Goal: Task Accomplishment & Management: Complete application form

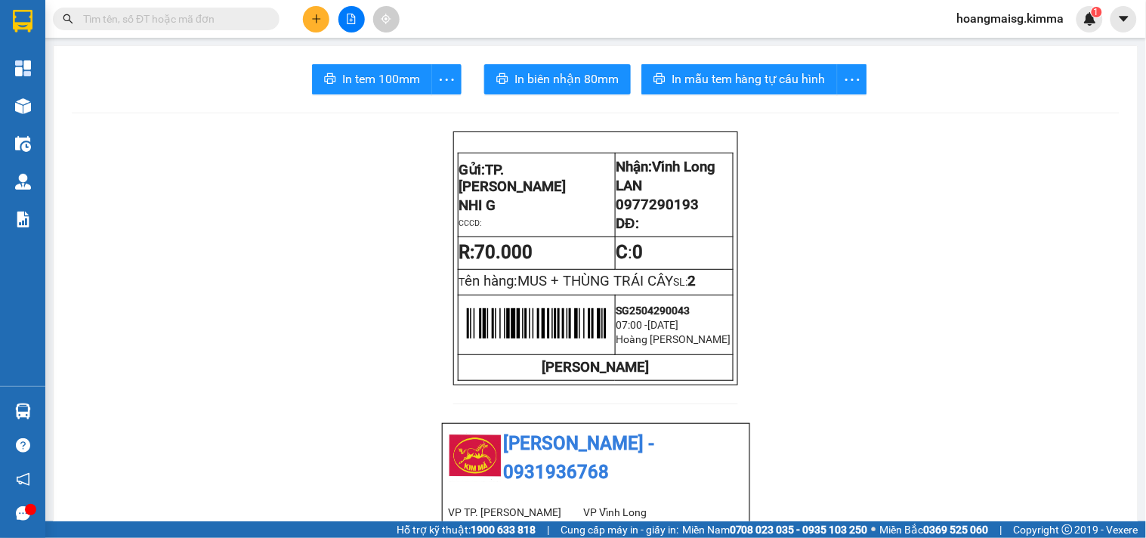
click at [230, 23] on input "text" at bounding box center [172, 19] width 178 height 17
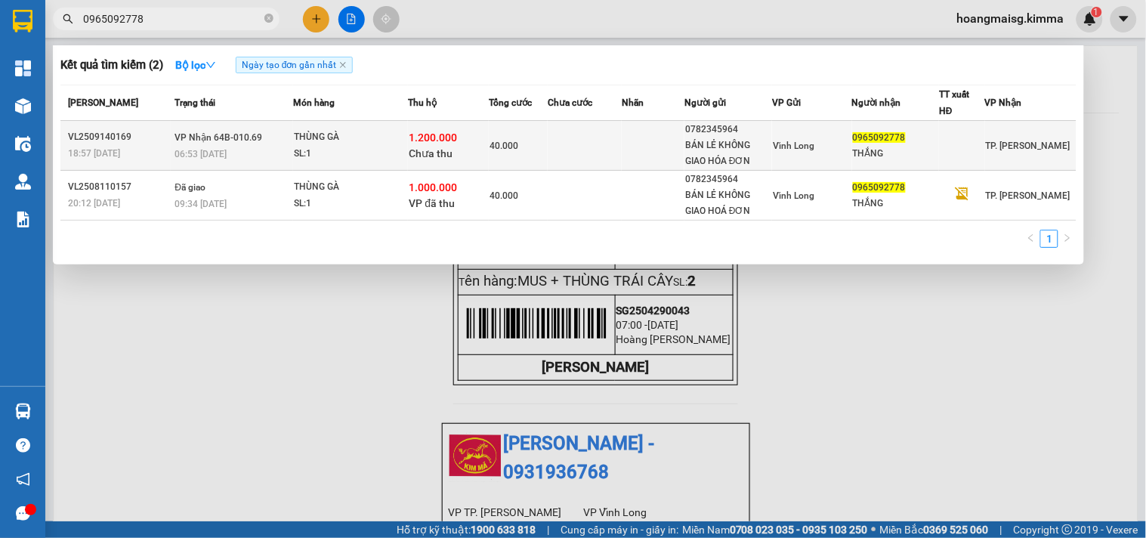
type input "0965092778"
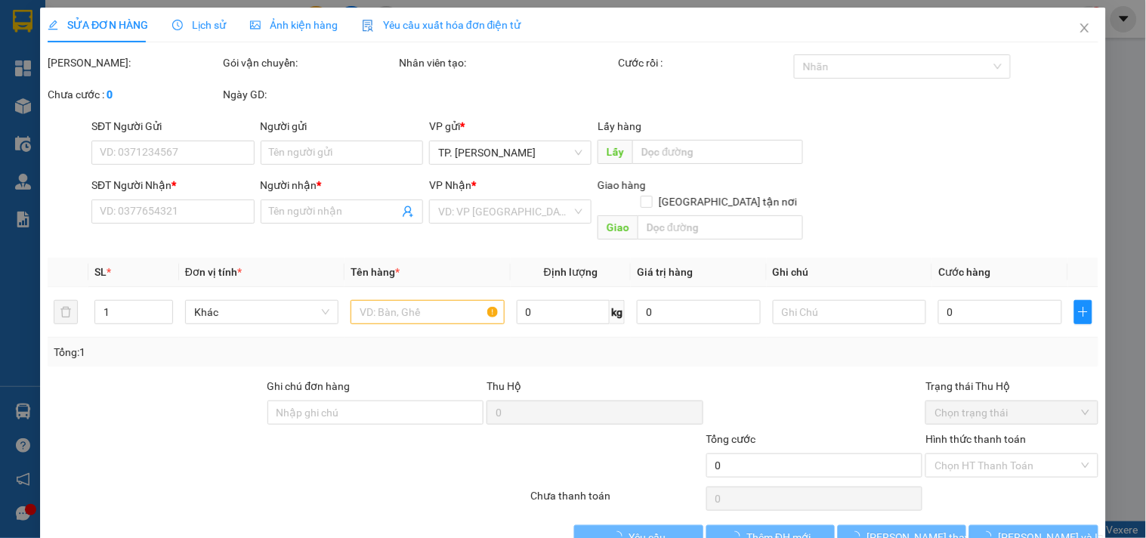
type input "0782345964"
type input "BÁN LẺ KHÔNG GIAO HÓA ĐƠN"
type input "0965092778"
type input "THẮNG"
type input "1.200.000"
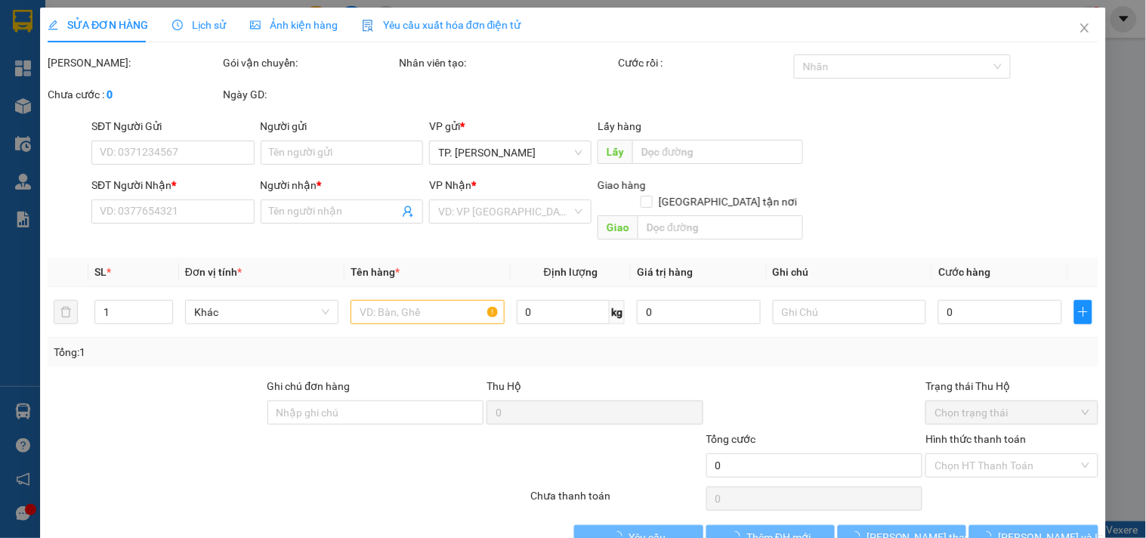
type input "40.000"
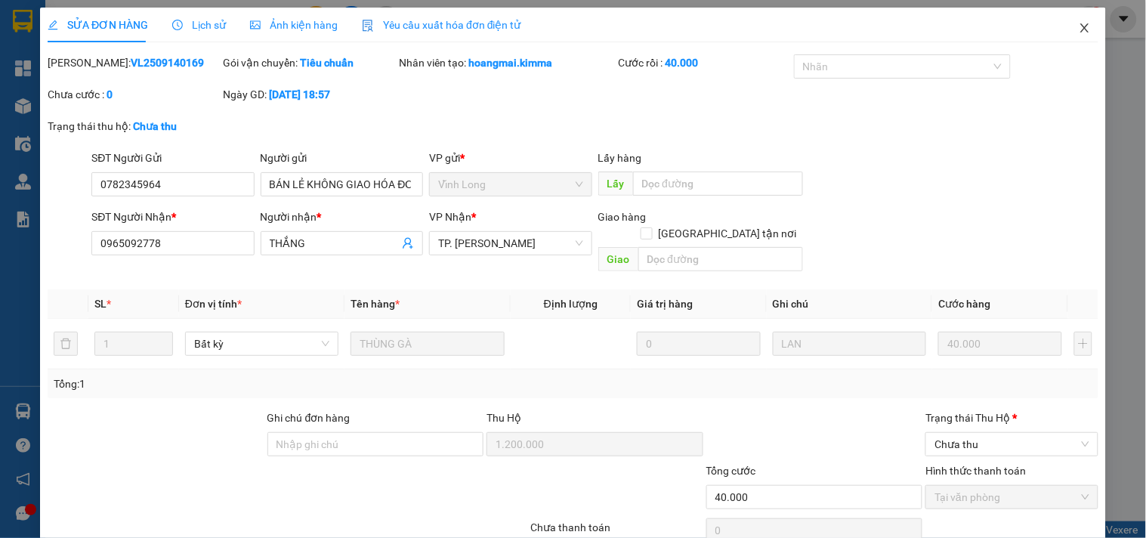
click at [1079, 29] on icon "close" at bounding box center [1085, 28] width 12 height 12
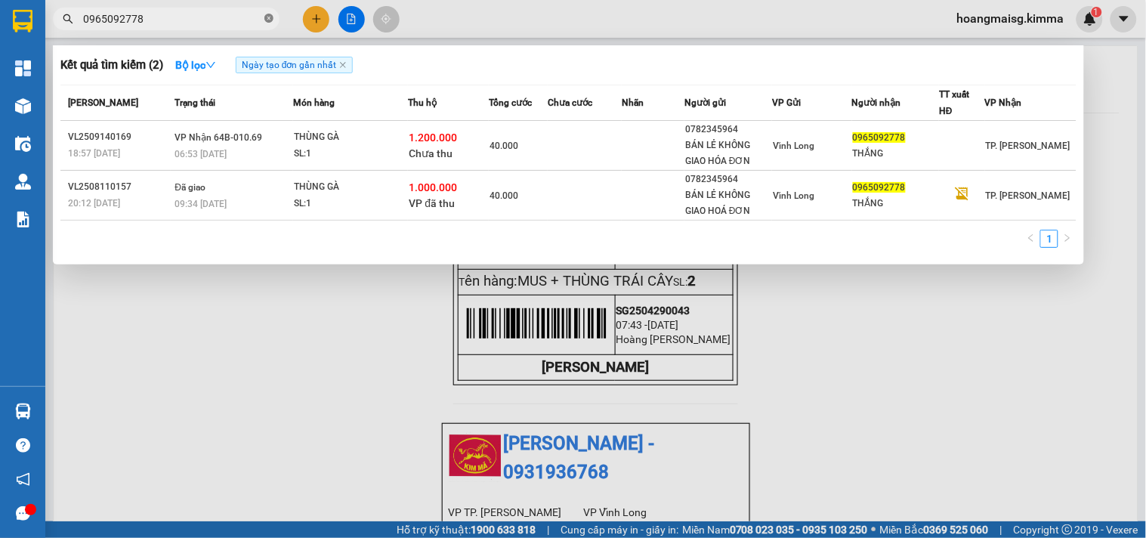
click at [271, 19] on icon "close-circle" at bounding box center [268, 18] width 9 height 9
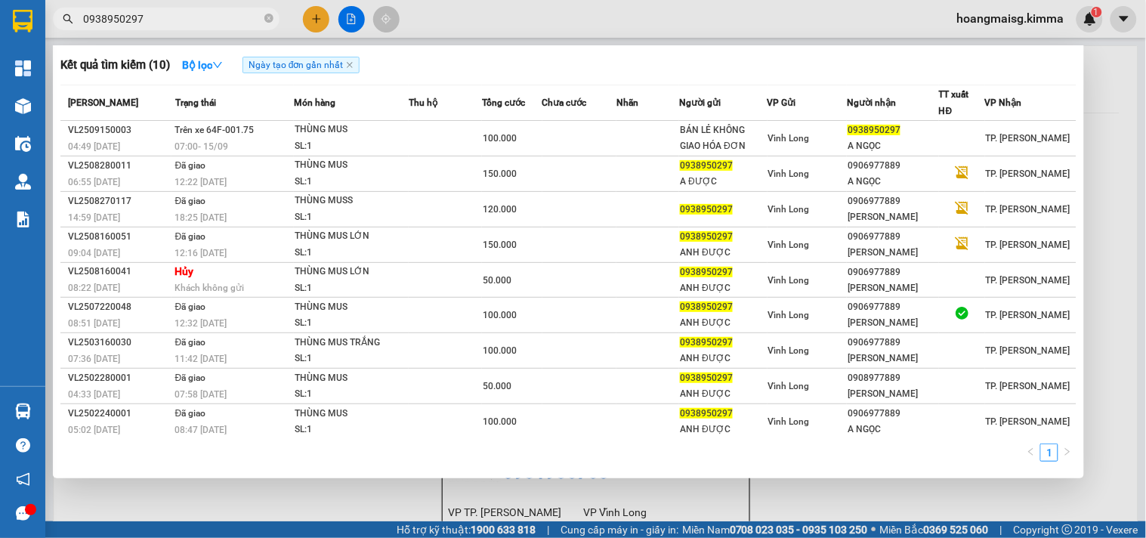
type input "0938950297"
click at [307, 12] on div at bounding box center [573, 269] width 1146 height 538
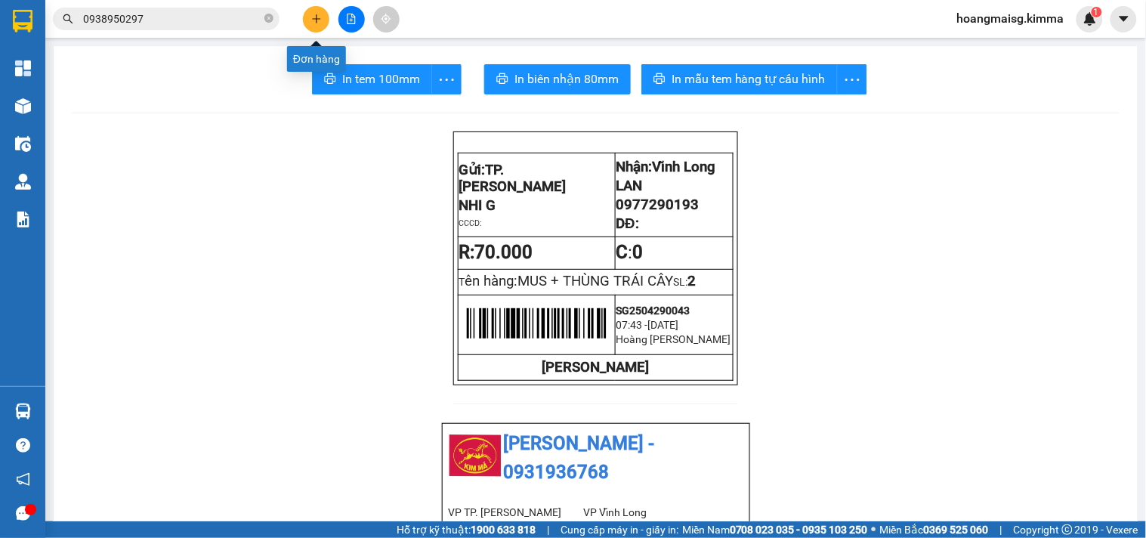
click at [308, 14] on button at bounding box center [316, 19] width 26 height 26
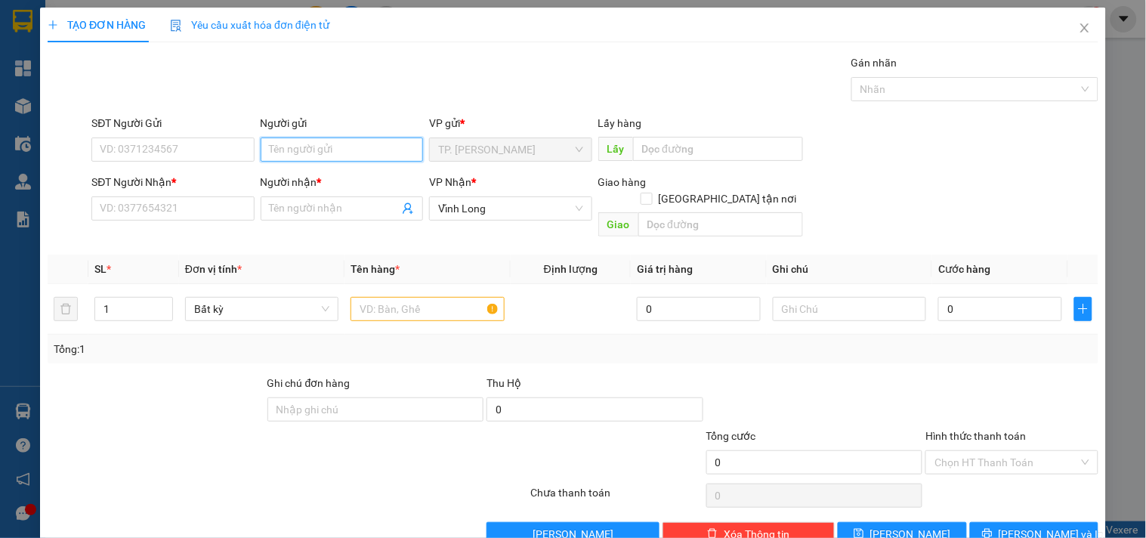
click at [305, 154] on input "Người gửi" at bounding box center [342, 150] width 162 height 24
click at [331, 155] on input "Người gửi" at bounding box center [342, 150] width 162 height 24
type input "báN"
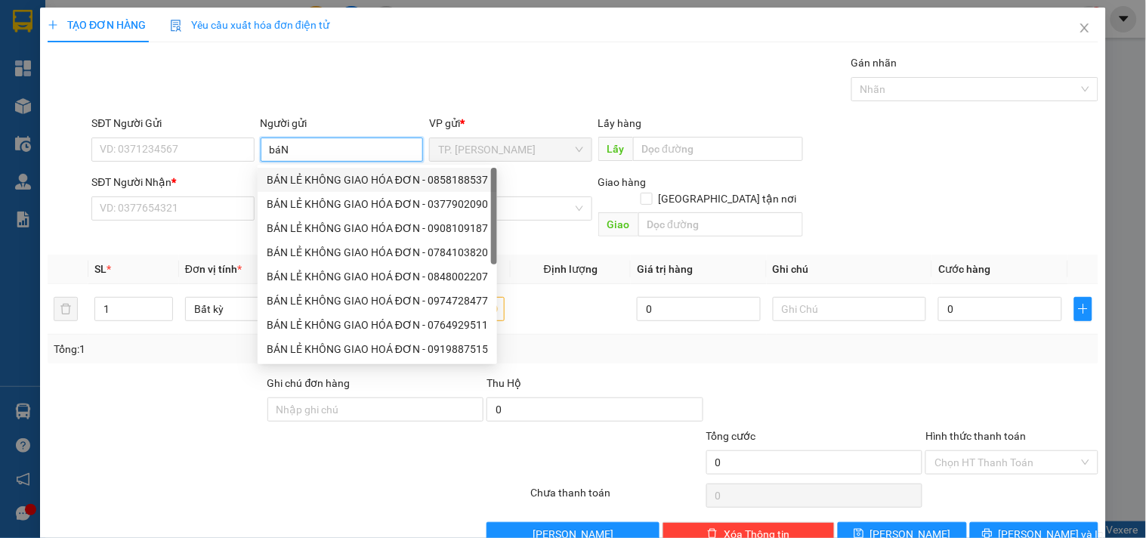
click at [317, 178] on div "BÁN LẺ KHÔNG GIAO HÓA ĐƠN - 0858188537" at bounding box center [377, 180] width 221 height 17
type input "0858188537"
type input "BÁN LẺ KHÔNG GIAO HÓA ĐƠN"
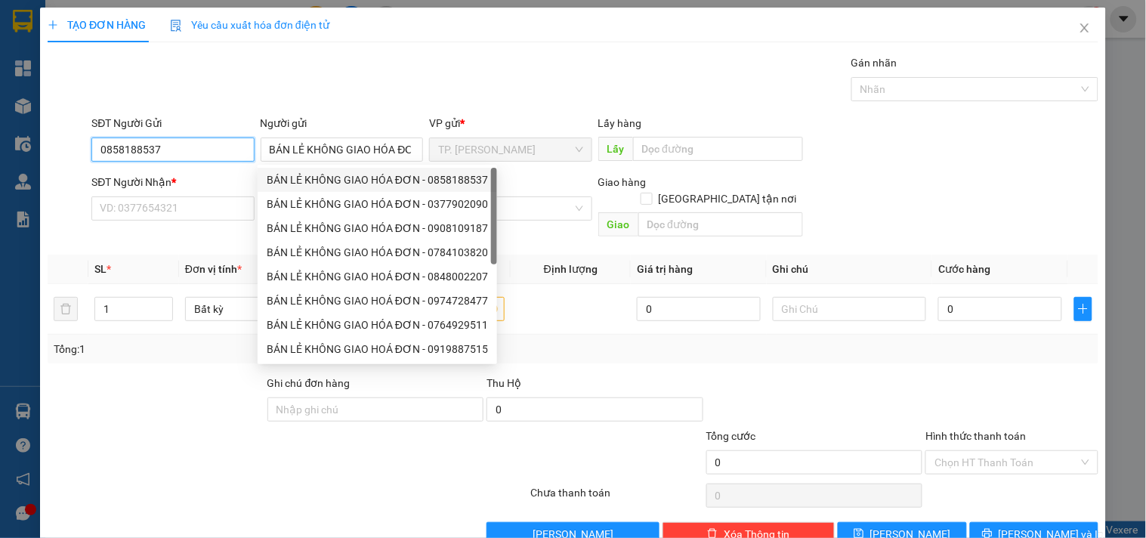
click at [224, 152] on input "0858188537" at bounding box center [172, 150] width 162 height 24
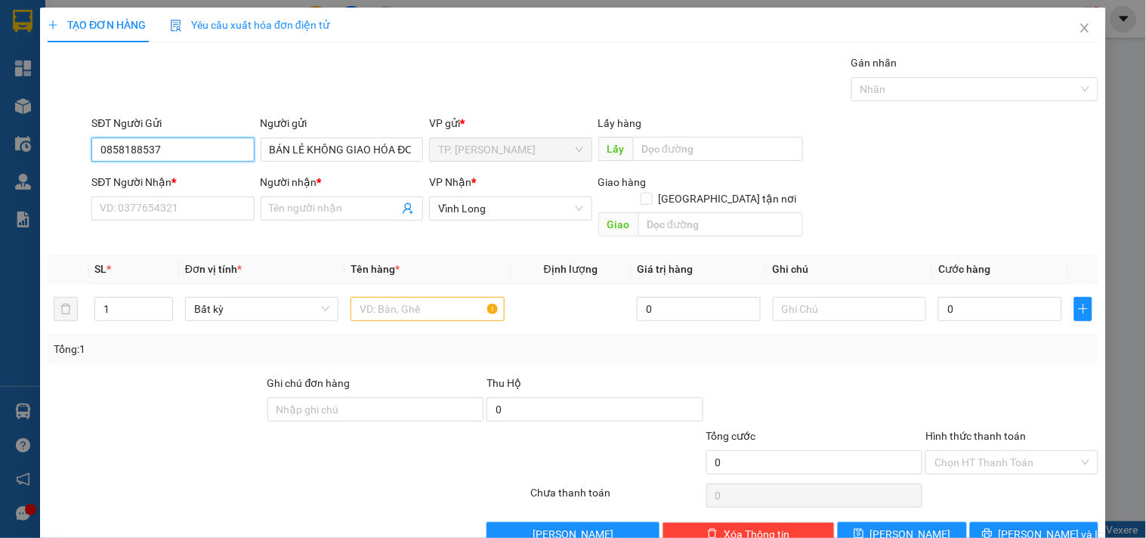
click at [224, 152] on input "0858188537" at bounding box center [172, 150] width 162 height 24
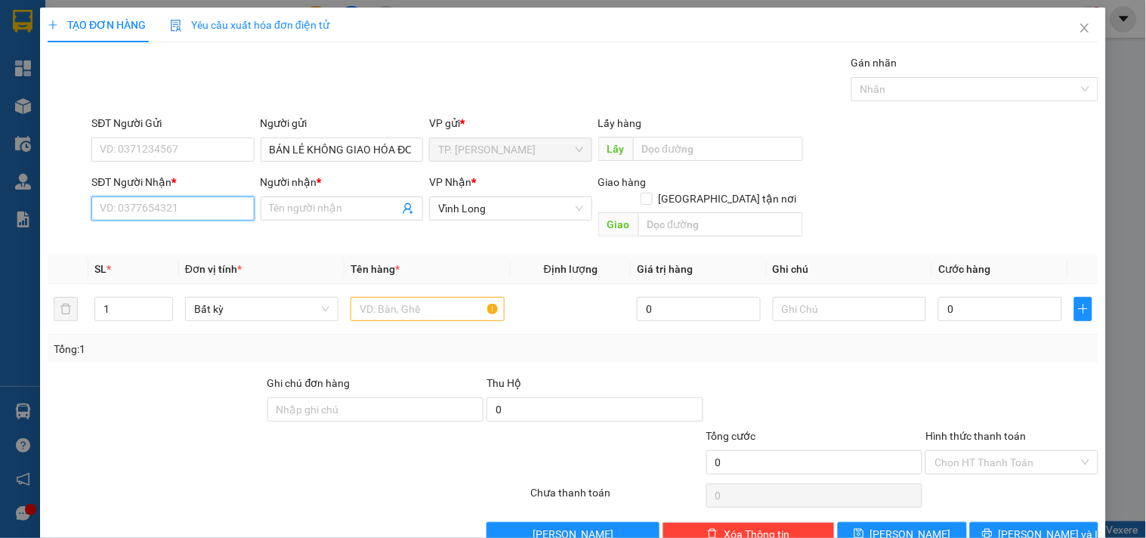
click at [216, 212] on input "SĐT Người Nhận *" at bounding box center [172, 208] width 162 height 24
type input "0918217821"
click at [214, 231] on div "0918217821 - ANH DUYÊN" at bounding box center [174, 238] width 149 height 17
type input "ANH DUYÊN"
type input "0918217821"
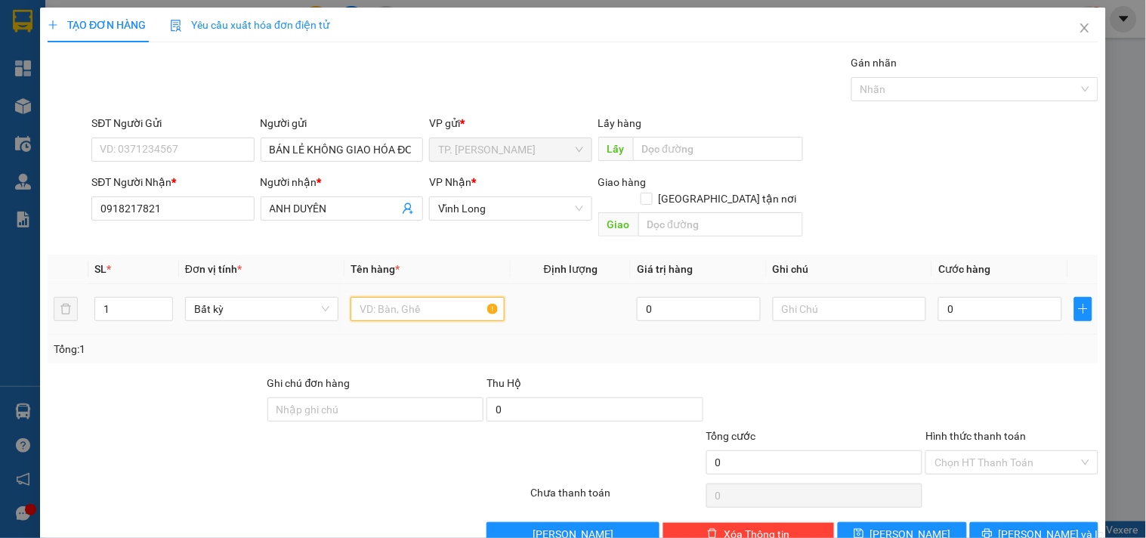
click at [385, 297] on input "text" at bounding box center [427, 309] width 153 height 24
type input "H"
type input "HỘP KEO VÀNG"
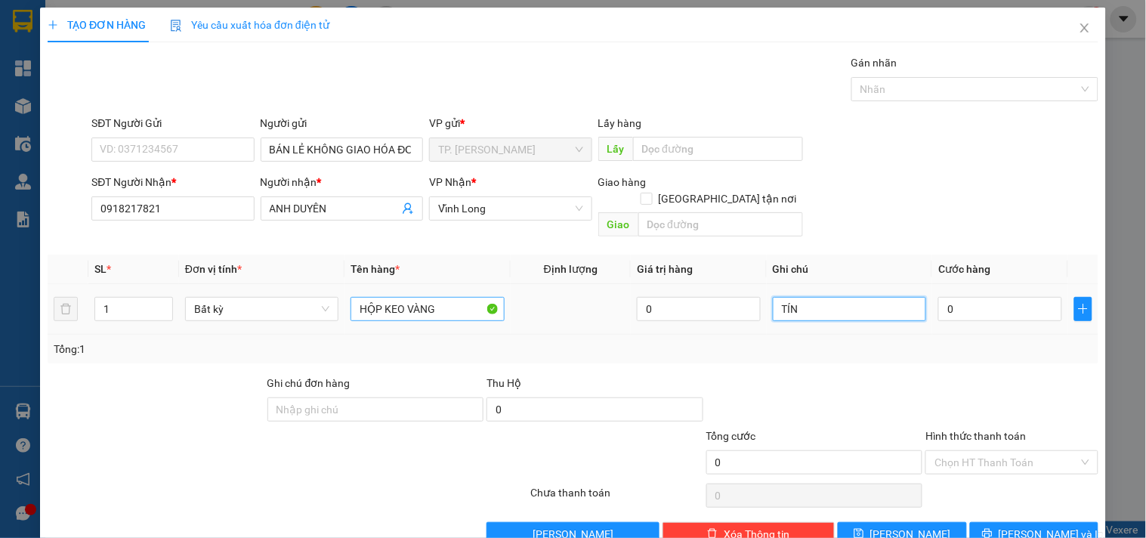
type input "TÍN"
type input "002"
type input "2"
type input "0.020"
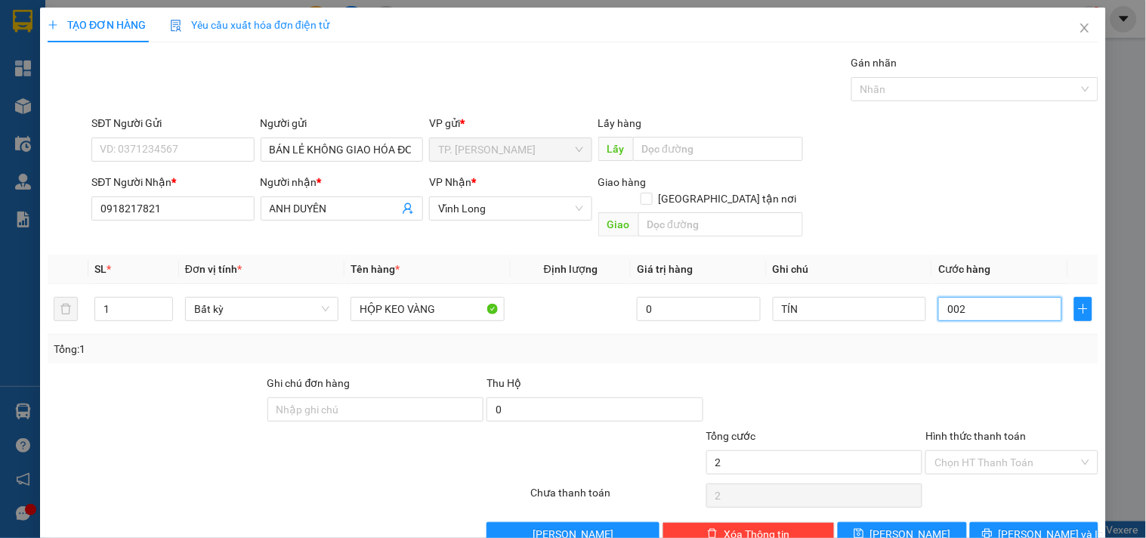
type input "20"
type input "20.000"
click at [948, 451] on input "Hình thức thanh toán" at bounding box center [1007, 462] width 144 height 23
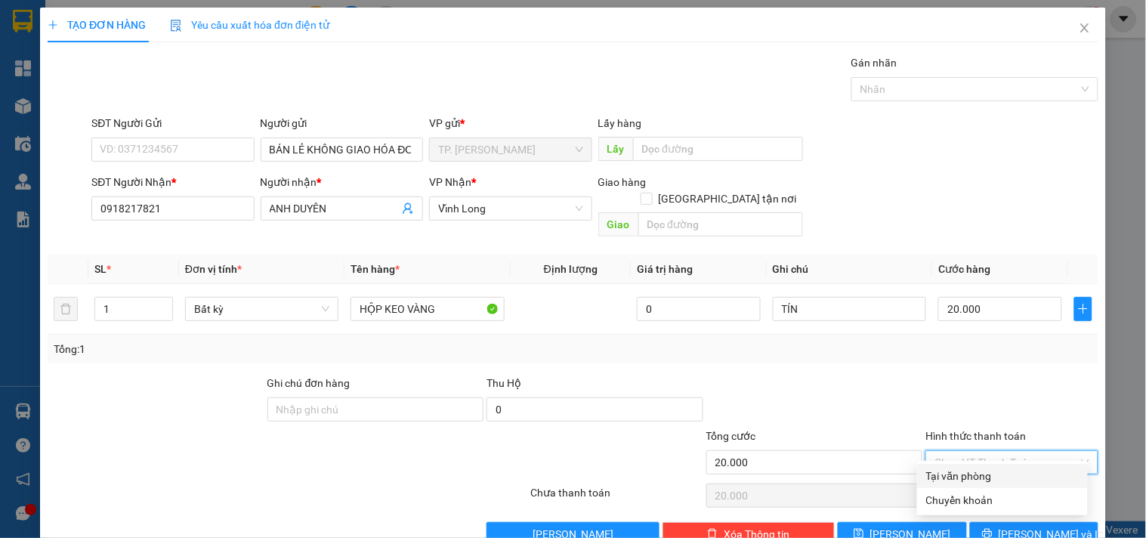
click at [952, 474] on div "Tại văn phòng" at bounding box center [1002, 476] width 153 height 17
type input "0"
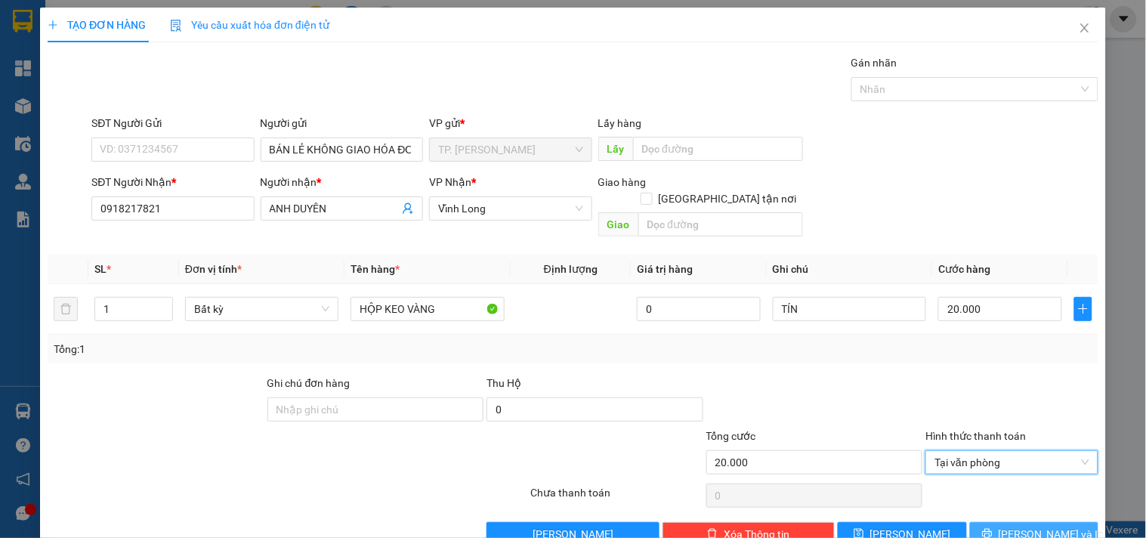
click at [993, 509] on icon "printer" at bounding box center [987, 533] width 11 height 11
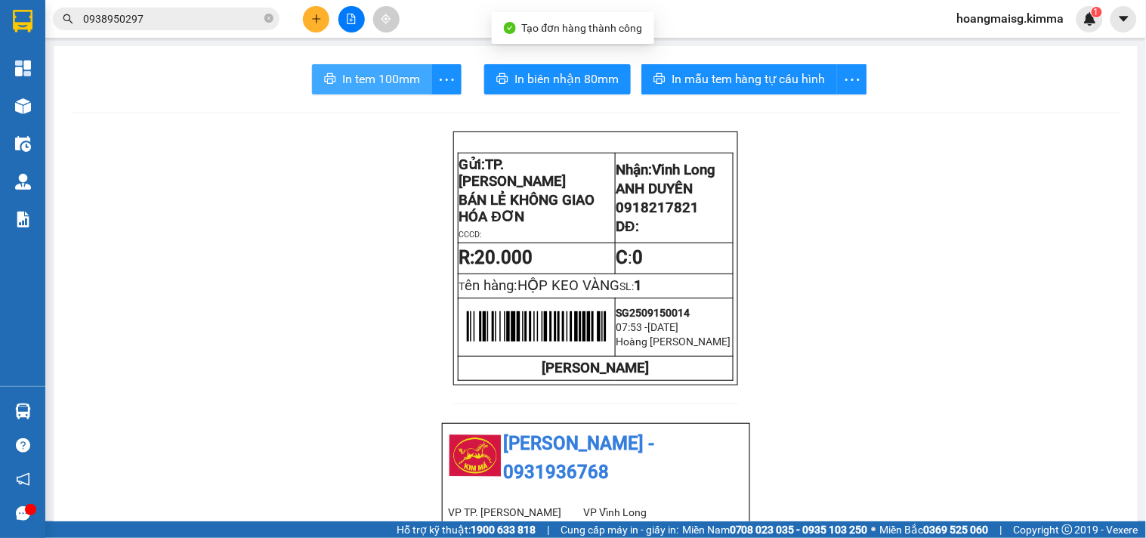
click at [357, 87] on span "In tem 100mm" at bounding box center [381, 79] width 78 height 19
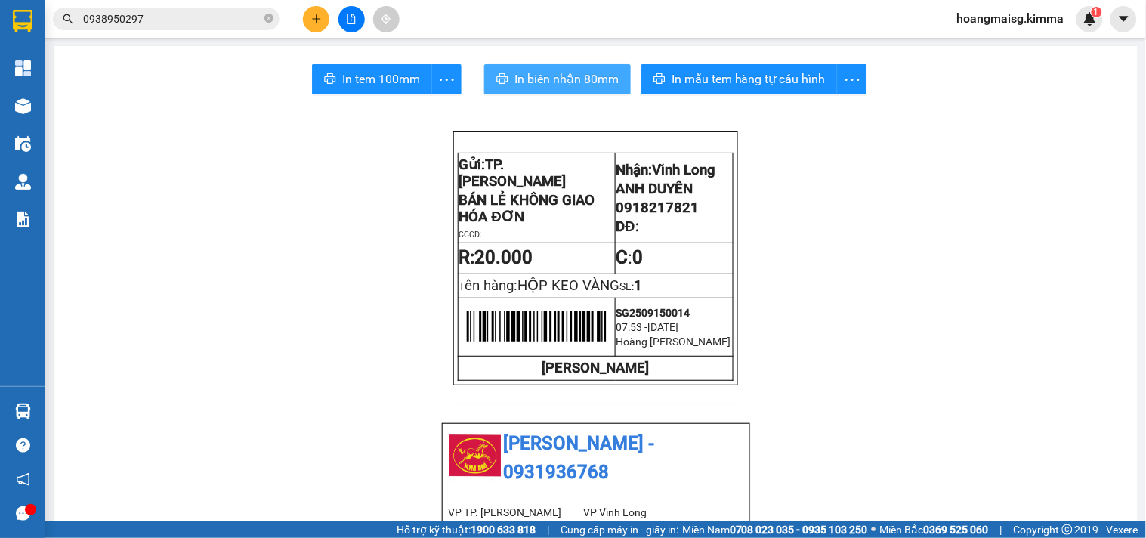
click at [561, 73] on span "In biên nhận 80mm" at bounding box center [567, 79] width 104 height 19
click at [243, 26] on input "0938950297" at bounding box center [172, 19] width 178 height 17
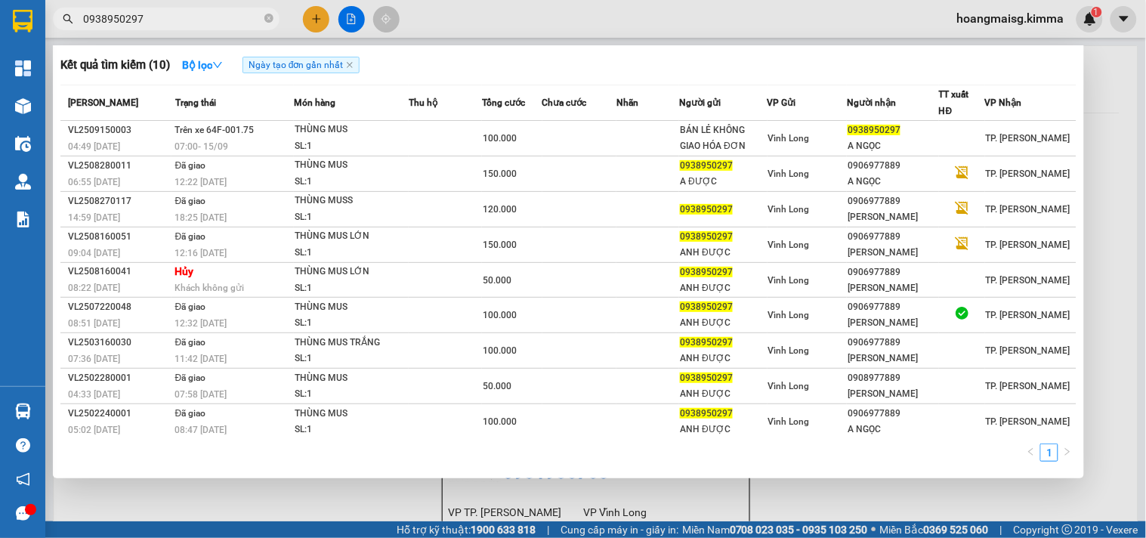
click at [243, 26] on input "0938950297" at bounding box center [172, 19] width 178 height 17
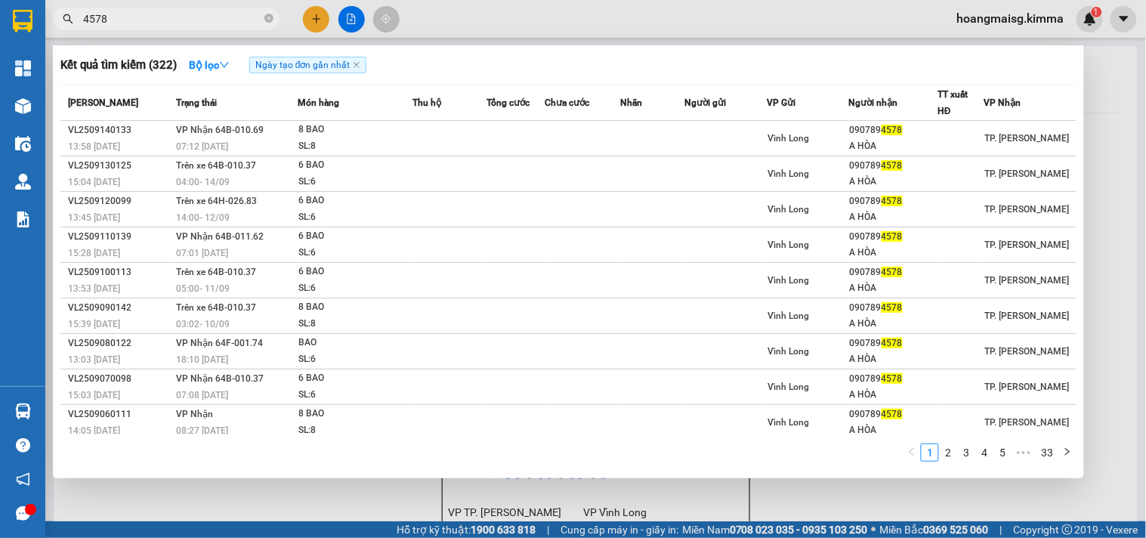
click at [170, 17] on input "4578" at bounding box center [172, 19] width 178 height 17
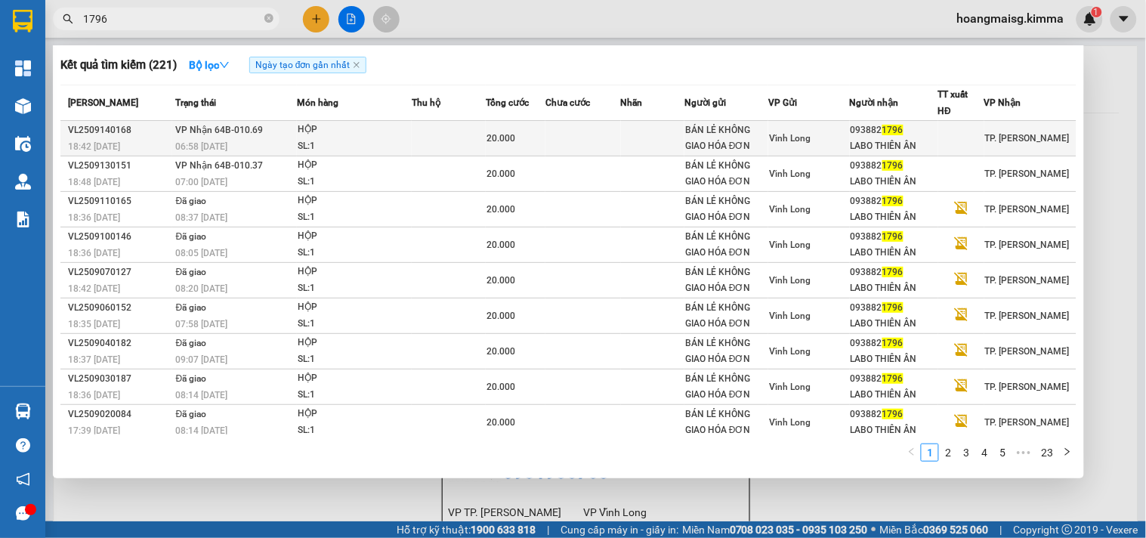
type input "1796"
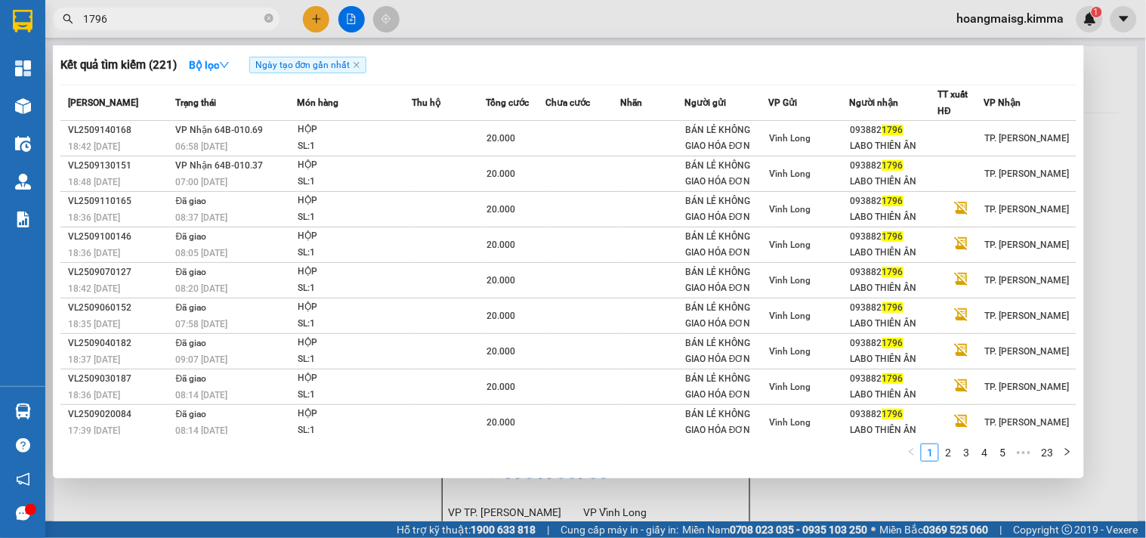
click at [264, 137] on td "VP Nhận 64B-010.69 06:58 - 15/09" at bounding box center [234, 139] width 125 height 36
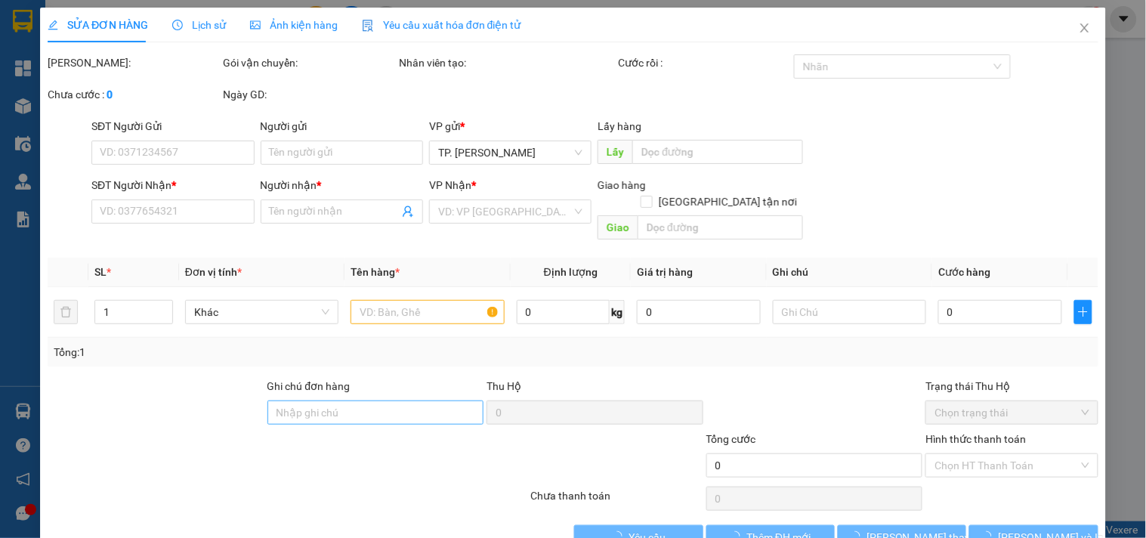
type input "BÁN LẺ KHÔNG GIAO HÓA ĐƠN"
type input "0938821796"
type input "LABO THIÊN ÂN"
type input "20.000"
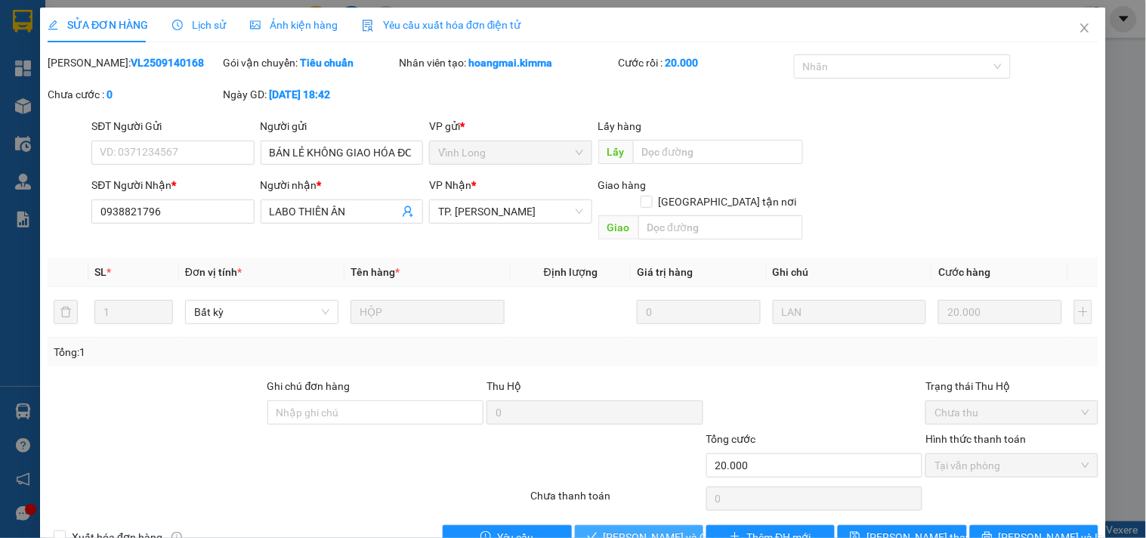
click at [615, 509] on button "[PERSON_NAME] và [PERSON_NAME] hàng" at bounding box center [639, 537] width 128 height 24
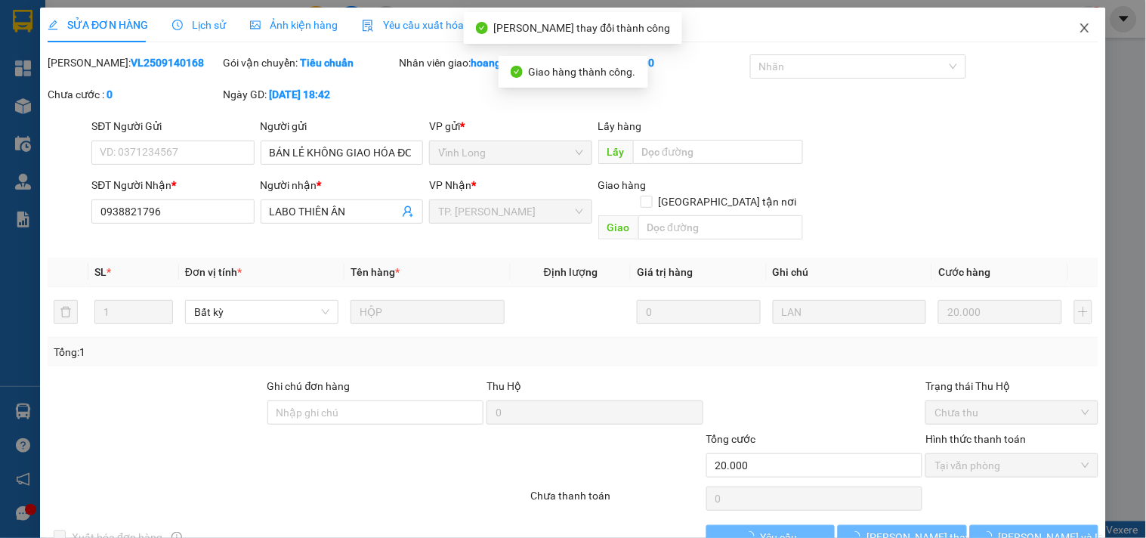
drag, startPoint x: 1078, startPoint y: 25, endPoint x: 474, endPoint y: 2, distance: 604.2
click at [1079, 25] on icon "close" at bounding box center [1085, 28] width 12 height 12
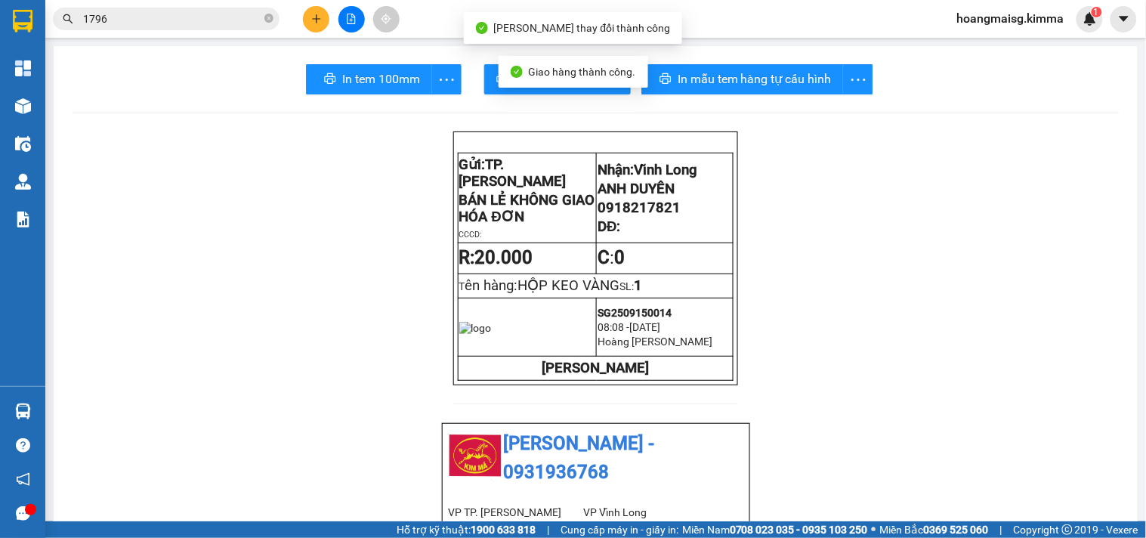
click at [187, 17] on input "1796" at bounding box center [172, 19] width 178 height 17
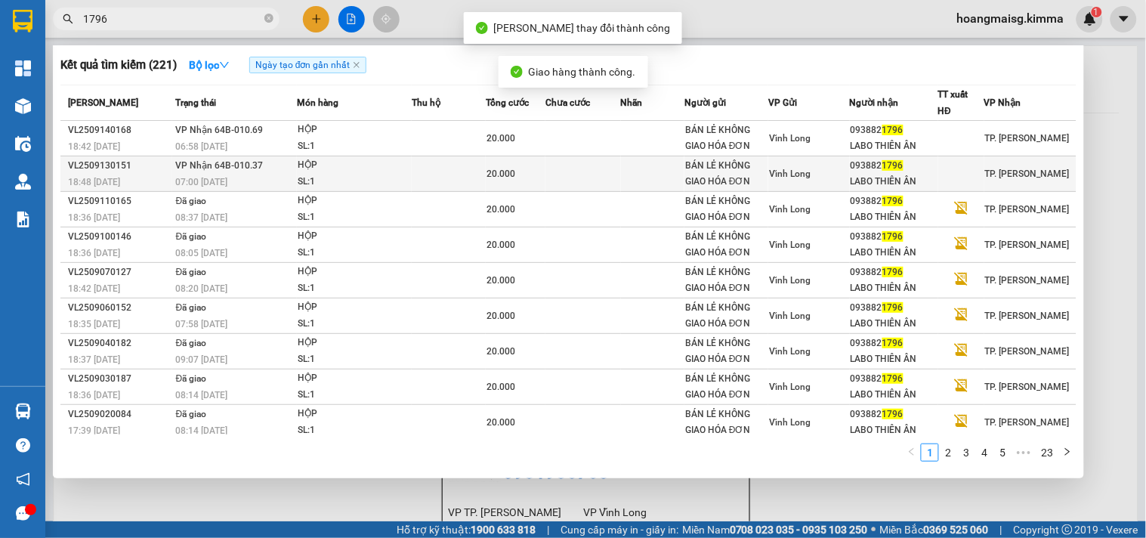
click at [265, 160] on td "VP Nhận 64B-010.37 07:00 - 14/09" at bounding box center [234, 174] width 125 height 36
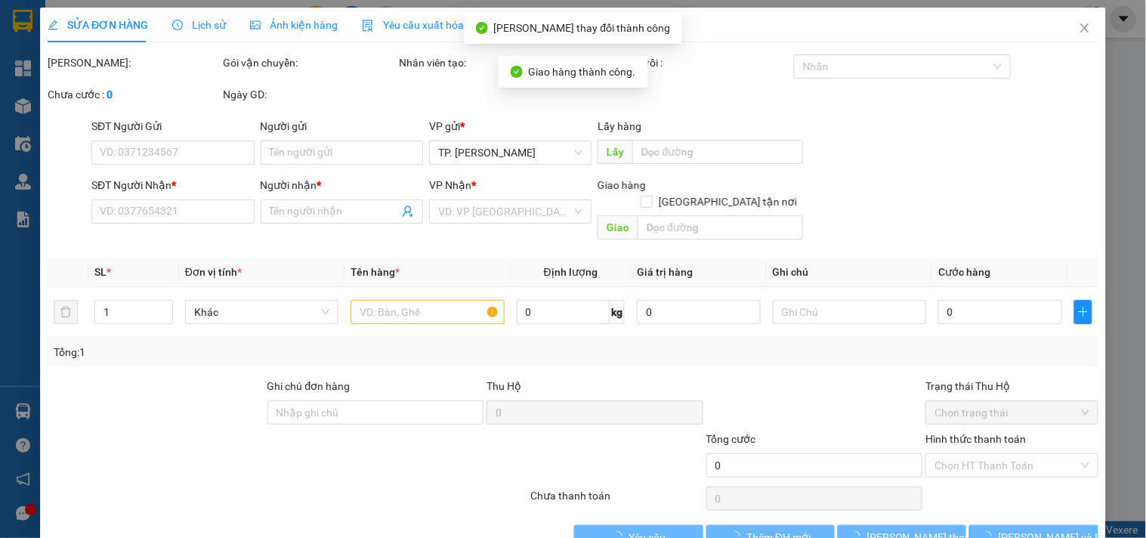
type input "BÁN LẺ KHÔNG GIAO HÓA ĐƠN"
type input "0938821796"
type input "LABO THIÊN ÂN"
type input "20.000"
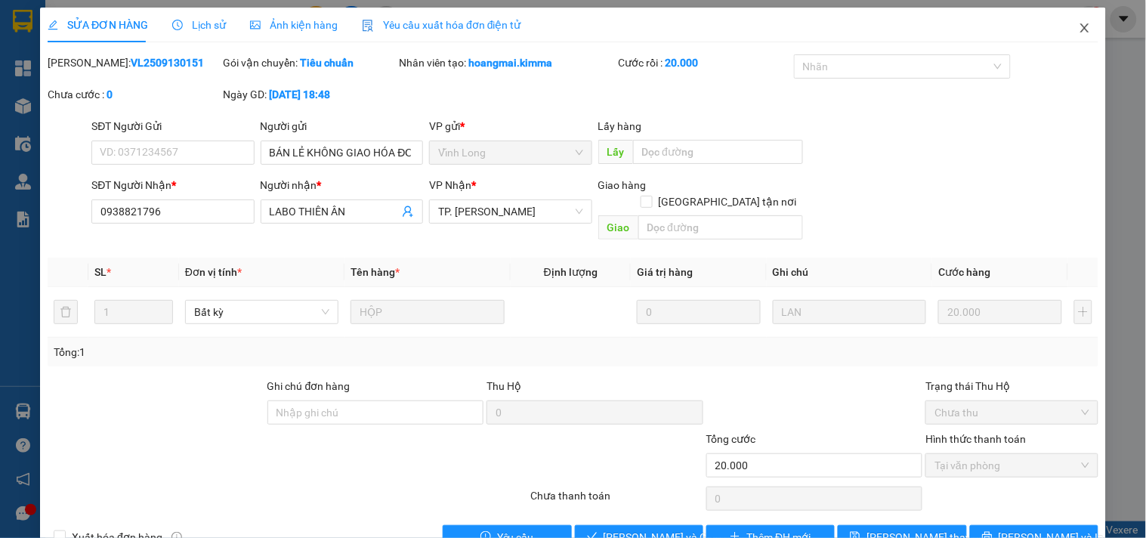
click at [1087, 25] on span "Close" at bounding box center [1085, 29] width 42 height 42
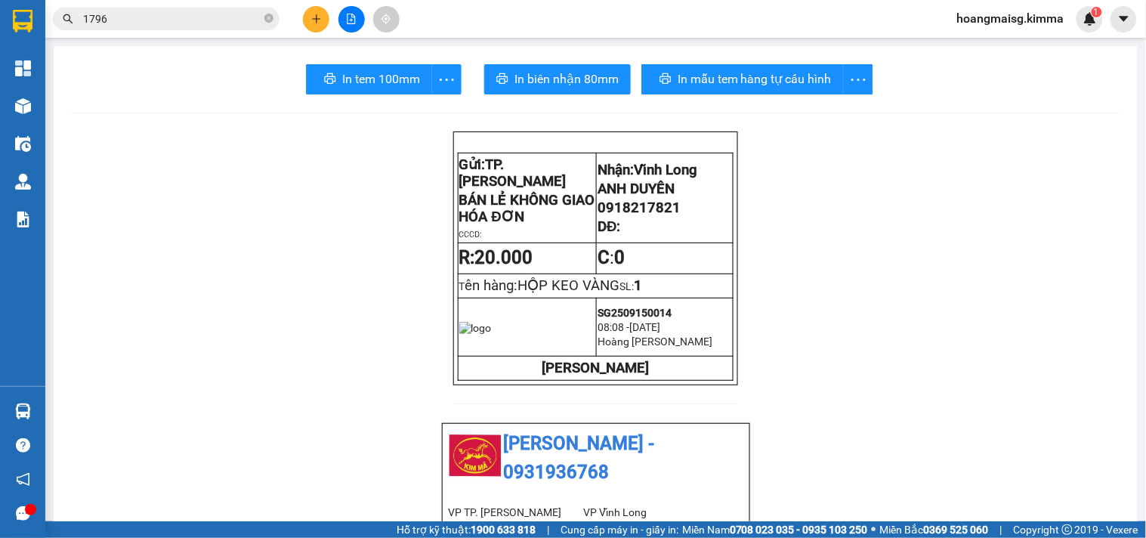
click at [197, 15] on input "1796" at bounding box center [172, 19] width 178 height 17
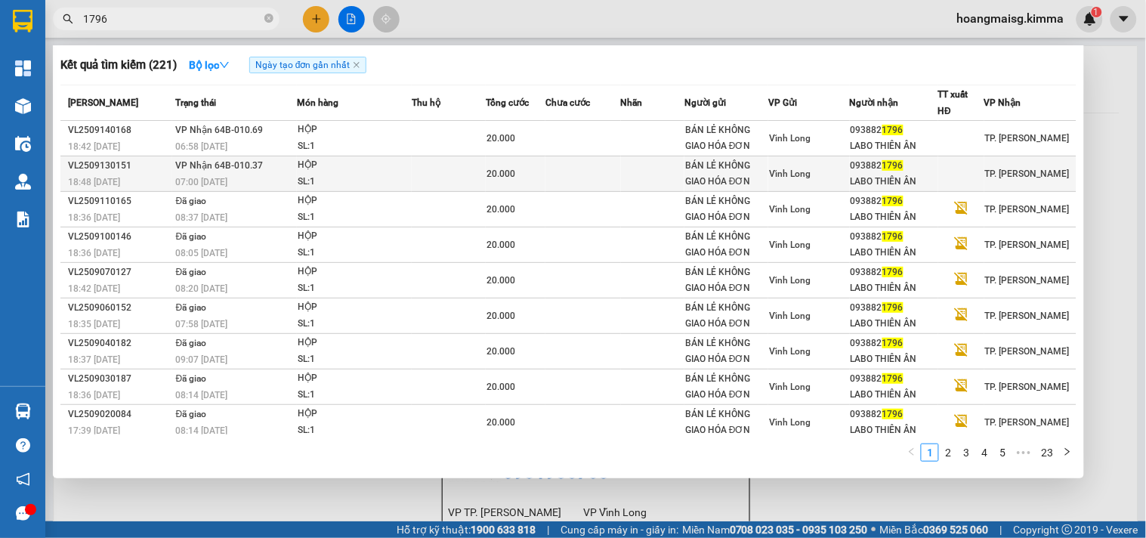
click at [212, 174] on div "07:00 - 14/09" at bounding box center [236, 182] width 120 height 17
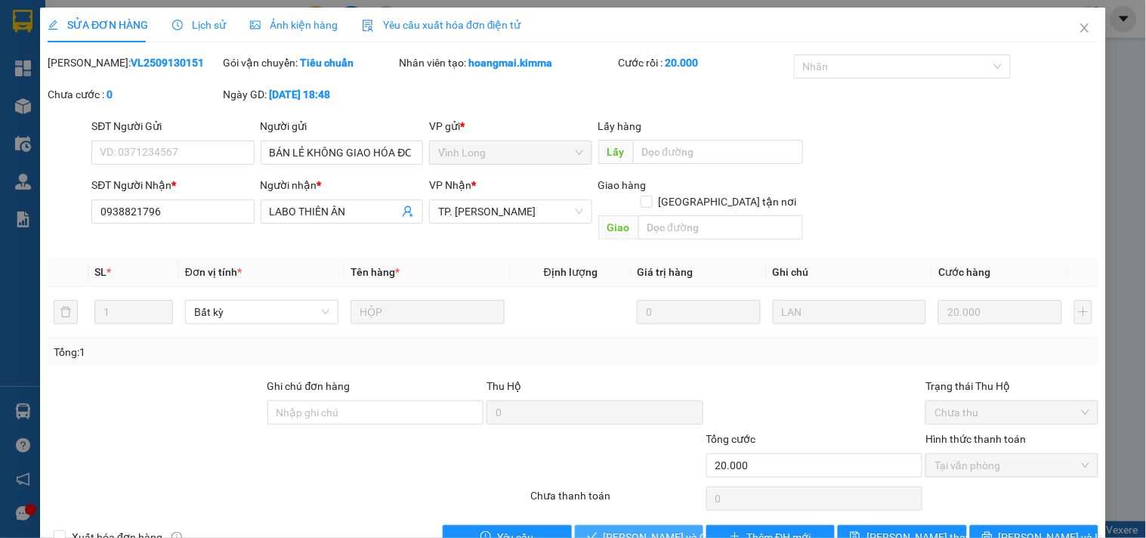
click at [663, 509] on span "[PERSON_NAME] và [PERSON_NAME] hàng" at bounding box center [676, 537] width 145 height 17
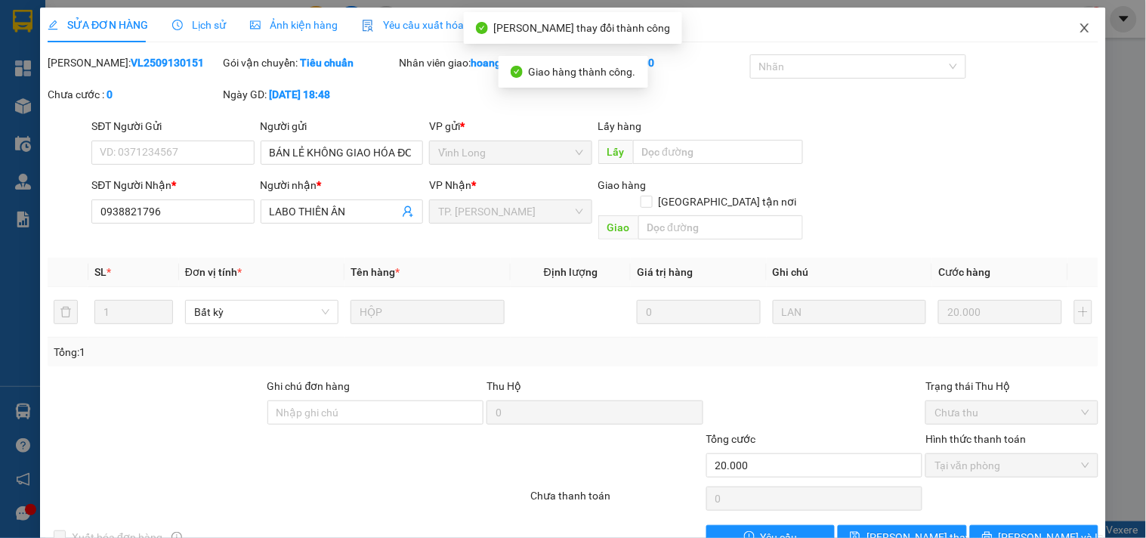
drag, startPoint x: 1071, startPoint y: 23, endPoint x: 1034, endPoint y: 23, distance: 37.0
click at [1079, 23] on icon "close" at bounding box center [1085, 28] width 12 height 12
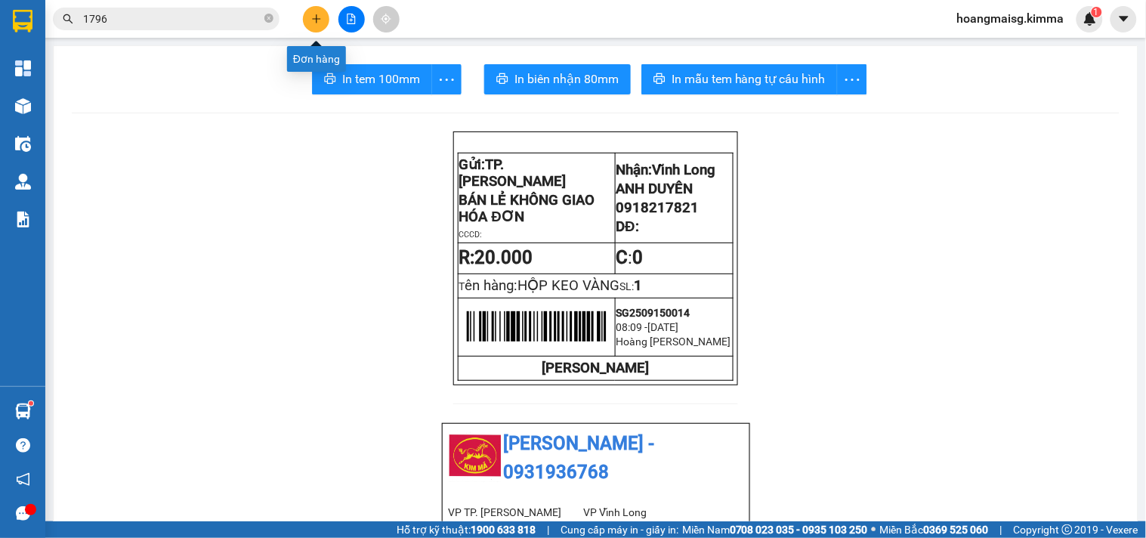
click at [314, 29] on button at bounding box center [316, 19] width 26 height 26
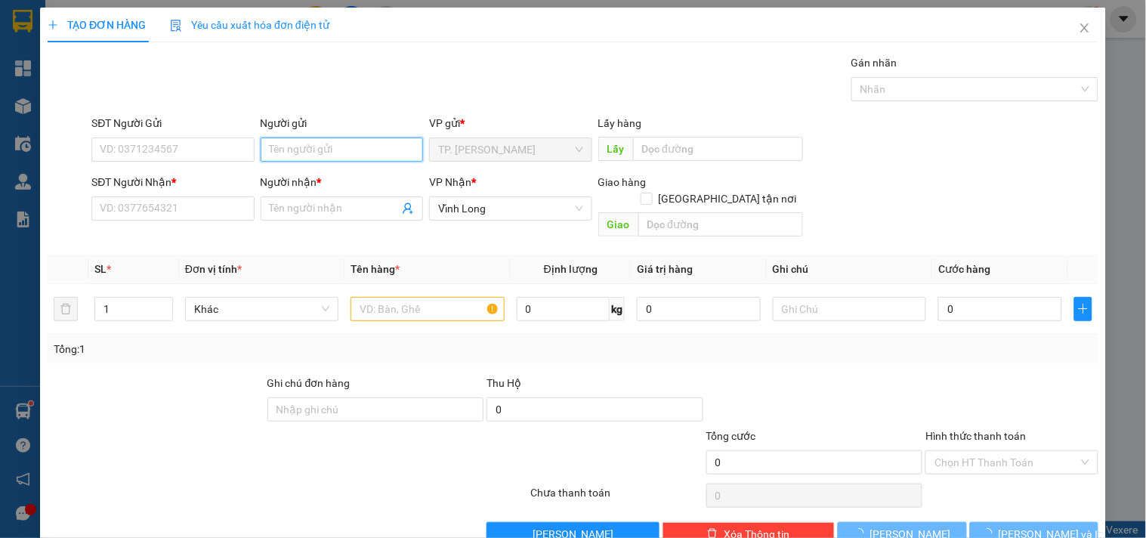
click at [335, 157] on input "Người gửi" at bounding box center [342, 150] width 162 height 24
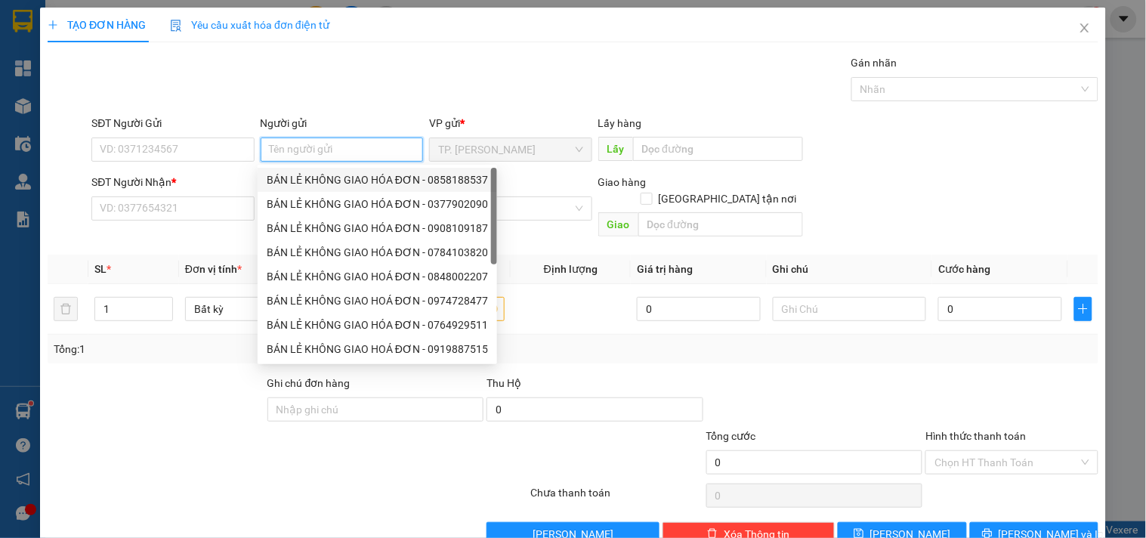
click at [349, 186] on div "BÁN LẺ KHÔNG GIAO HÓA ĐƠN - 0858188537" at bounding box center [378, 180] width 240 height 24
type input "0858188537"
type input "BÁN LẺ KHÔNG GIAO HÓA ĐƠN"
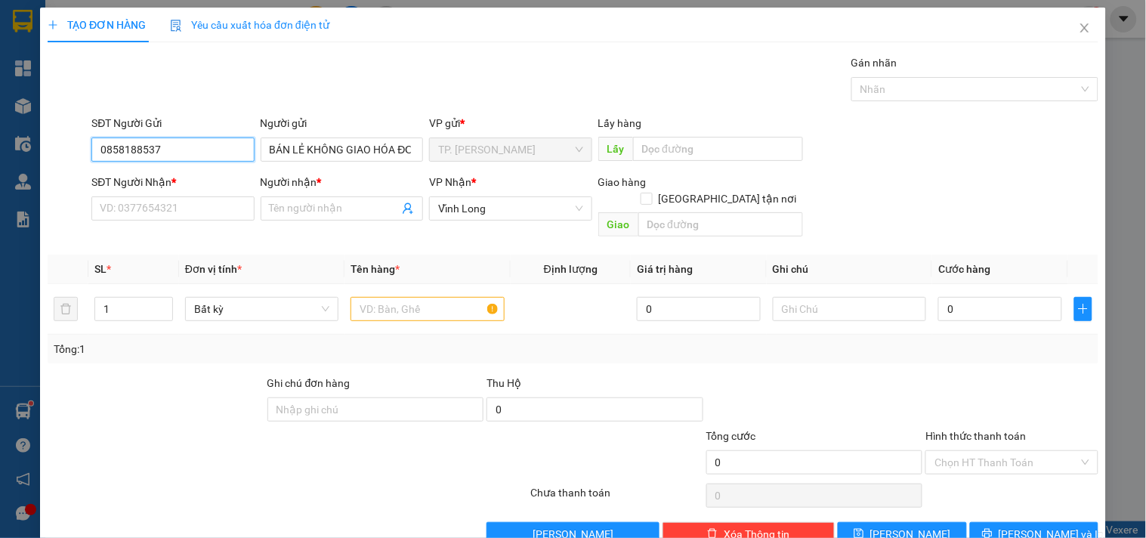
click at [225, 155] on input "0858188537" at bounding box center [172, 150] width 162 height 24
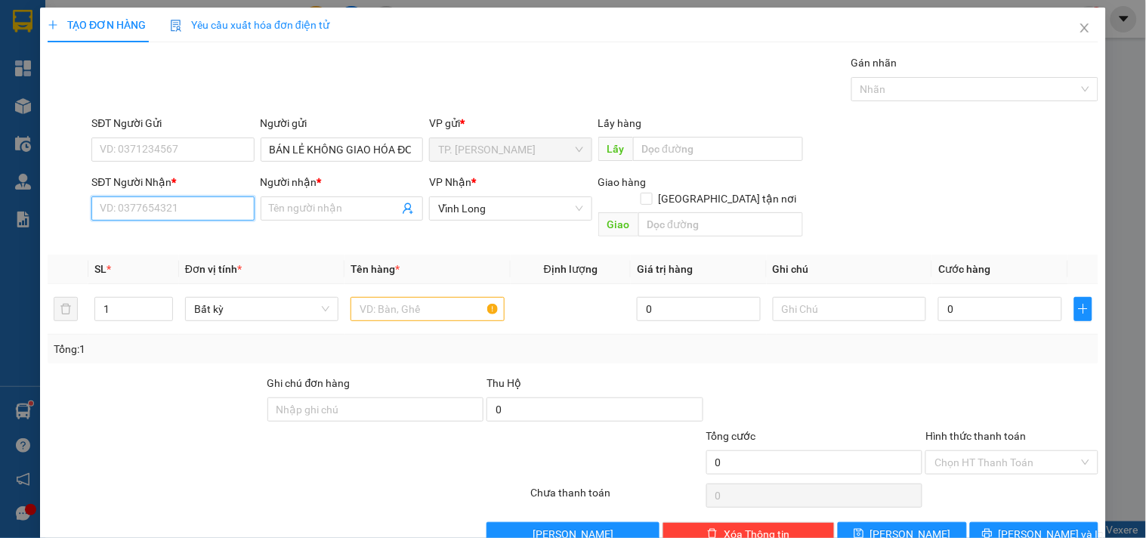
click at [201, 215] on input "SĐT Người Nhận *" at bounding box center [172, 208] width 162 height 24
type input "0913617812"
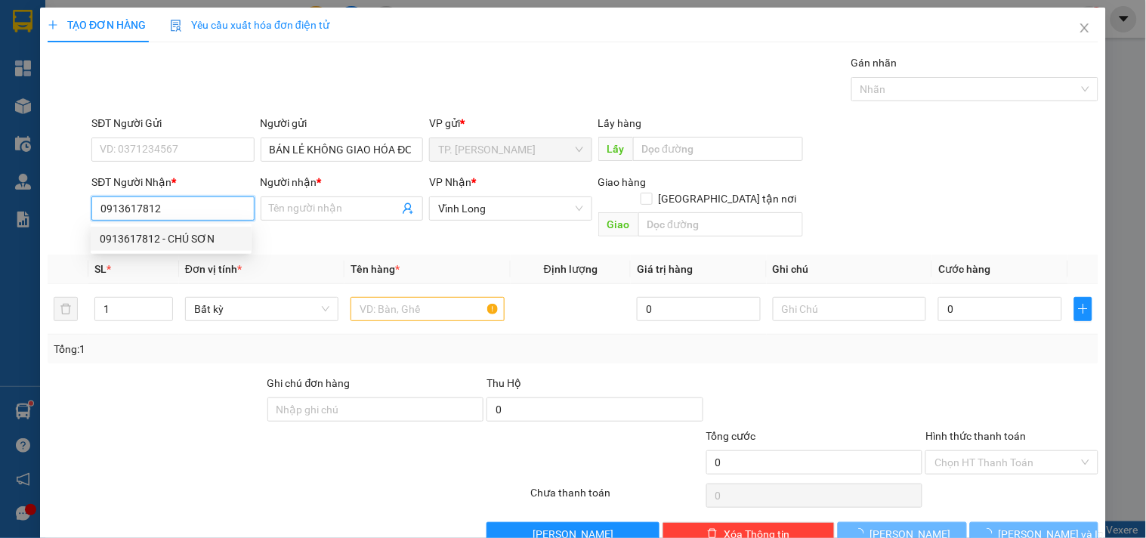
click at [227, 239] on div "0913617812 - CHÚ SƠN" at bounding box center [171, 238] width 143 height 17
type input "CHÚ SƠN"
type input "0913617812"
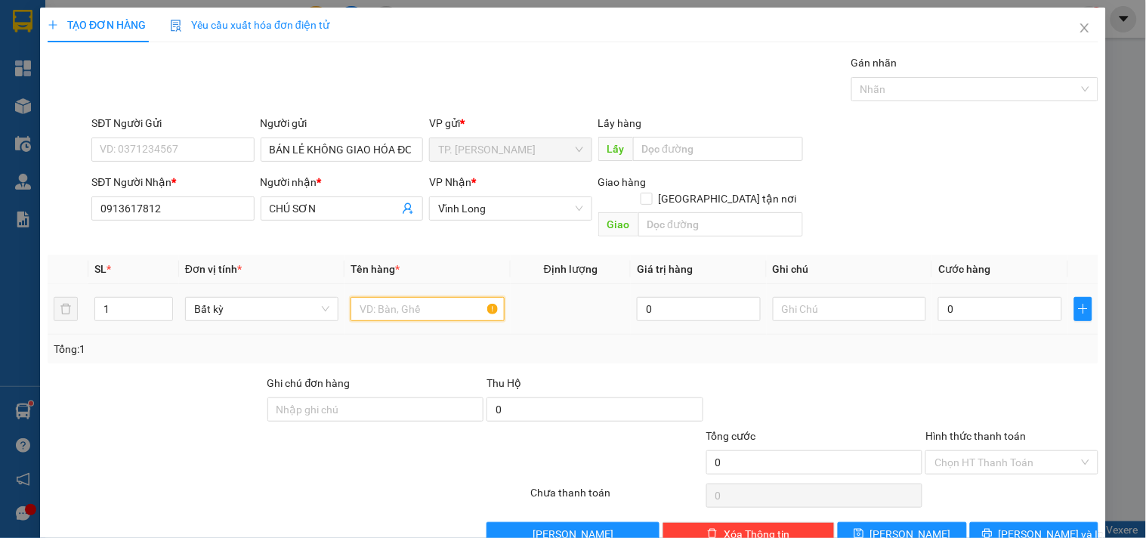
click at [427, 297] on input "text" at bounding box center [427, 309] width 153 height 24
type input "GIỎ TRẮNG NHỎ"
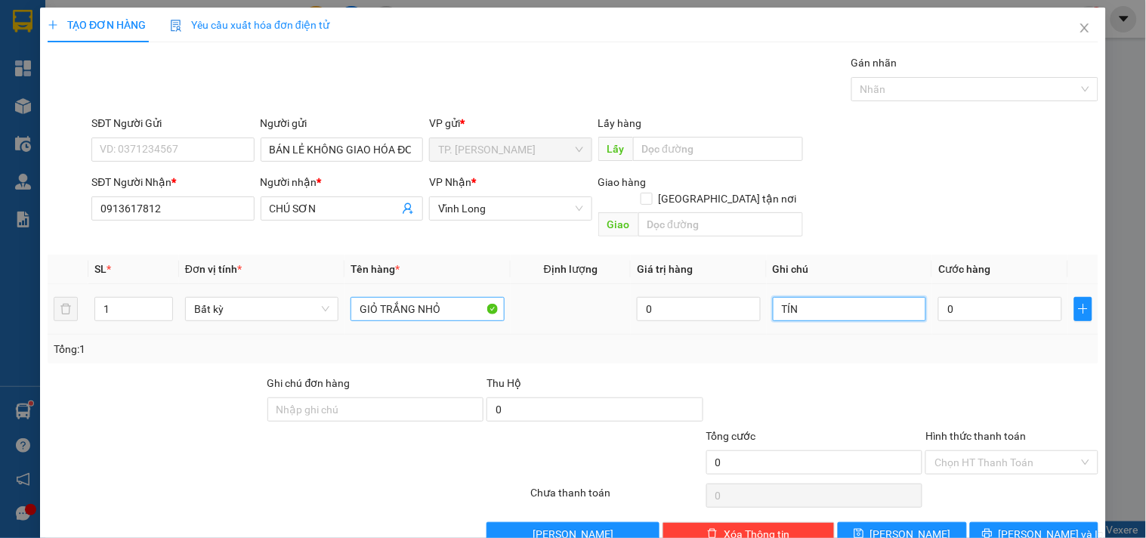
type input "TÍN"
type input "003"
type input "3"
type input "0.030"
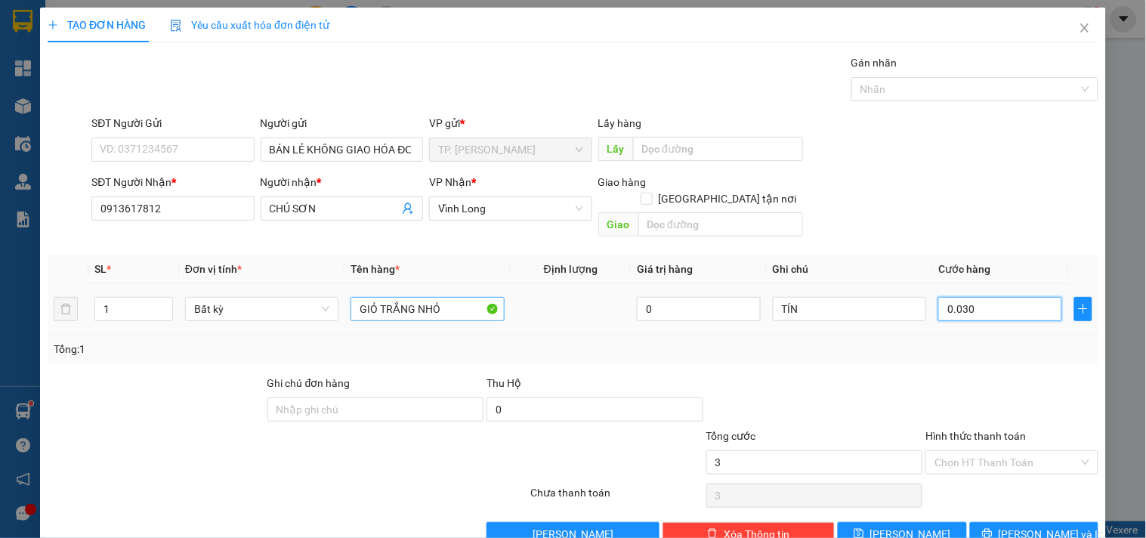
type input "30"
click at [969, 451] on input "Hình thức thanh toán" at bounding box center [1007, 462] width 144 height 23
type input "30.000"
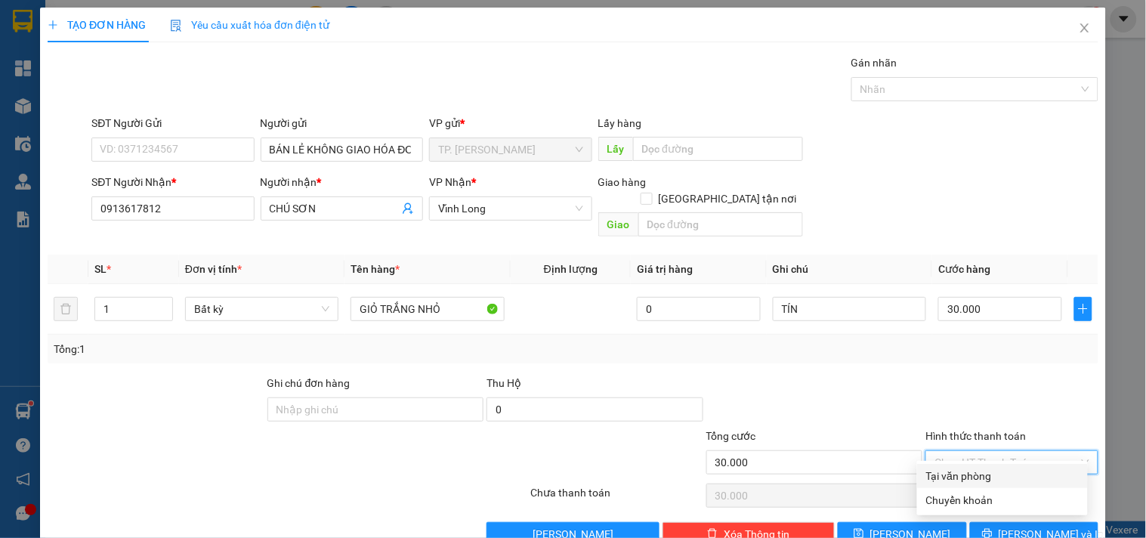
click at [968, 478] on div "Tại văn phòng" at bounding box center [1002, 476] width 153 height 17
type input "0"
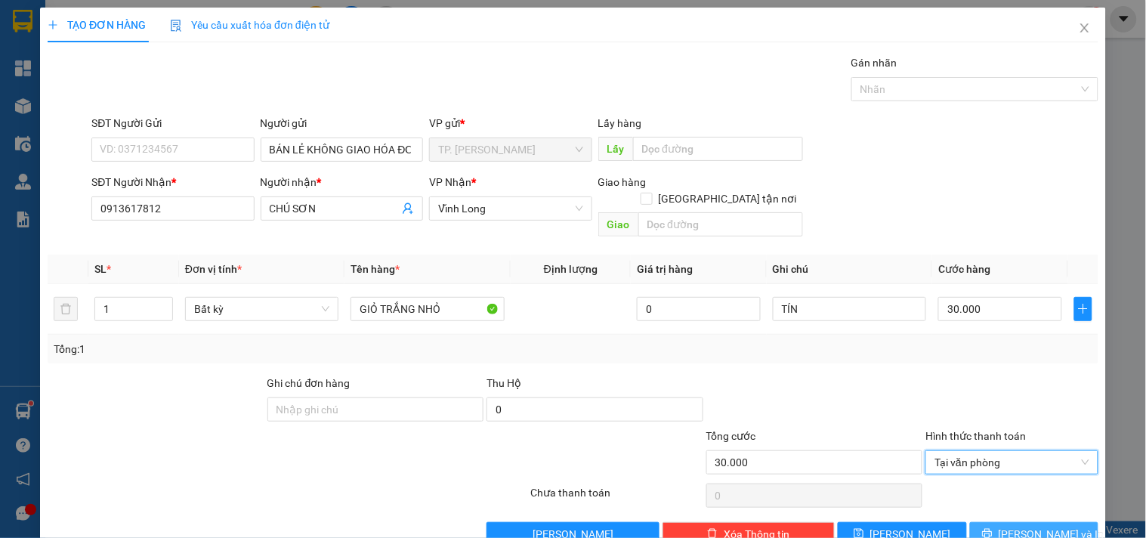
click at [1013, 509] on span "[PERSON_NAME] và In" at bounding box center [1052, 534] width 106 height 17
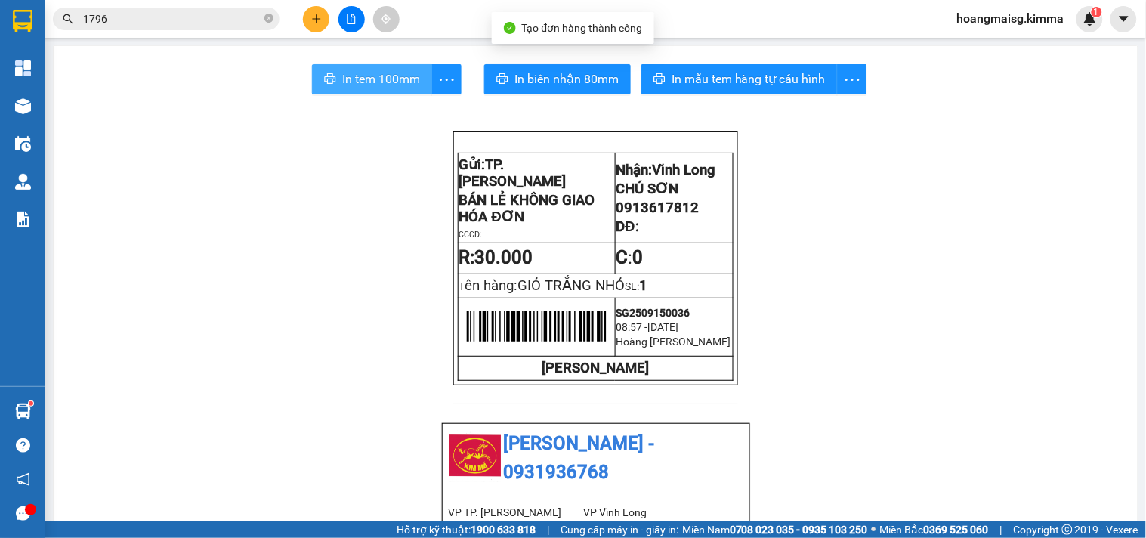
click at [404, 91] on button "In tem 100mm" at bounding box center [372, 79] width 120 height 30
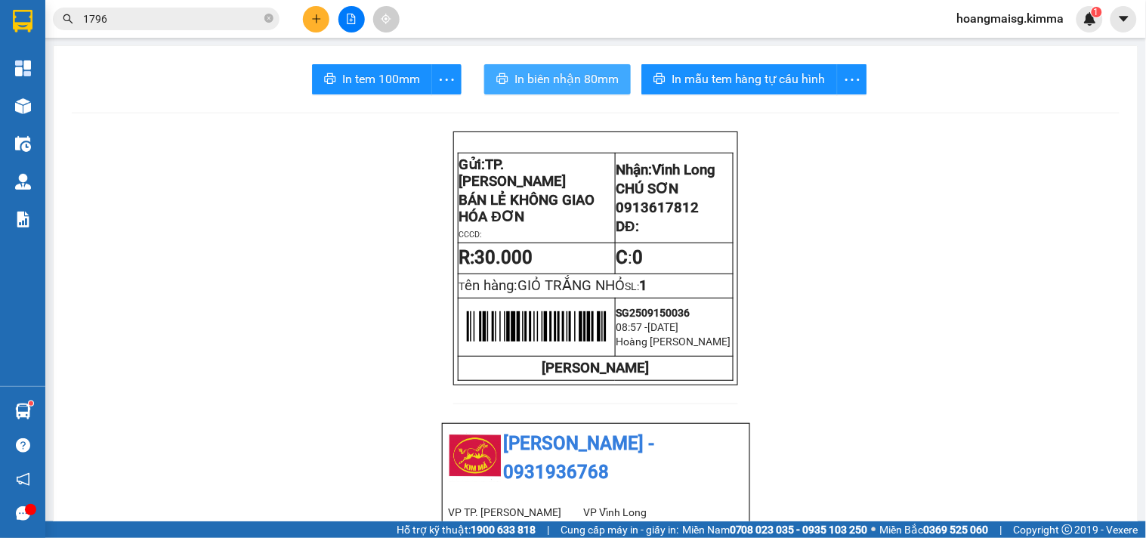
click at [561, 87] on span "In biên nhận 80mm" at bounding box center [567, 79] width 104 height 19
click at [323, 26] on button at bounding box center [316, 19] width 26 height 26
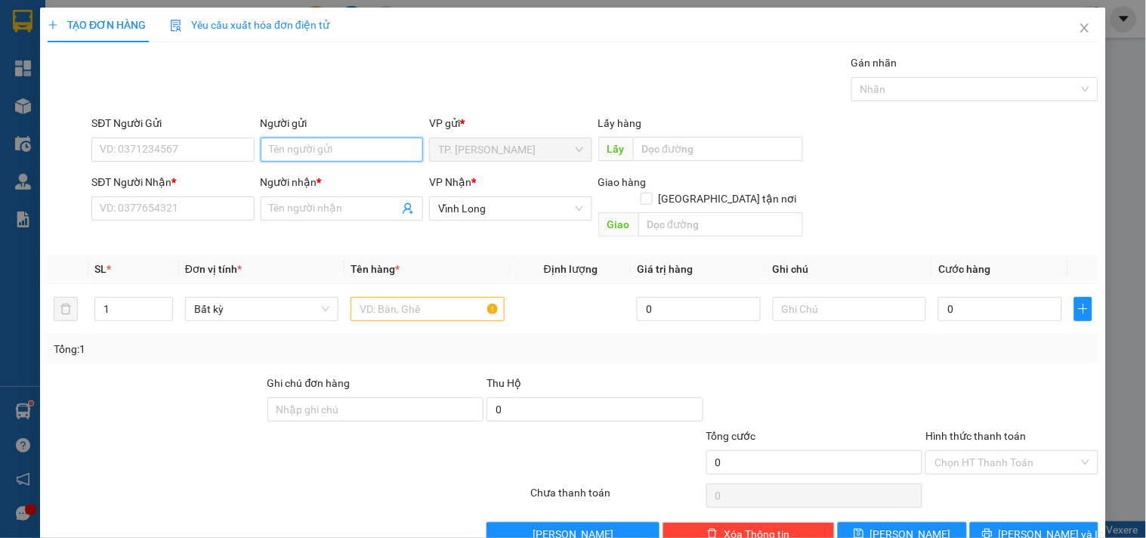
click at [321, 150] on input "Người gửi" at bounding box center [342, 150] width 162 height 24
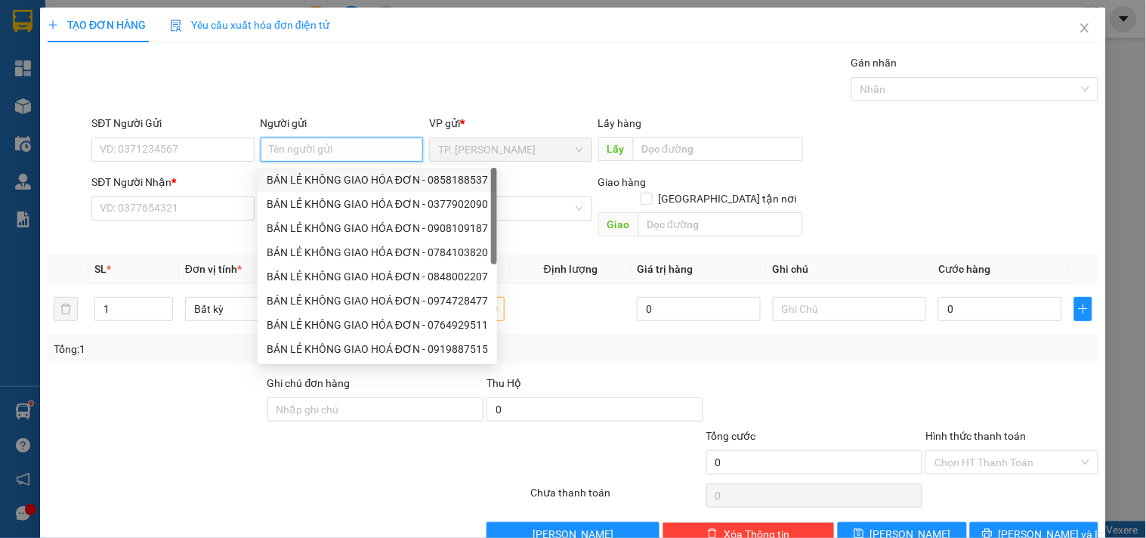
click at [318, 177] on div "BÁN LẺ KHÔNG GIAO HÓA ĐƠN - 0858188537" at bounding box center [377, 180] width 221 height 17
type input "0858188537"
type input "BÁN LẺ KHÔNG GIAO HÓA ĐƠN"
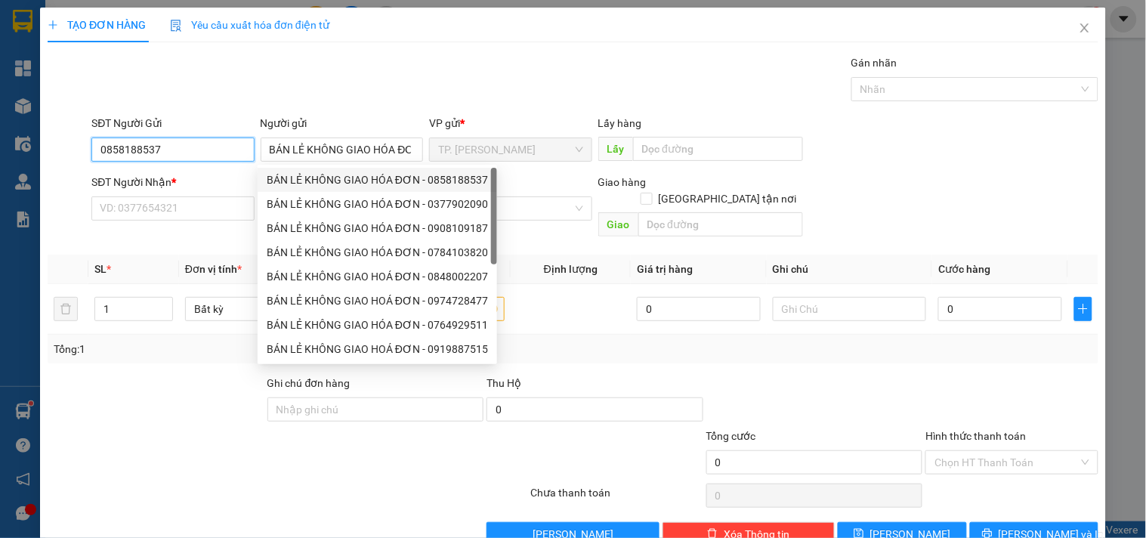
click at [217, 149] on input "0858188537" at bounding box center [172, 150] width 162 height 24
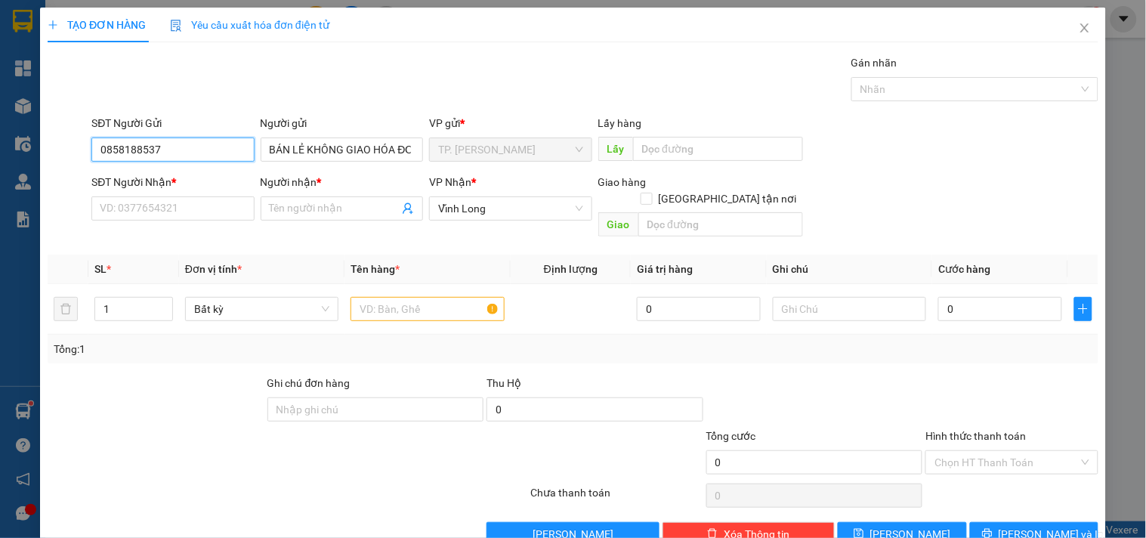
click at [217, 149] on input "0858188537" at bounding box center [172, 150] width 162 height 24
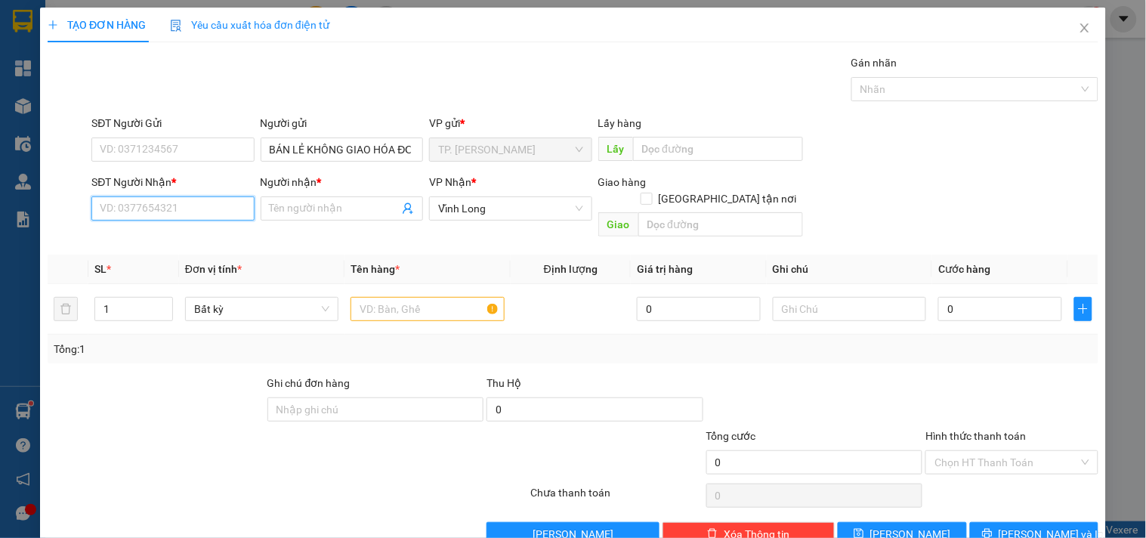
click at [221, 214] on input "SĐT Người Nhận *" at bounding box center [172, 208] width 162 height 24
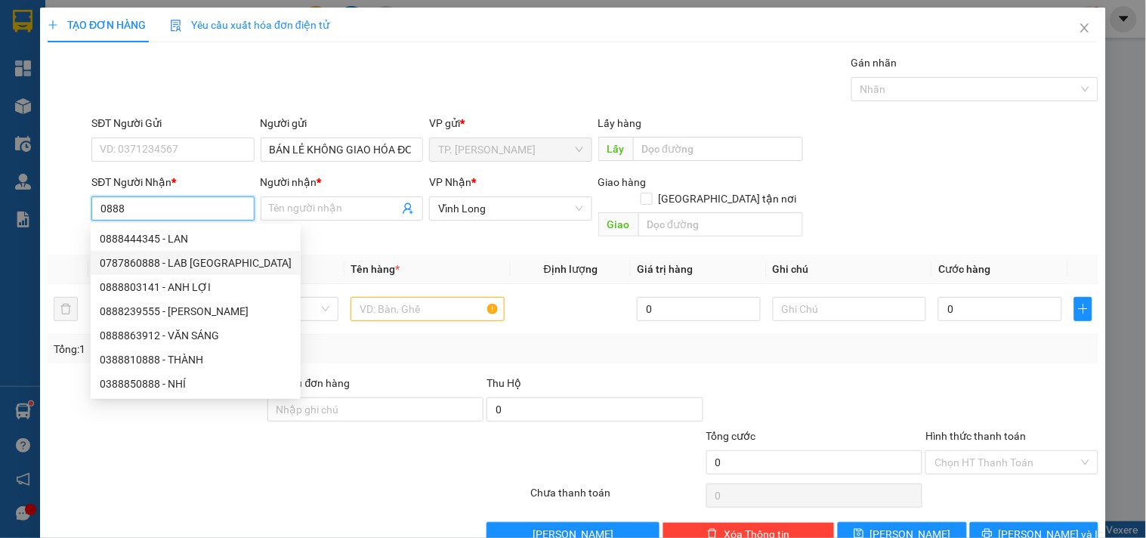
click at [212, 263] on div "0787860888 - LAB ĐẠI NAM" at bounding box center [196, 263] width 192 height 17
type input "0787860888"
type input "LAB [GEOGRAPHIC_DATA]"
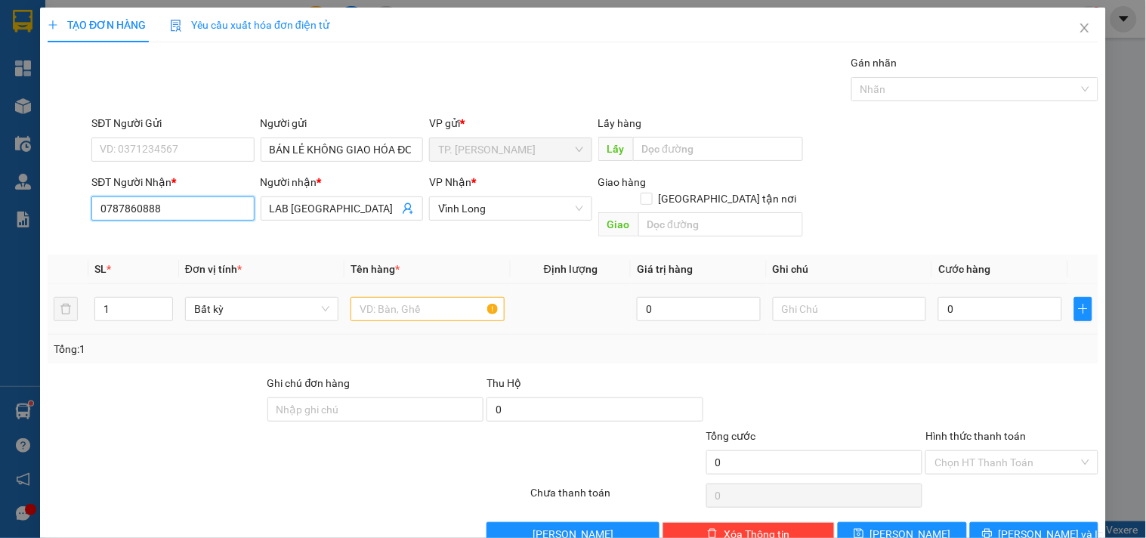
type input "0787860888"
click at [421, 302] on input "text" at bounding box center [427, 309] width 153 height 24
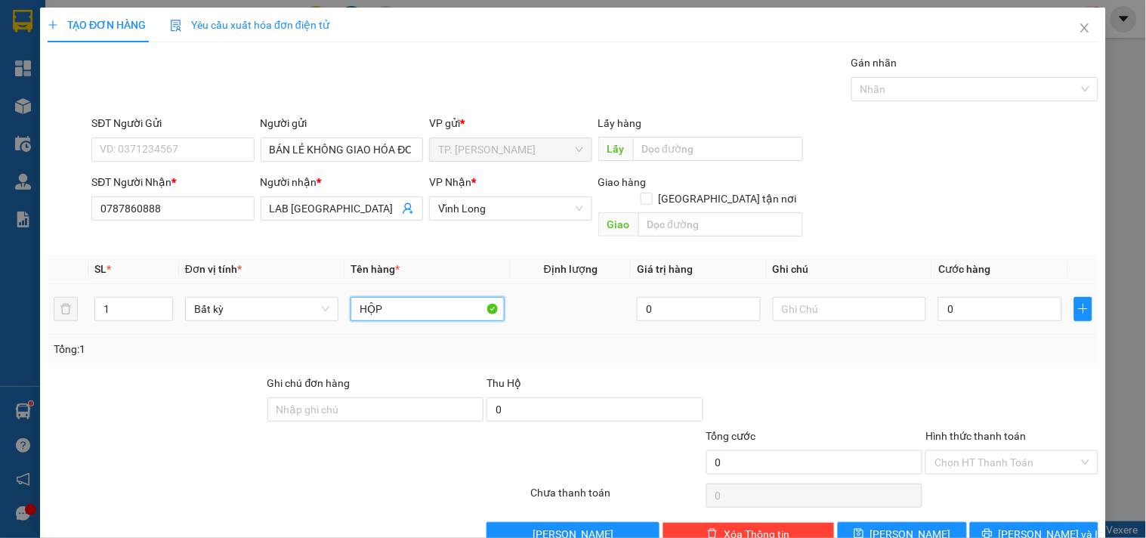
type input "HỘP"
type input "TÍN"
type input "002"
type input "2"
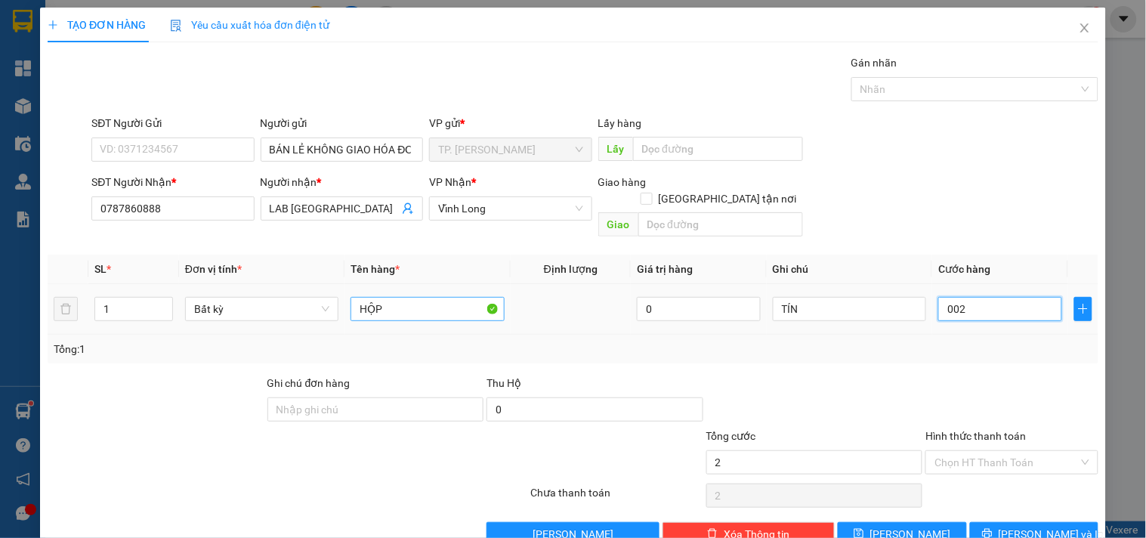
type input "0.020"
type input "20"
type input "20.000"
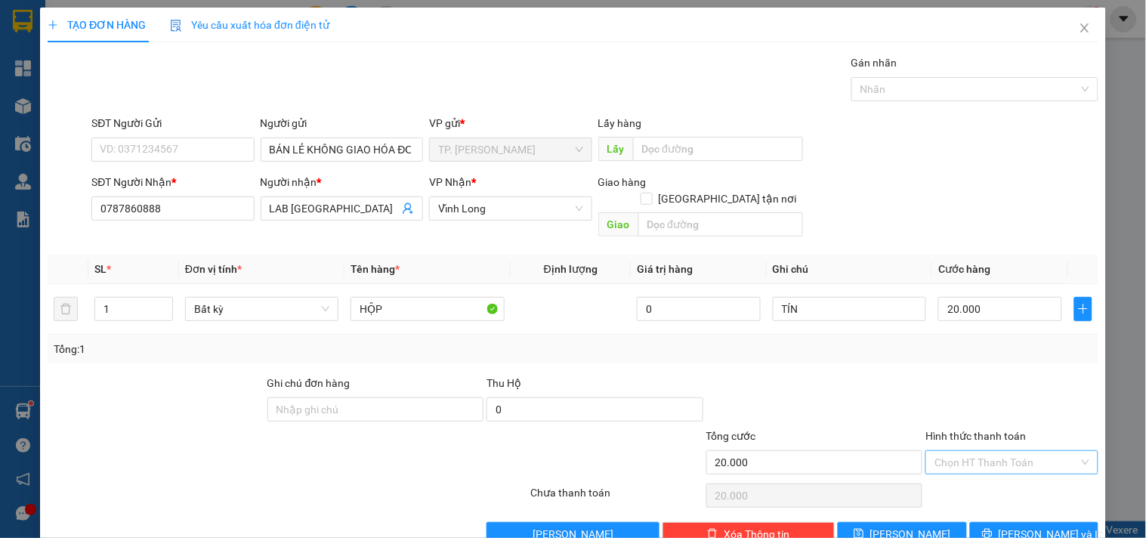
click at [935, 451] on input "Hình thức thanh toán" at bounding box center [1007, 462] width 144 height 23
click at [934, 464] on div "Tại văn phòng" at bounding box center [1002, 476] width 171 height 24
type input "0"
click at [985, 509] on button "[PERSON_NAME] và In" at bounding box center [1034, 534] width 128 height 24
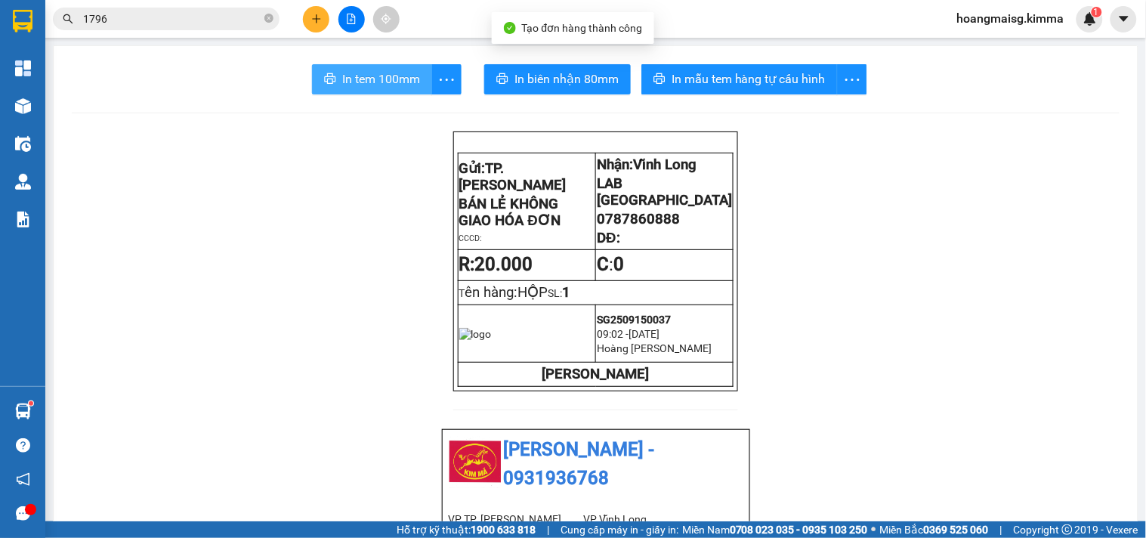
click at [401, 80] on span "In tem 100mm" at bounding box center [381, 79] width 78 height 19
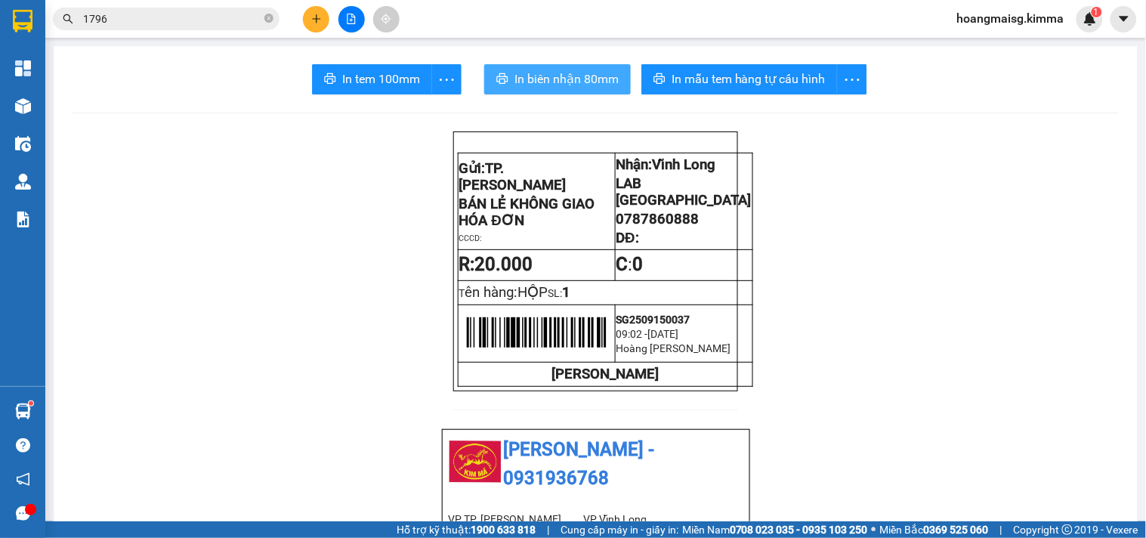
click at [577, 73] on span "In biên nhận 80mm" at bounding box center [567, 79] width 104 height 19
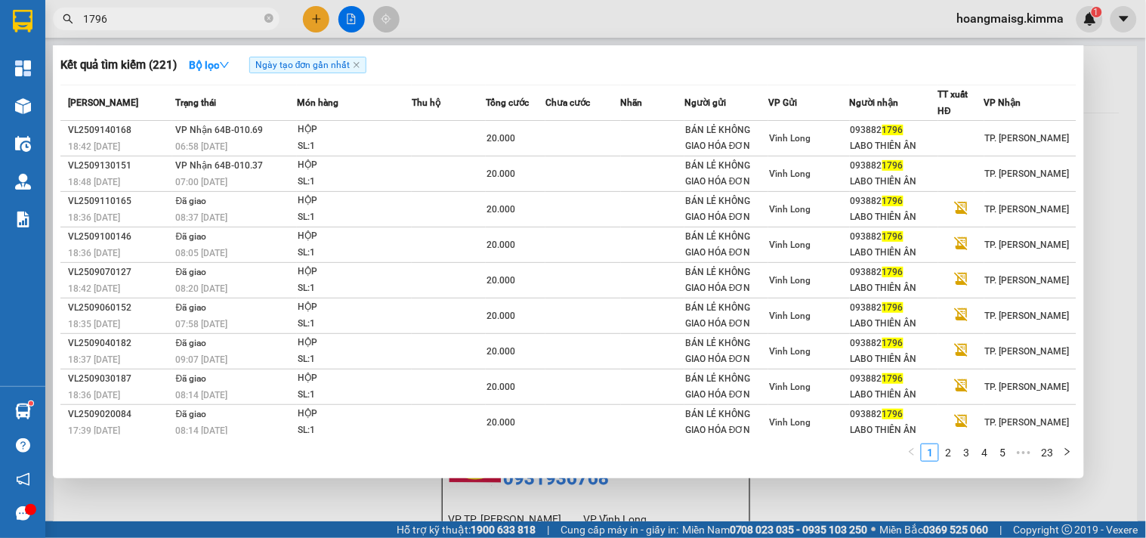
click at [164, 19] on input "1796" at bounding box center [172, 19] width 178 height 17
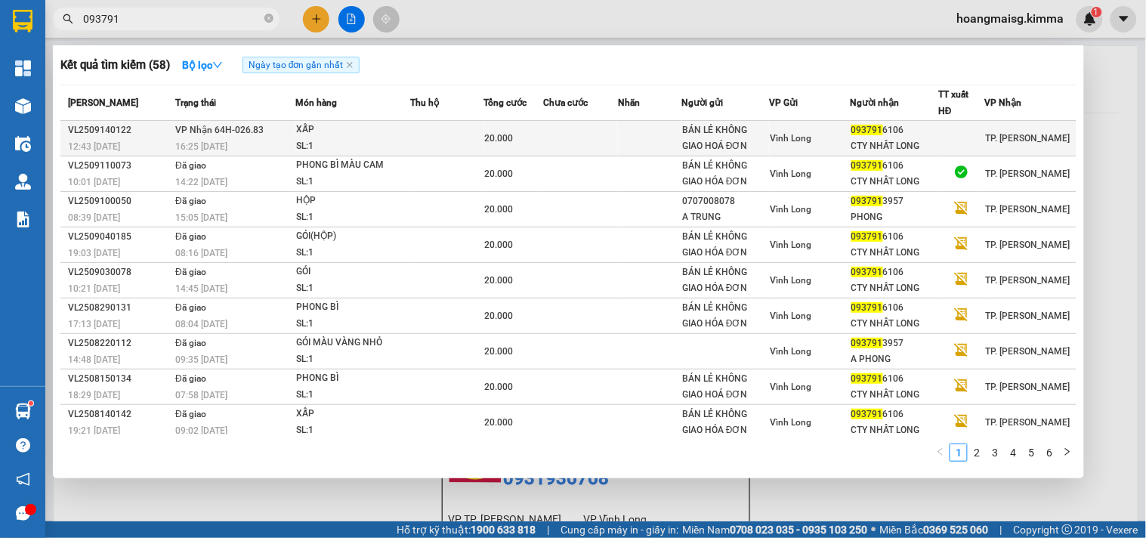
type input "093791"
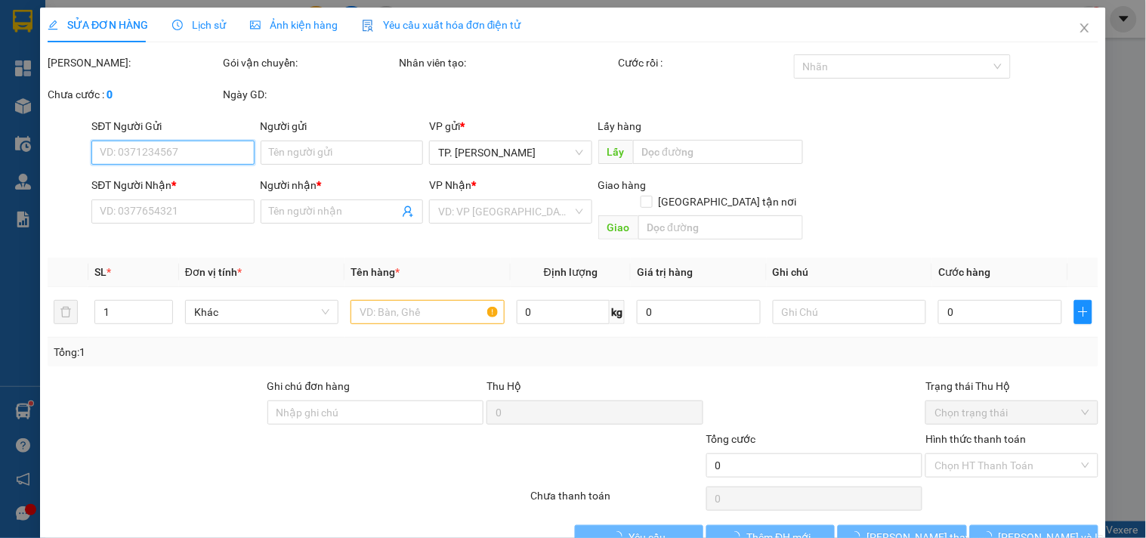
type input "BÁN LẺ KHÔNG GIAO HOÁ ĐƠN"
type input "0937916106"
type input "CTY NHẤT LONG"
type input "20.000"
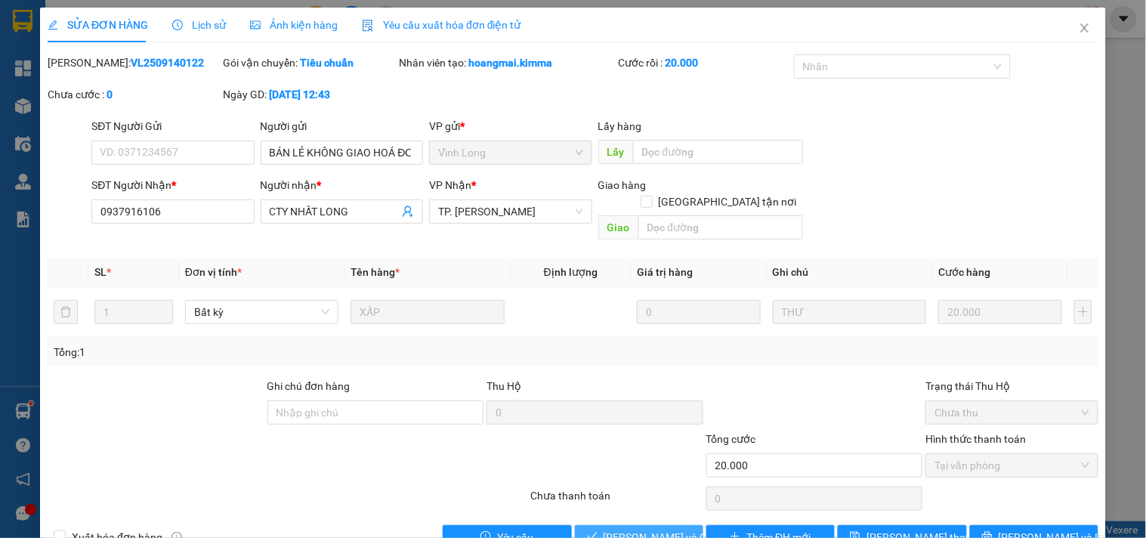
click at [640, 509] on span "[PERSON_NAME] và [PERSON_NAME] hàng" at bounding box center [676, 537] width 145 height 17
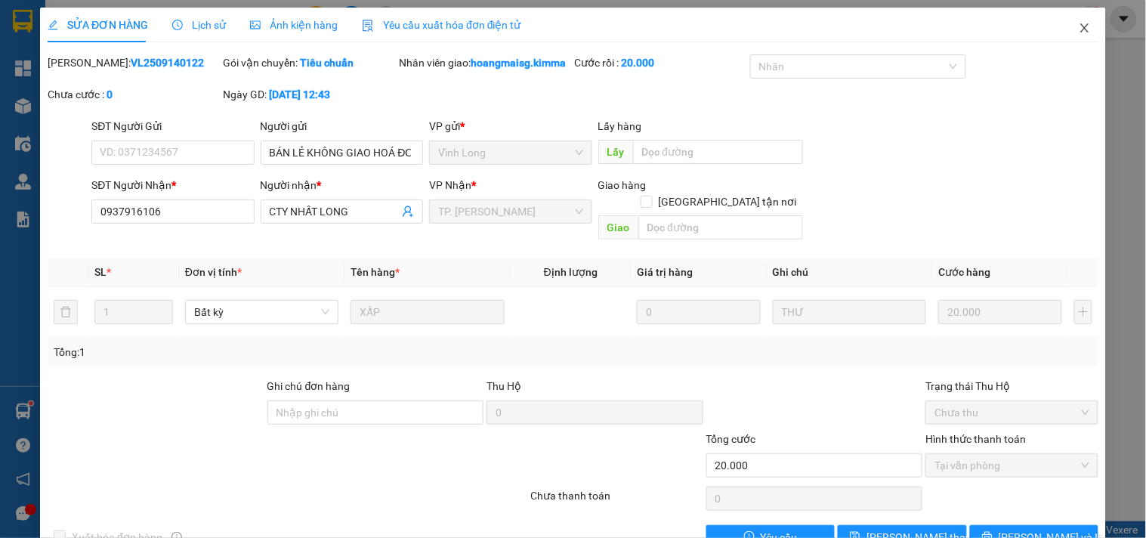
click at [1066, 33] on span "Close" at bounding box center [1085, 29] width 42 height 42
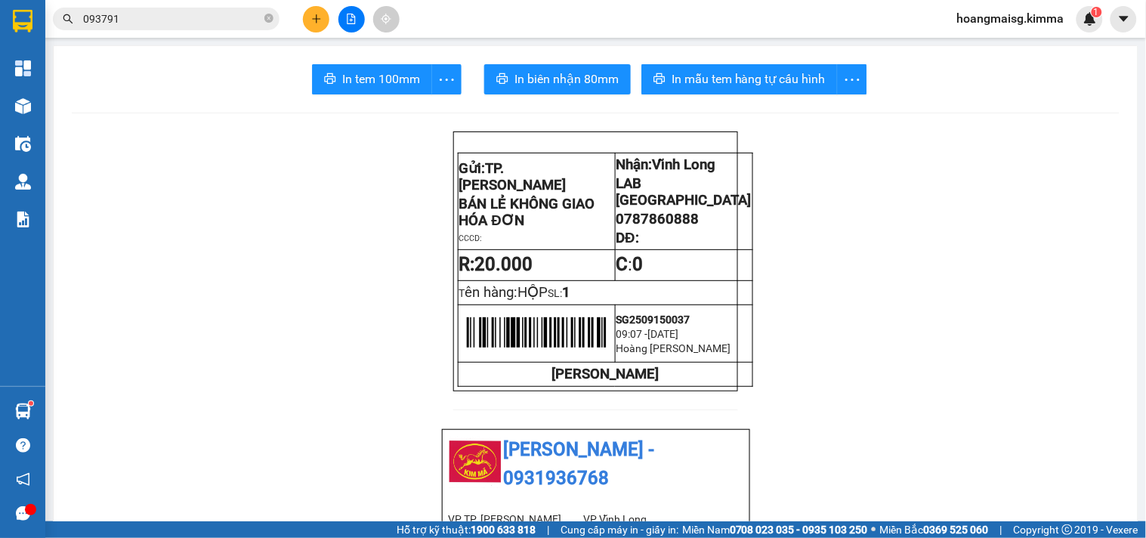
click at [327, 17] on button at bounding box center [316, 19] width 26 height 26
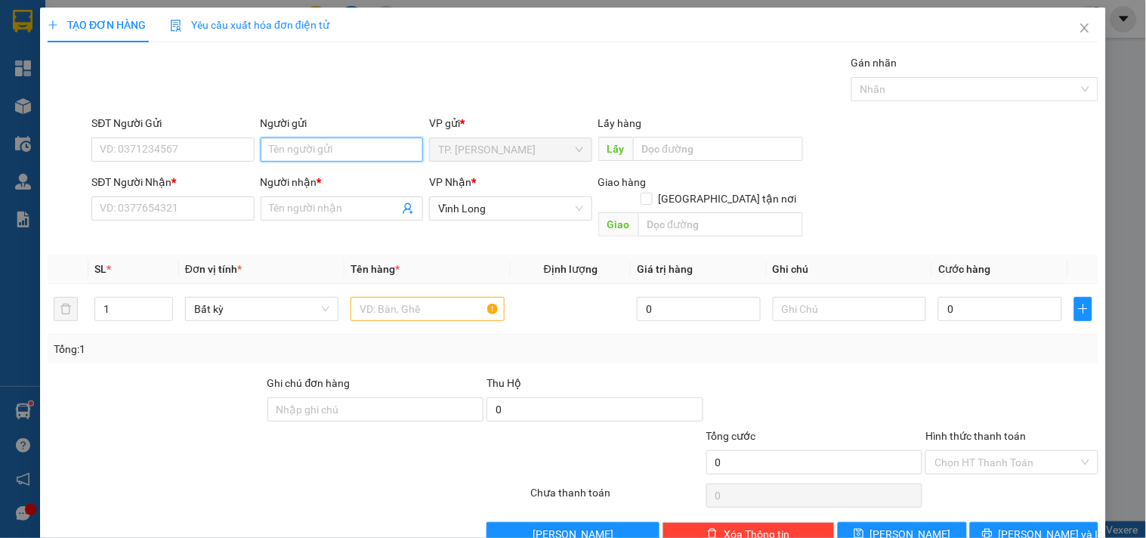
click at [330, 156] on input "Người gửi" at bounding box center [342, 150] width 162 height 24
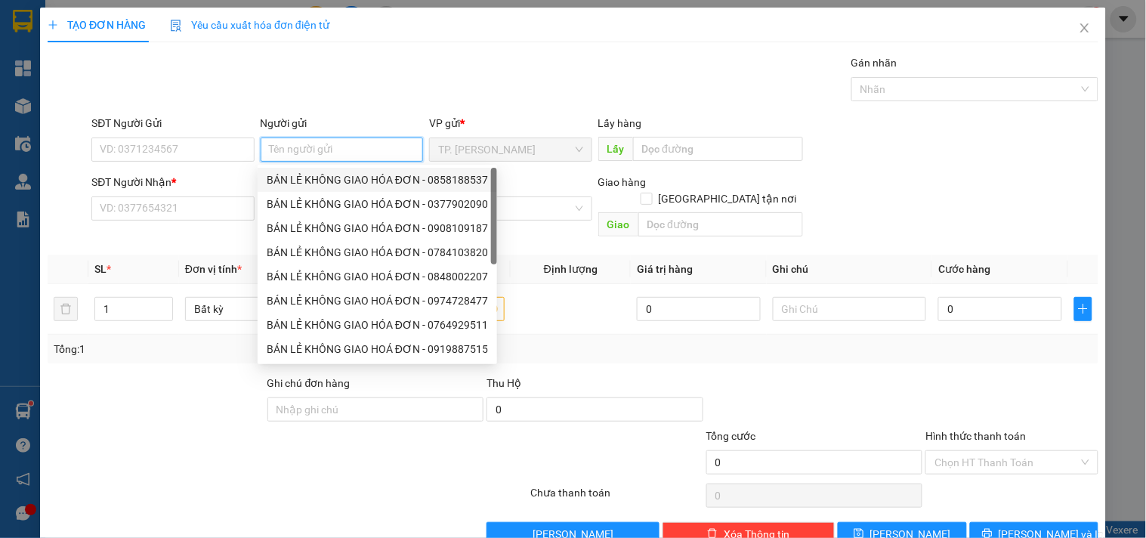
drag, startPoint x: 345, startPoint y: 182, endPoint x: 261, endPoint y: 172, distance: 84.5
click at [326, 182] on div "BÁN LẺ KHÔNG GIAO HÓA ĐƠN - 0858188537" at bounding box center [377, 180] width 221 height 17
type input "0858188537"
type input "BÁN LẺ KHÔNG GIAO HÓA ĐƠN"
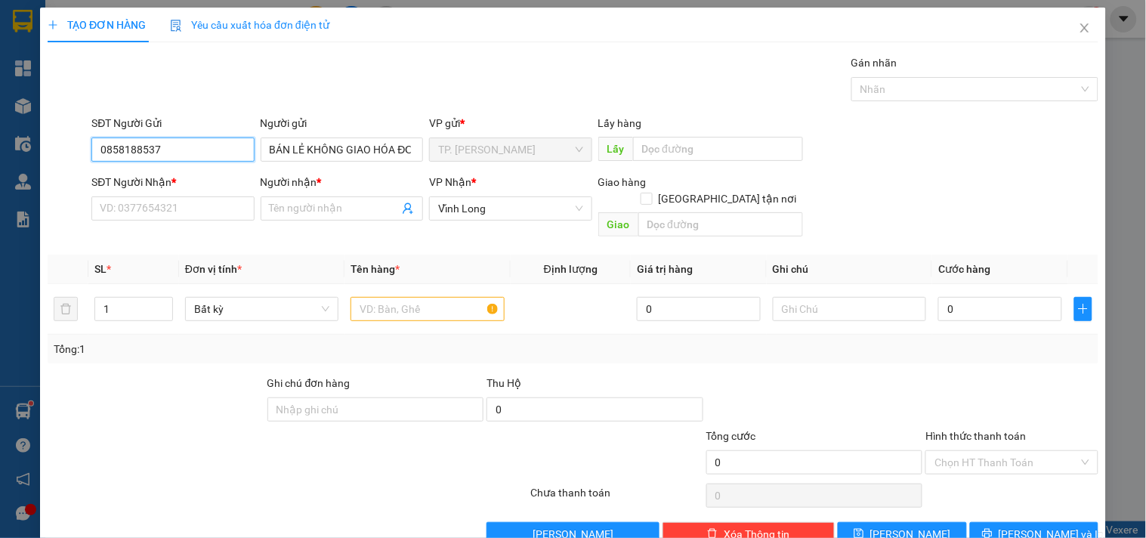
click at [220, 148] on input "0858188537" at bounding box center [172, 150] width 162 height 24
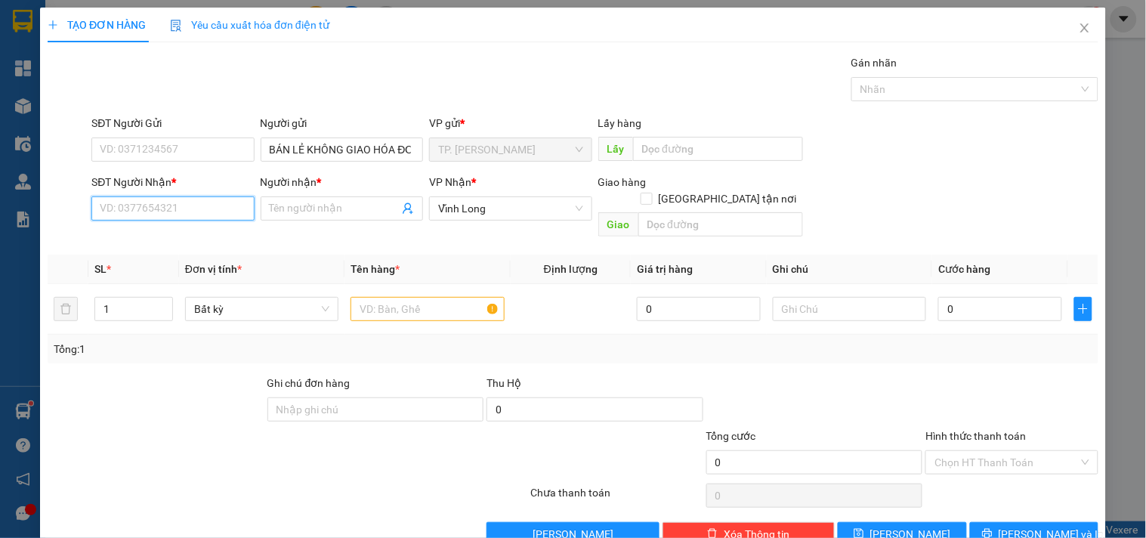
click at [207, 204] on input "SĐT Người Nhận *" at bounding box center [172, 208] width 162 height 24
click at [227, 259] on div "0939497979 - TẤN PHÚC" at bounding box center [174, 263] width 149 height 17
type input "0939497979"
type input "[PERSON_NAME]"
type input "0939497979"
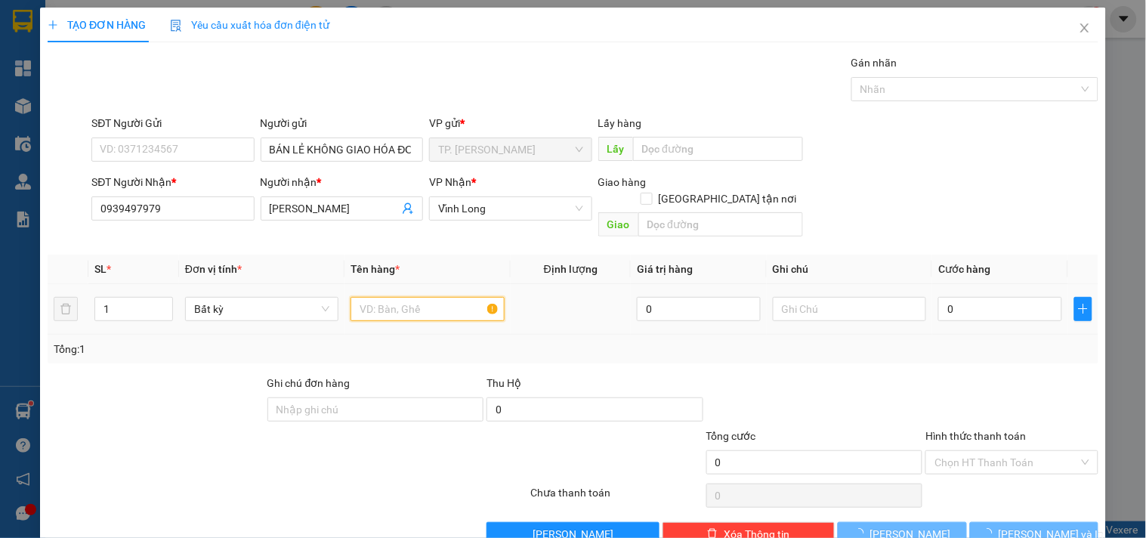
click at [378, 297] on input "text" at bounding box center [427, 309] width 153 height 24
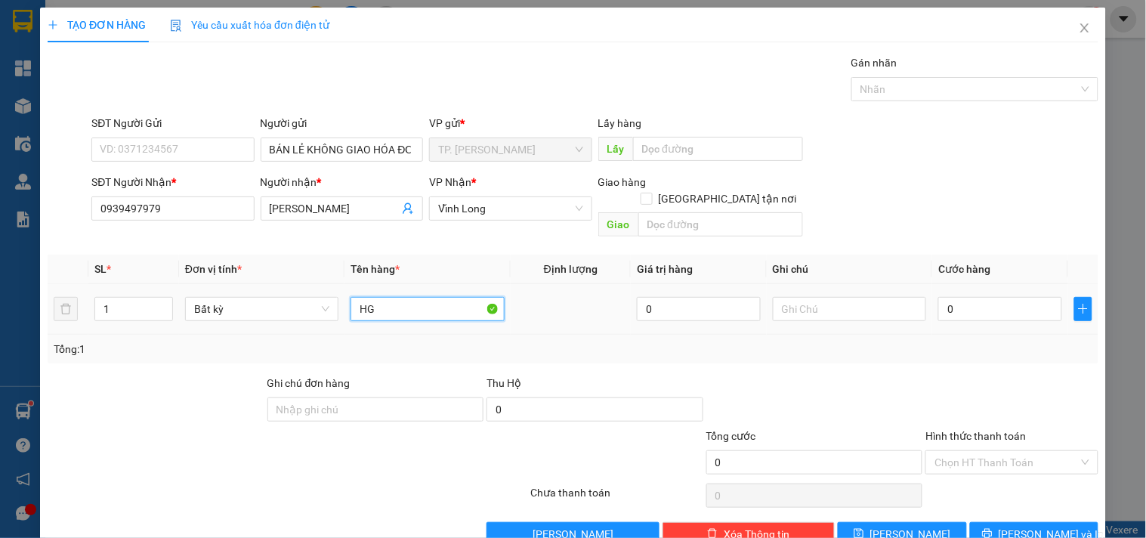
type input "H"
type input "GÓI KEO VÀNG"
type input "TÍN"
click at [1064, 509] on button "[PERSON_NAME] và In" at bounding box center [1034, 534] width 128 height 24
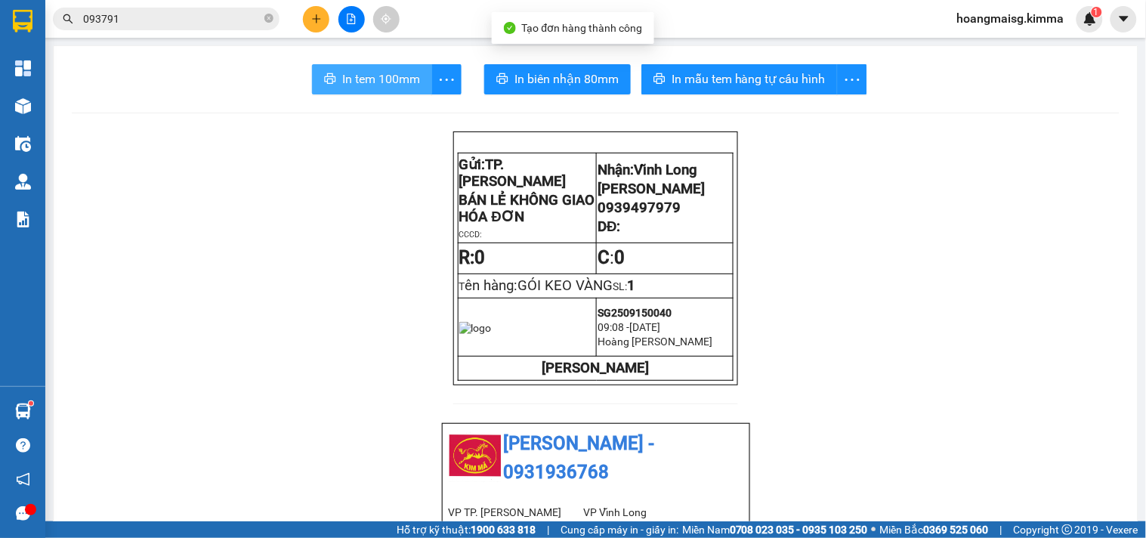
click at [346, 71] on span "In tem 100mm" at bounding box center [381, 79] width 78 height 19
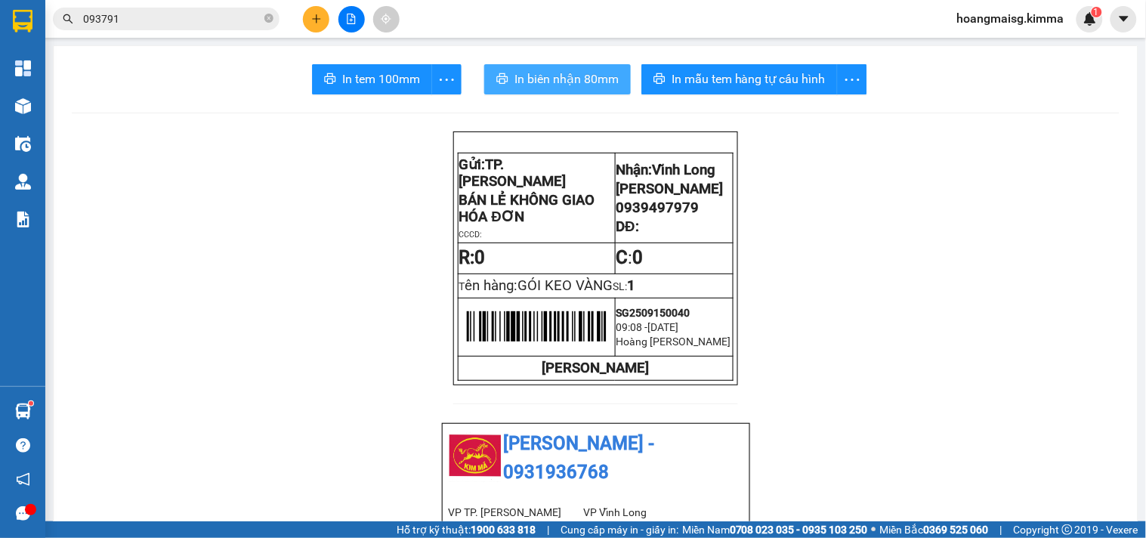
click at [552, 73] on span "In biên nhận 80mm" at bounding box center [567, 79] width 104 height 19
click at [320, 12] on button at bounding box center [316, 19] width 26 height 26
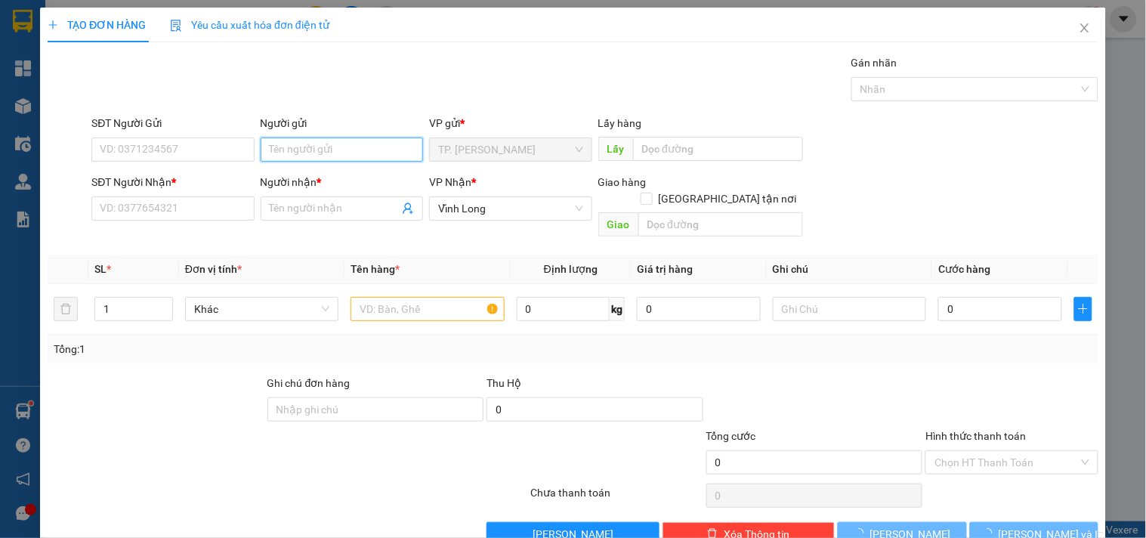
drag, startPoint x: 297, startPoint y: 153, endPoint x: 302, endPoint y: 147, distance: 8.6
click at [298, 153] on input "Người gửi" at bounding box center [342, 150] width 162 height 24
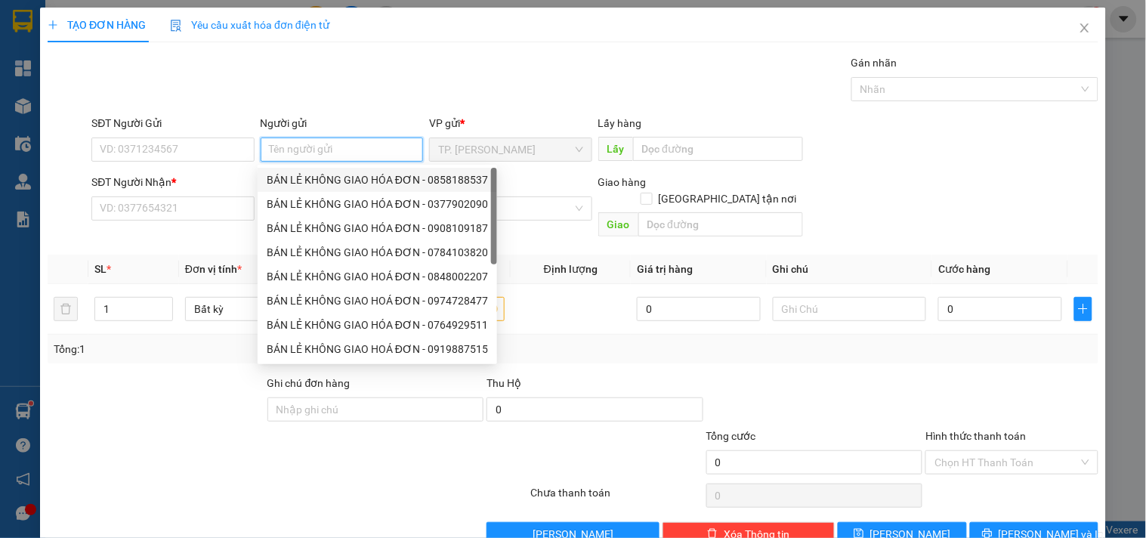
click at [298, 172] on div "BÁN LẺ KHÔNG GIAO HÓA ĐƠN - 0858188537" at bounding box center [377, 180] width 221 height 17
type input "0858188537"
type input "BÁN LẺ KHÔNG GIAO HÓA ĐƠN"
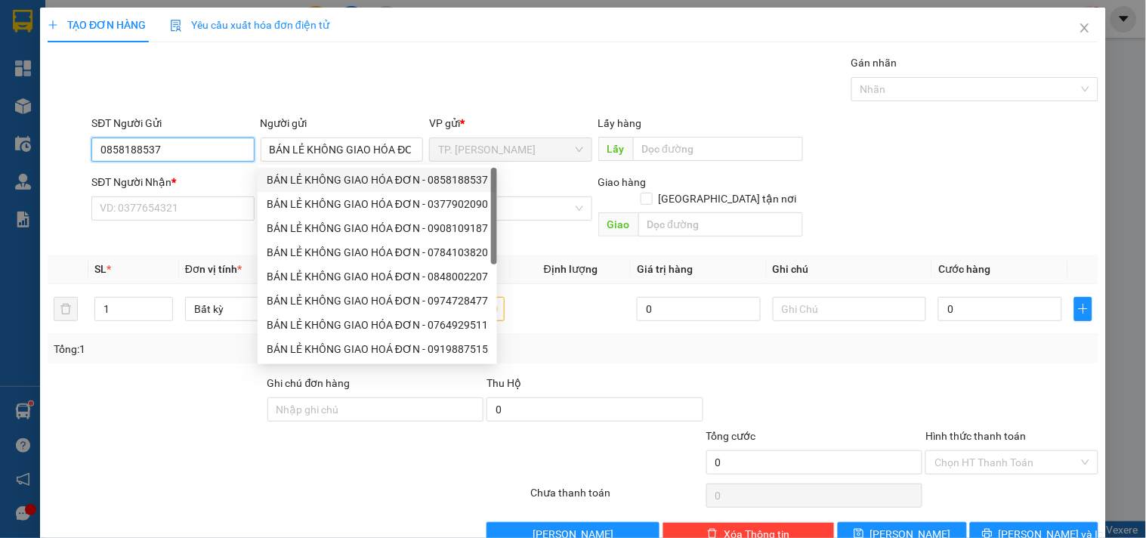
click at [200, 151] on input "0858188537" at bounding box center [172, 150] width 162 height 24
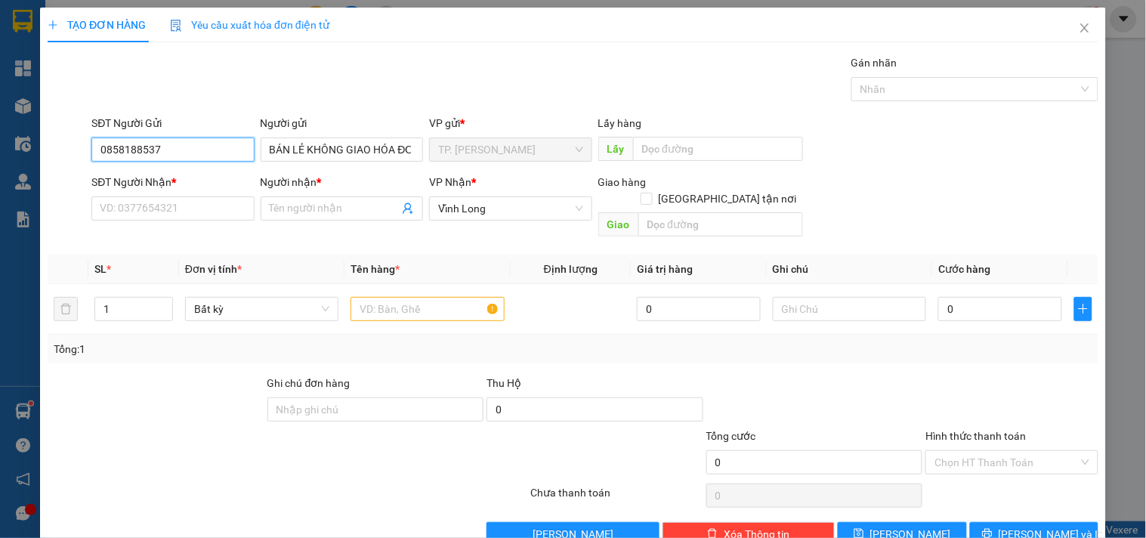
click at [200, 150] on input "0858188537" at bounding box center [172, 150] width 162 height 24
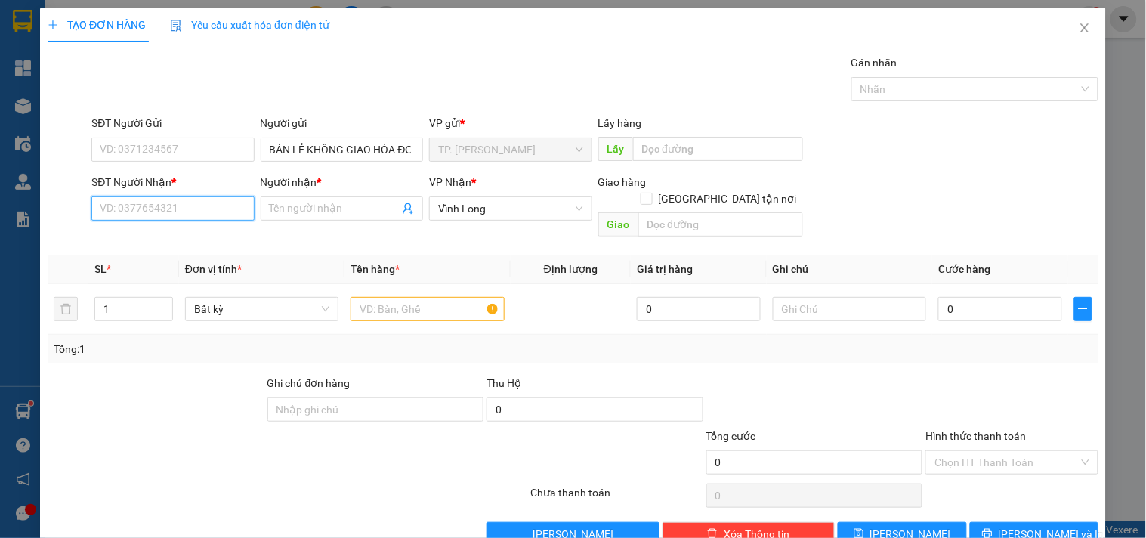
click at [155, 203] on input "SĐT Người Nhận *" at bounding box center [172, 208] width 162 height 24
type input "0904525165"
click at [186, 239] on div "0904525165 - THẢO" at bounding box center [171, 238] width 143 height 17
type input "THẢO"
type input "0904525165"
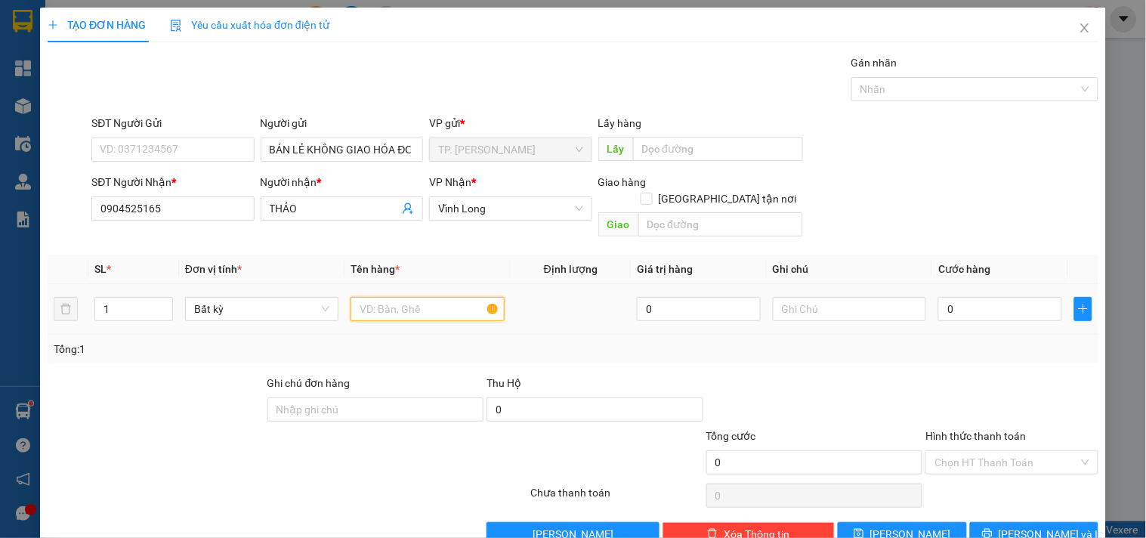
click at [379, 297] on input "text" at bounding box center [427, 309] width 153 height 24
type input "GÓI KEO VÀNG"
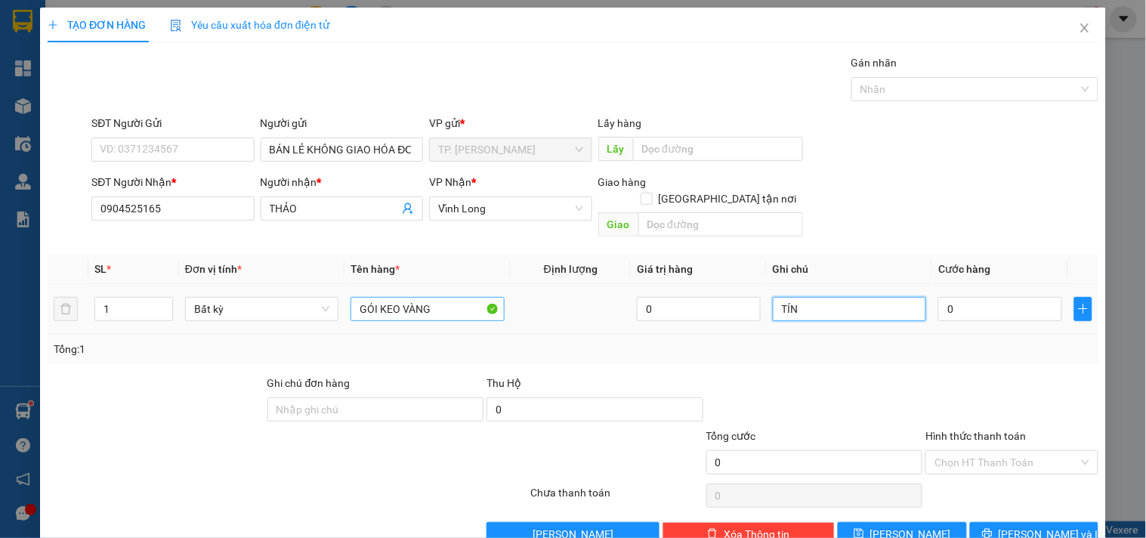
type input "TÍN"
click at [1014, 509] on span "[PERSON_NAME] và In" at bounding box center [1052, 534] width 106 height 17
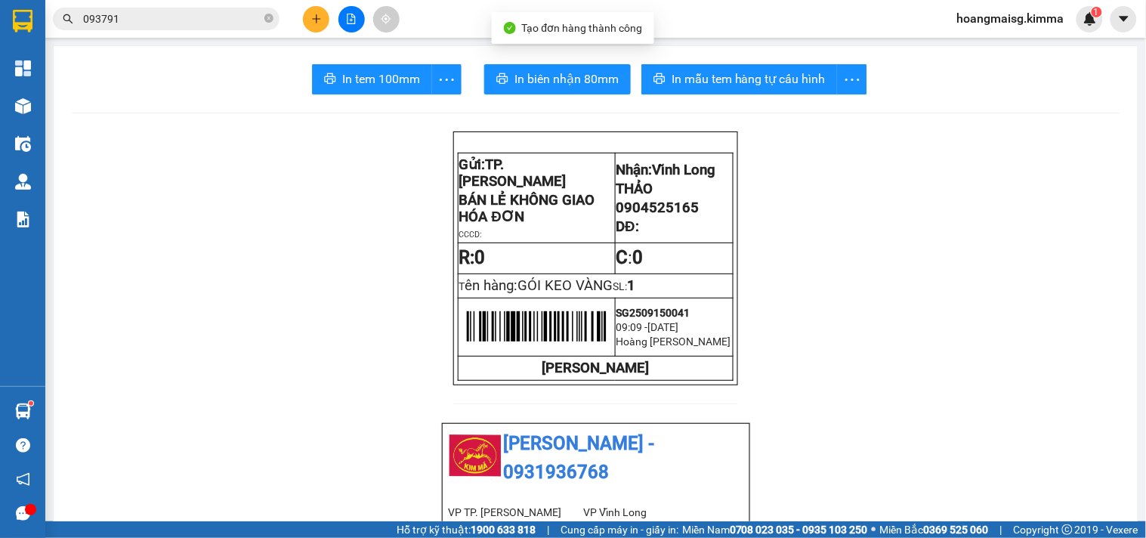
click at [676, 212] on span "0904525165" at bounding box center [658, 208] width 83 height 17
copy span "0904525165"
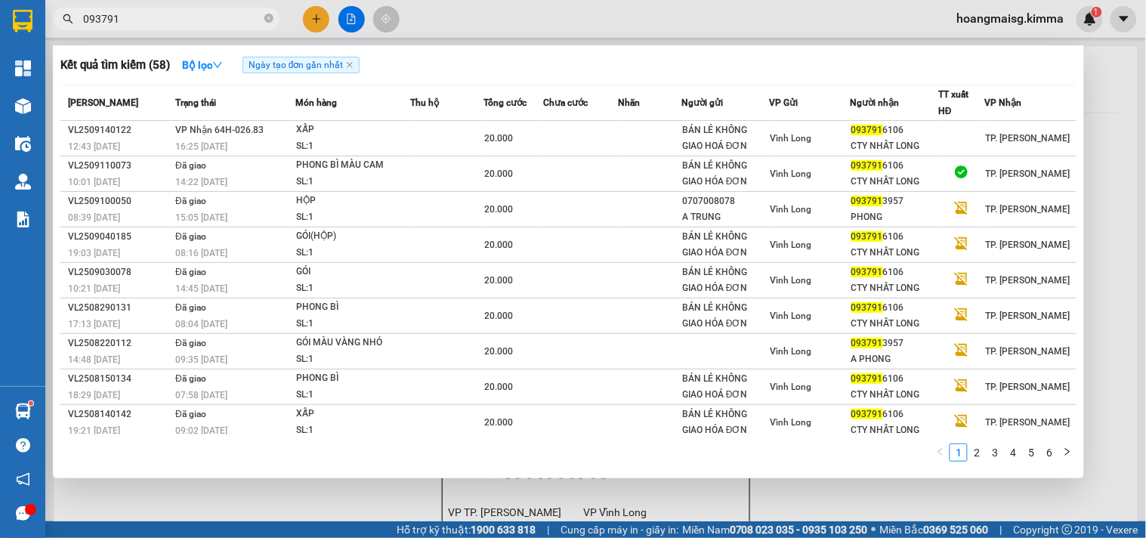
click at [200, 17] on input "093791" at bounding box center [172, 19] width 178 height 17
paste input "04525165"
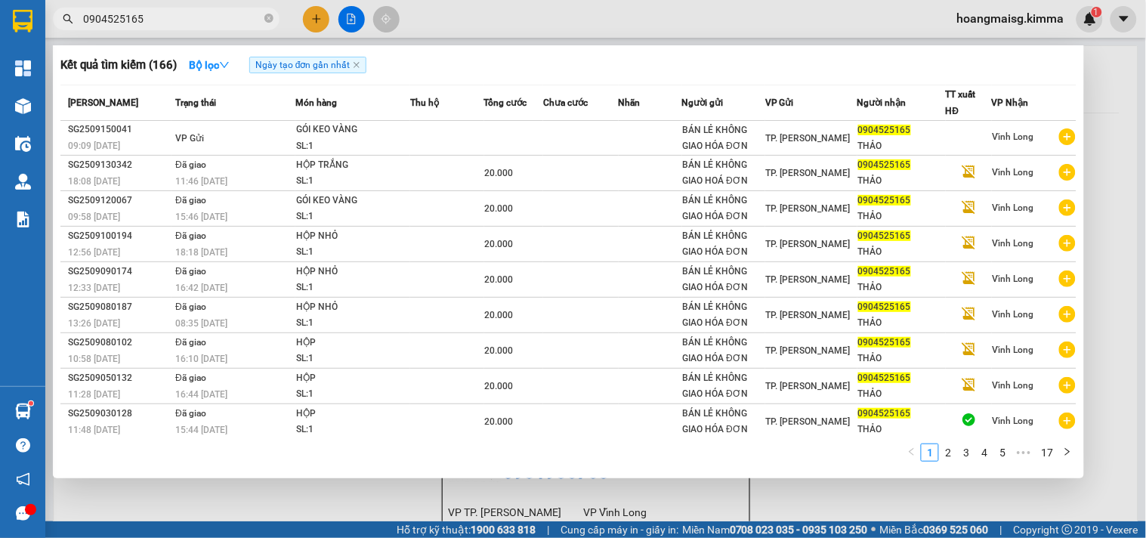
type input "0904525165"
click at [1106, 177] on div at bounding box center [573, 269] width 1146 height 538
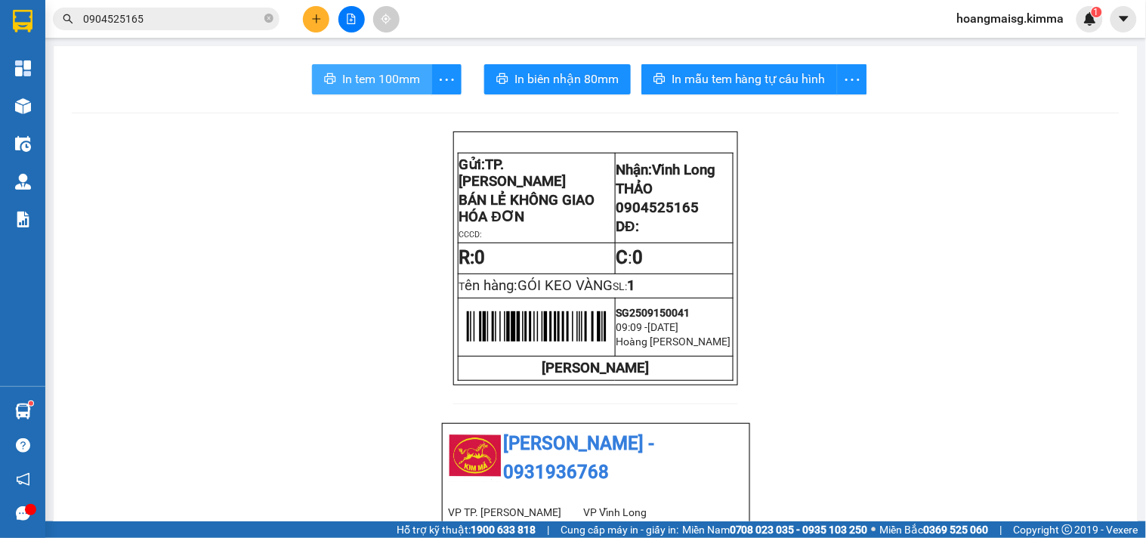
click at [383, 83] on span "In tem 100mm" at bounding box center [381, 79] width 78 height 19
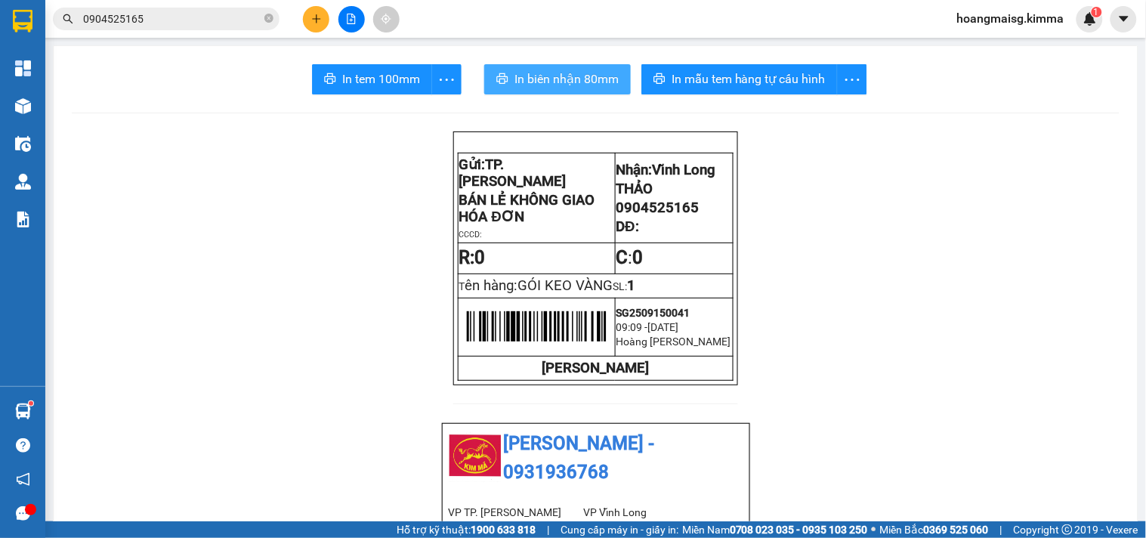
click at [552, 76] on span "In biên nhận 80mm" at bounding box center [567, 79] width 104 height 19
click at [311, 16] on icon "plus" at bounding box center [316, 19] width 11 height 11
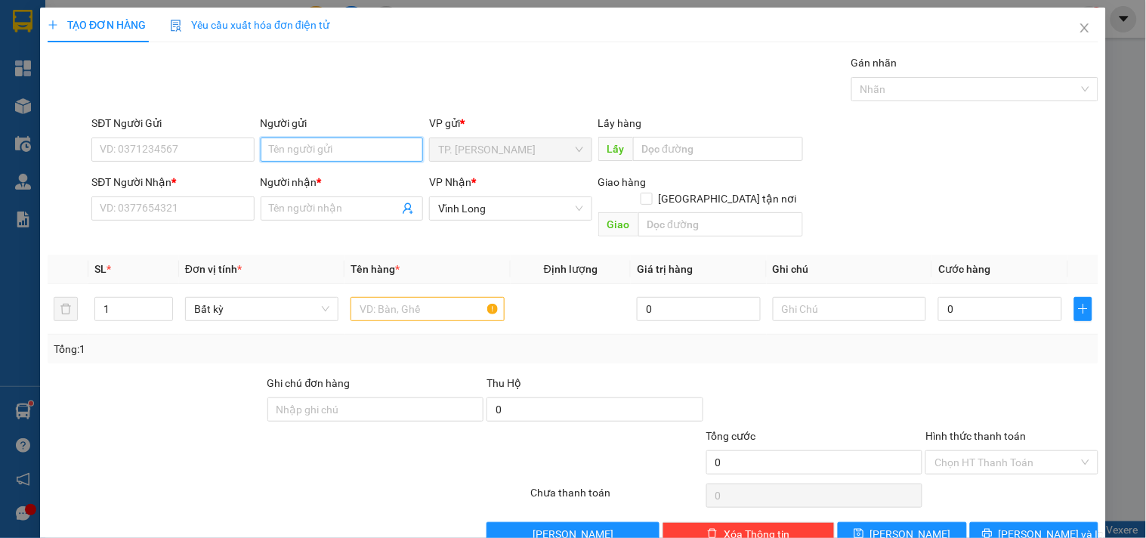
click at [345, 153] on input "Người gửi" at bounding box center [342, 150] width 162 height 24
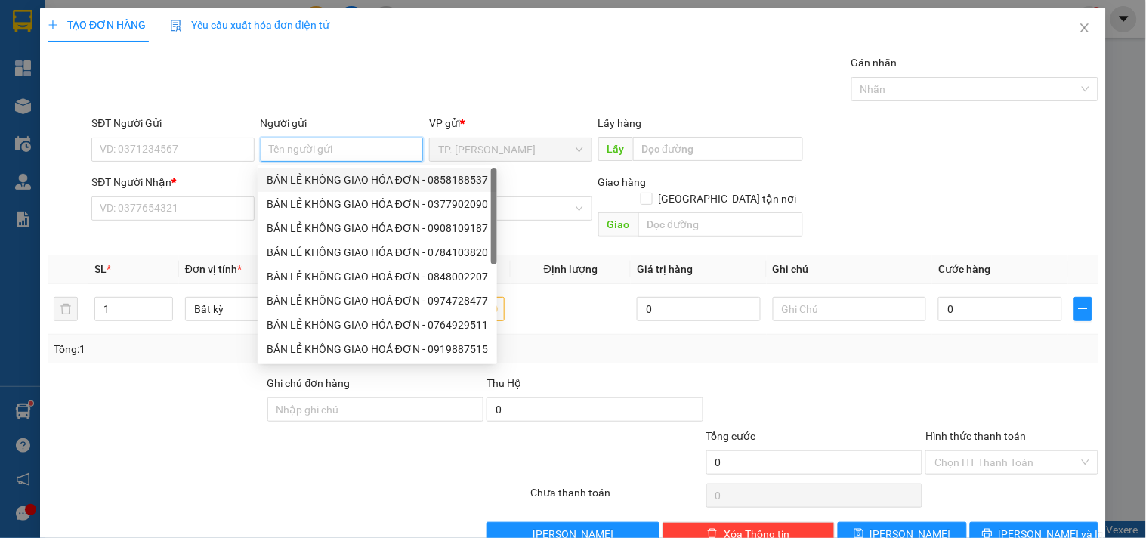
drag, startPoint x: 331, startPoint y: 169, endPoint x: 217, endPoint y: 157, distance: 114.7
click at [330, 169] on div "BÁN LẺ KHÔNG GIAO HÓA ĐƠN - 0858188537" at bounding box center [378, 180] width 240 height 24
type input "0858188537"
type input "BÁN LẺ KHÔNG GIAO HÓA ĐƠN"
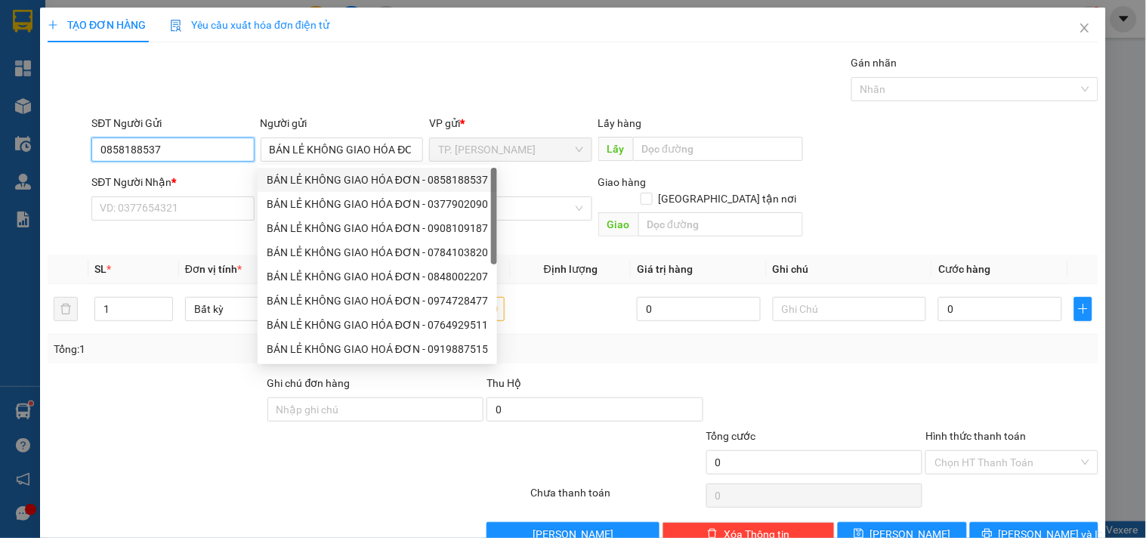
click at [210, 151] on input "0858188537" at bounding box center [172, 150] width 162 height 24
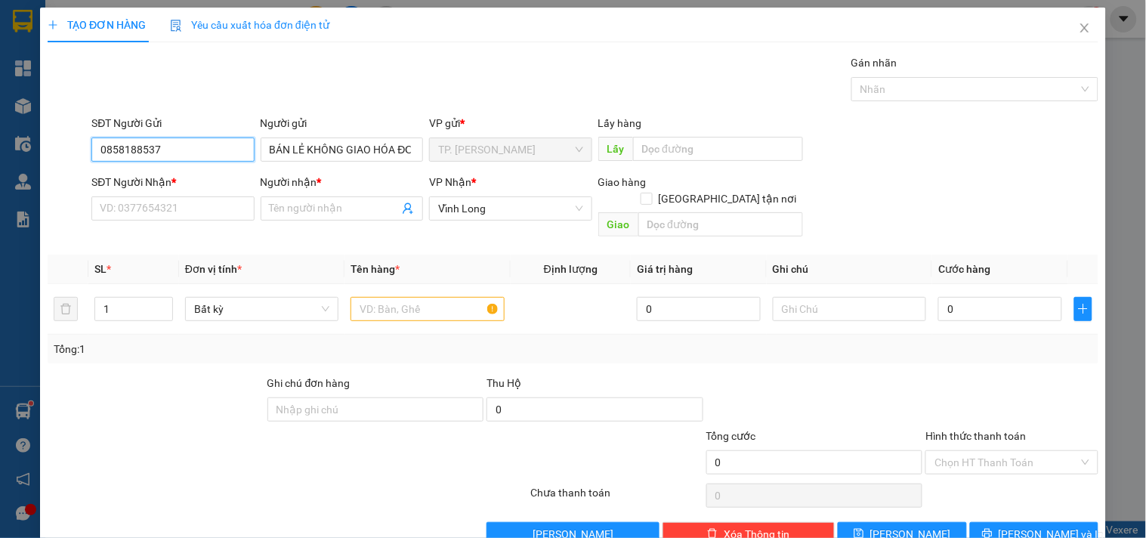
click at [210, 151] on input "0858188537" at bounding box center [172, 150] width 162 height 24
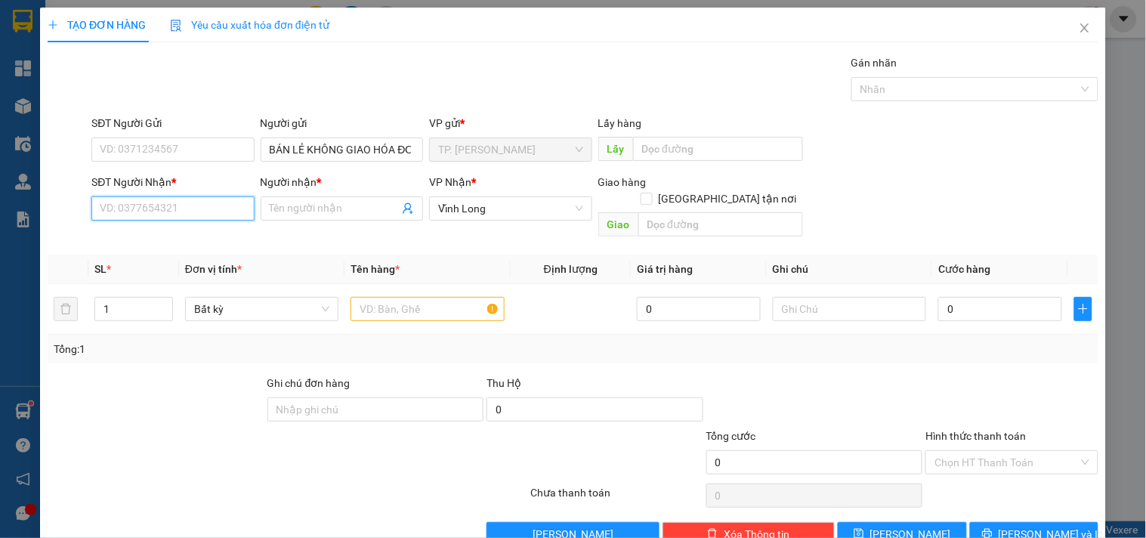
drag, startPoint x: 203, startPoint y: 210, endPoint x: 219, endPoint y: 201, distance: 18.9
click at [204, 210] on input "SĐT Người Nhận *" at bounding box center [172, 208] width 162 height 24
type input "0766986564"
click at [195, 240] on div "0766986564 - CHỊ TÁM" at bounding box center [171, 238] width 143 height 17
type input "CHỊ TÁM"
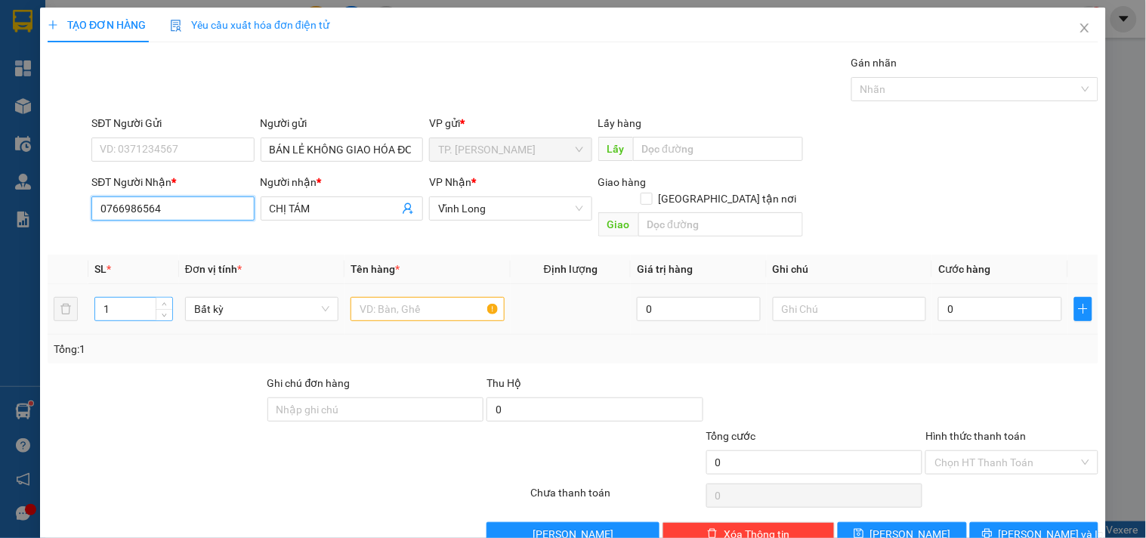
type input "0766986564"
click at [159, 297] on div "1" at bounding box center [133, 309] width 79 height 24
click at [165, 303] on icon "up" at bounding box center [164, 305] width 5 height 5
type input "25"
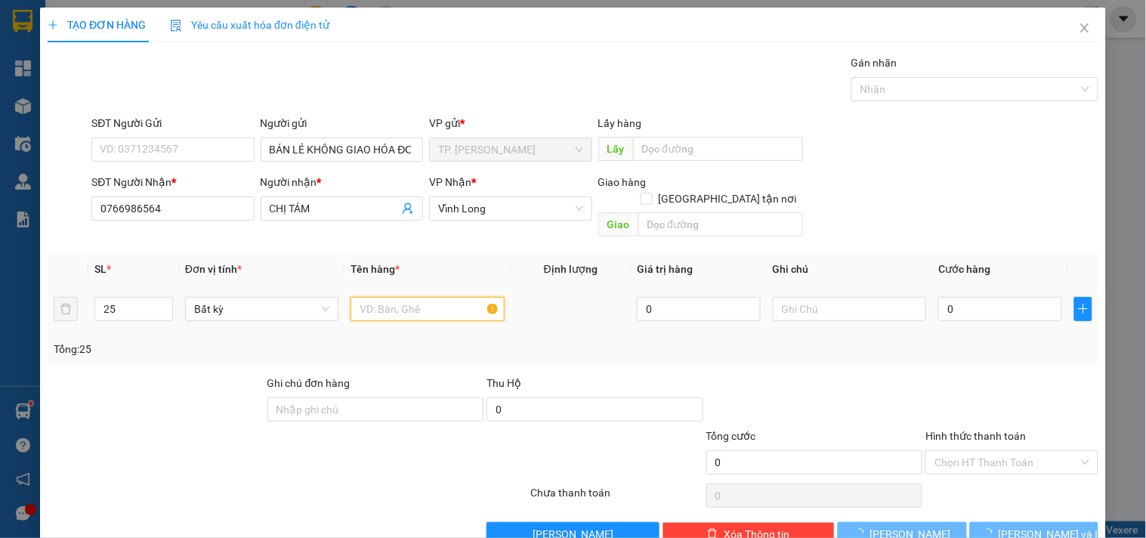
click at [363, 298] on input "text" at bounding box center [427, 309] width 153 height 24
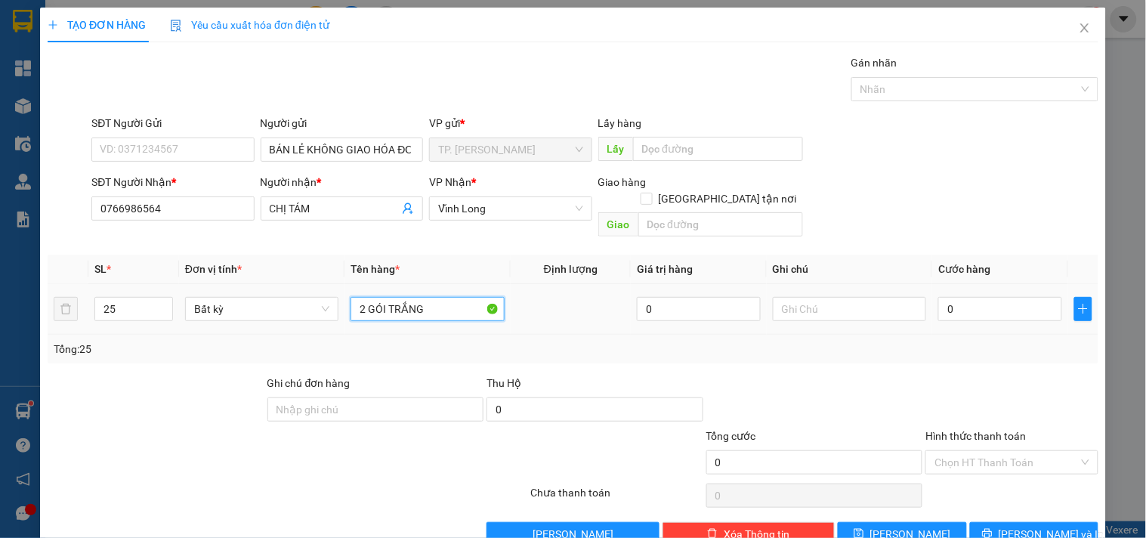
type input "2 GÓI TRẮNG"
type input "TÍN"
type input "006"
type input "6"
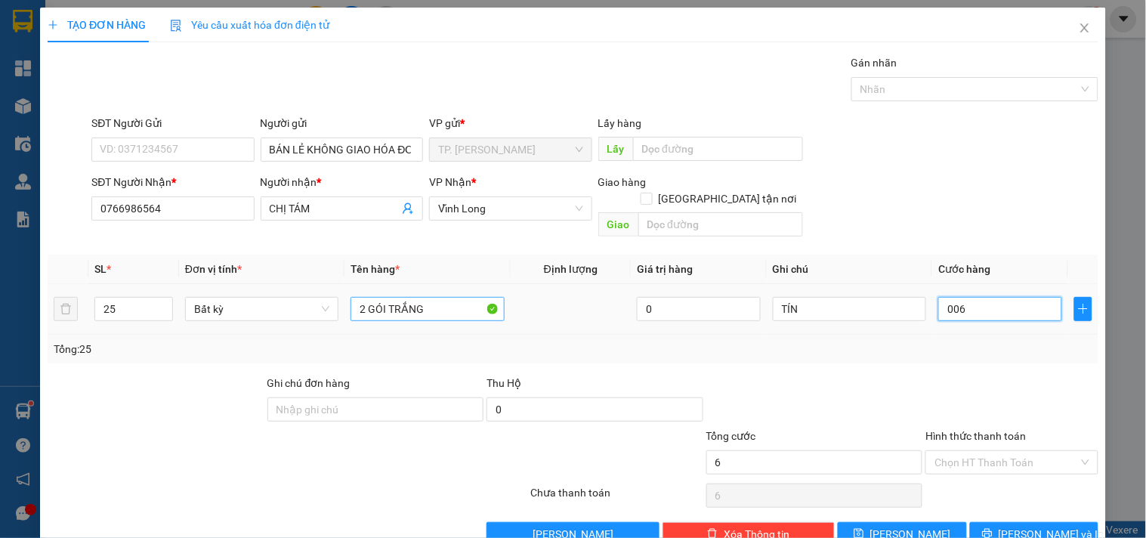
type input "0.060"
type input "60"
click at [999, 458] on div "Hình thức thanh toán Chọn HT Thanh Toán" at bounding box center [1012, 454] width 172 height 53
type input "60.000"
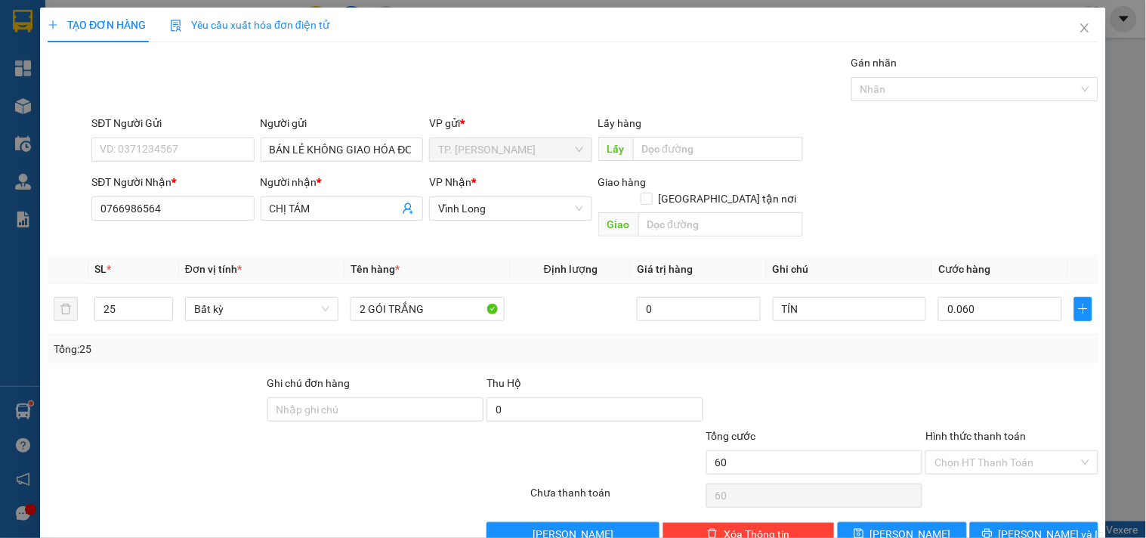
type input "60.000"
click at [960, 451] on input "Hình thức thanh toán" at bounding box center [1007, 462] width 144 height 23
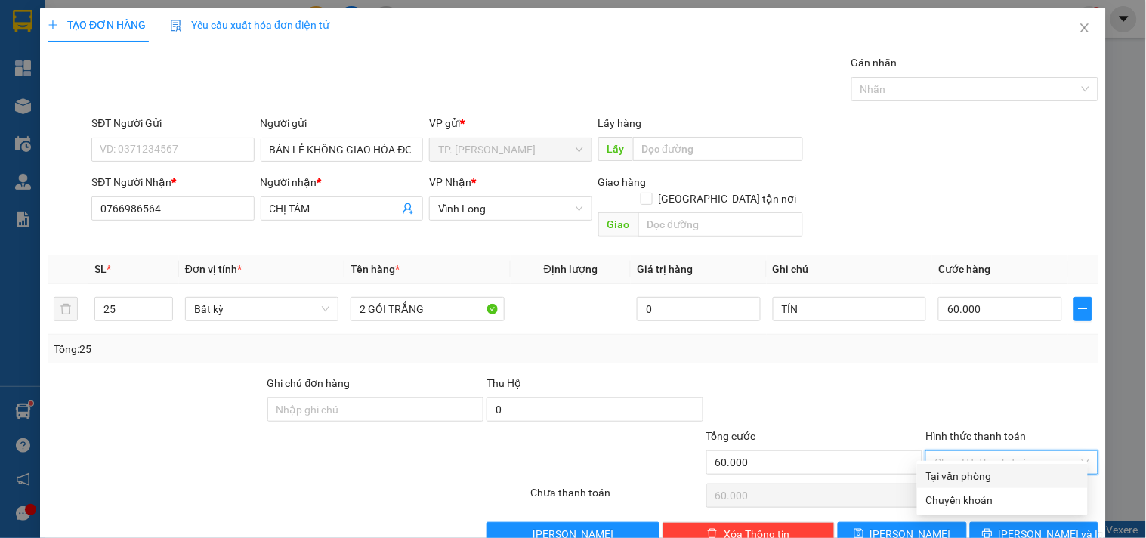
drag, startPoint x: 962, startPoint y: 477, endPoint x: 998, endPoint y: 493, distance: 39.6
click at [963, 477] on div "Tại văn phòng" at bounding box center [1002, 476] width 153 height 17
type input "0"
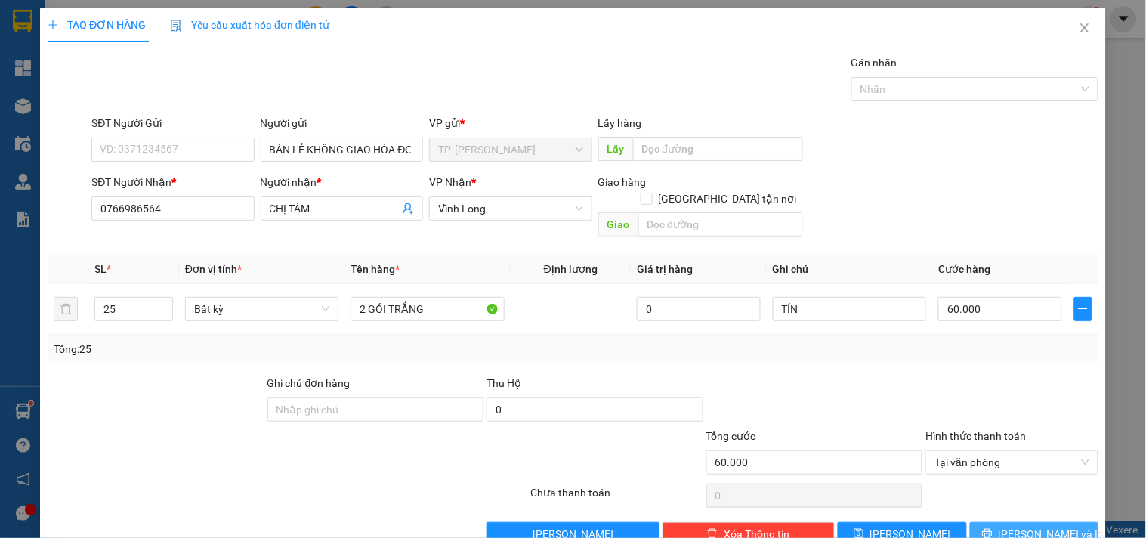
click at [1022, 509] on span "[PERSON_NAME] và In" at bounding box center [1052, 534] width 106 height 17
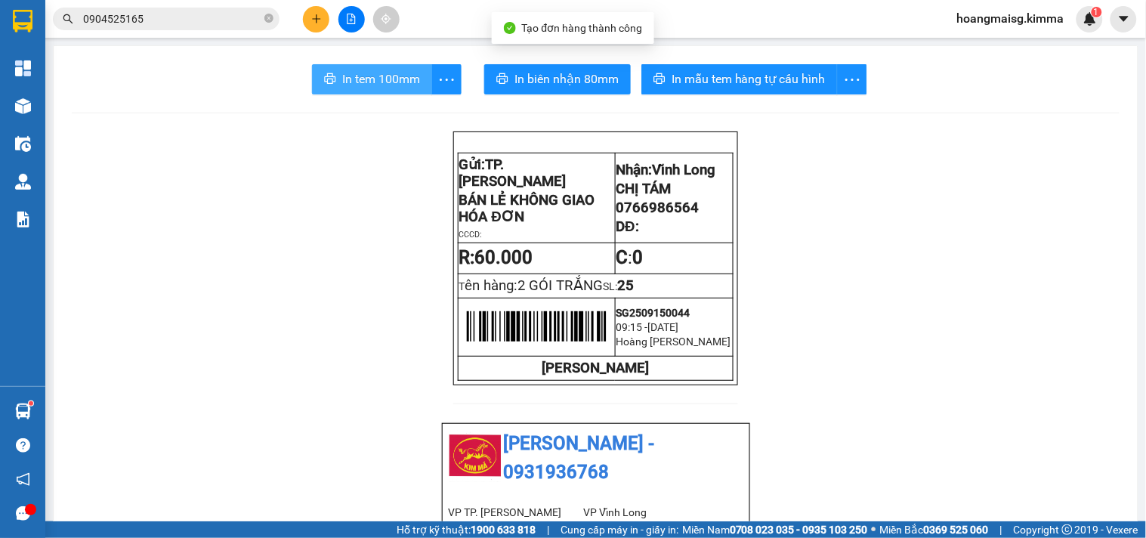
click at [366, 76] on span "In tem 100mm" at bounding box center [381, 79] width 78 height 19
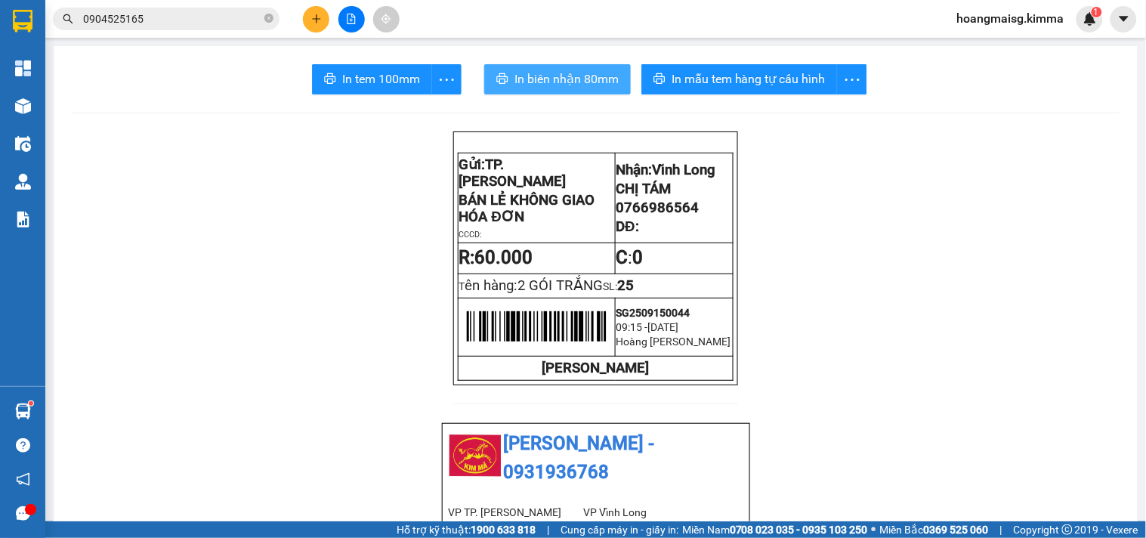
click at [543, 91] on button "In biên nhận 80mm" at bounding box center [557, 79] width 147 height 30
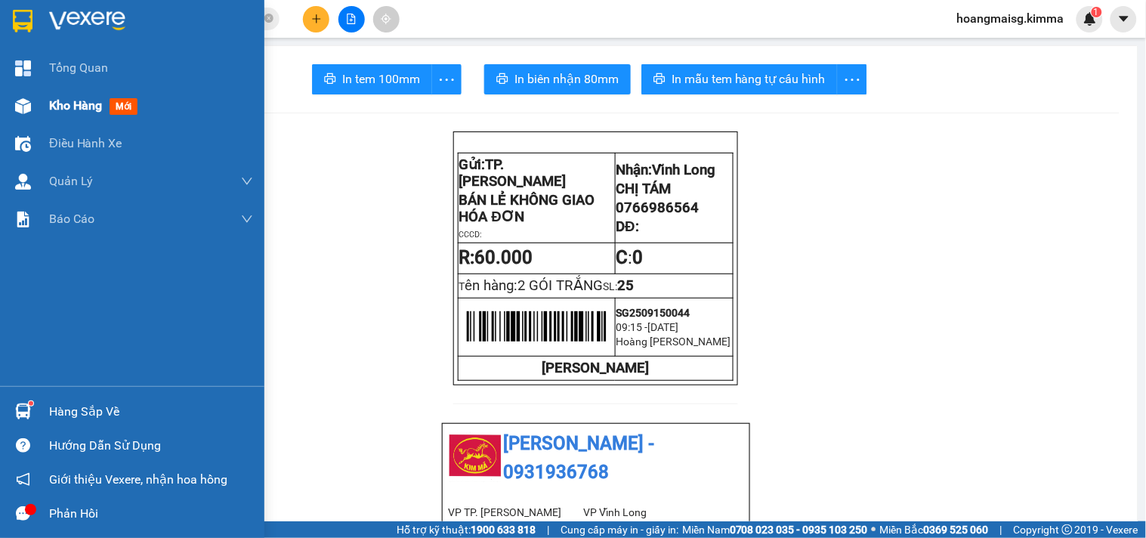
click at [65, 99] on span "Kho hàng" at bounding box center [75, 105] width 53 height 14
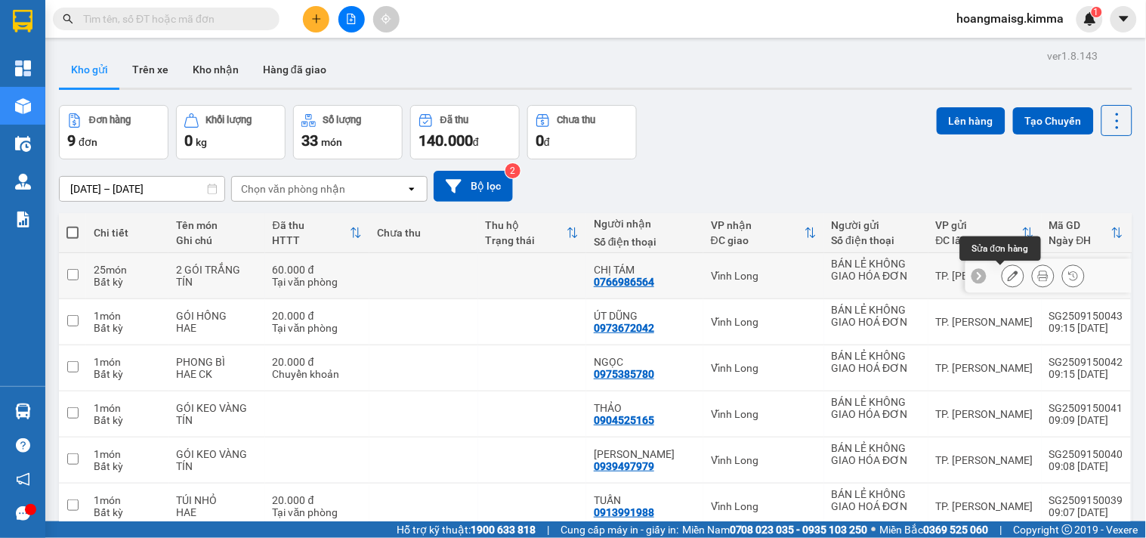
click at [1008, 275] on icon at bounding box center [1013, 276] width 11 height 11
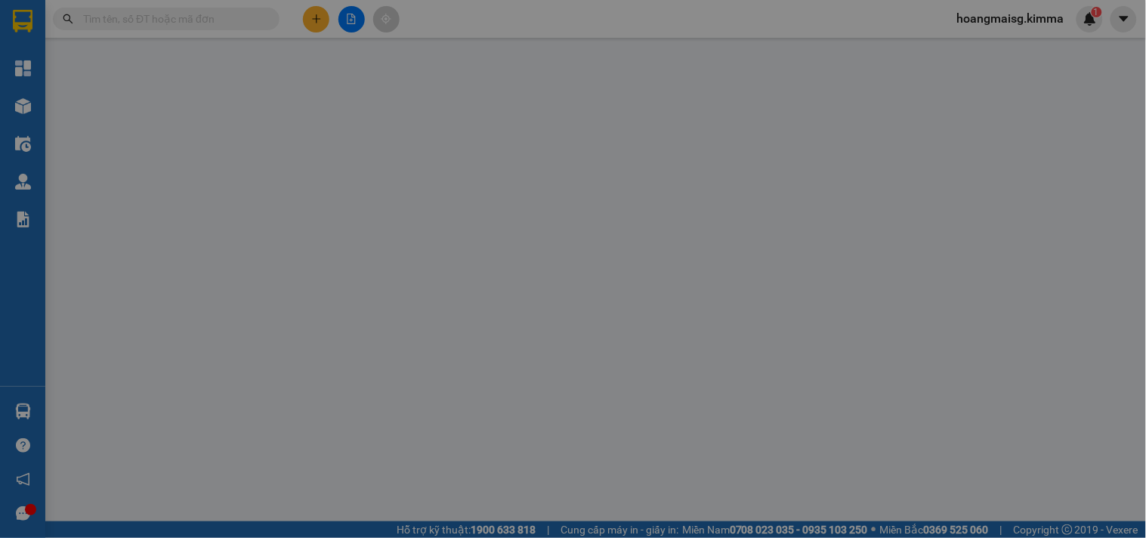
type input "BÁN LẺ KHÔNG GIAO HÓA ĐƠN"
type input "0766986564"
type input "CHỊ TÁM"
type input "60.000"
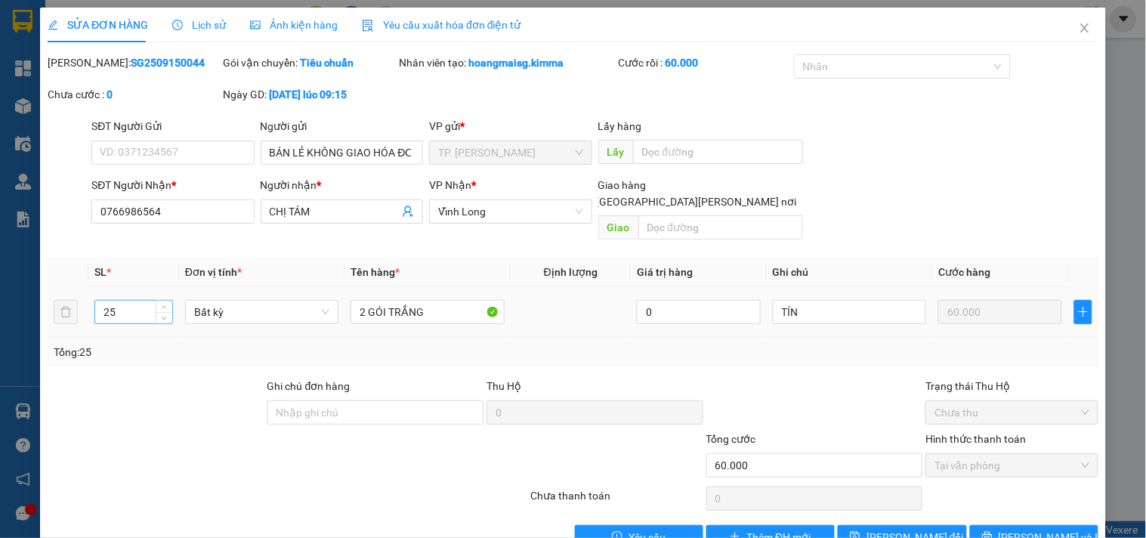
click at [153, 301] on input "25" at bounding box center [133, 312] width 77 height 23
type input "2"
click at [1016, 529] on span "[PERSON_NAME] và In" at bounding box center [1052, 537] width 106 height 17
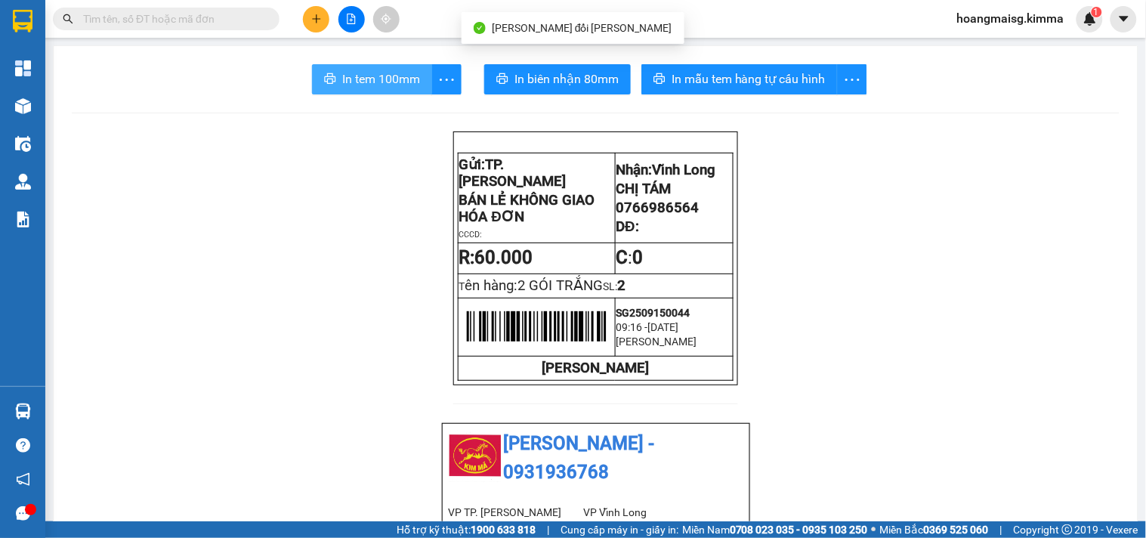
click at [367, 70] on span "In tem 100mm" at bounding box center [381, 79] width 78 height 19
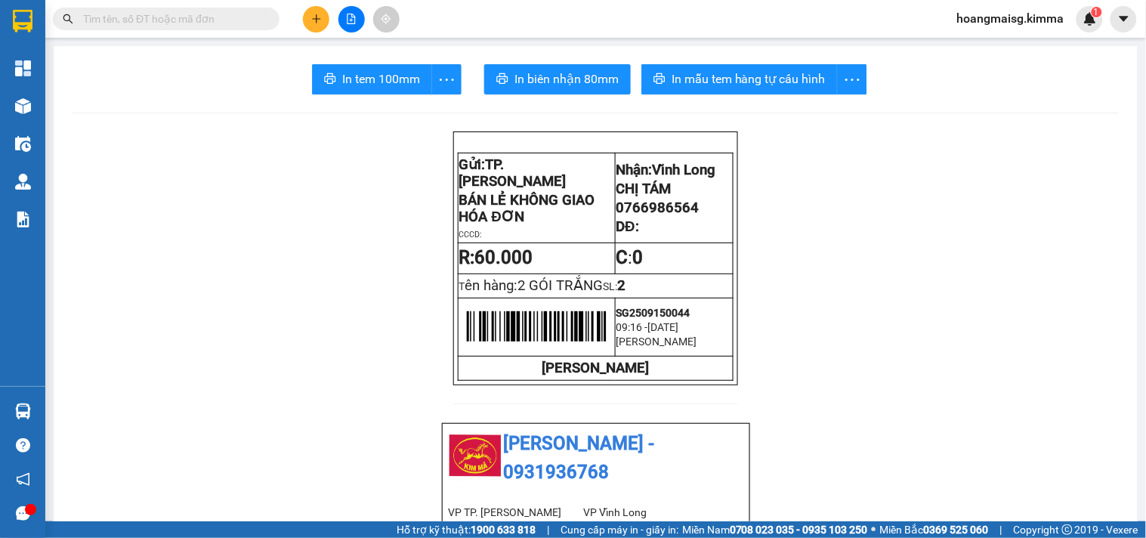
click at [316, 15] on icon "plus" at bounding box center [316, 19] width 11 height 11
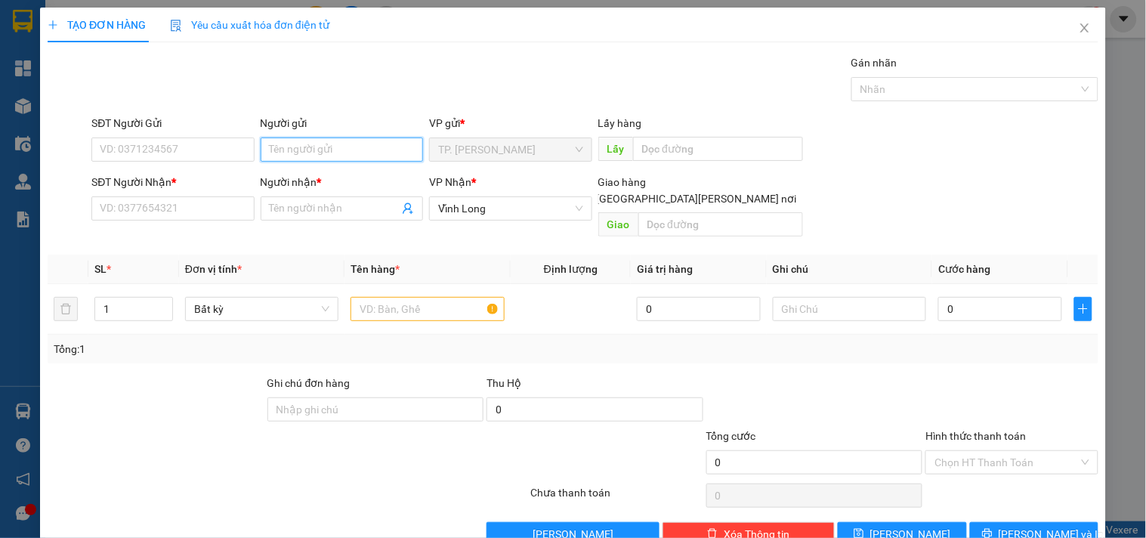
click at [345, 154] on input "Người gửi" at bounding box center [342, 150] width 162 height 24
click at [314, 154] on input "Người gửi" at bounding box center [342, 150] width 162 height 24
type input "BÁN"
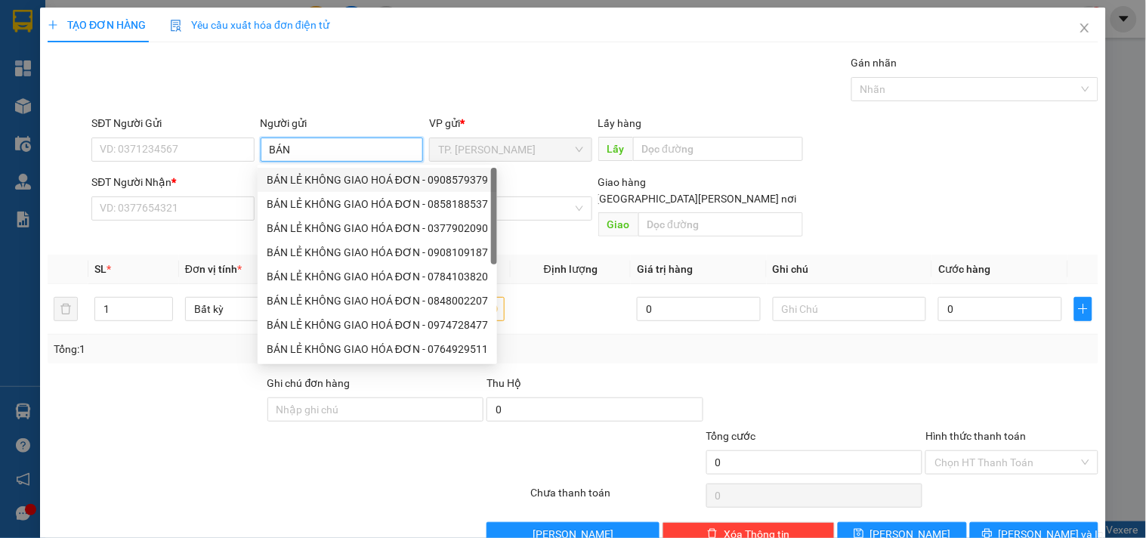
click at [335, 179] on div "BÁN LẺ KHÔNG GIAO HOÁ ĐƠN - 0908579379" at bounding box center [377, 180] width 221 height 17
type input "0908579379"
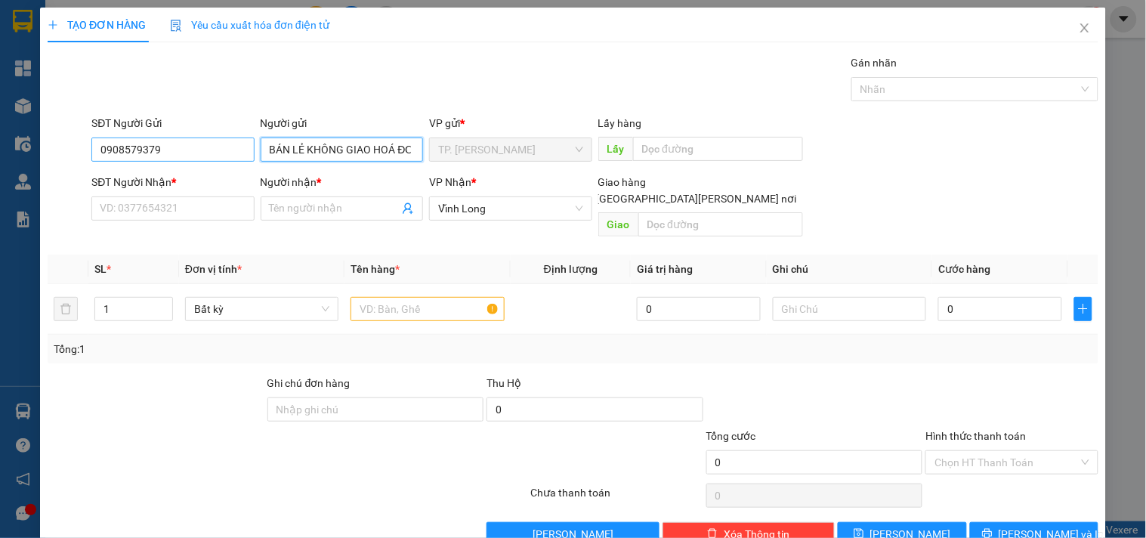
type input "BÁN LẺ KHÔNG GIAO HOÁ ĐƠN"
click at [237, 155] on input "0908579379" at bounding box center [172, 150] width 162 height 24
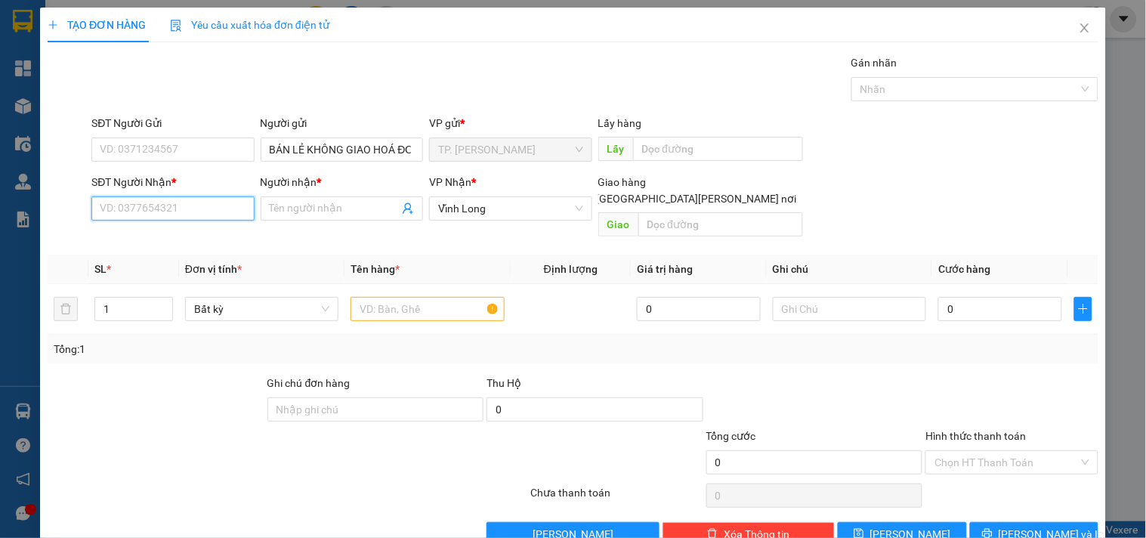
click at [210, 206] on input "SĐT Người Nhận *" at bounding box center [172, 208] width 162 height 24
click at [201, 215] on input "0907418814" at bounding box center [172, 208] width 162 height 24
type input "0907418814"
click at [286, 212] on input "Người nhận *" at bounding box center [334, 208] width 129 height 17
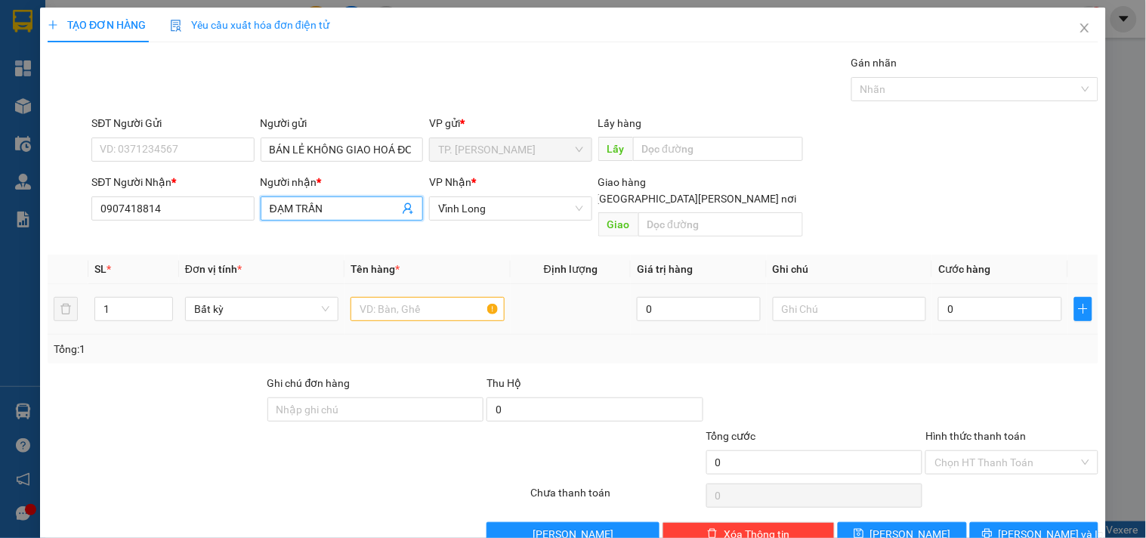
type input "ĐẠM TRẦN"
click at [409, 297] on input "text" at bounding box center [427, 309] width 153 height 24
type input "T"
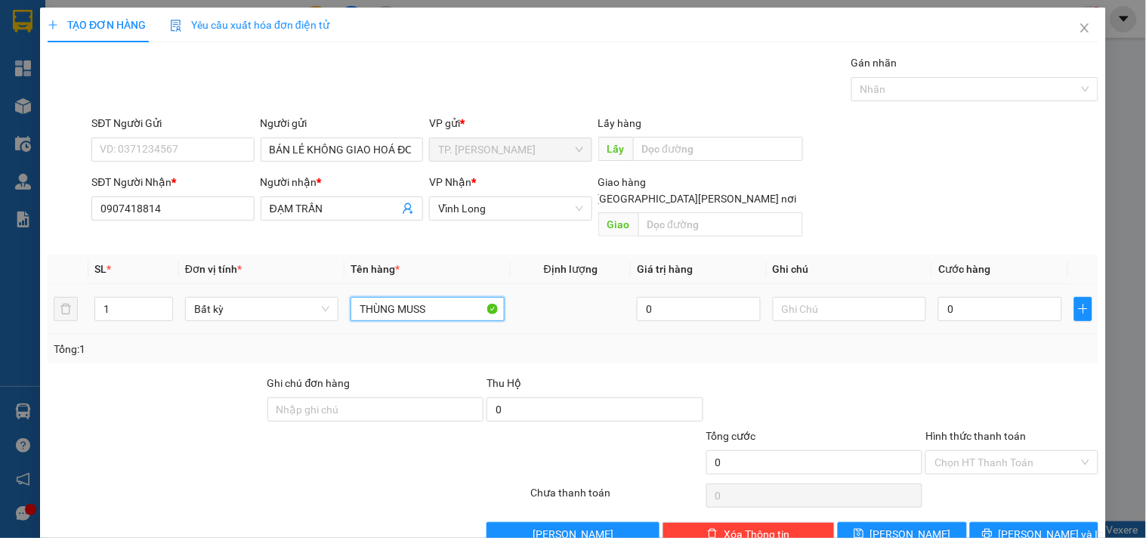
type input "THÙNG MUSS"
type input "TÍN"
type input "003"
type input "3"
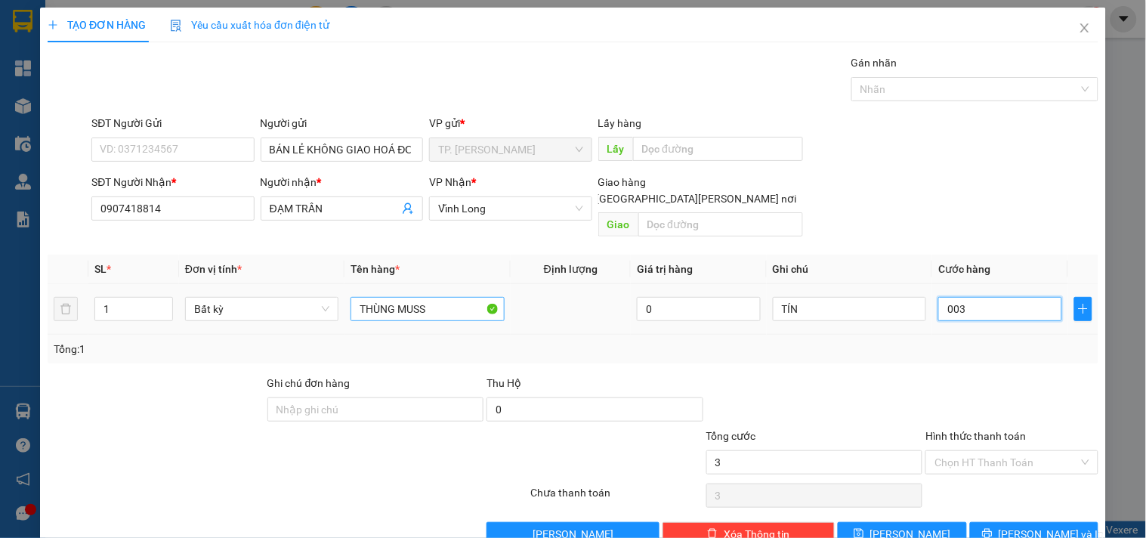
type input "0.030"
type input "30"
type input "30.000"
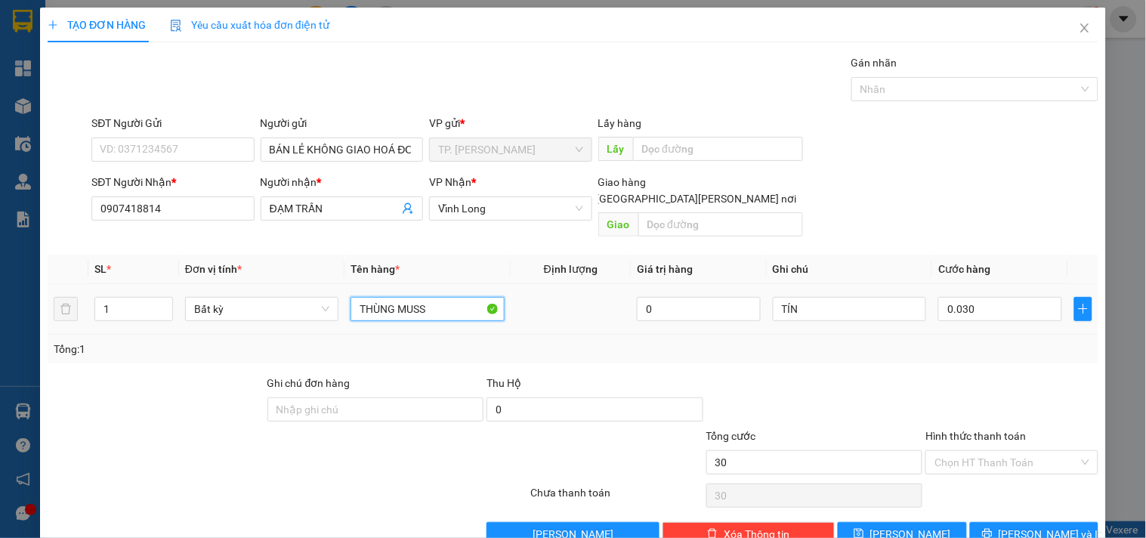
type input "30.000"
click at [435, 297] on input "THÙNG MUSS" at bounding box center [427, 309] width 153 height 24
type input "THÙNG MUSS NHỎ"
click at [968, 451] on input "Hình thức thanh toán" at bounding box center [1007, 462] width 144 height 23
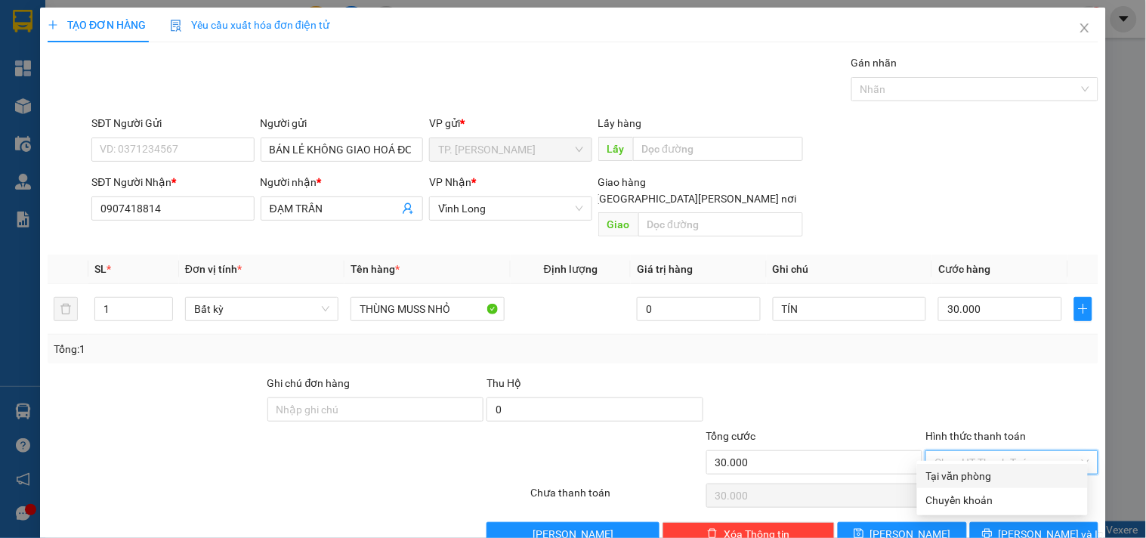
click at [961, 474] on div "Tại văn phòng" at bounding box center [1002, 476] width 153 height 17
type input "0"
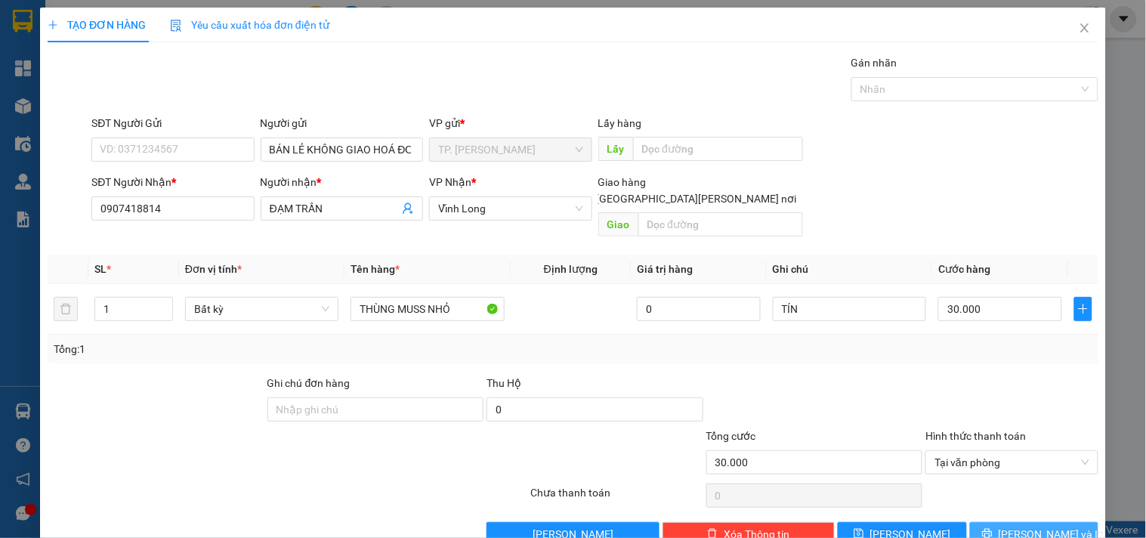
click at [1030, 526] on span "[PERSON_NAME] và In" at bounding box center [1052, 534] width 106 height 17
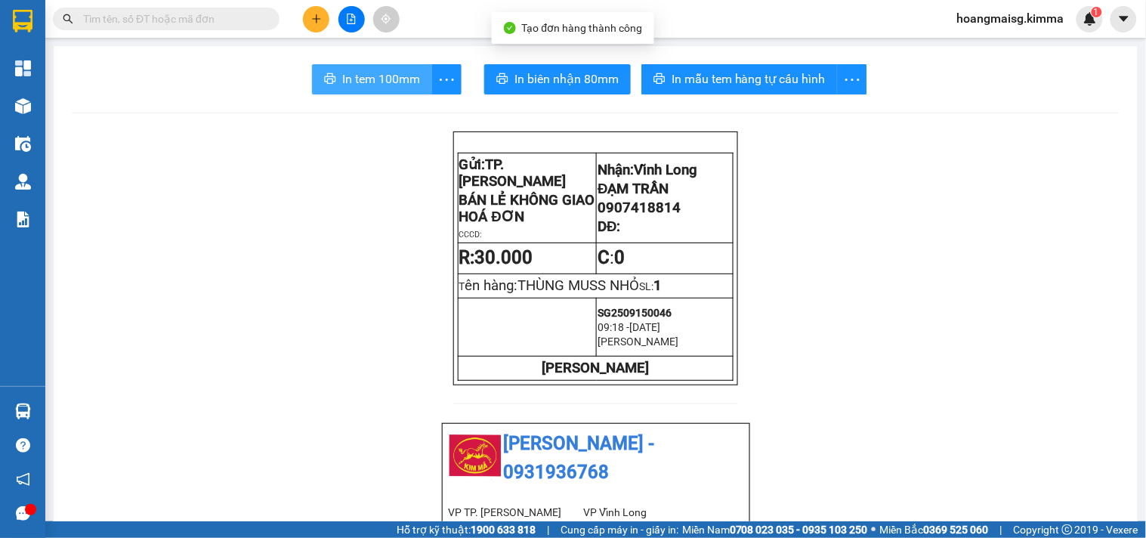
click at [371, 71] on span "In tem 100mm" at bounding box center [381, 79] width 78 height 19
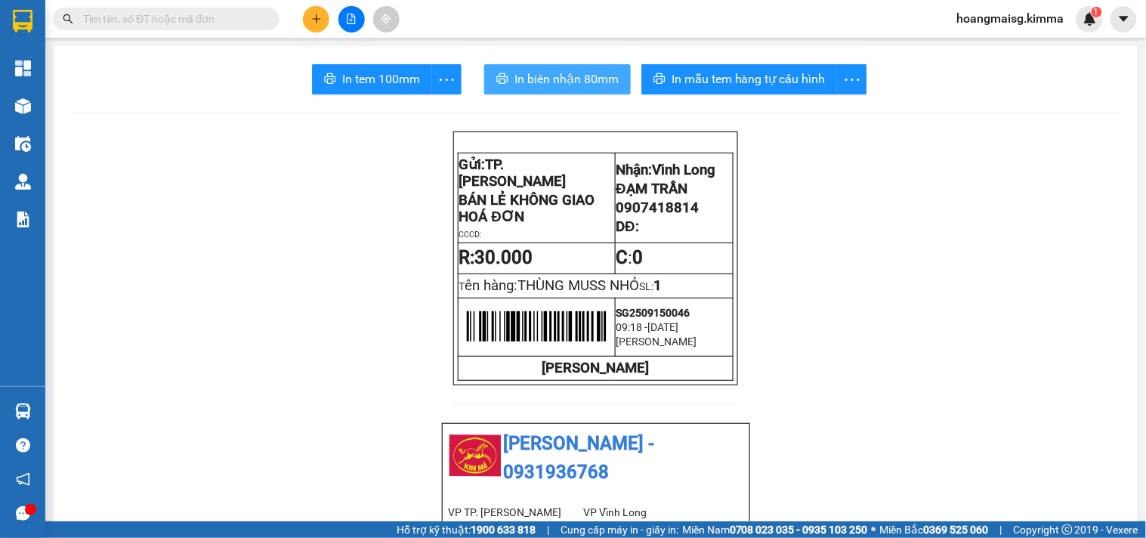
click at [520, 80] on span "In biên nhận 80mm" at bounding box center [567, 79] width 104 height 19
click at [228, 9] on span at bounding box center [166, 19] width 227 height 23
click at [221, 16] on input "text" at bounding box center [172, 19] width 178 height 17
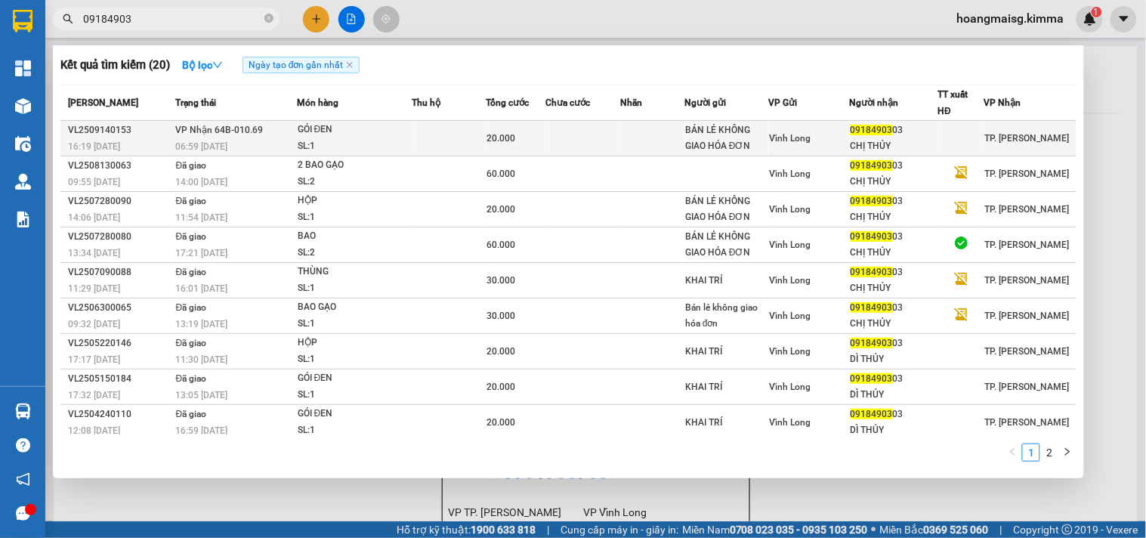
type input "09184903"
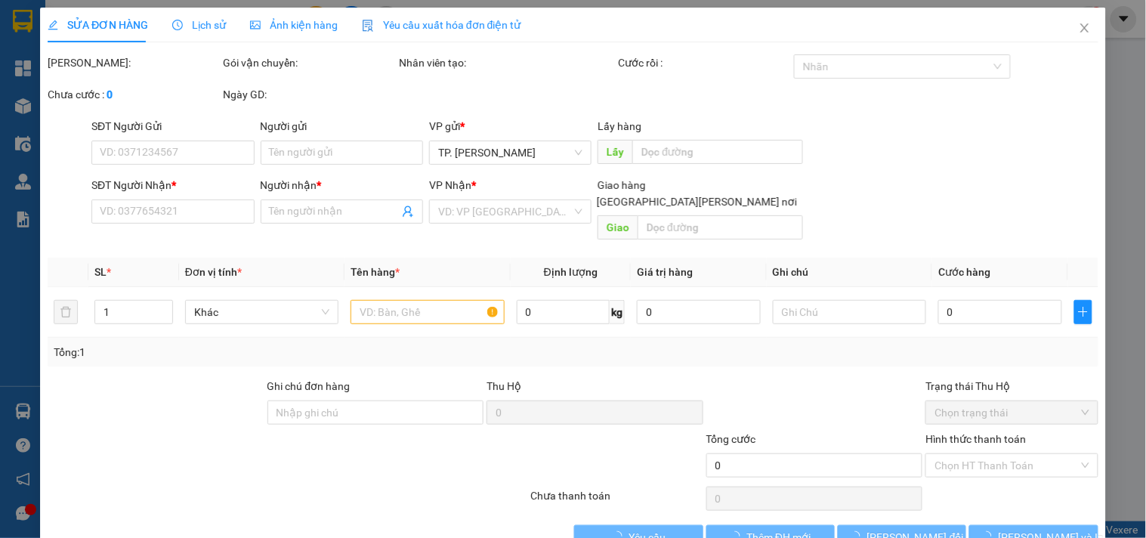
type input "BÁN LẺ KHÔNG GIAO HÓA ĐƠN"
type input "0918490303"
type input "CHỊ THỦY"
type input "20.000"
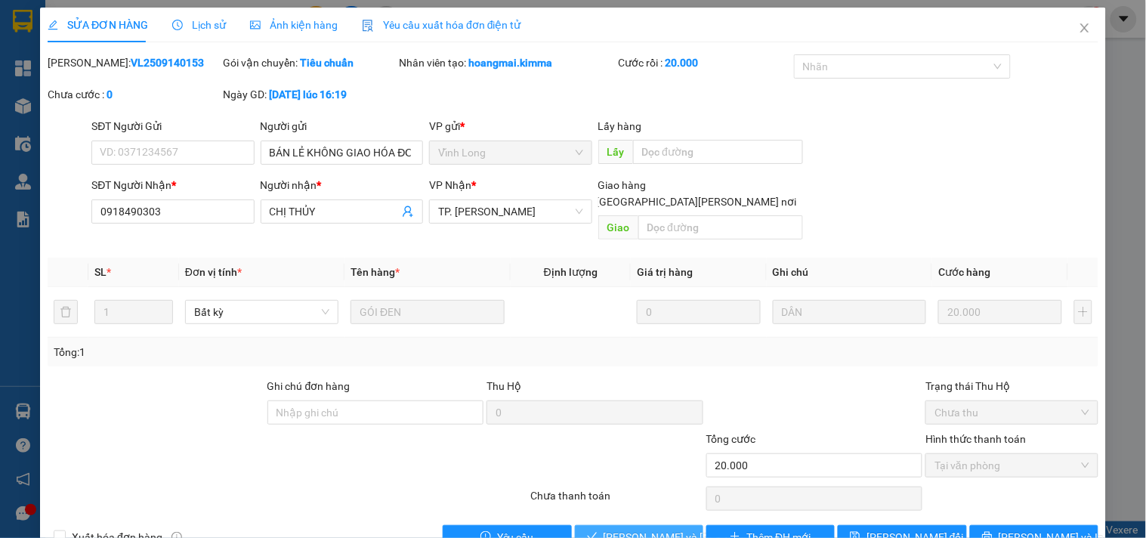
click at [628, 529] on span "[PERSON_NAME] và [PERSON_NAME] hàng" at bounding box center [706, 537] width 204 height 17
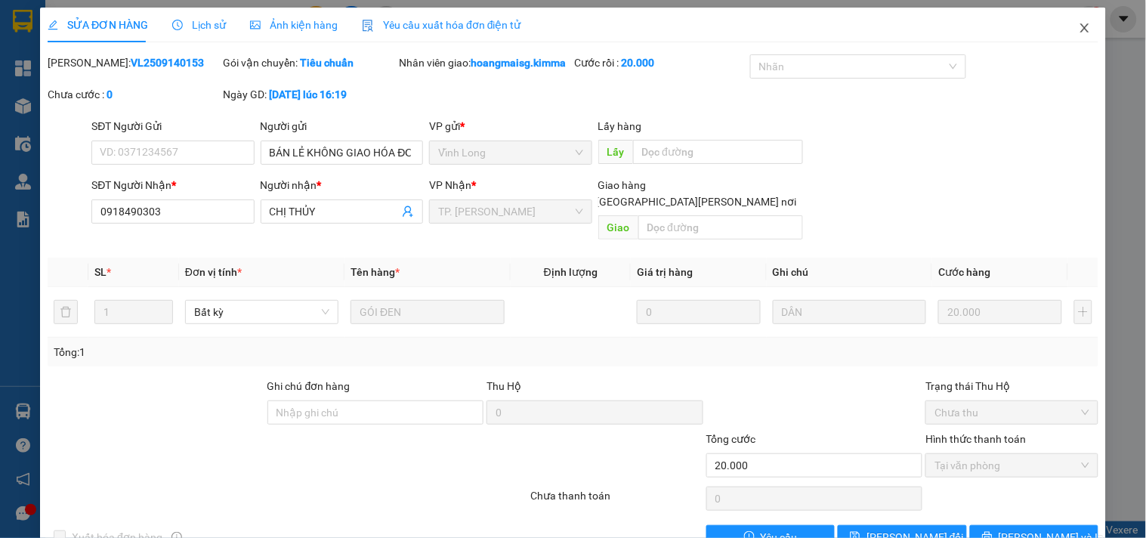
click at [1081, 26] on icon "close" at bounding box center [1085, 27] width 8 height 9
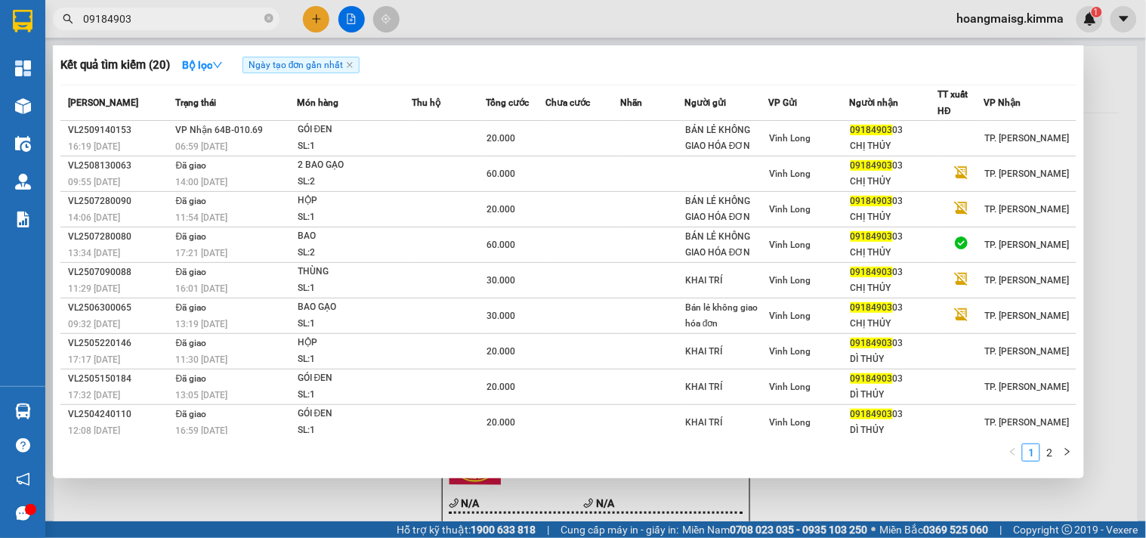
click at [258, 12] on input "09184903" at bounding box center [172, 19] width 178 height 17
click at [257, 12] on input "09184903" at bounding box center [172, 19] width 178 height 17
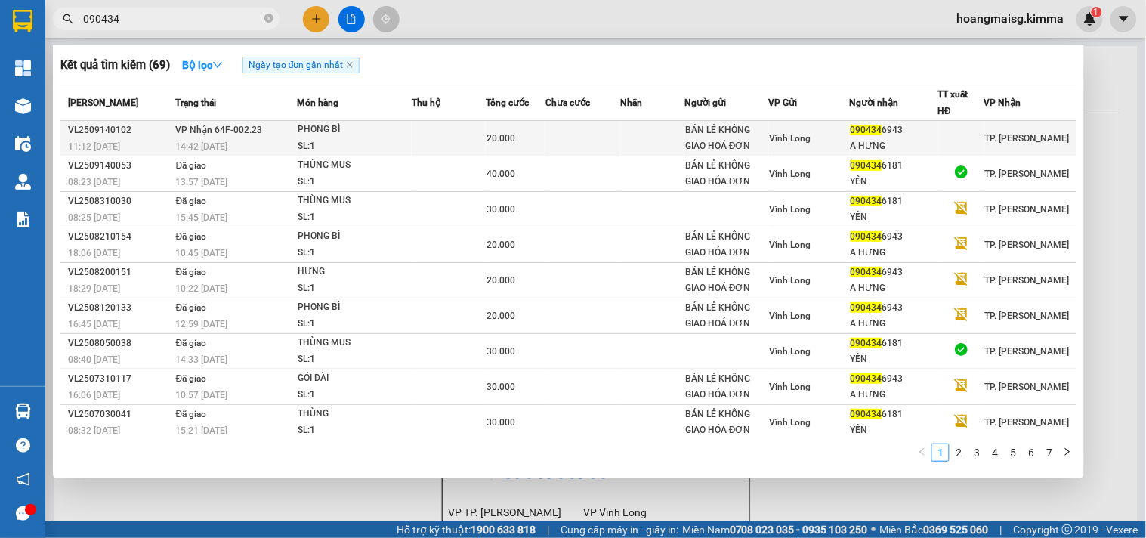
type input "090434"
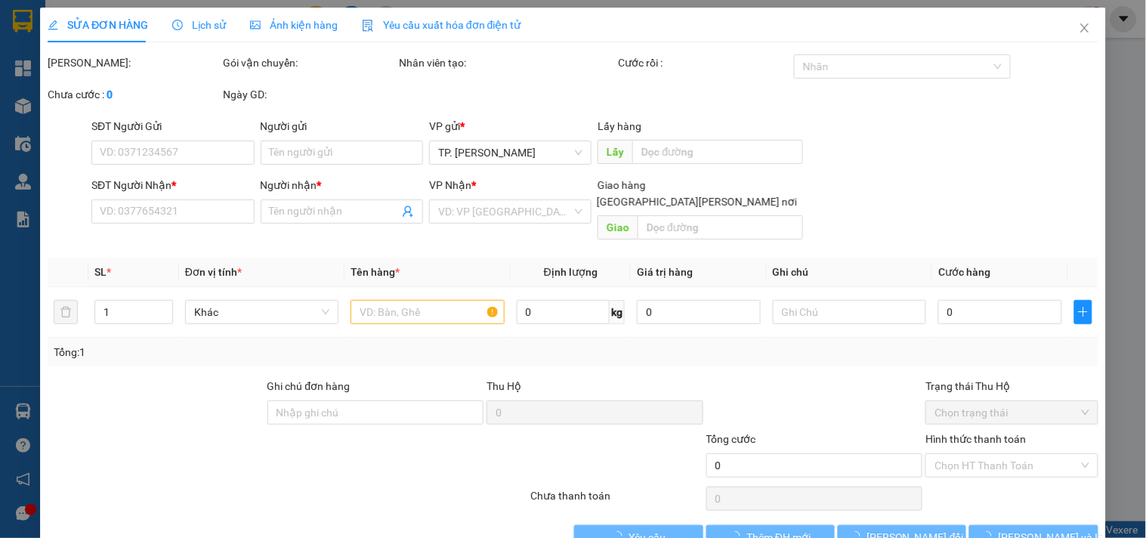
type input "BÁN LẺ KHÔNG GIAO HOÁ ĐƠN"
type input "0904346943"
type input "A HƯNG"
type input "20.000"
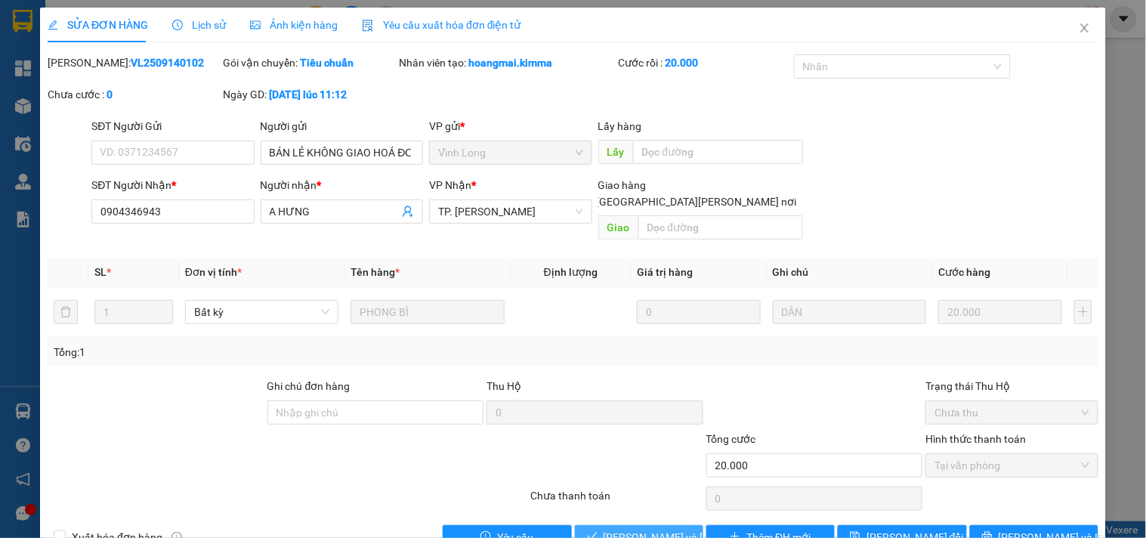
click at [621, 529] on span "[PERSON_NAME] và [PERSON_NAME] hàng" at bounding box center [706, 537] width 204 height 17
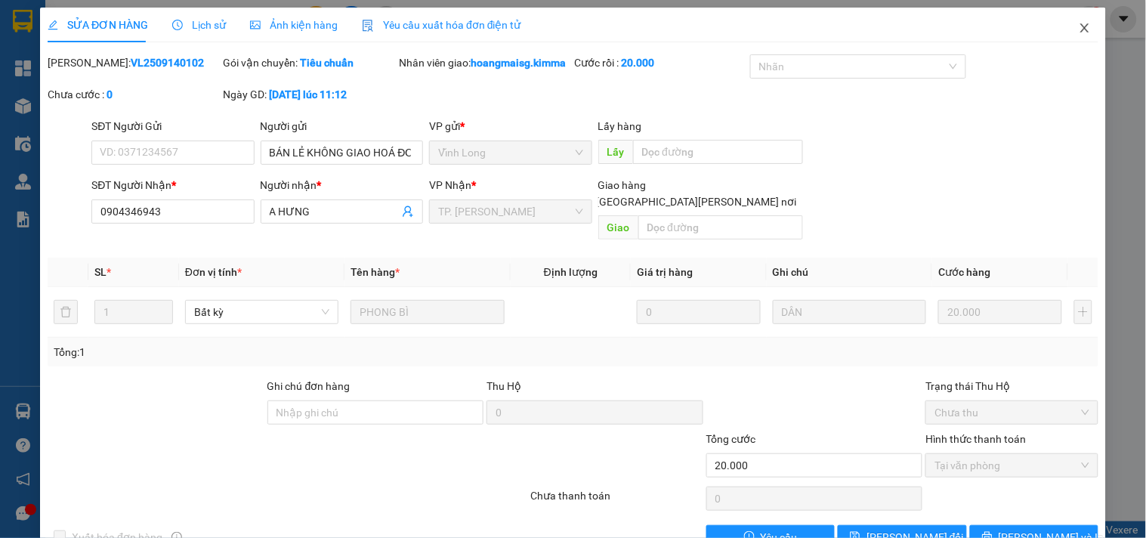
click at [1079, 26] on icon "close" at bounding box center [1085, 28] width 12 height 12
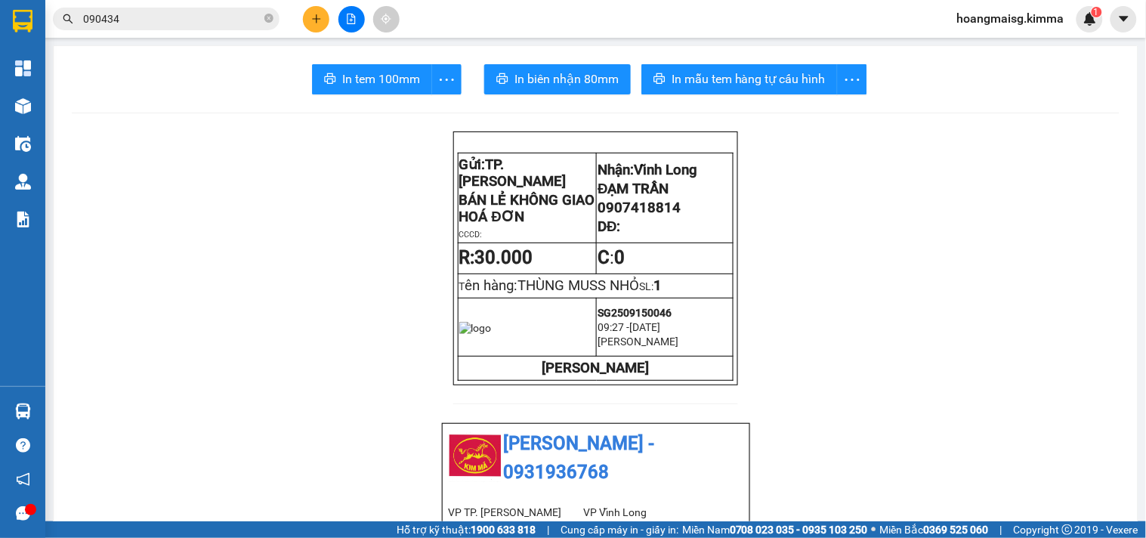
click at [314, 25] on button at bounding box center [316, 19] width 26 height 26
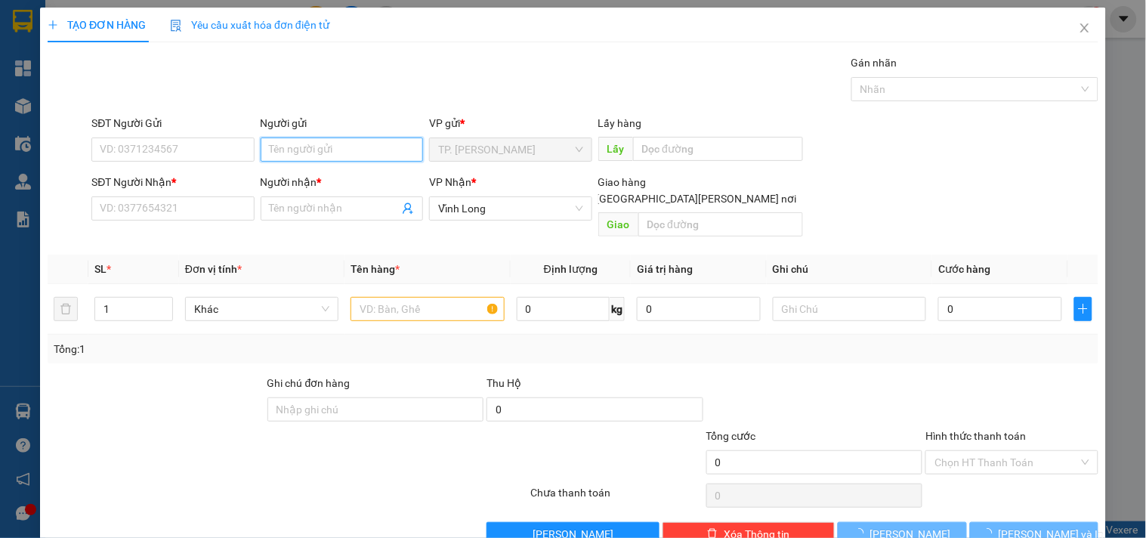
click at [350, 150] on input "Người gửi" at bounding box center [342, 150] width 162 height 24
type input "BÁN"
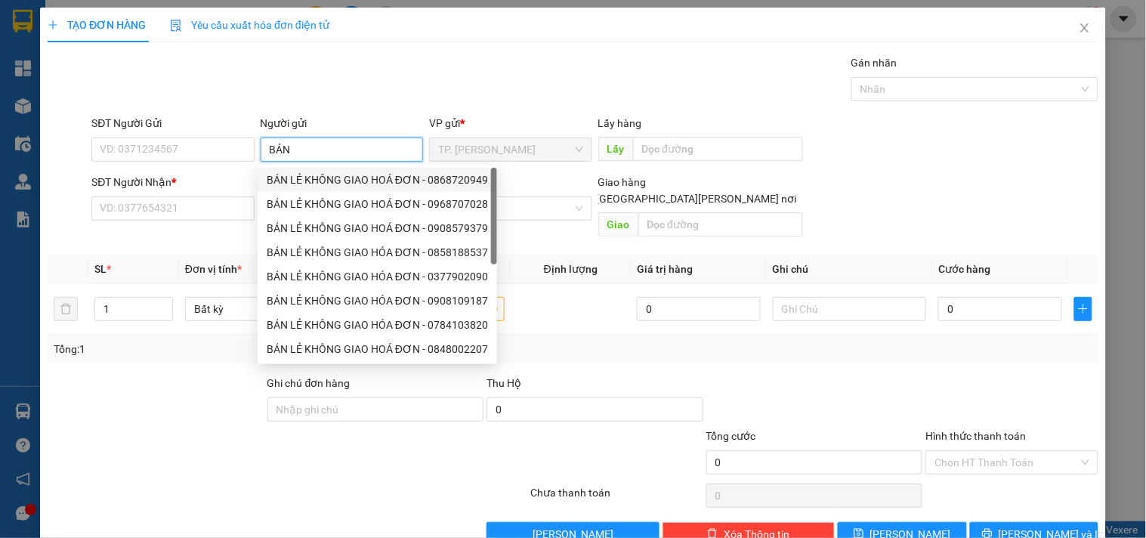
click at [315, 174] on div "BÁN LẺ KHÔNG GIAO HOÁ ĐƠN - 0868720949" at bounding box center [377, 180] width 221 height 17
type input "0868720949"
type input "BÁN LẺ KHÔNG GIAO HOÁ ĐƠN"
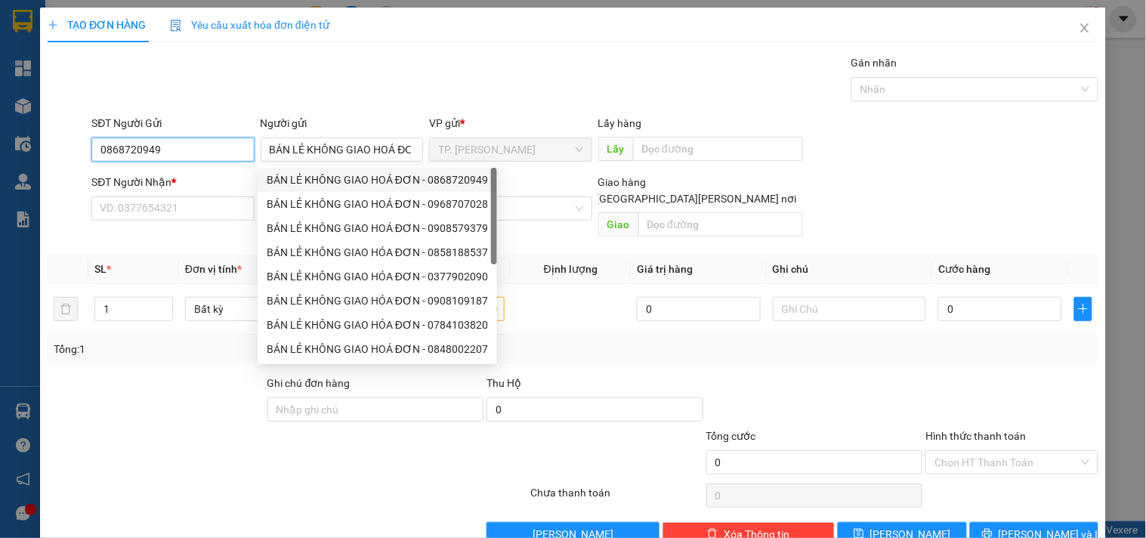
click at [187, 154] on input "0868720949" at bounding box center [172, 150] width 162 height 24
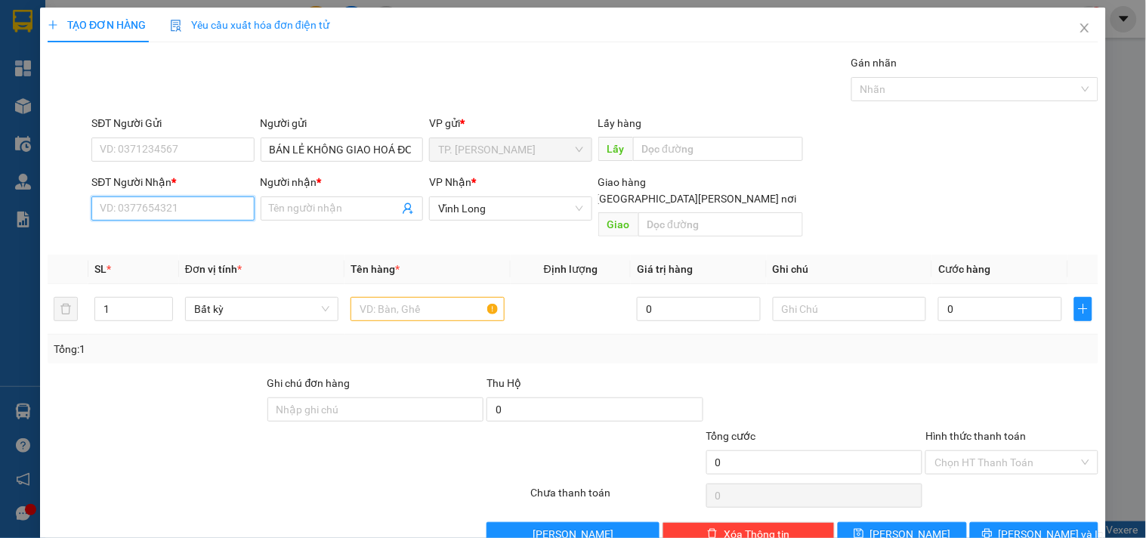
click at [193, 201] on input "SĐT Người Nhận *" at bounding box center [172, 208] width 162 height 24
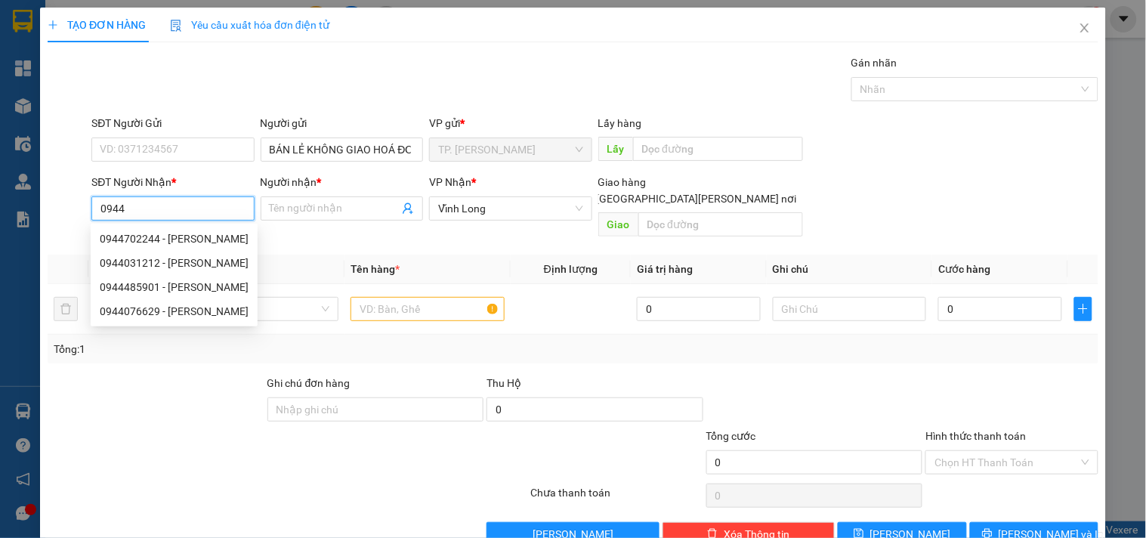
click at [201, 230] on div "0944702244 - [PERSON_NAME]" at bounding box center [174, 238] width 149 height 17
type input "0944702244"
type input "[PERSON_NAME]"
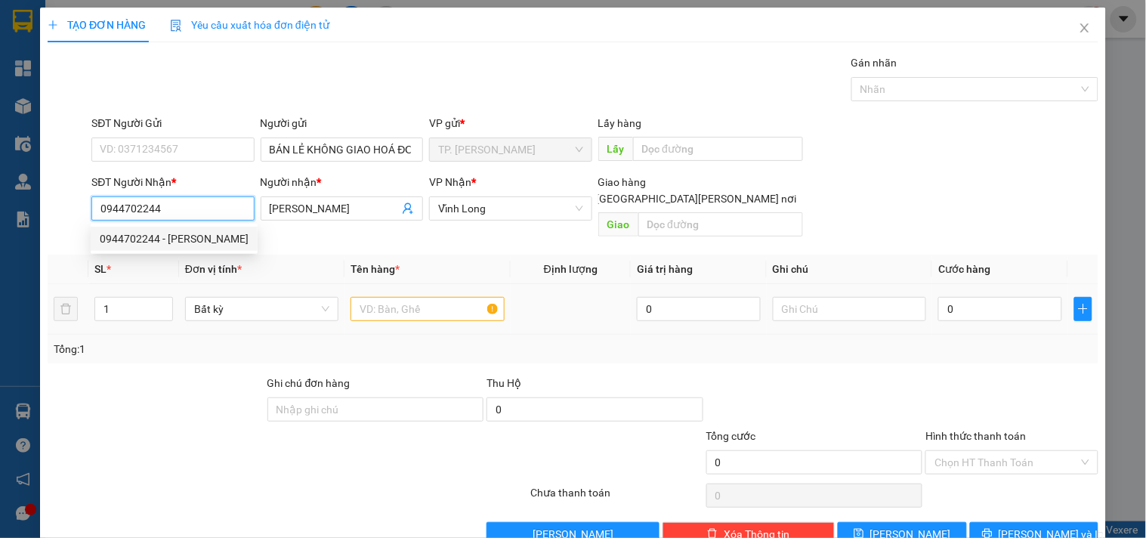
type input "0944702244"
click at [419, 297] on input "text" at bounding box center [427, 309] width 153 height 24
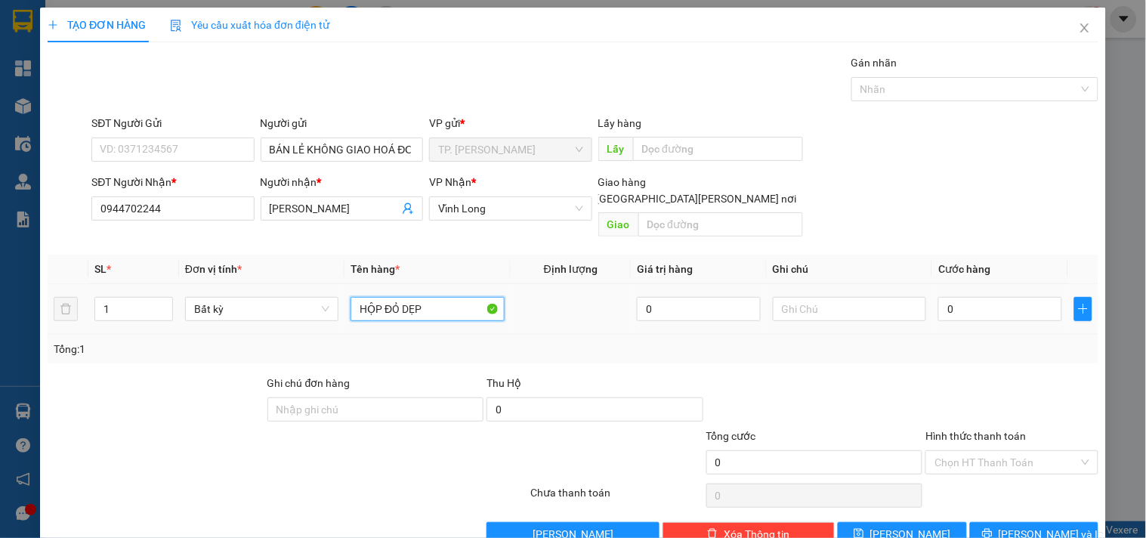
type input "HỘP ĐỎ DẸP"
type input "TÍN"
click at [981, 522] on button "[PERSON_NAME] và In" at bounding box center [1034, 534] width 128 height 24
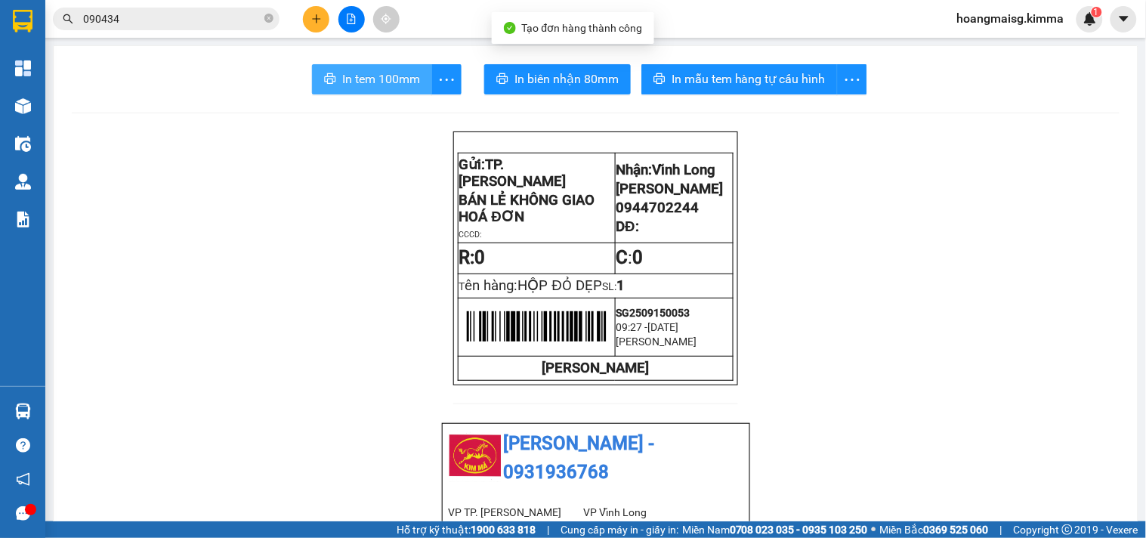
click at [353, 73] on span "In tem 100mm" at bounding box center [381, 79] width 78 height 19
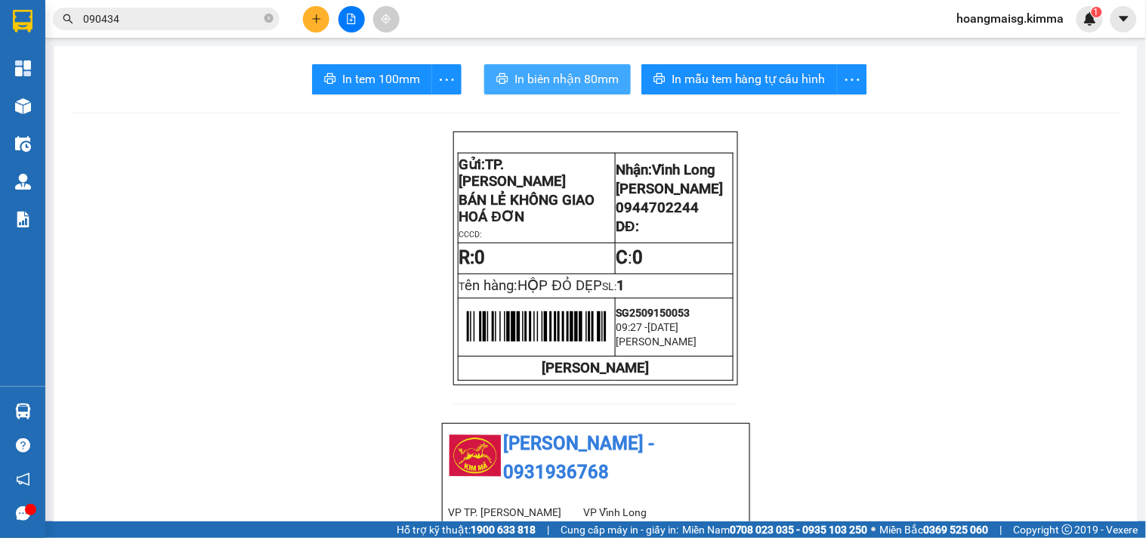
click at [523, 72] on span "In biên nhận 80mm" at bounding box center [567, 79] width 104 height 19
click at [316, 20] on icon "plus" at bounding box center [316, 18] width 1 height 8
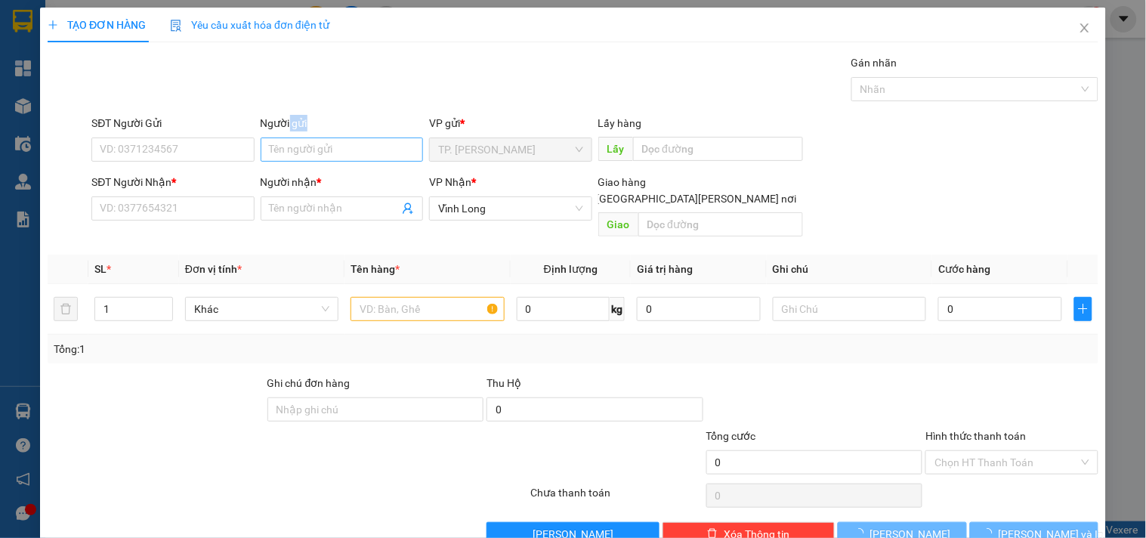
drag, startPoint x: 287, startPoint y: 132, endPoint x: 284, endPoint y: 150, distance: 17.6
click at [285, 141] on div "Người gửi Tên người gửi" at bounding box center [342, 141] width 162 height 53
click at [284, 150] on input "Người gửi" at bounding box center [342, 150] width 162 height 24
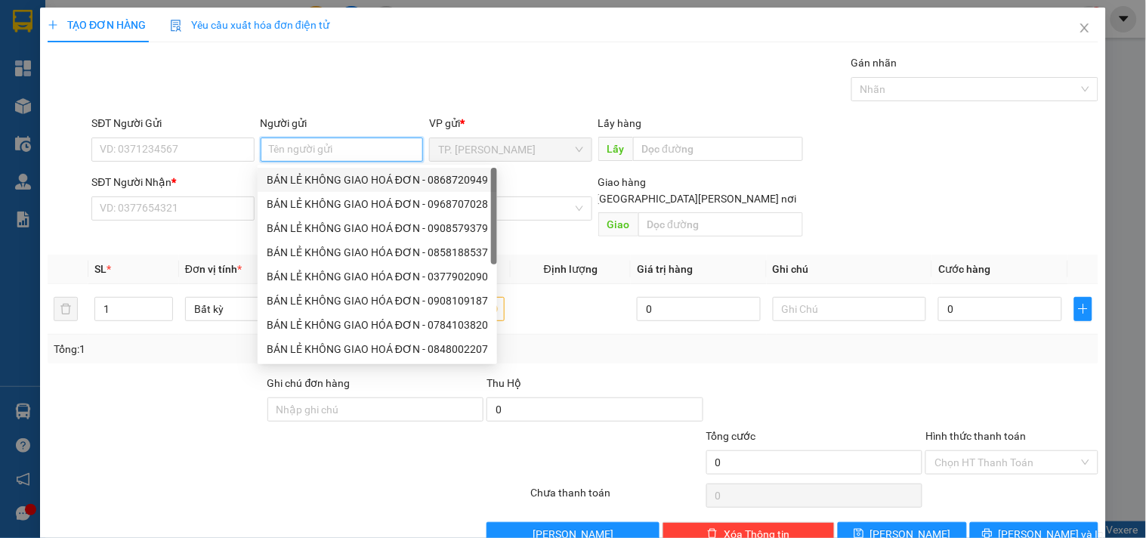
drag, startPoint x: 302, startPoint y: 183, endPoint x: 202, endPoint y: 159, distance: 103.2
click at [291, 182] on div "BÁN LẺ KHÔNG GIAO HOÁ ĐƠN - 0868720949" at bounding box center [377, 180] width 221 height 17
type input "0868720949"
type input "BÁN LẺ KHÔNG GIAO HOÁ ĐƠN"
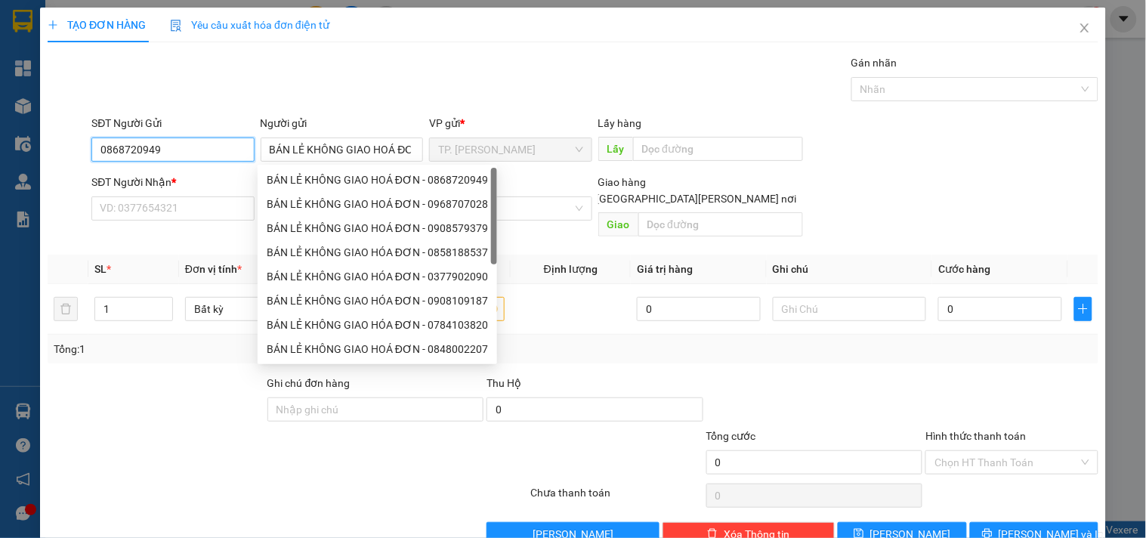
click at [193, 151] on input "0868720949" at bounding box center [172, 150] width 162 height 24
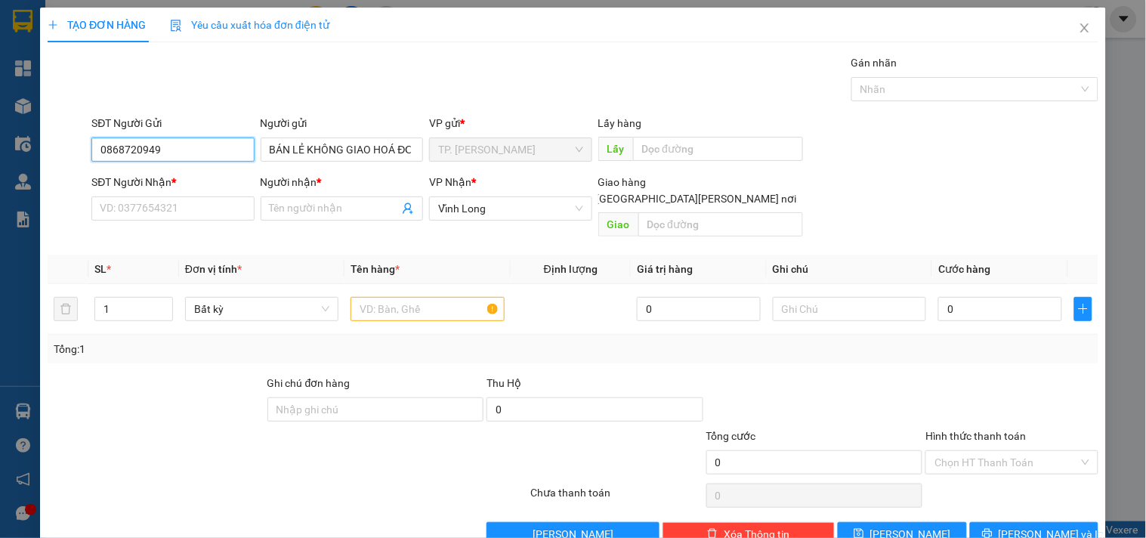
click at [193, 151] on input "0868720949" at bounding box center [172, 150] width 162 height 24
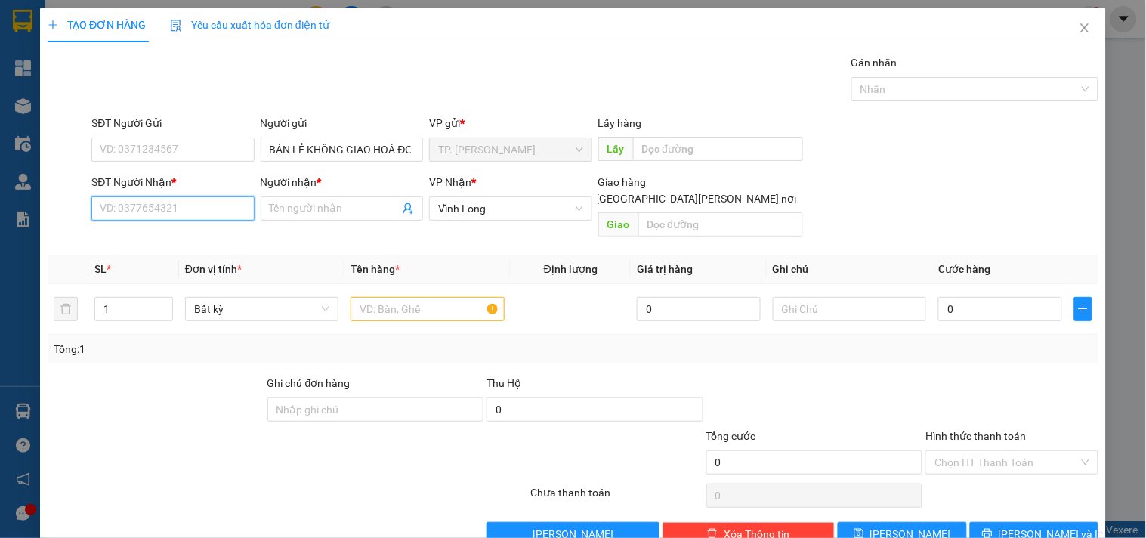
click at [190, 201] on input "SĐT Người Nhận *" at bounding box center [172, 208] width 162 height 24
type input "0908332118"
click at [200, 227] on div "0908332118 - HÙNG" at bounding box center [171, 239] width 161 height 24
type input "HÙNG"
type input "0908332118"
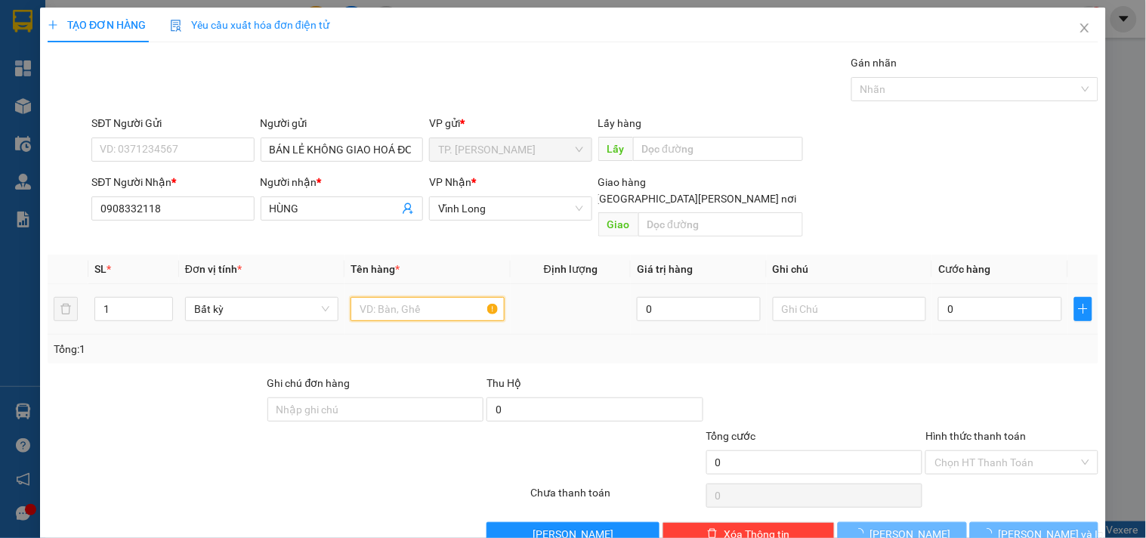
drag, startPoint x: 372, startPoint y: 298, endPoint x: 348, endPoint y: 274, distance: 34.2
click at [372, 298] on input "text" at bounding box center [427, 309] width 153 height 24
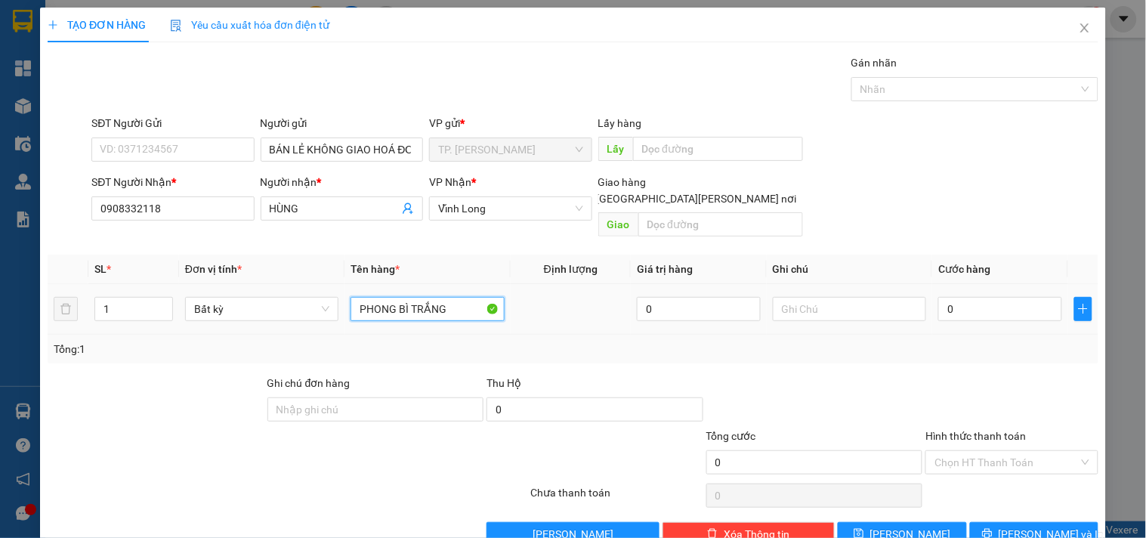
type input "PHONG BÌ TRẮNG"
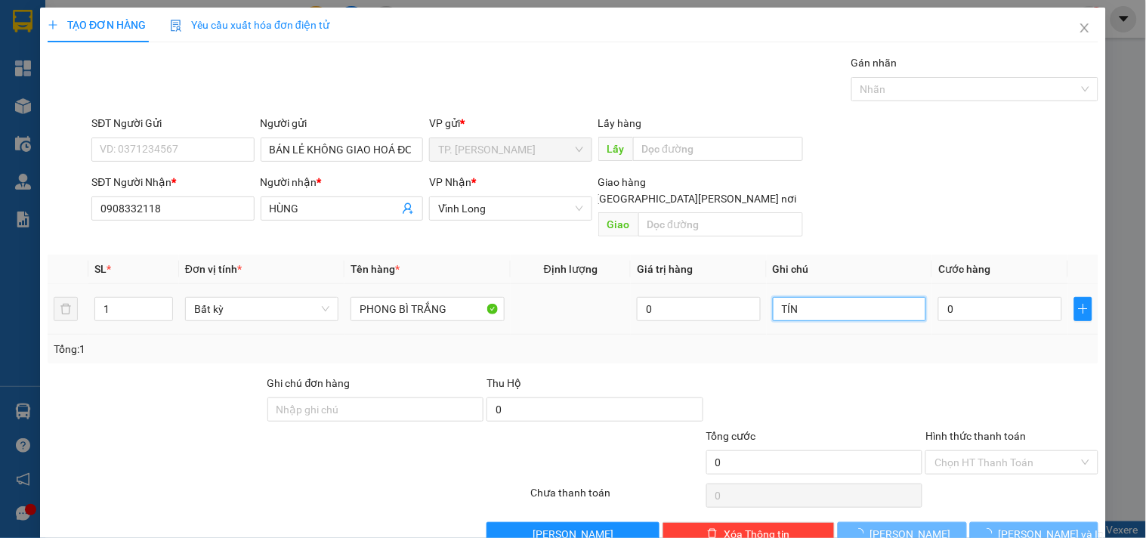
type input "TÍN"
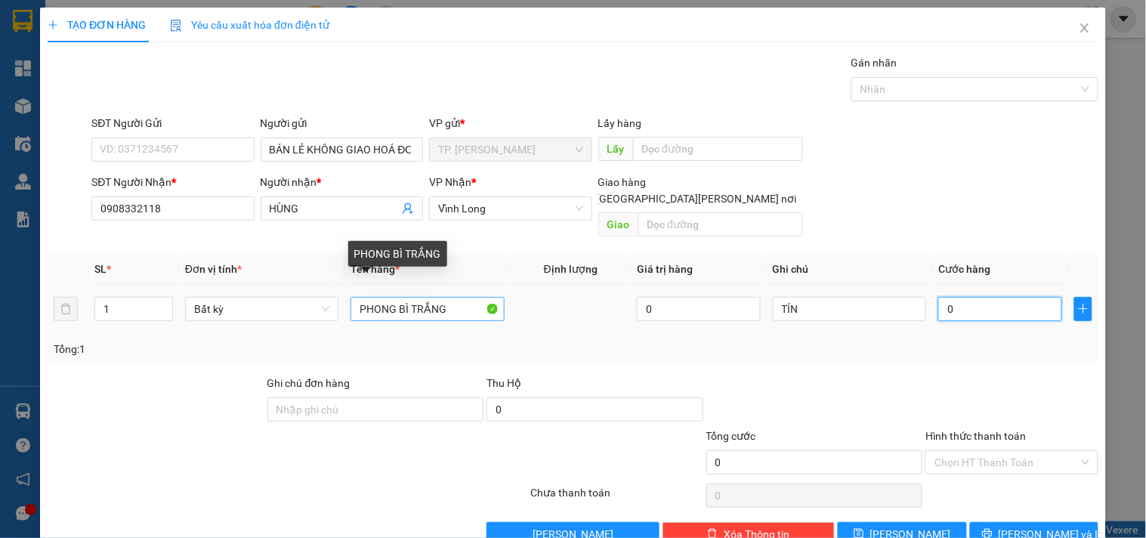
type input "002"
type input "2"
type input "0.020"
type input "20"
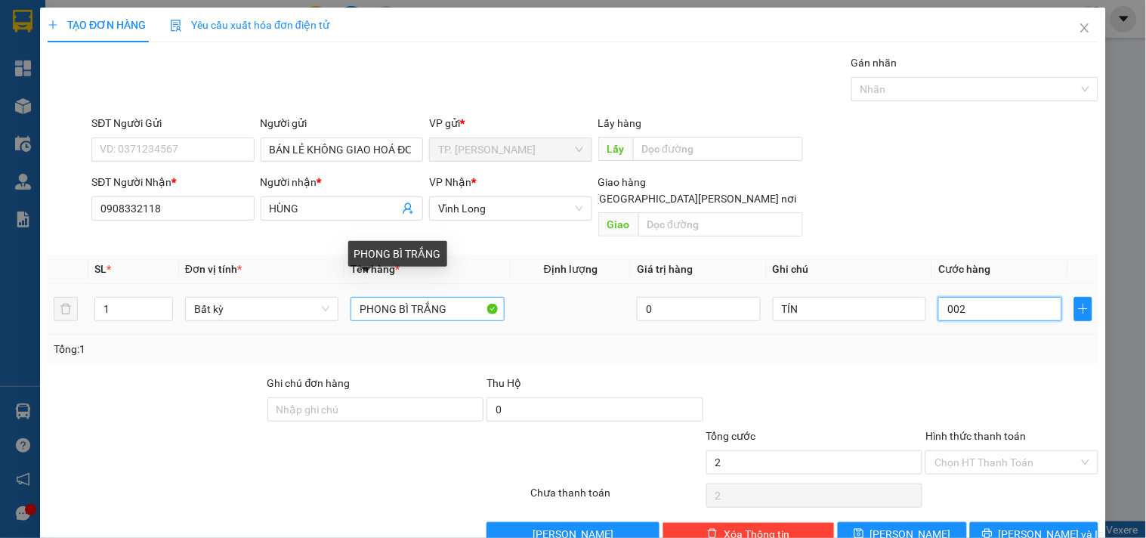
type input "20"
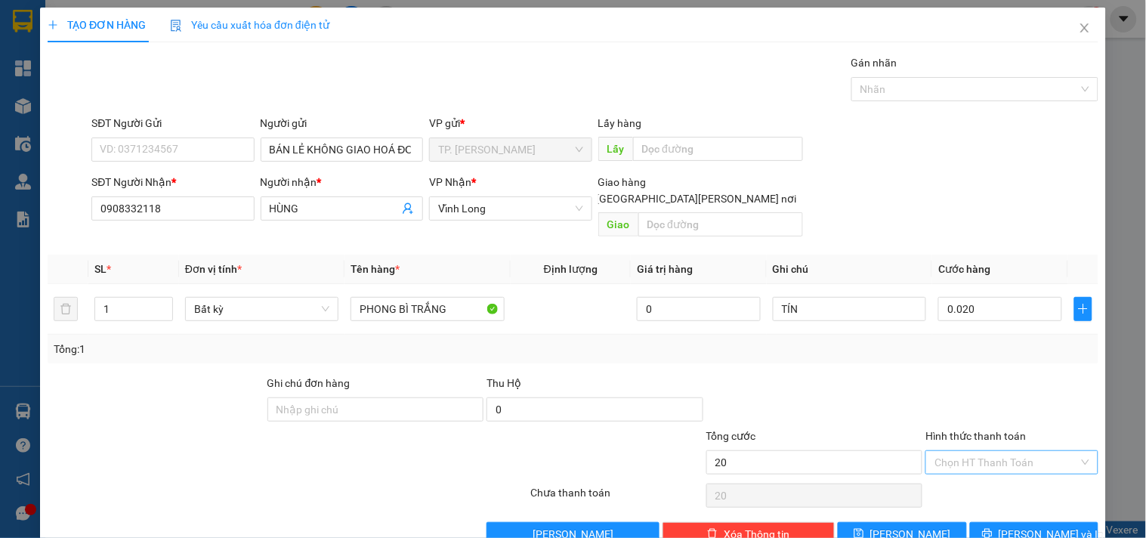
type input "20.000"
click at [948, 451] on input "Hình thức thanh toán" at bounding box center [1007, 462] width 144 height 23
click at [954, 484] on div "Tại văn phòng" at bounding box center [1002, 476] width 153 height 17
type input "0"
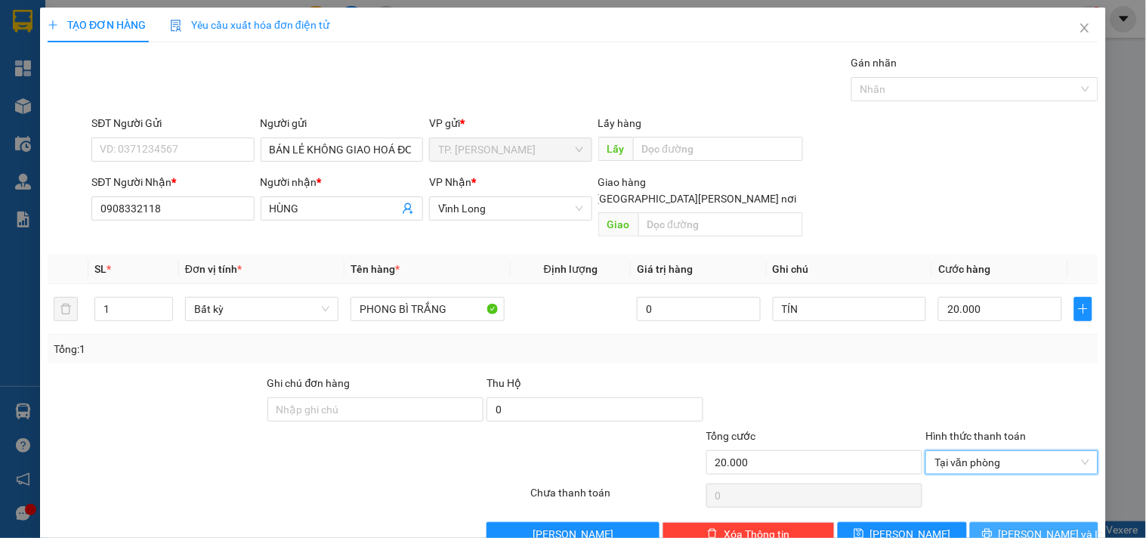
click at [992, 522] on button "[PERSON_NAME] và In" at bounding box center [1034, 534] width 128 height 24
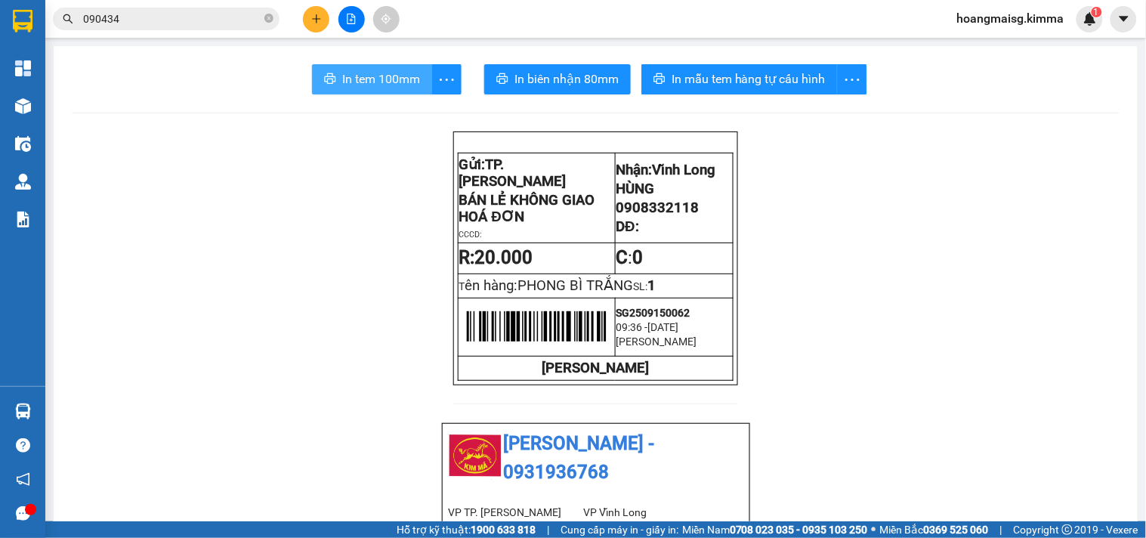
click at [361, 79] on span "In tem 100mm" at bounding box center [381, 79] width 78 height 19
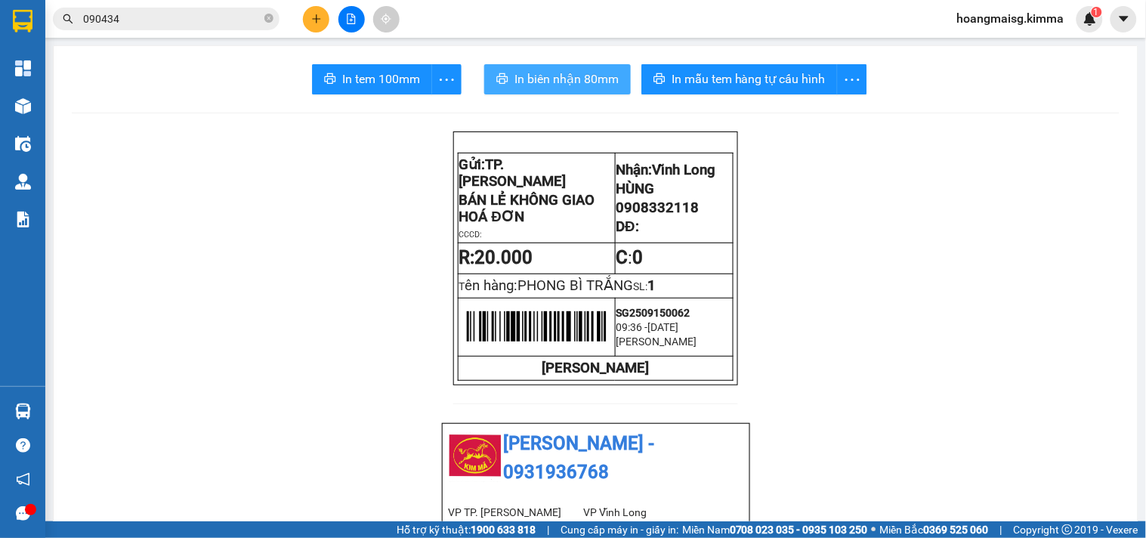
click at [543, 70] on span "In biên nhận 80mm" at bounding box center [567, 79] width 104 height 19
click at [307, 13] on button at bounding box center [316, 19] width 26 height 26
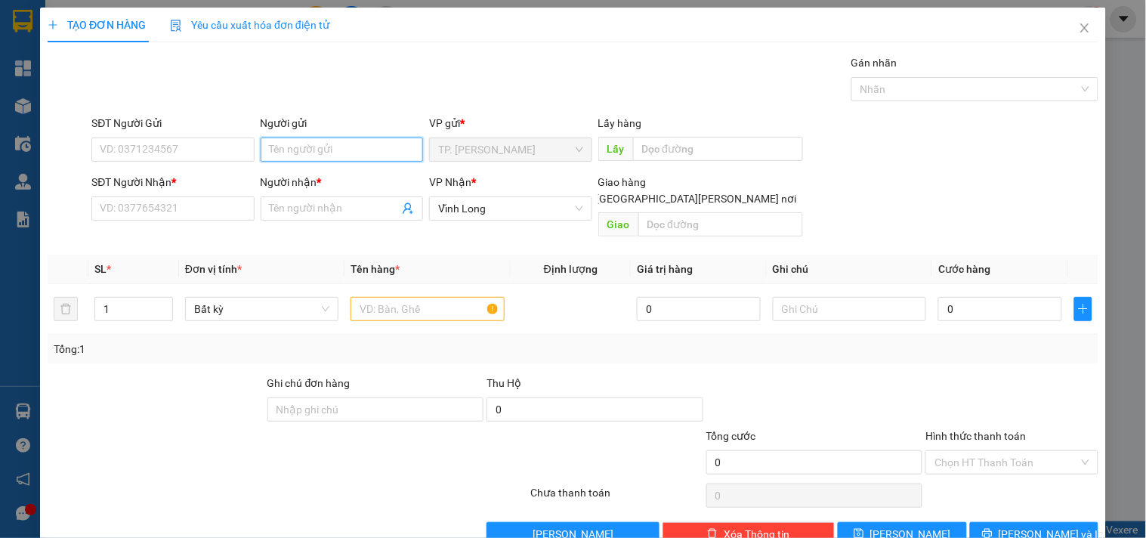
click at [295, 146] on input "Người gửi" at bounding box center [342, 150] width 162 height 24
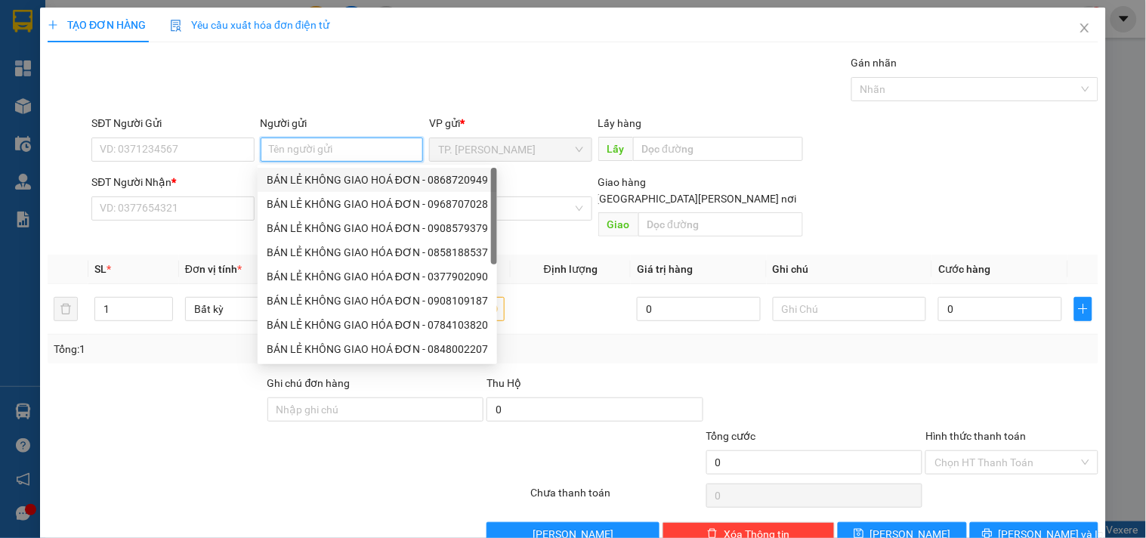
drag, startPoint x: 314, startPoint y: 175, endPoint x: 300, endPoint y: 175, distance: 14.4
click at [316, 175] on div "BÁN LẺ KHÔNG GIAO HOÁ ĐƠN - 0868720949" at bounding box center [377, 180] width 221 height 17
type input "0868720949"
type input "BÁN LẺ KHÔNG GIAO HOÁ ĐƠN"
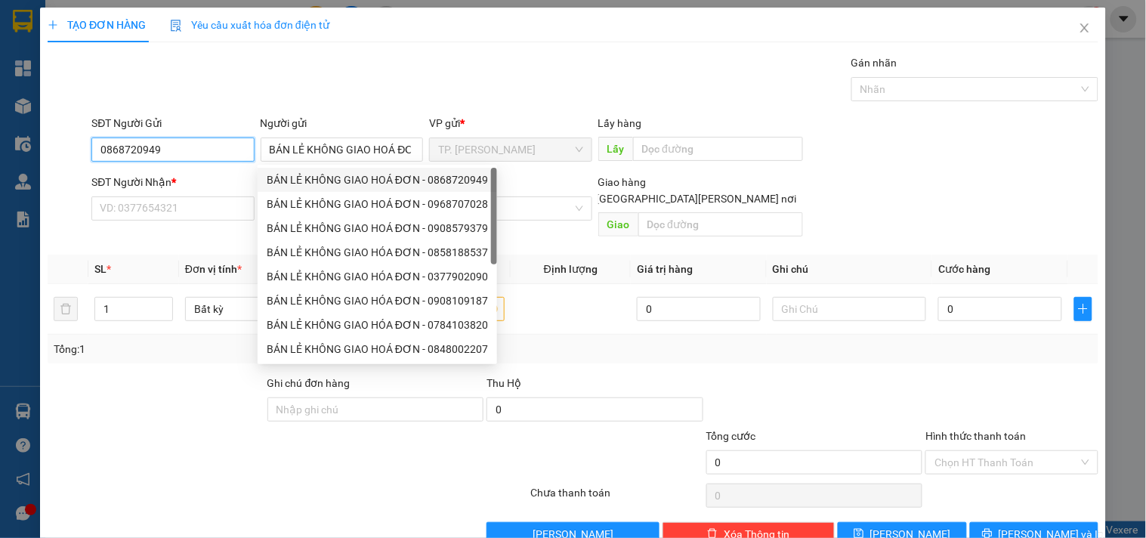
click at [223, 151] on input "0868720949" at bounding box center [172, 150] width 162 height 24
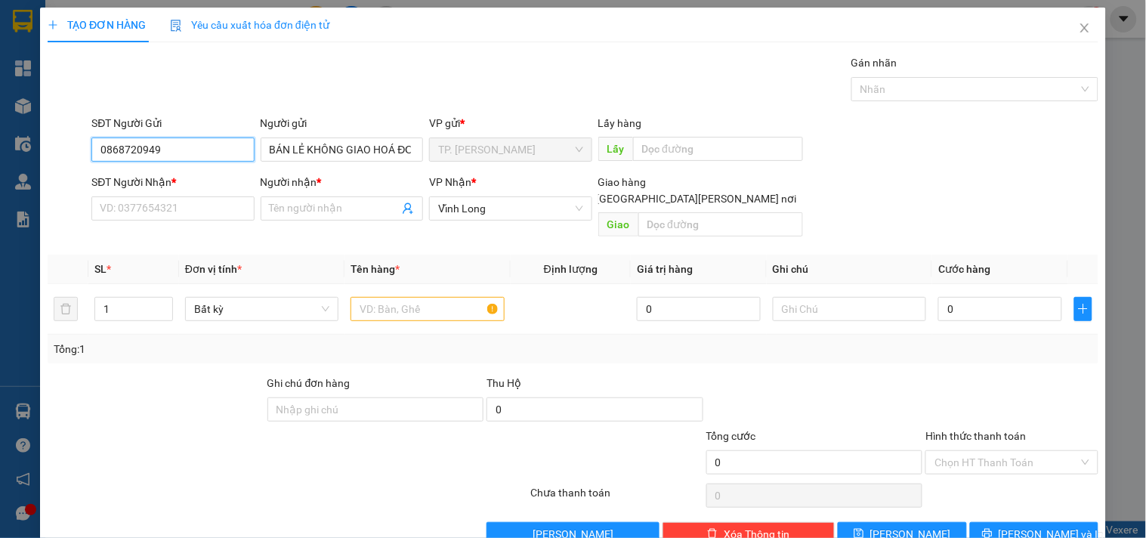
click at [223, 151] on input "0868720949" at bounding box center [172, 150] width 162 height 24
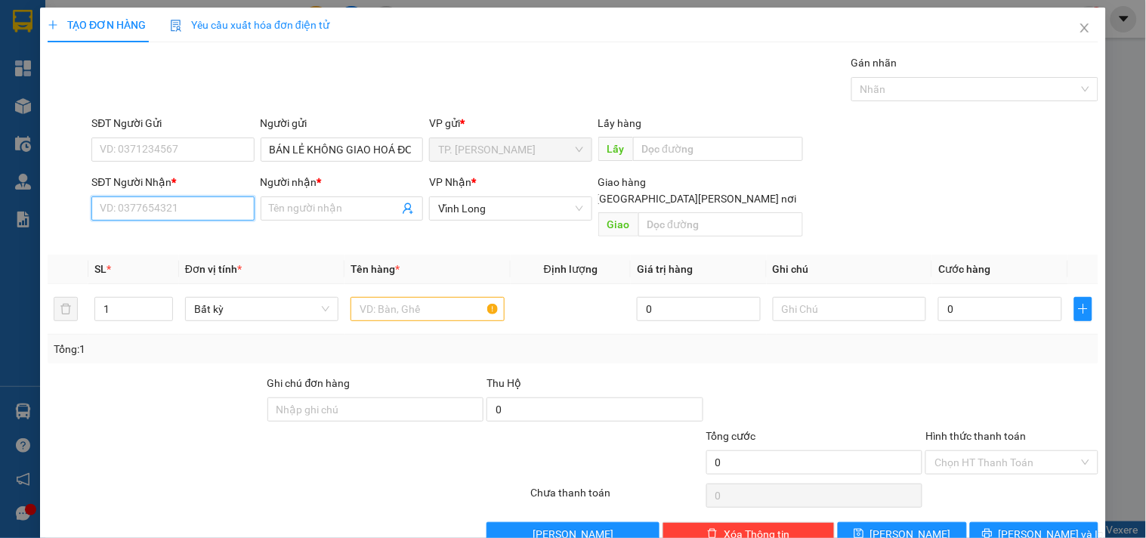
click at [227, 212] on input "SĐT Người Nhận *" at bounding box center [172, 208] width 162 height 24
type input "0939387833"
click at [216, 235] on div "0939387833 - [PERSON_NAME]" at bounding box center [174, 238] width 149 height 17
type input "[PERSON_NAME]"
type input "0939387833"
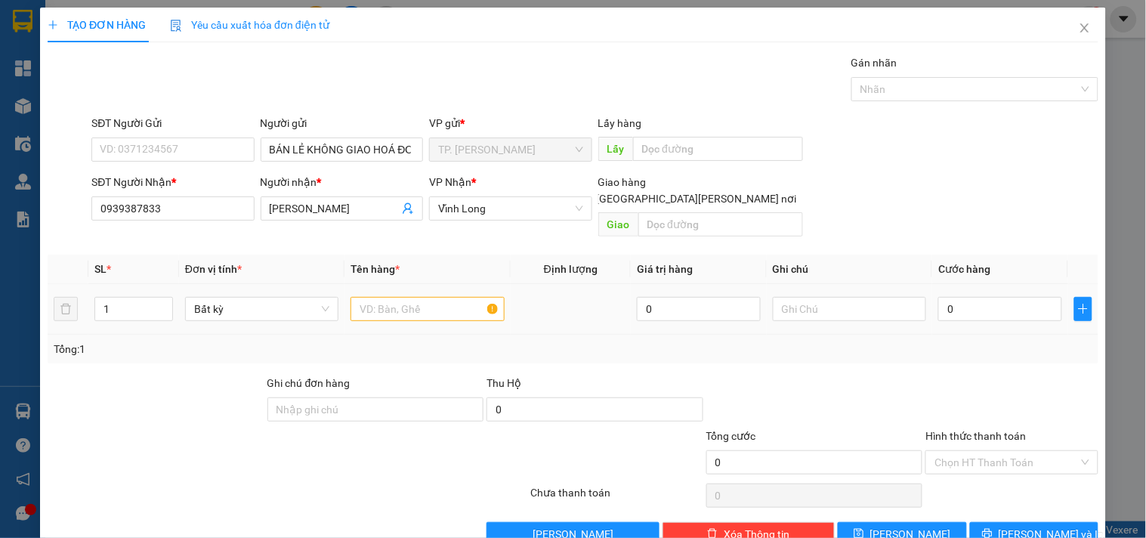
click at [425, 294] on div at bounding box center [427, 309] width 153 height 30
click at [425, 297] on input "text" at bounding box center [427, 309] width 153 height 24
type input "HỘP"
type input "TÍN"
click at [1056, 522] on button "[PERSON_NAME] và In" at bounding box center [1034, 534] width 128 height 24
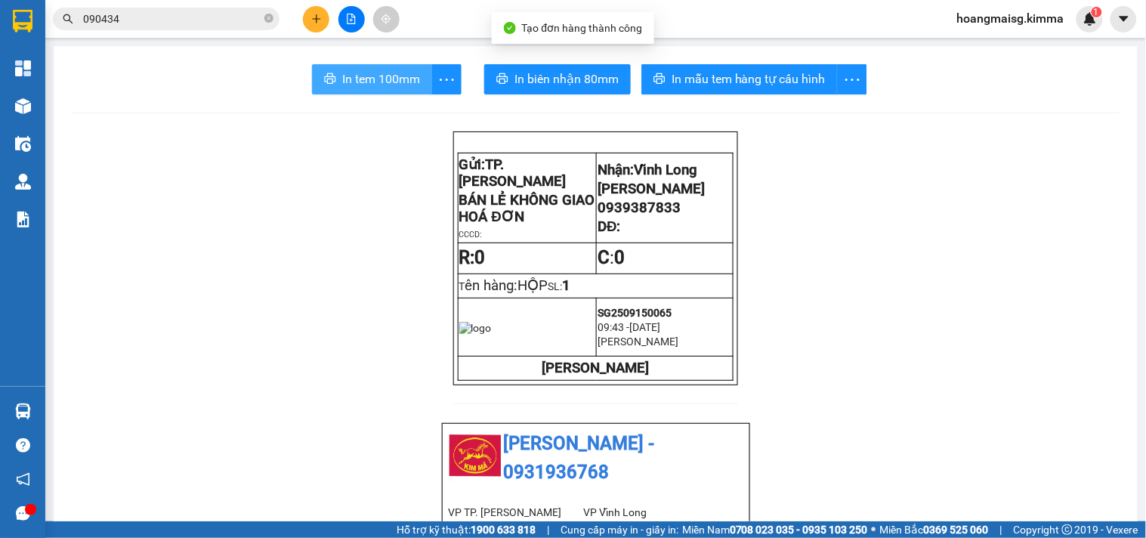
click at [363, 73] on span "In tem 100mm" at bounding box center [381, 79] width 78 height 19
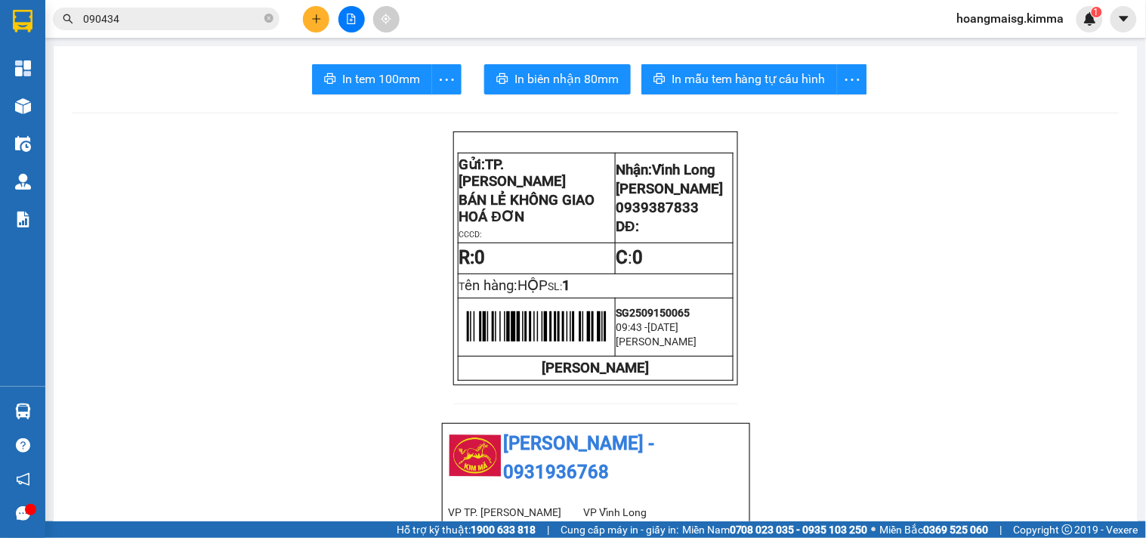
click at [313, 16] on icon "plus" at bounding box center [316, 19] width 11 height 11
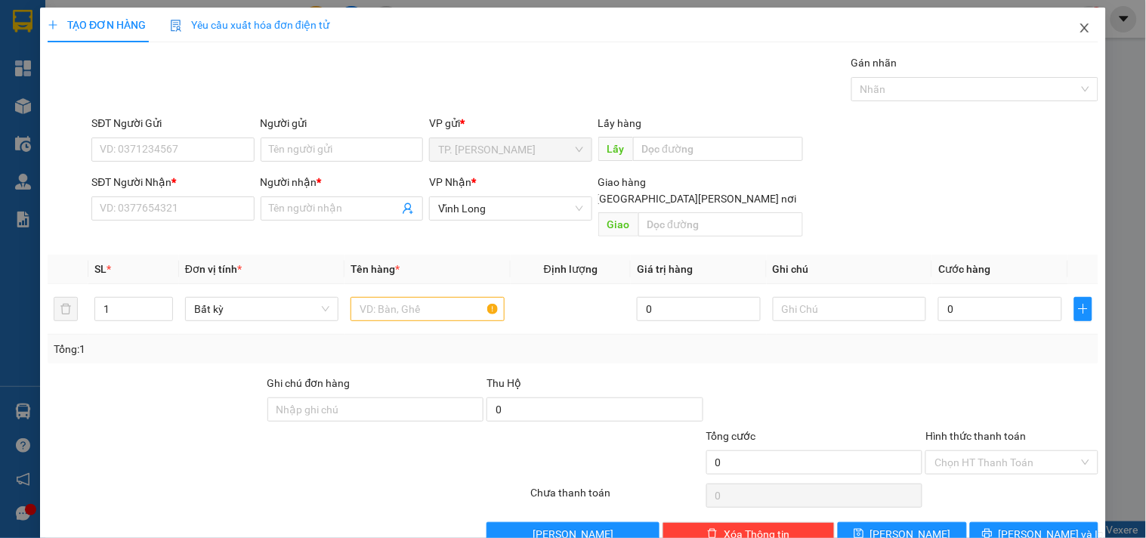
click at [1079, 25] on icon "close" at bounding box center [1085, 28] width 12 height 12
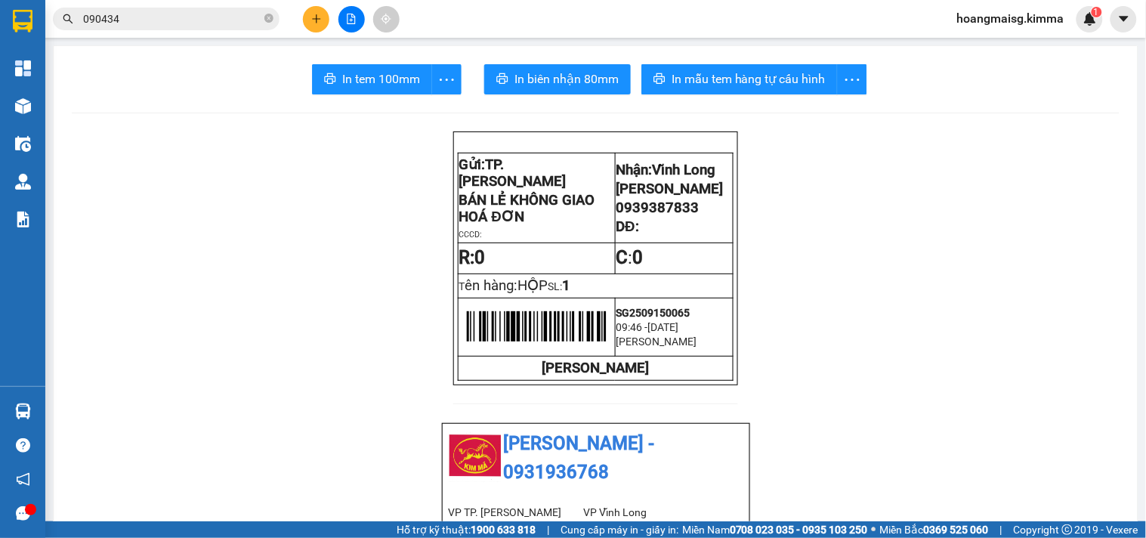
click at [321, 15] on icon "plus" at bounding box center [316, 19] width 11 height 11
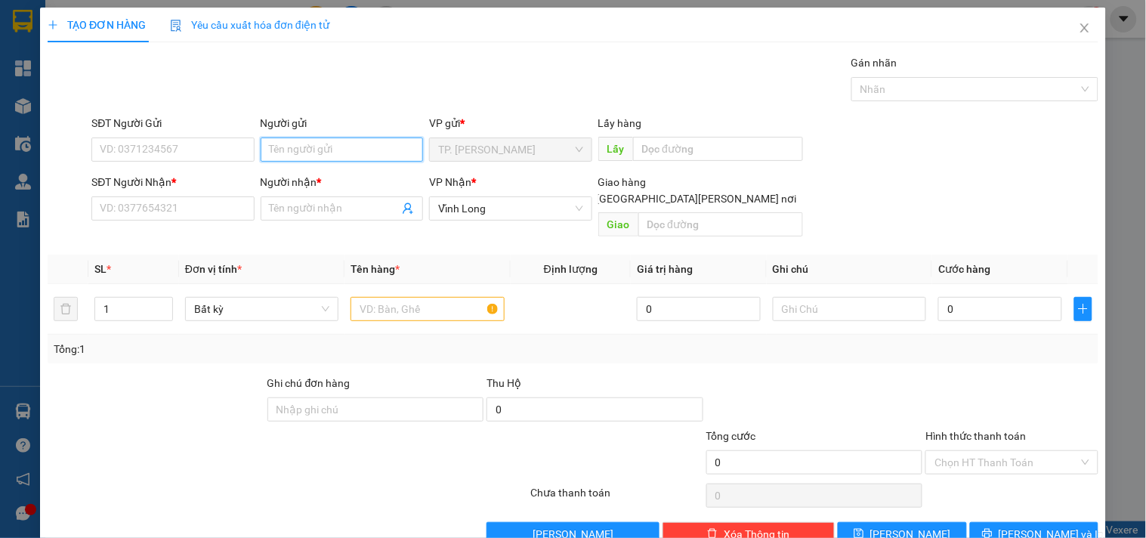
click at [307, 146] on input "Người gửi" at bounding box center [342, 150] width 162 height 24
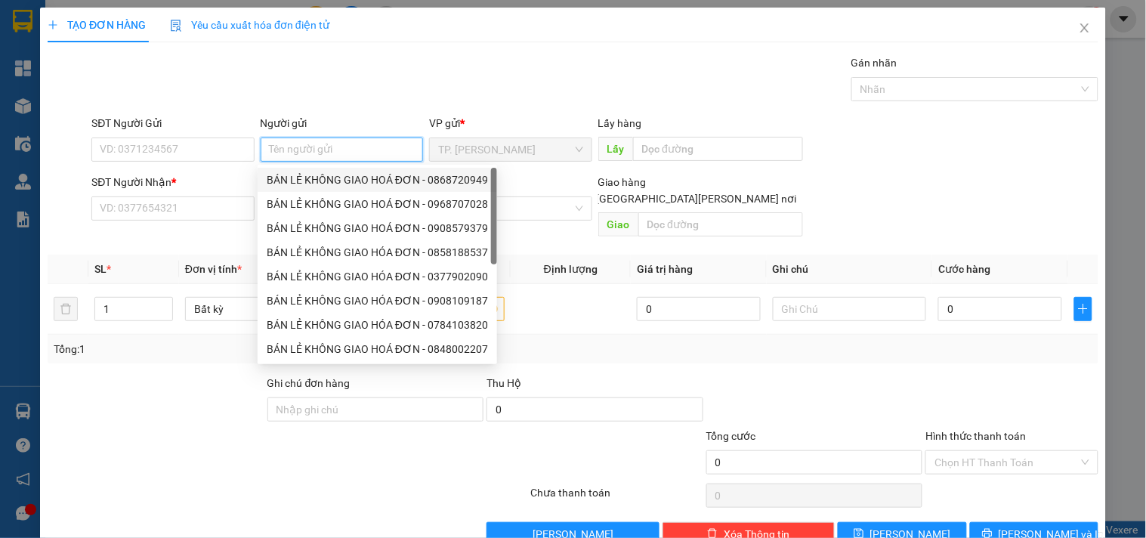
click at [320, 183] on div "BÁN LẺ KHÔNG GIAO HOÁ ĐƠN - 0868720949" at bounding box center [377, 180] width 221 height 17
type input "0868720949"
type input "BÁN LẺ KHÔNG GIAO HOÁ ĐƠN"
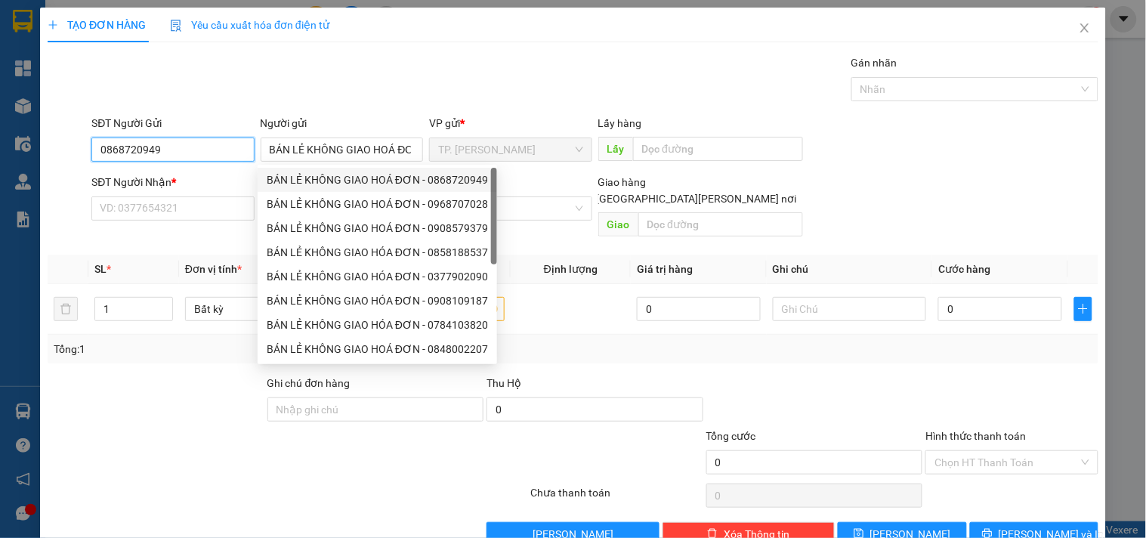
click at [192, 150] on input "0868720949" at bounding box center [172, 150] width 162 height 24
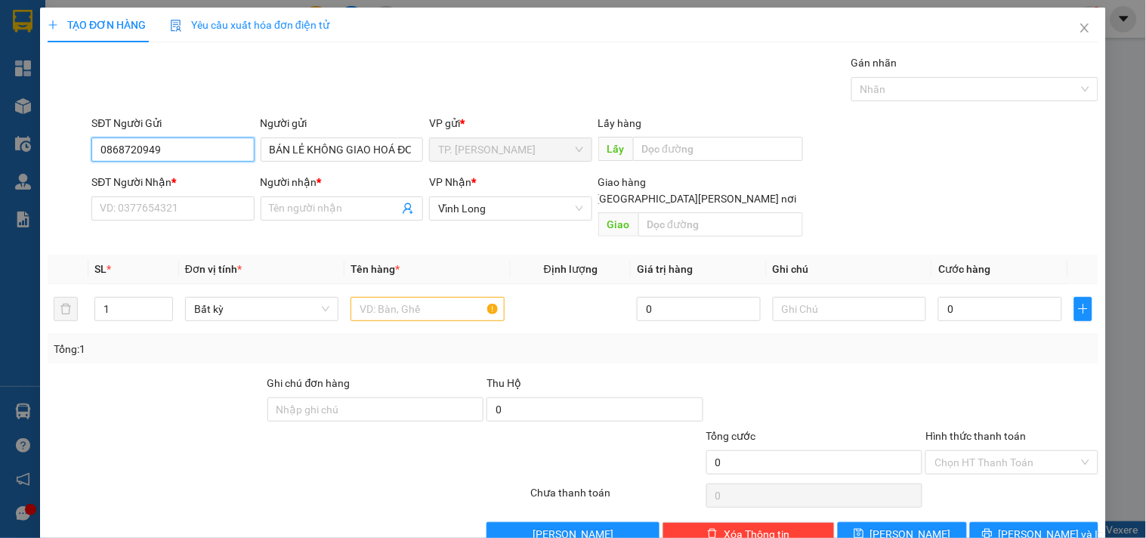
click at [192, 150] on input "0868720949" at bounding box center [172, 150] width 162 height 24
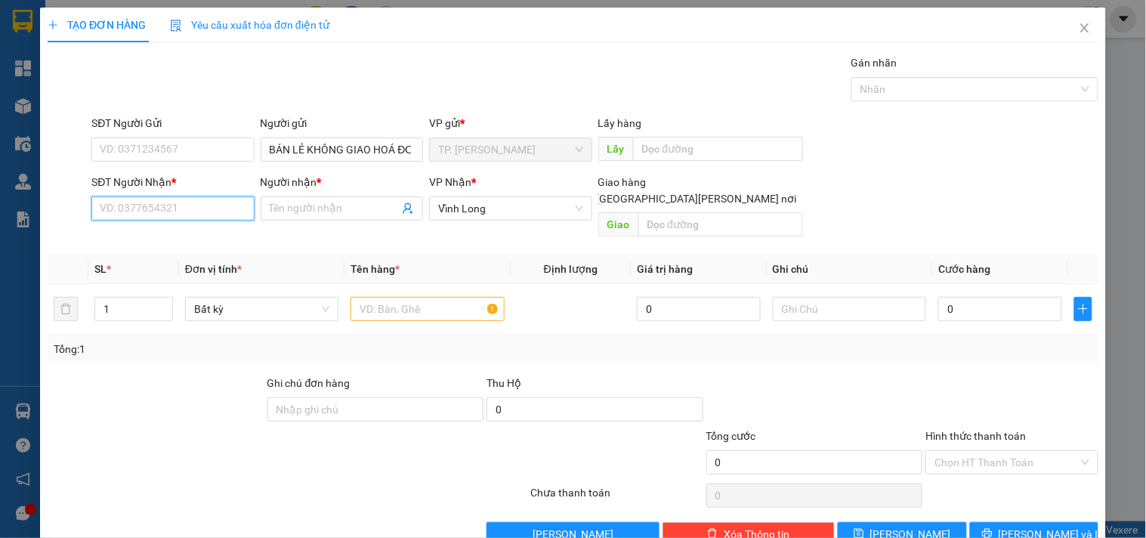
click at [191, 209] on input "SĐT Người Nhận *" at bounding box center [172, 208] width 162 height 24
type input "0979988884"
click at [199, 239] on div "0979988884 - ANH BÌNH" at bounding box center [171, 238] width 143 height 17
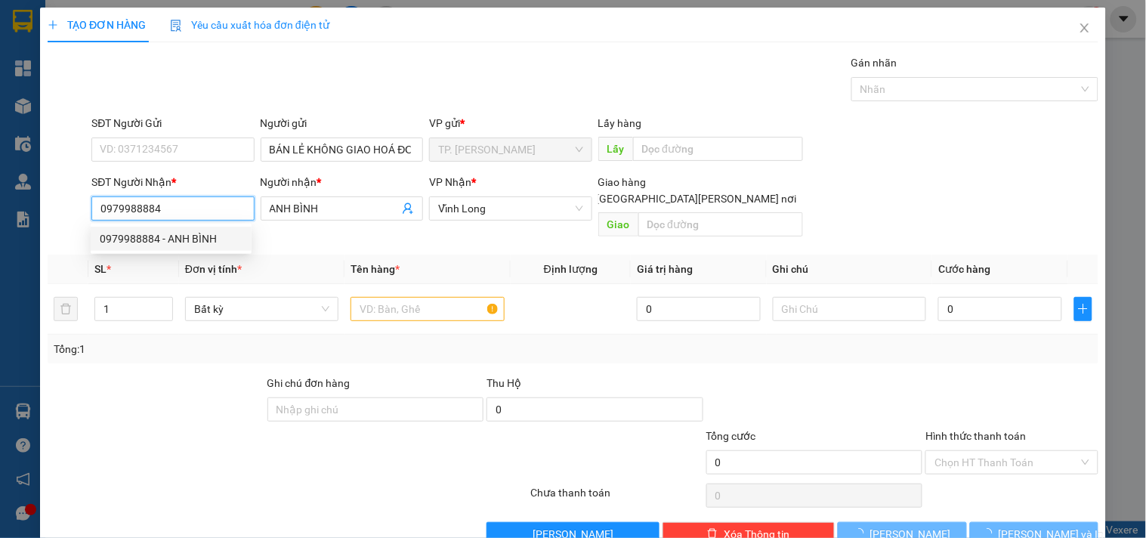
type input "ANH BÌNH"
type input "0979988884"
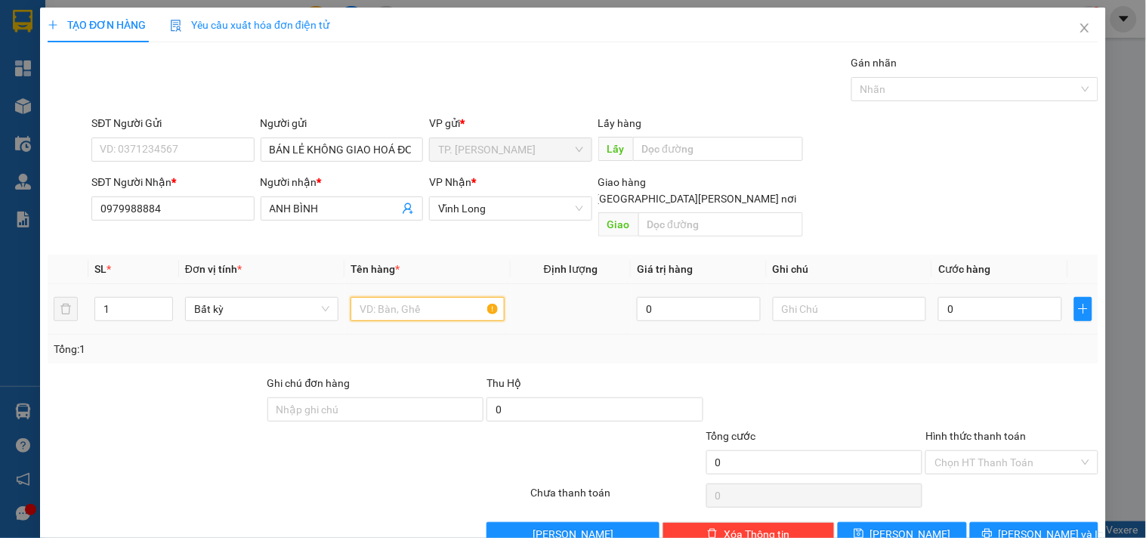
click at [395, 297] on input "text" at bounding box center [427, 309] width 153 height 24
type input "GÓI KEO VÀNG NP"
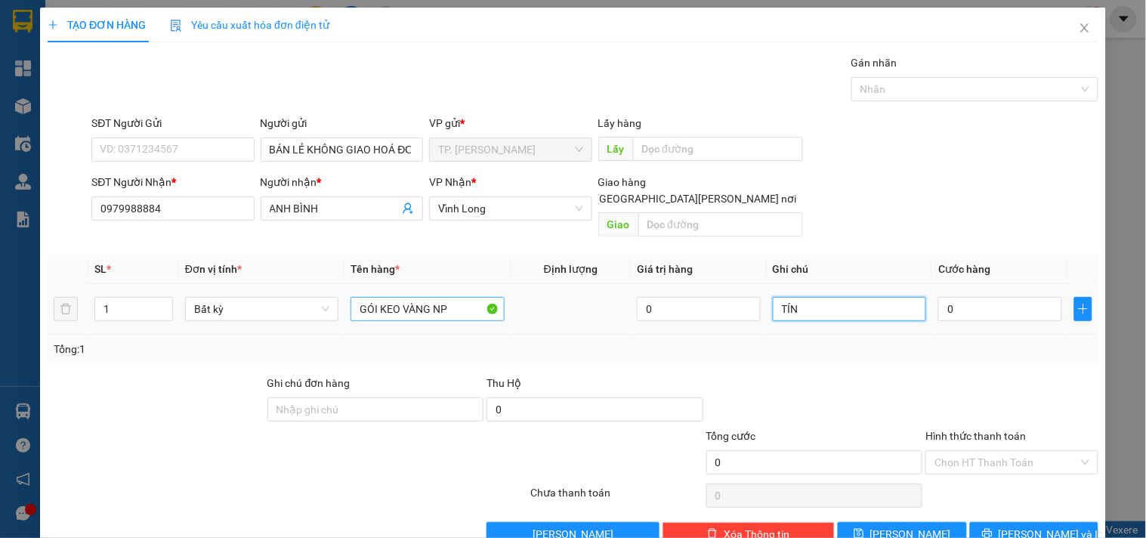
type input "TÍN"
type input "004"
type input "4"
type input "0.040"
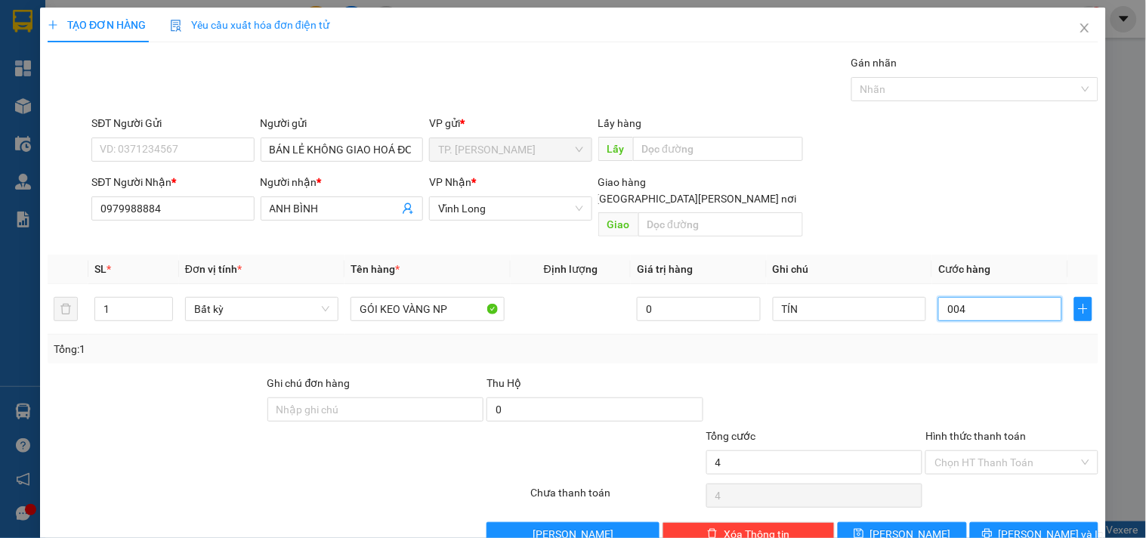
type input "40"
click at [991, 452] on input "Hình thức thanh toán" at bounding box center [1007, 462] width 144 height 23
type input "40.000"
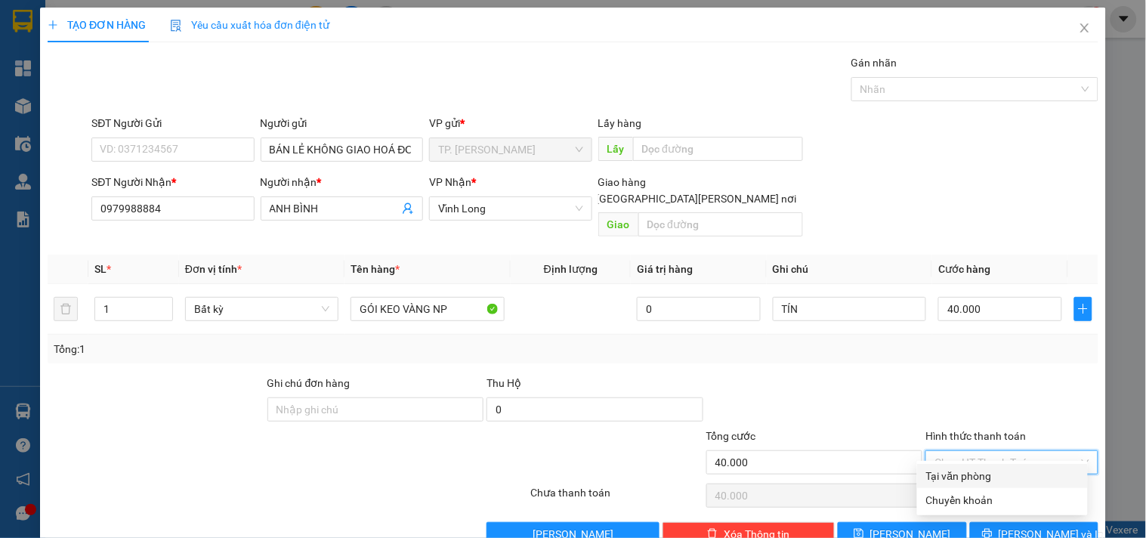
click at [975, 478] on div "Tại văn phòng" at bounding box center [1002, 476] width 153 height 17
type input "0"
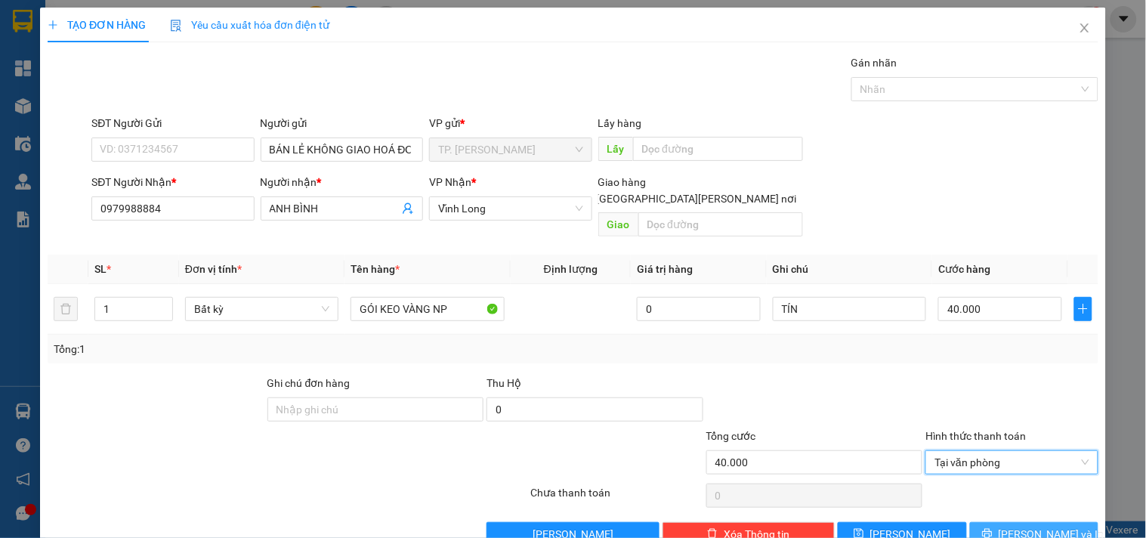
click at [1019, 526] on span "[PERSON_NAME] và In" at bounding box center [1052, 534] width 106 height 17
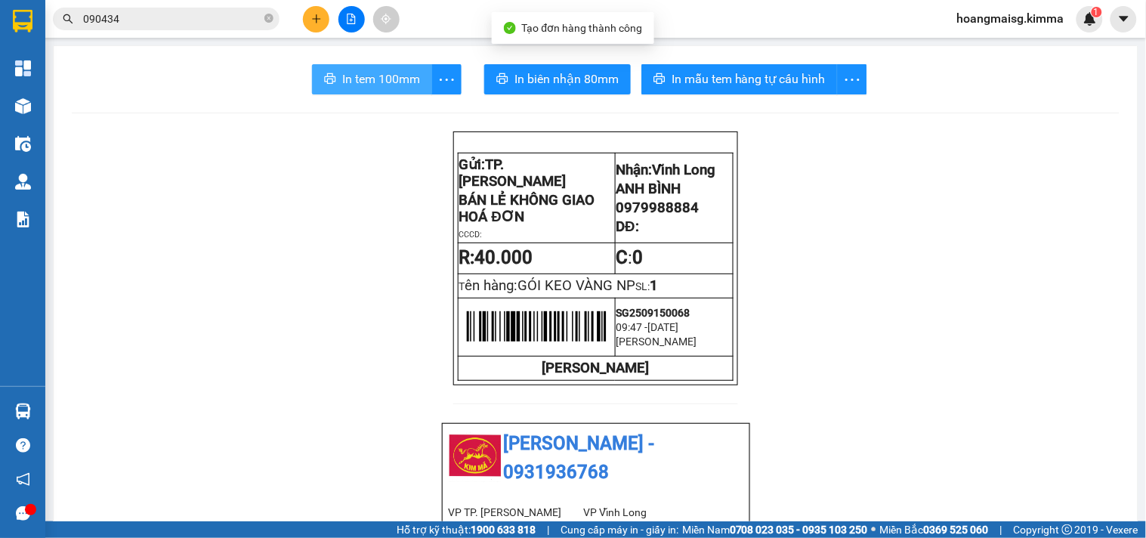
click at [373, 76] on span "In tem 100mm" at bounding box center [381, 79] width 78 height 19
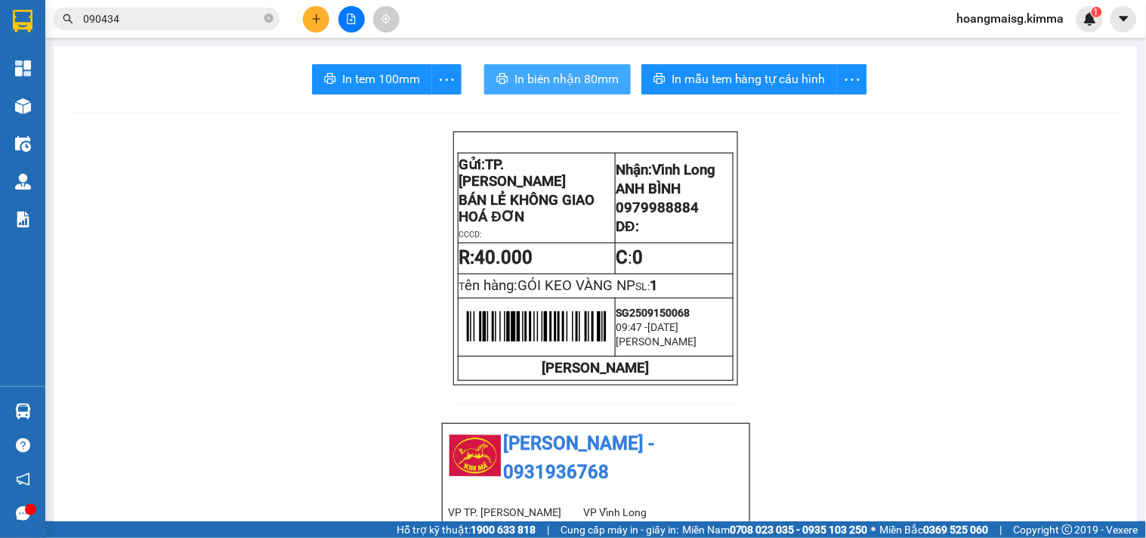
click at [543, 70] on span "In biên nhận 80mm" at bounding box center [567, 79] width 104 height 19
click at [212, 11] on input "090434" at bounding box center [172, 19] width 178 height 17
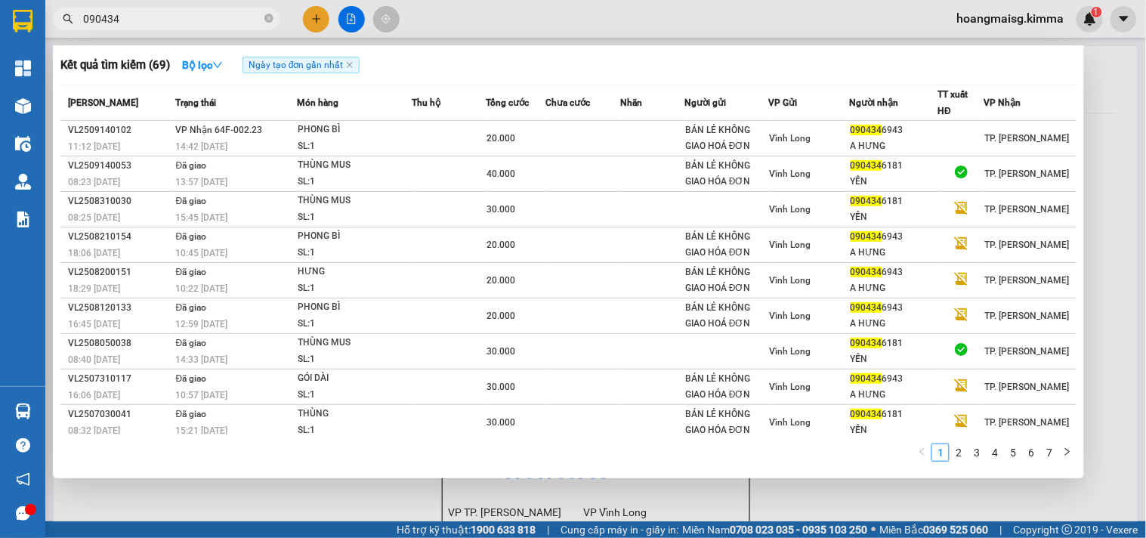
click at [212, 11] on input "090434" at bounding box center [172, 19] width 178 height 17
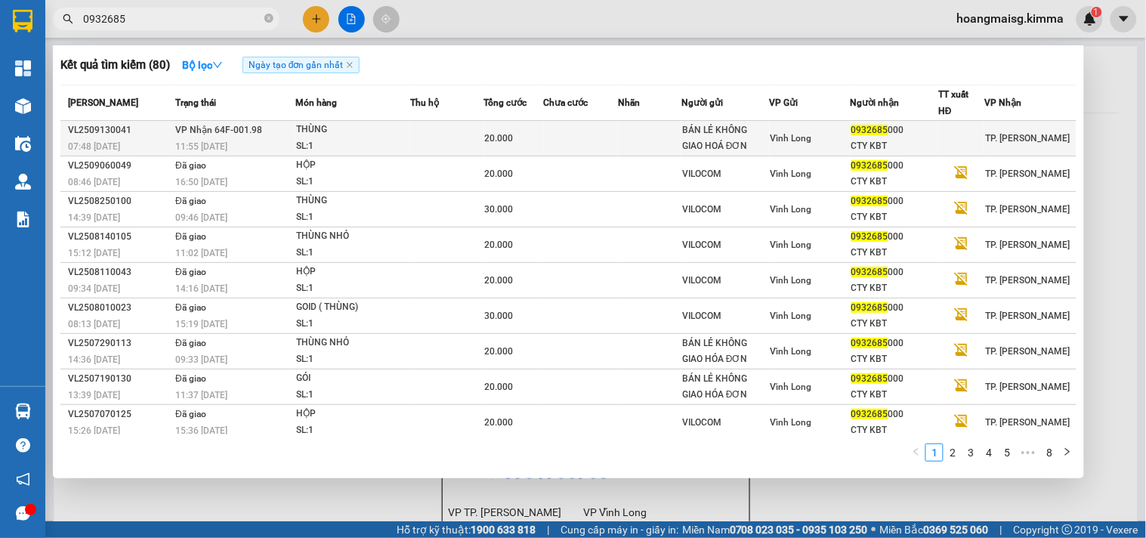
type input "0932685"
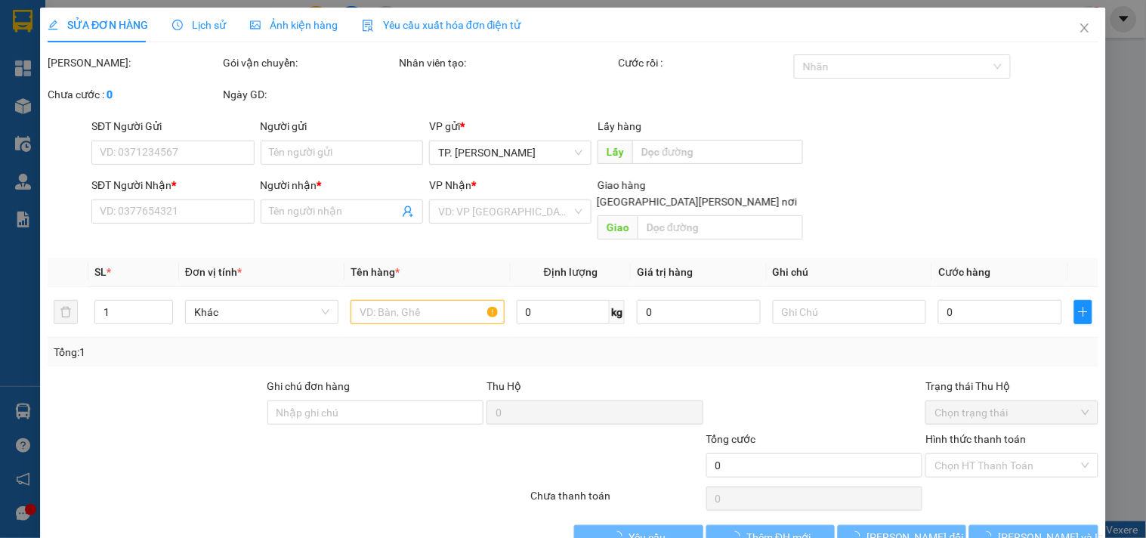
type input "BÁN LẺ KHÔNG GIAO HOÁ ĐƠN"
type input "0932685000"
type input "CTY KBT"
type input "20.000"
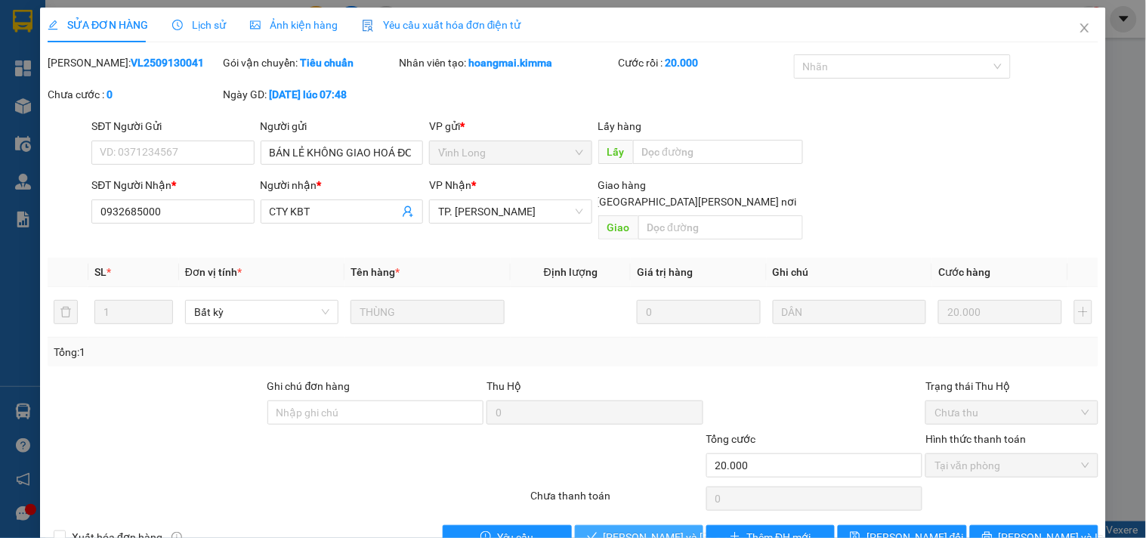
click at [633, 529] on span "[PERSON_NAME] và [PERSON_NAME] hàng" at bounding box center [706, 537] width 204 height 17
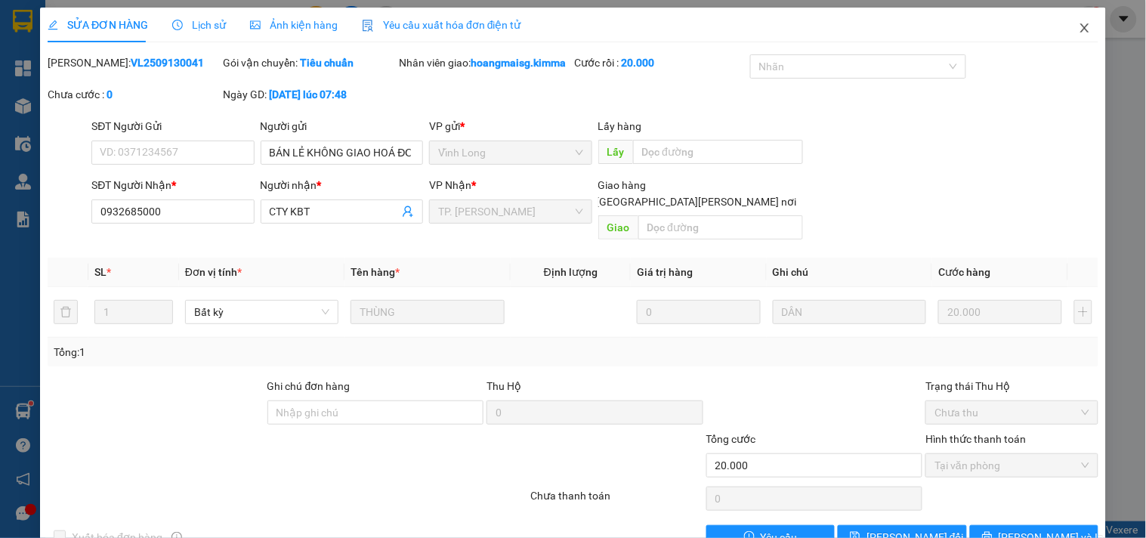
click at [1086, 35] on span "Close" at bounding box center [1085, 29] width 42 height 42
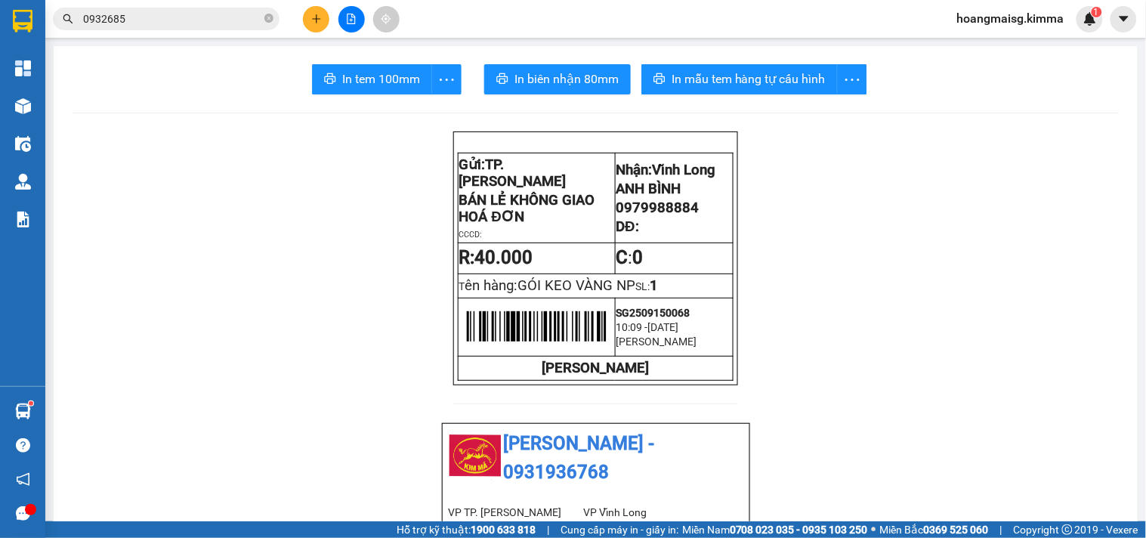
click at [329, 19] on div at bounding box center [351, 19] width 113 height 26
click at [308, 16] on button at bounding box center [316, 19] width 26 height 26
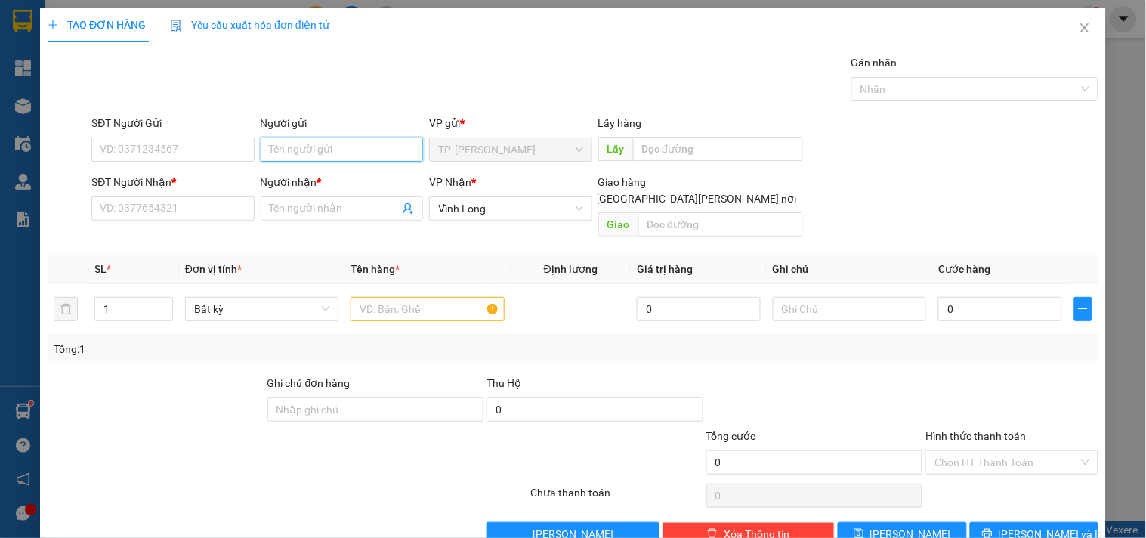
click at [322, 148] on input "Người gửi" at bounding box center [342, 150] width 162 height 24
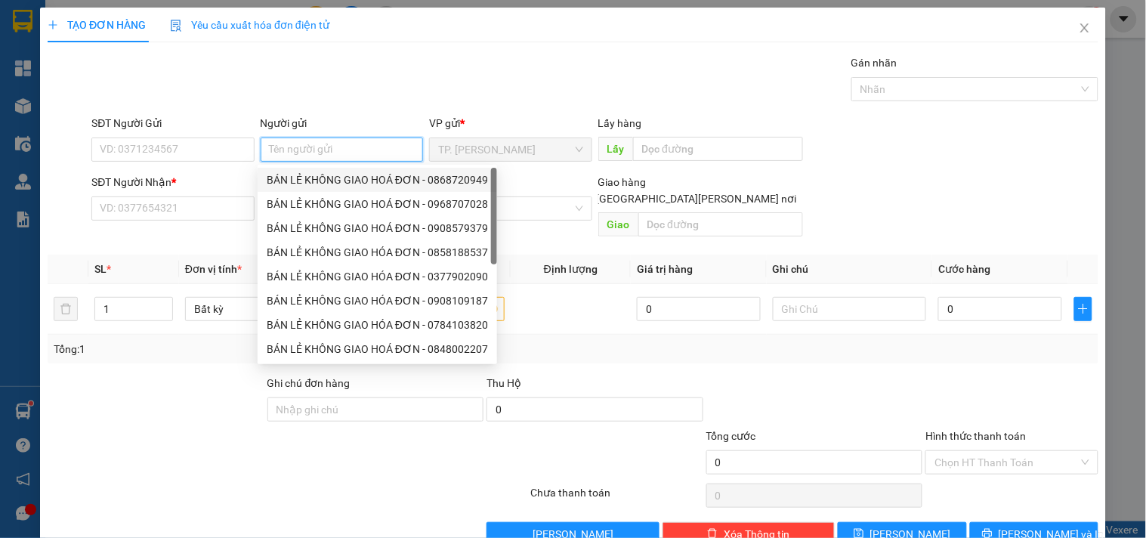
drag, startPoint x: 318, startPoint y: 179, endPoint x: 261, endPoint y: 171, distance: 58.0
click at [315, 179] on div "BÁN LẺ KHÔNG GIAO HOÁ ĐƠN - 0868720949" at bounding box center [377, 180] width 221 height 17
type input "0868720949"
type input "BÁN LẺ KHÔNG GIAO HOÁ ĐƠN"
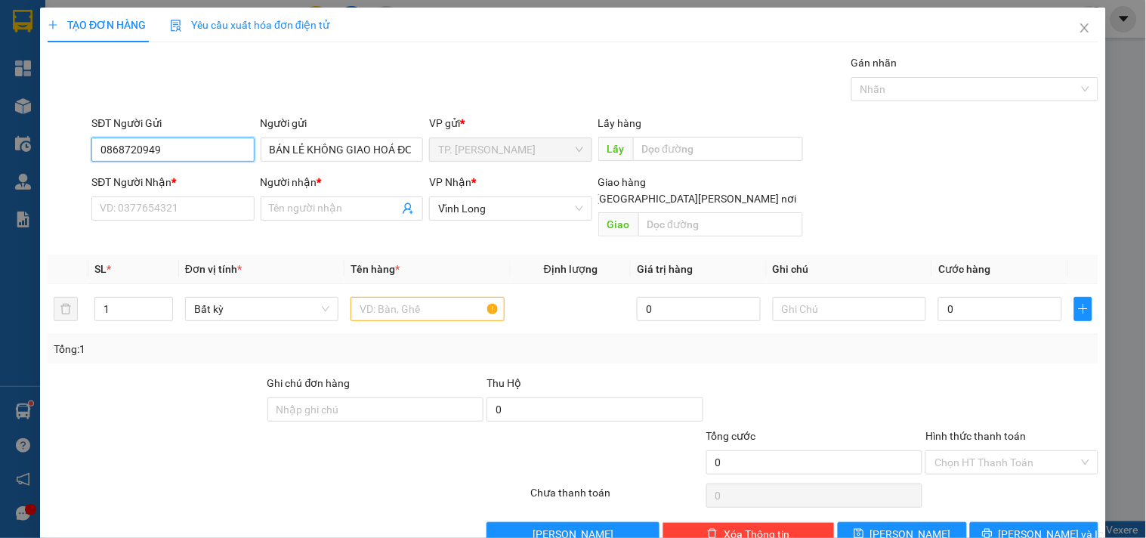
click at [243, 155] on input "0868720949" at bounding box center [172, 150] width 162 height 24
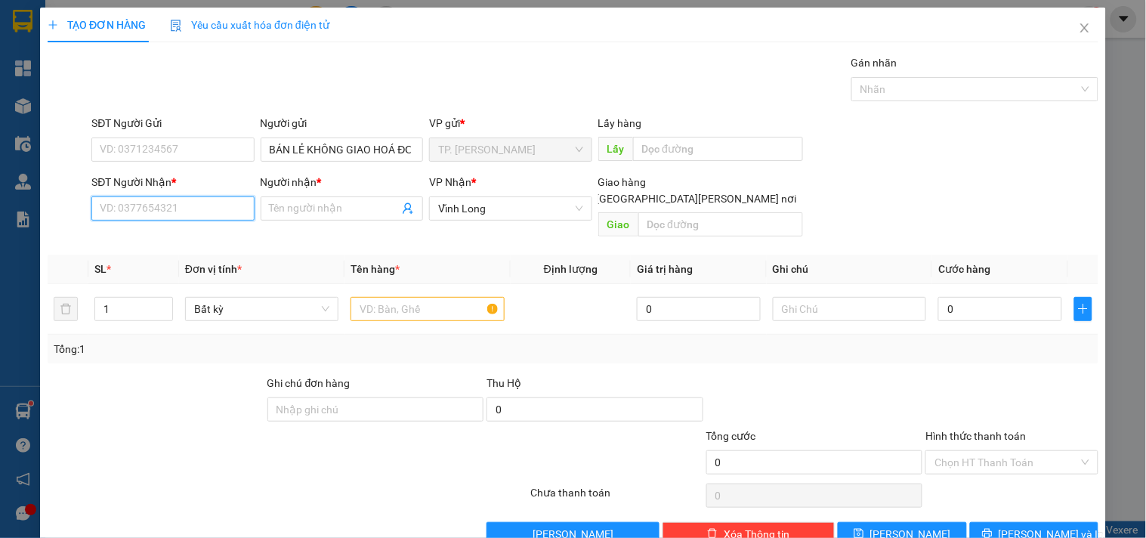
click at [244, 206] on input "SĐT Người Nhận *" at bounding box center [172, 208] width 162 height 24
type input "0939753712"
drag, startPoint x: 187, startPoint y: 239, endPoint x: 328, endPoint y: 265, distance: 143.0
click at [190, 239] on div "0939753712 - [PERSON_NAME]" at bounding box center [174, 238] width 149 height 17
type input "[PERSON_NAME]"
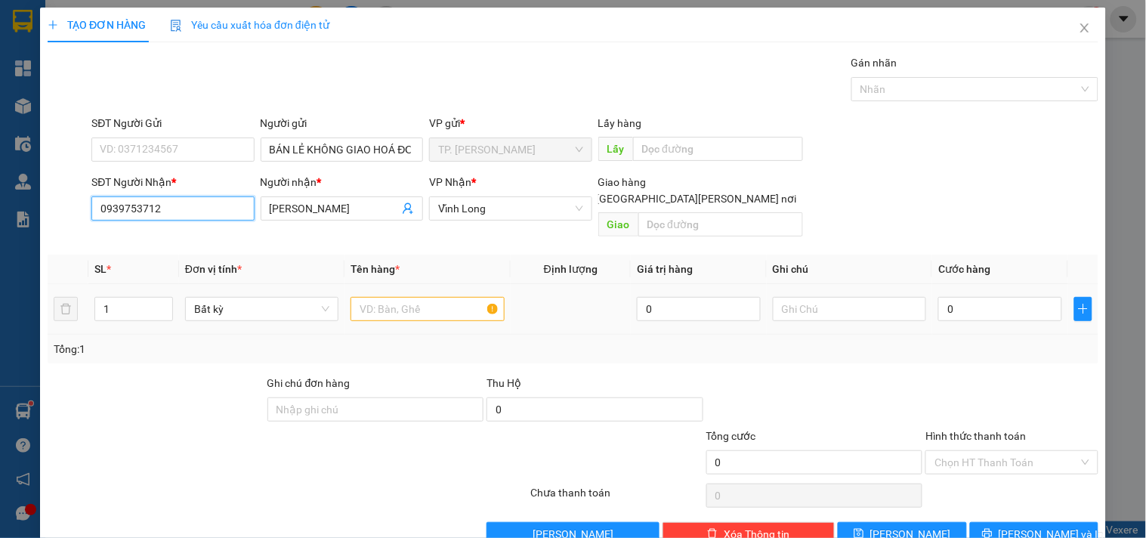
type input "0939753712"
click at [420, 297] on input "text" at bounding box center [427, 309] width 153 height 24
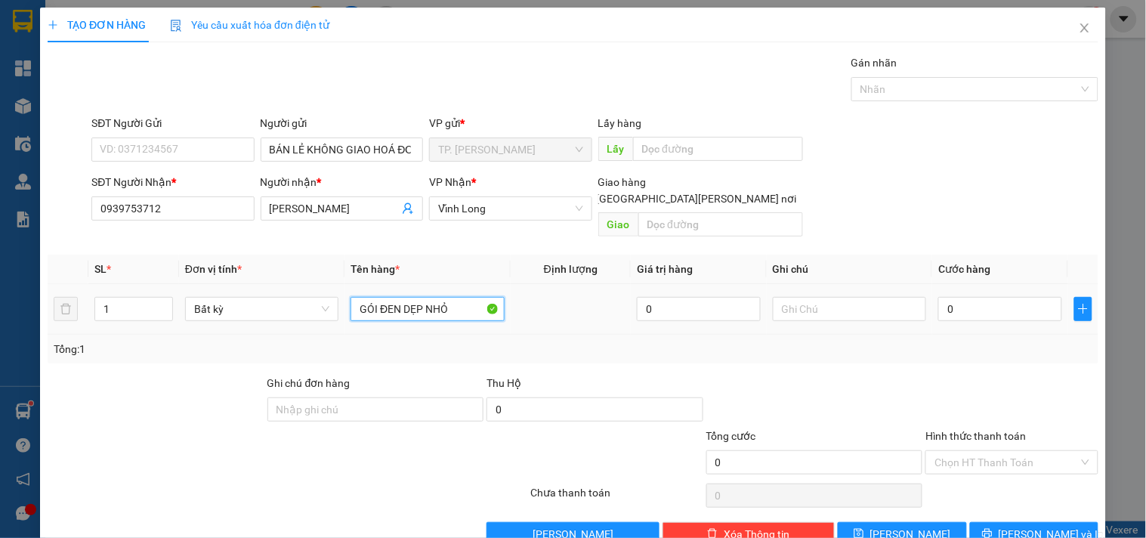
type input "GÓI ĐEN DẸP NHỎ"
type input "TÍN"
click at [1013, 526] on span "[PERSON_NAME] và In" at bounding box center [1052, 534] width 106 height 17
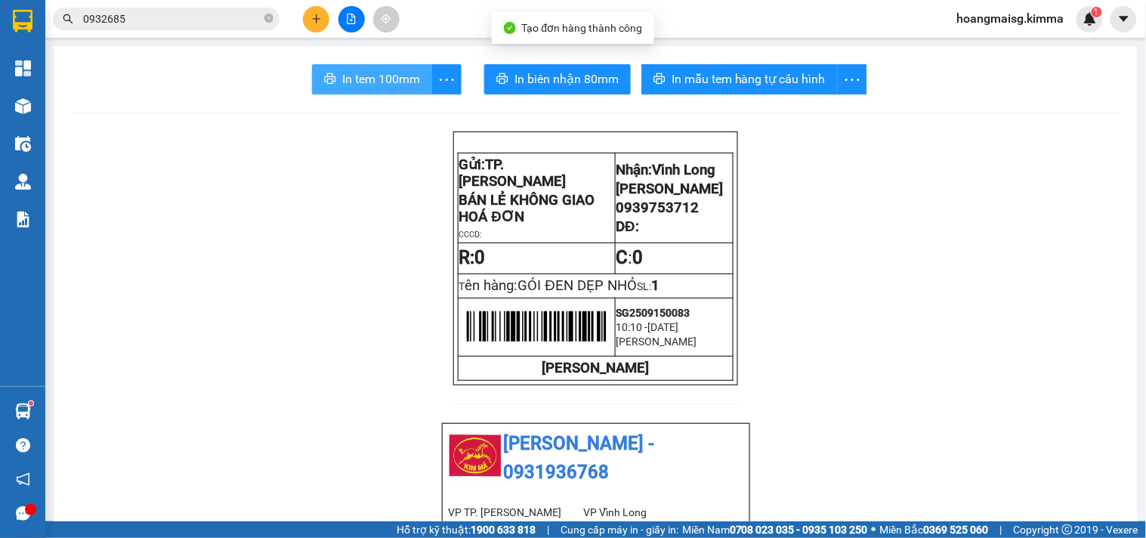
click at [345, 76] on span "In tem 100mm" at bounding box center [381, 79] width 78 height 19
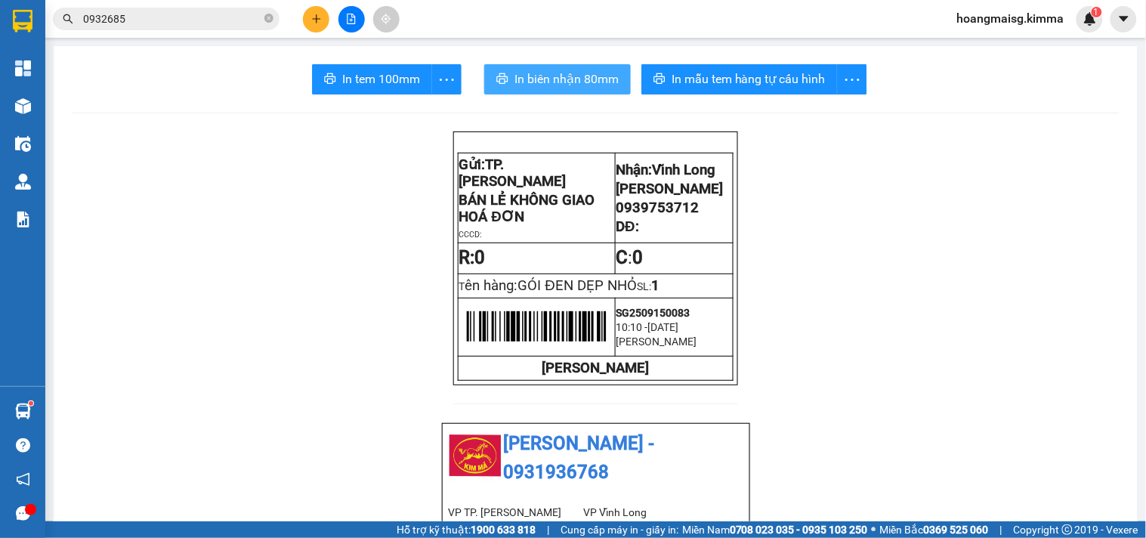
click at [561, 79] on span "In biên nhận 80mm" at bounding box center [567, 79] width 104 height 19
click at [320, 17] on icon "plus" at bounding box center [316, 19] width 11 height 11
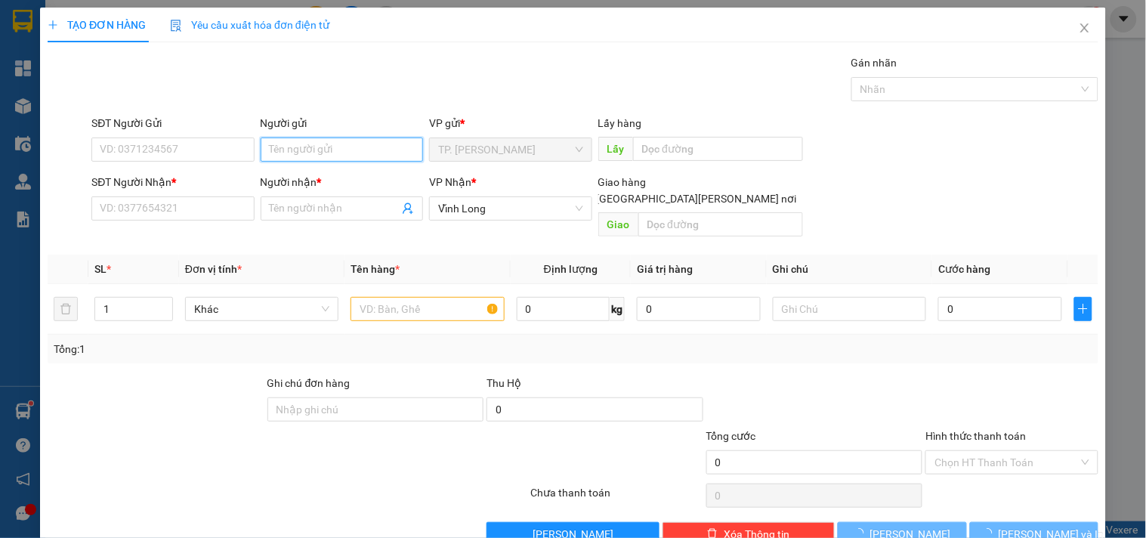
drag, startPoint x: 311, startPoint y: 148, endPoint x: 329, endPoint y: 156, distance: 19.6
click at [311, 147] on input "Người gửi" at bounding box center [342, 150] width 162 height 24
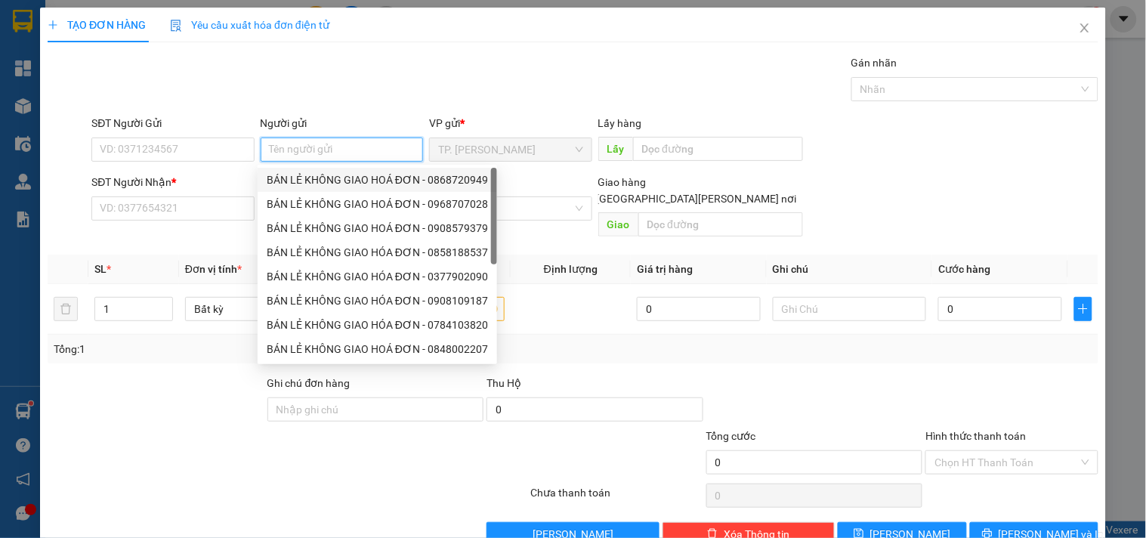
drag, startPoint x: 331, startPoint y: 175, endPoint x: 292, endPoint y: 170, distance: 39.6
click at [331, 175] on div "BÁN LẺ KHÔNG GIAO HOÁ ĐƠN - 0868720949" at bounding box center [377, 180] width 221 height 17
type input "0868720949"
type input "BÁN LẺ KHÔNG GIAO HOÁ ĐƠN"
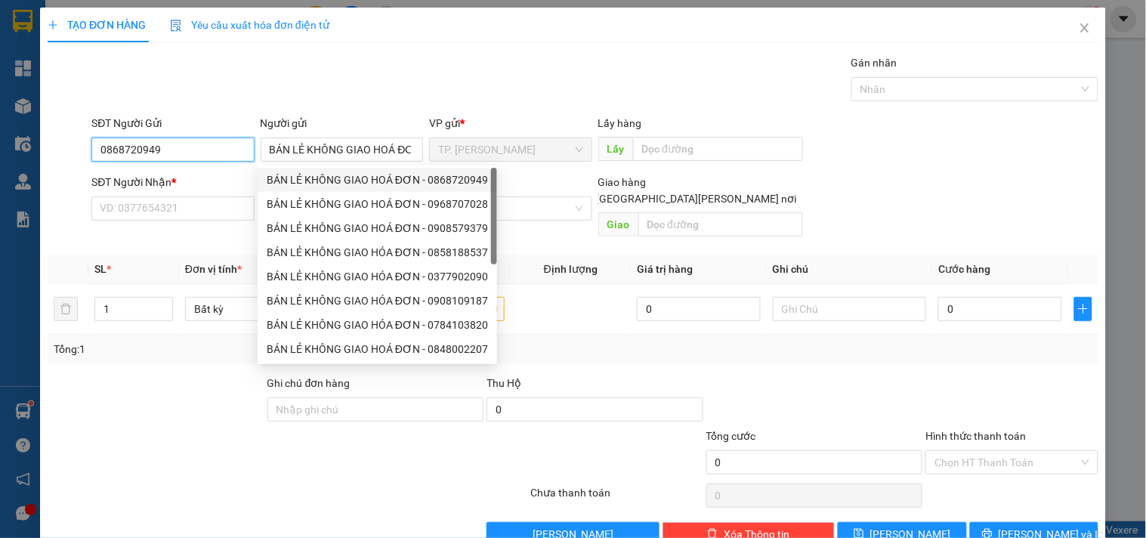
click at [222, 147] on input "0868720949" at bounding box center [172, 150] width 162 height 24
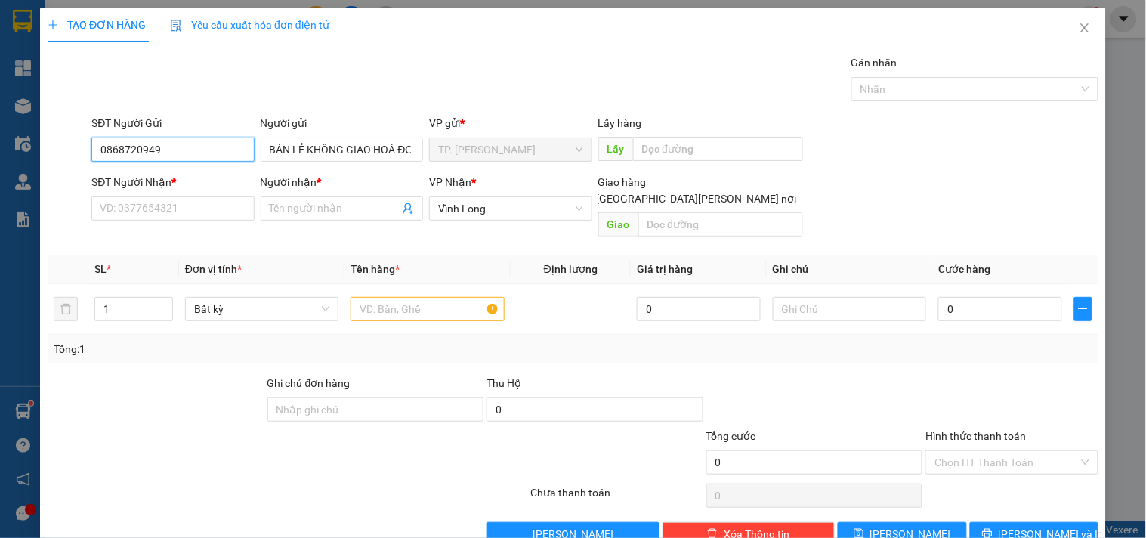
click at [222, 147] on input "0868720949" at bounding box center [172, 150] width 162 height 24
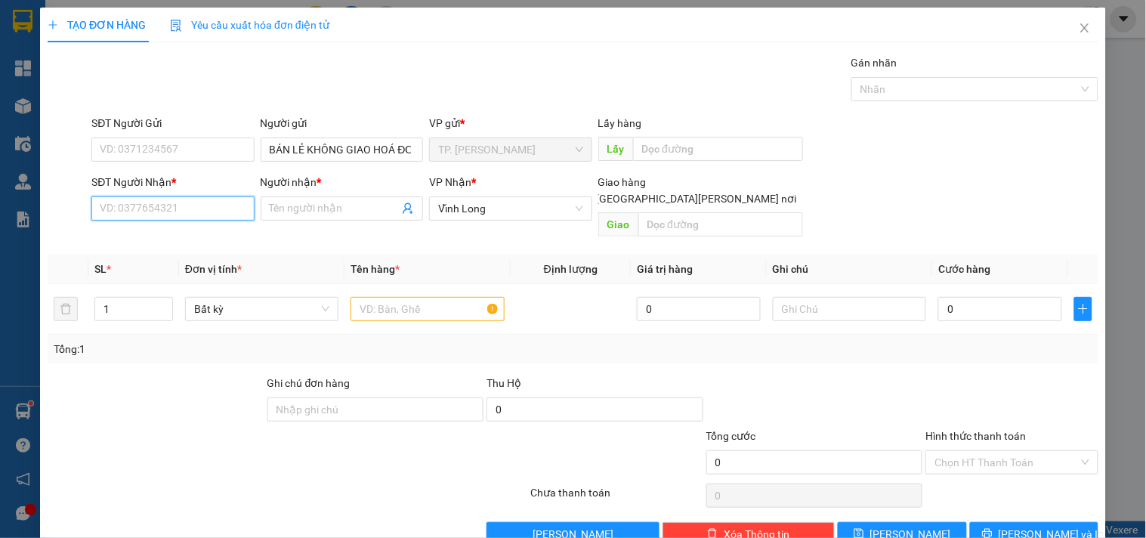
click at [189, 210] on input "SĐT Người Nhận *" at bounding box center [172, 208] width 162 height 24
click at [199, 263] on div "0901229950 - NGÂN" at bounding box center [171, 263] width 143 height 17
type input "0901229950"
type input "NGÂN"
checkbox input "true"
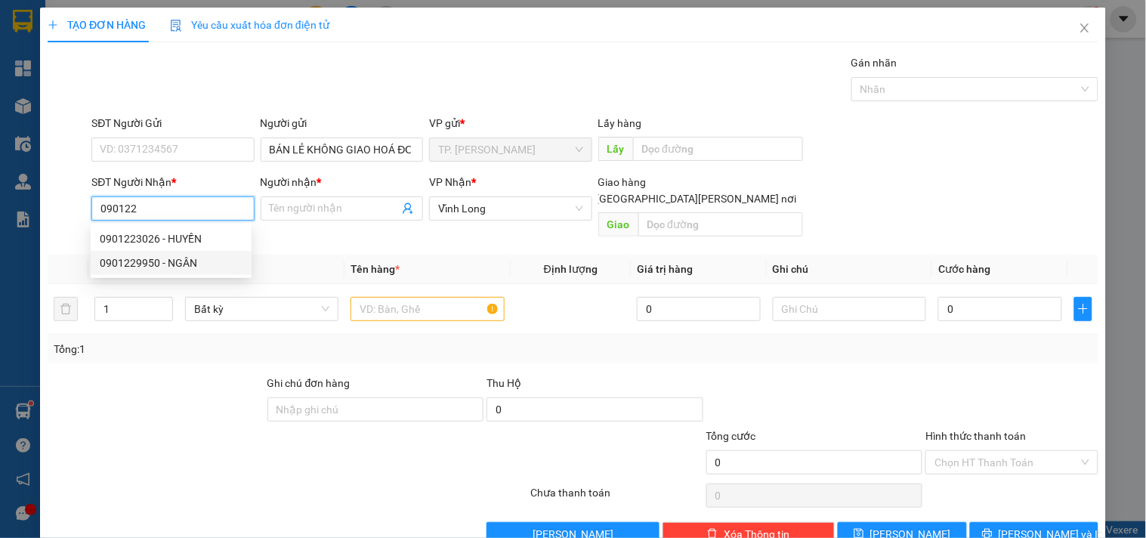
type input "68/9B PHÓ CƠ ĐIỀU P3"
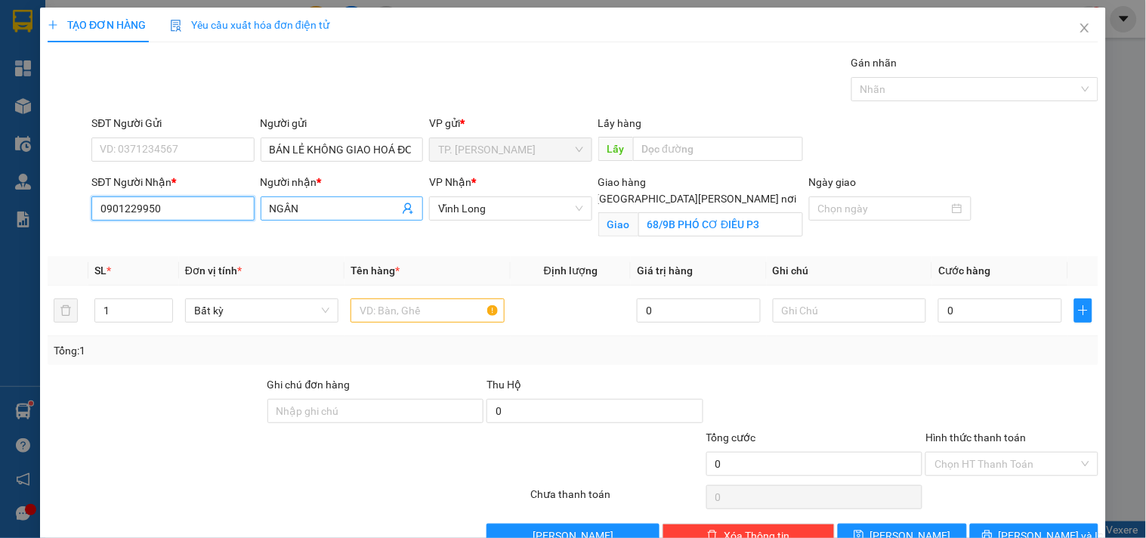
type input "0901229950"
click at [360, 206] on input "NGÂN" at bounding box center [334, 208] width 129 height 17
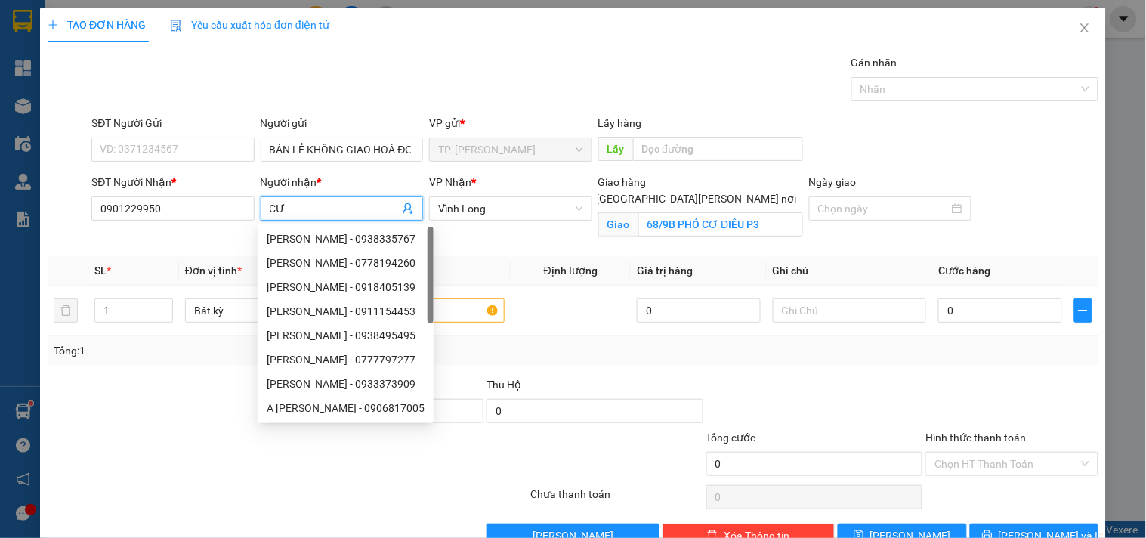
type input "C"
type input "[PERSON_NAME]"
click at [475, 310] on input "text" at bounding box center [427, 310] width 153 height 24
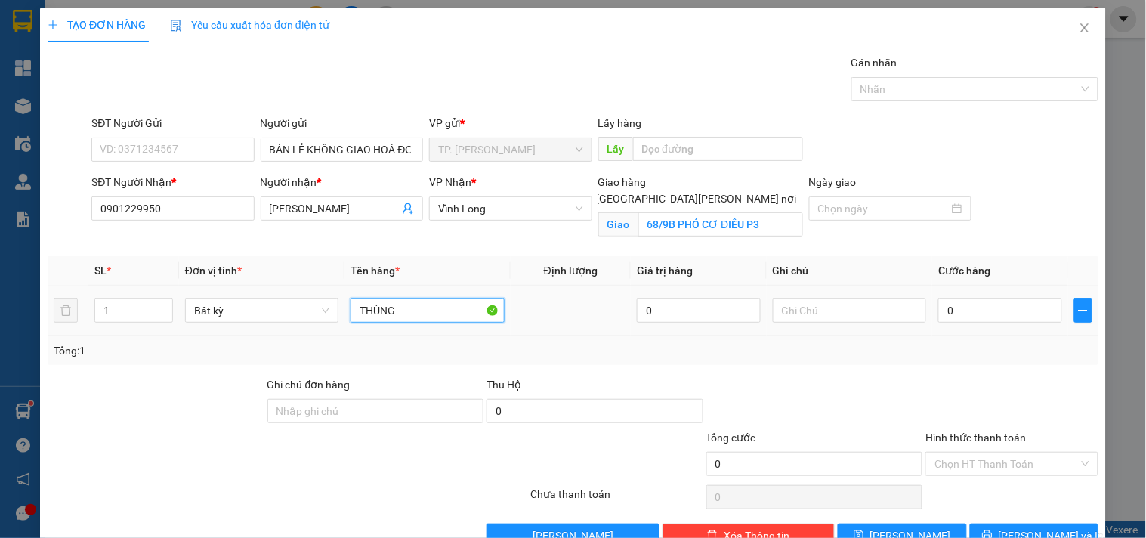
type input "THÙNG"
type input "TÍN"
click at [955, 319] on input "0" at bounding box center [1001, 310] width 124 height 24
type input "008"
type input "8"
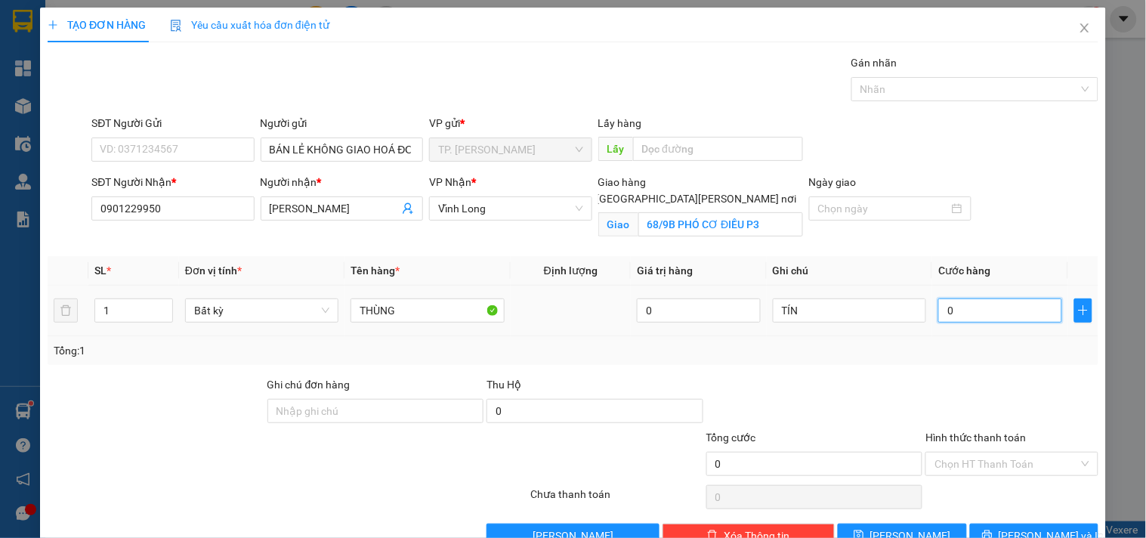
type input "8"
type input "0.080"
type input "80"
click at [979, 461] on input "Hình thức thanh toán" at bounding box center [1007, 464] width 144 height 23
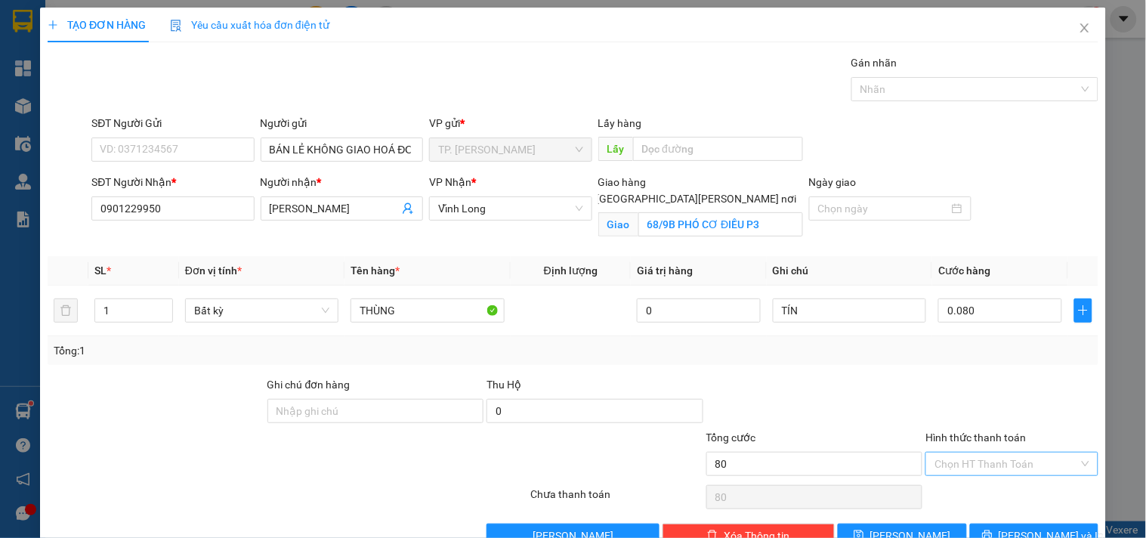
type input "80.000"
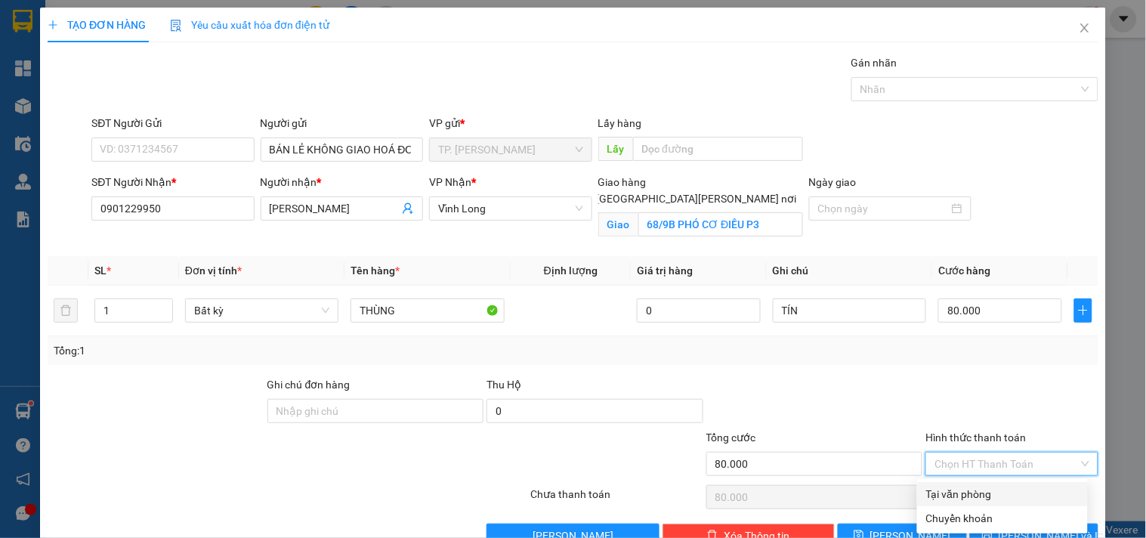
click at [970, 490] on div "Tại văn phòng" at bounding box center [1002, 494] width 153 height 17
type input "0"
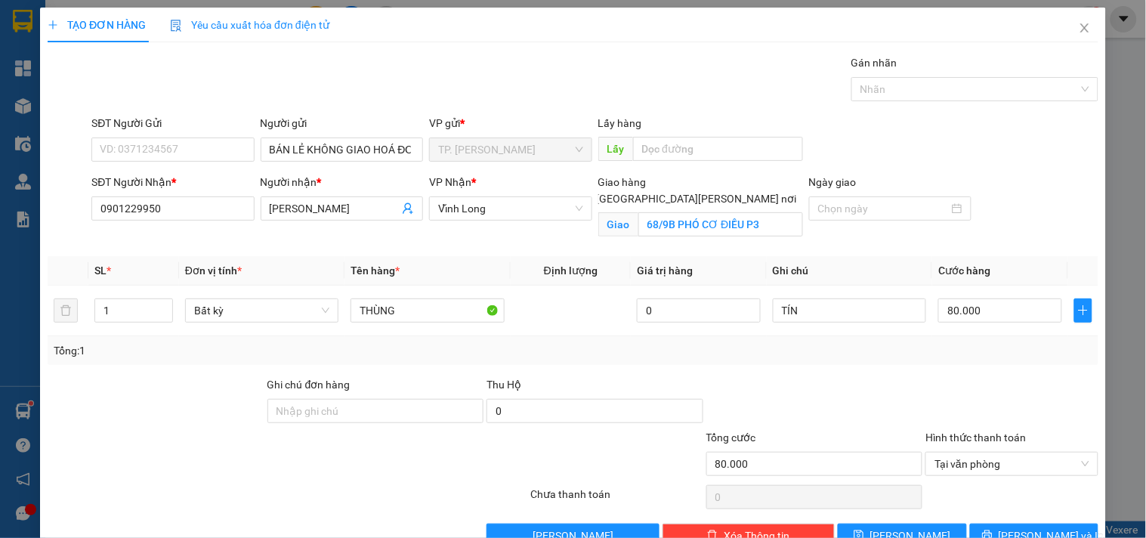
click at [816, 364] on div "Tổng: 1" at bounding box center [573, 350] width 1051 height 29
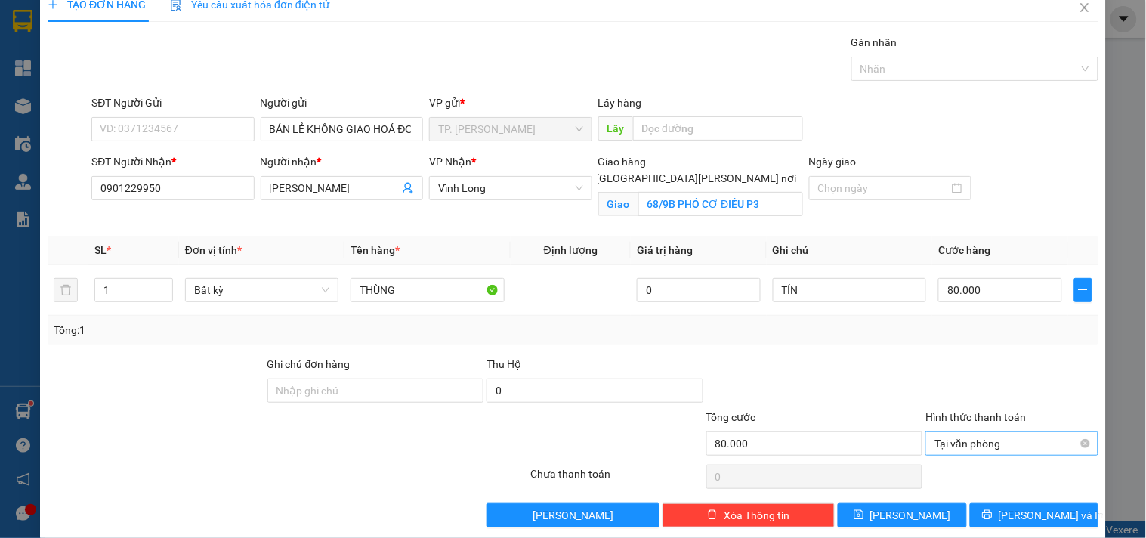
scroll to position [39, 0]
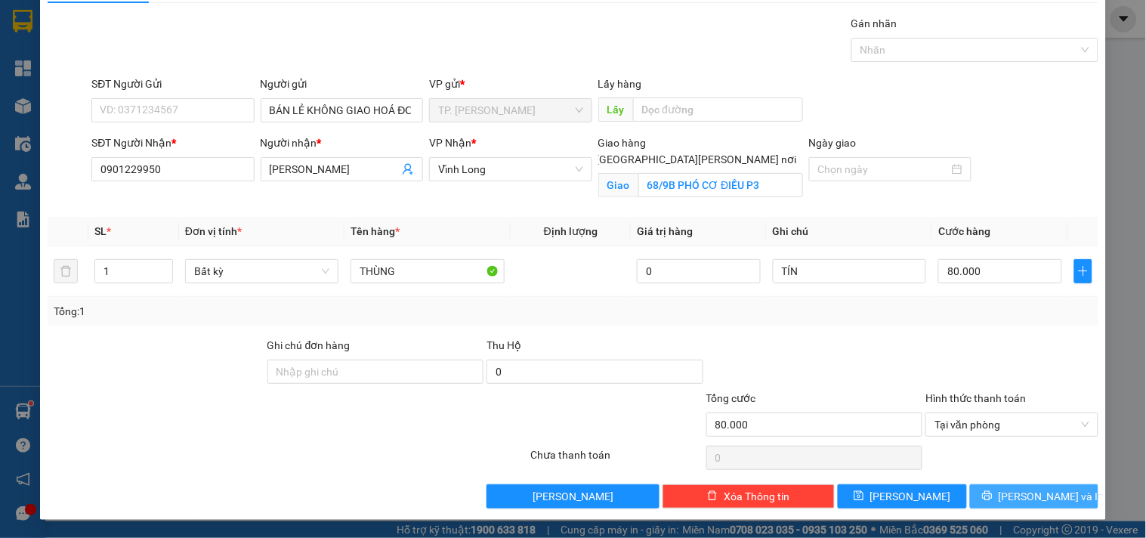
click at [1022, 497] on span "[PERSON_NAME] và In" at bounding box center [1052, 496] width 106 height 17
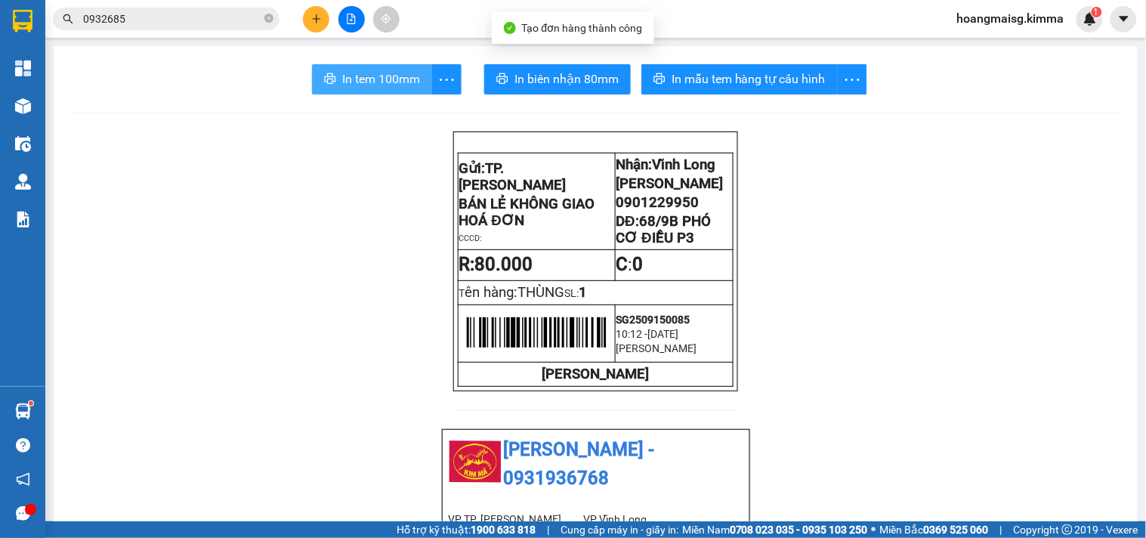
click at [365, 81] on span "In tem 100mm" at bounding box center [381, 79] width 78 height 19
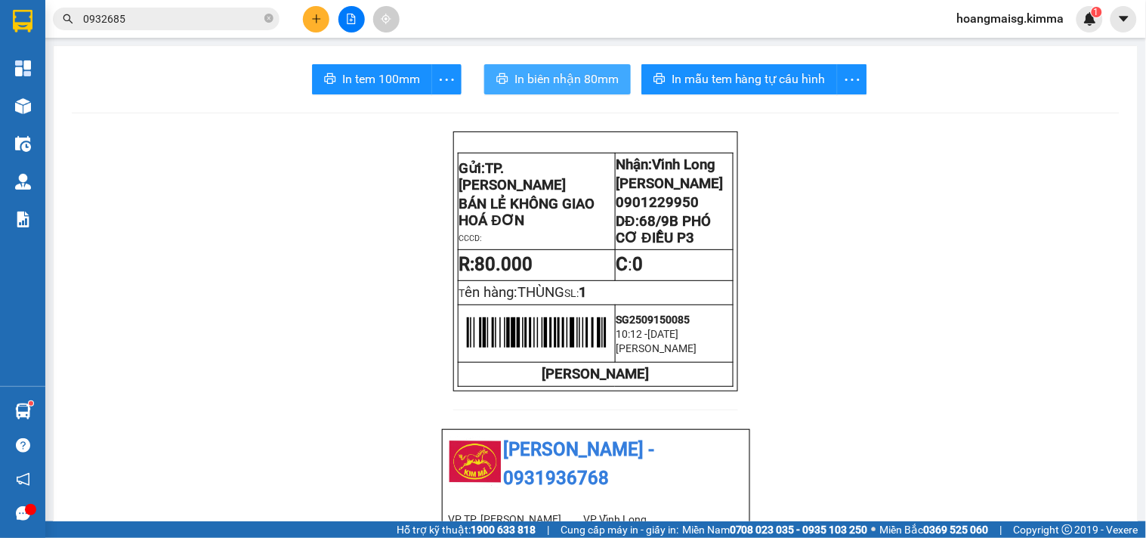
click at [587, 82] on span "In biên nhận 80mm" at bounding box center [567, 79] width 104 height 19
click at [326, 20] on button at bounding box center [316, 19] width 26 height 26
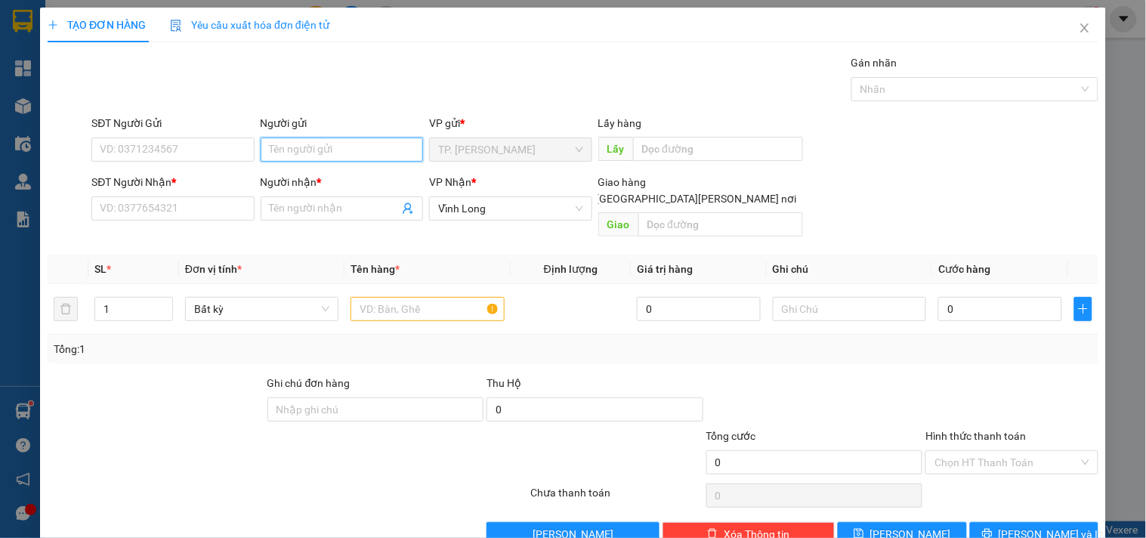
click at [310, 157] on input "Người gửi" at bounding box center [342, 150] width 162 height 24
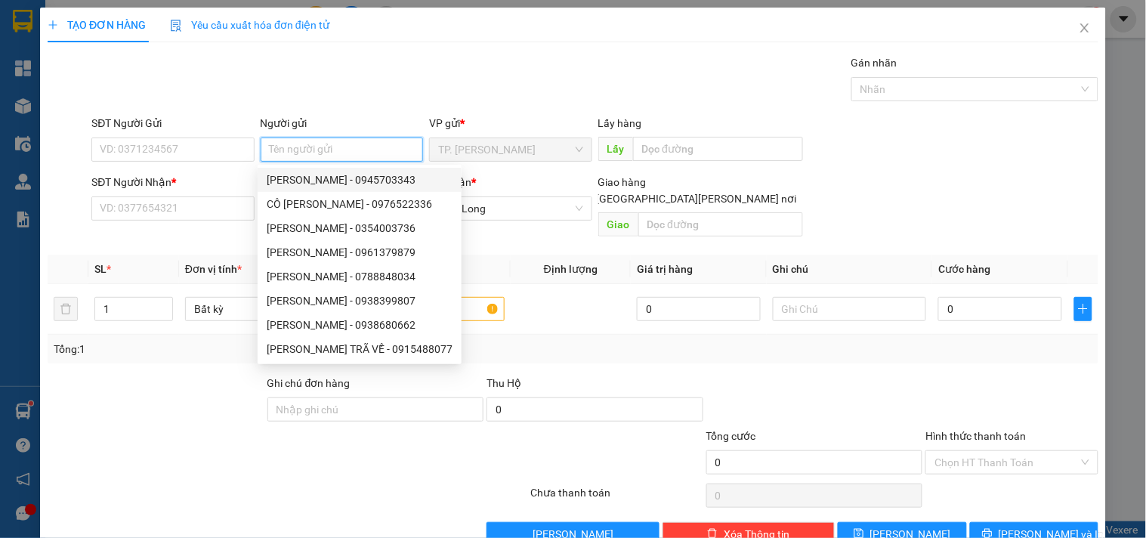
click at [314, 178] on div "[PERSON_NAME] - 0945703343" at bounding box center [360, 180] width 186 height 17
type input "0945703343"
type input "[PERSON_NAME]"
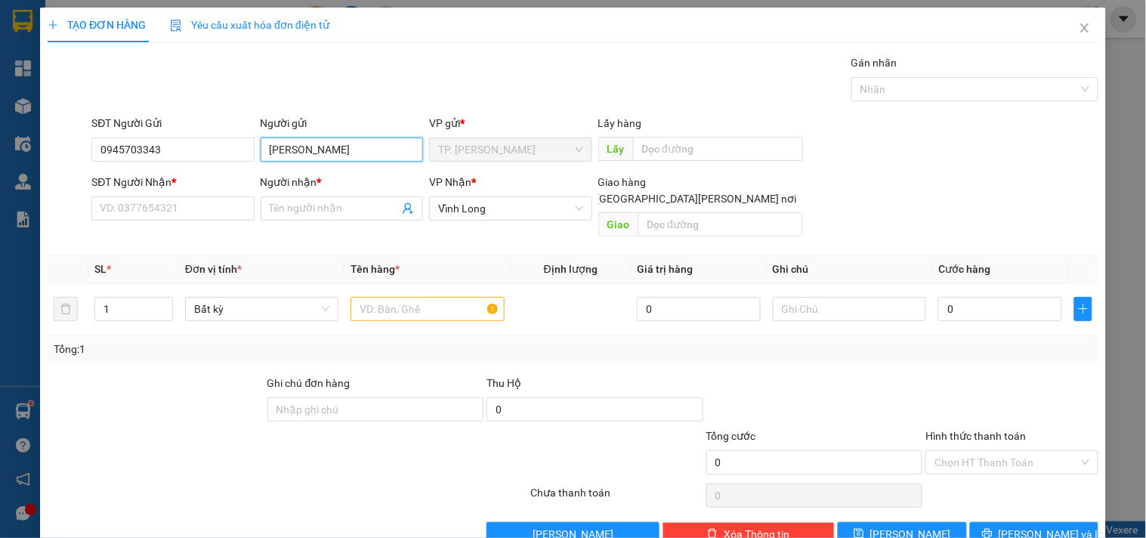
click at [331, 153] on input "[PERSON_NAME]" at bounding box center [342, 150] width 162 height 24
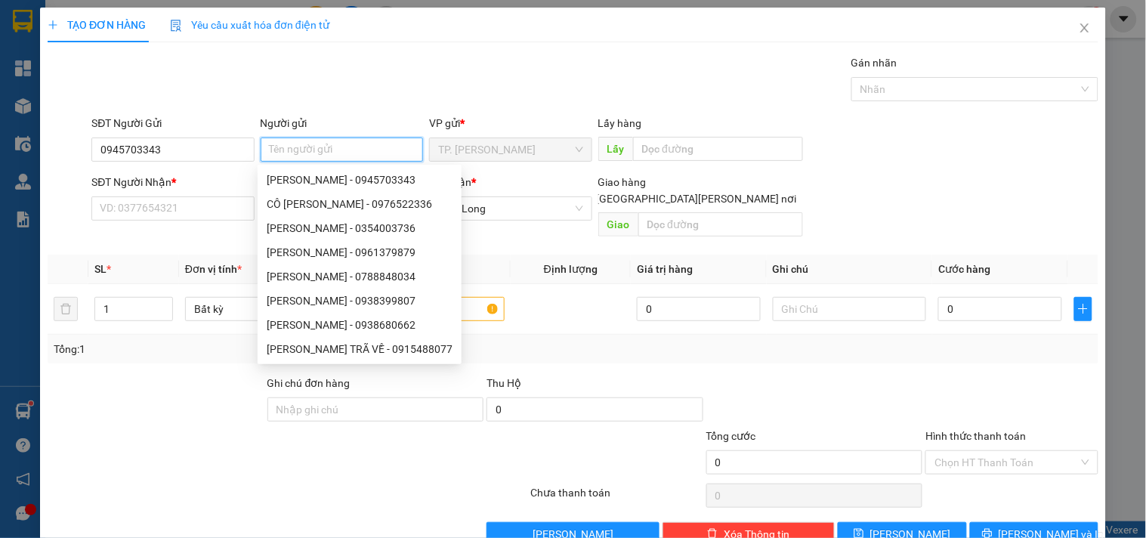
click at [331, 153] on input "Người gửi" at bounding box center [342, 150] width 162 height 24
type input "BÁ"
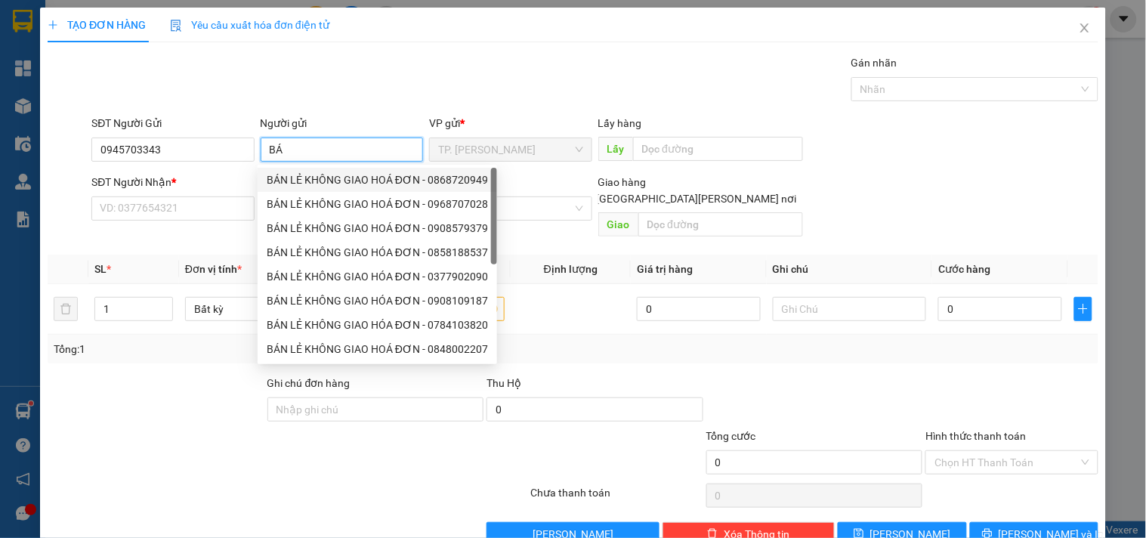
click at [329, 172] on div "BÁN LẺ KHÔNG GIAO HOÁ ĐƠN - 0868720949" at bounding box center [377, 180] width 221 height 17
type input "0868720949"
type input "BÁN LẺ KHÔNG GIAO HOÁ ĐƠN"
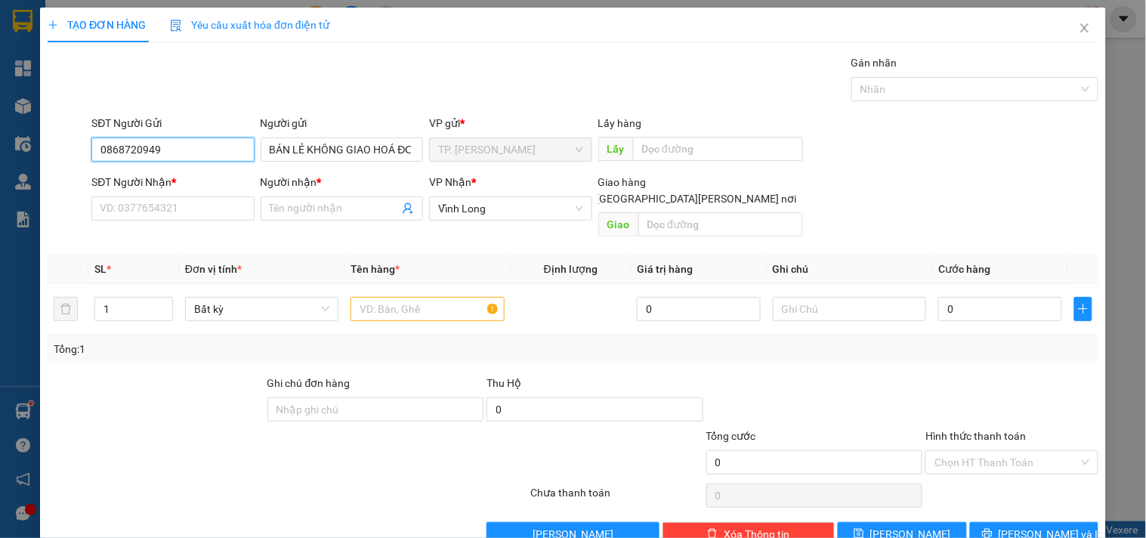
click at [223, 153] on input "0868720949" at bounding box center [172, 150] width 162 height 24
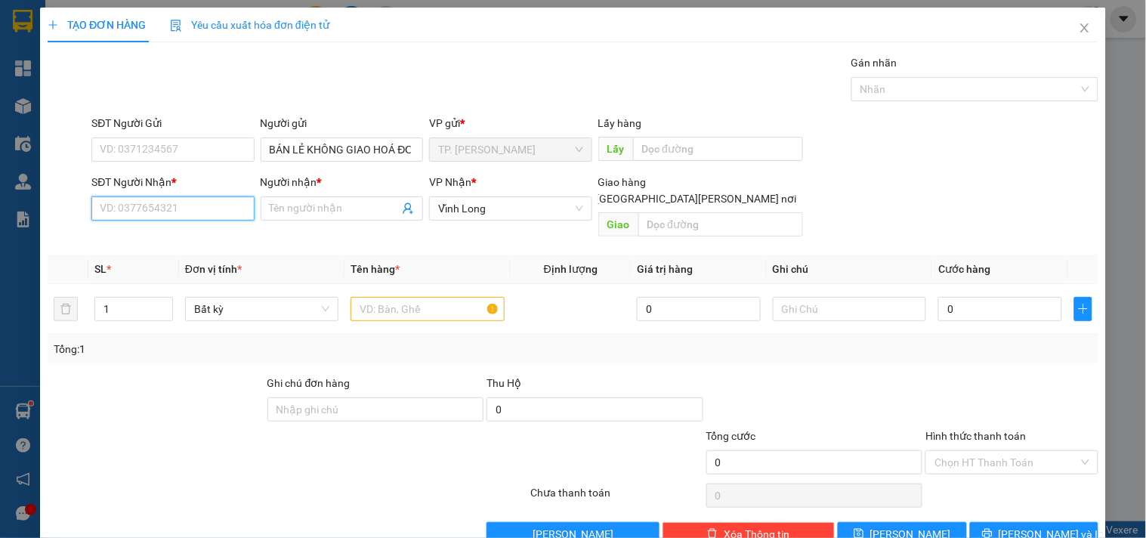
click at [209, 209] on input "SĐT Người Nhận *" at bounding box center [172, 208] width 162 height 24
click at [179, 237] on div "0903163808 - CHỊ YẾN" at bounding box center [171, 238] width 143 height 17
type input "0903163808"
type input "CHỊ YẾN"
type input "0903163808"
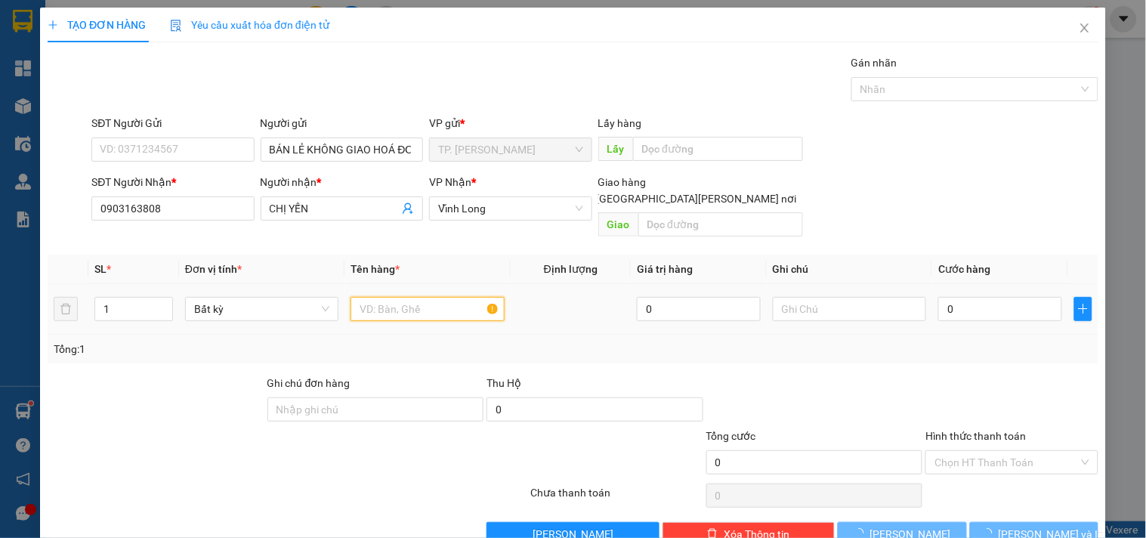
click at [410, 301] on input "text" at bounding box center [427, 309] width 153 height 24
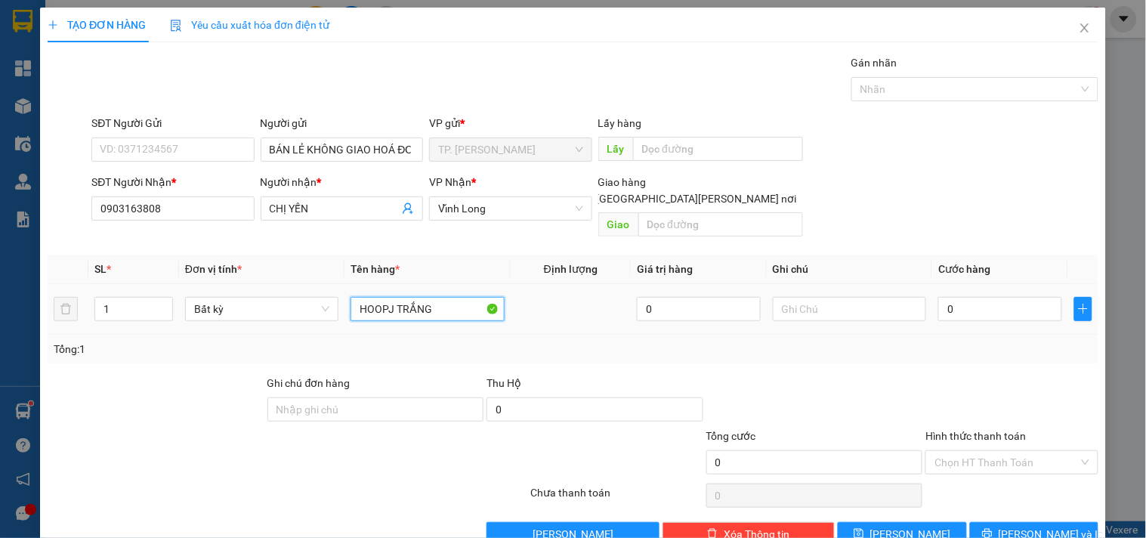
type input "HOOPJ TRẮNG"
type input "TÍN"
click at [381, 297] on input "HOOPJ TRẮNG" at bounding box center [427, 309] width 153 height 24
type input "HỘPTRẮNG"
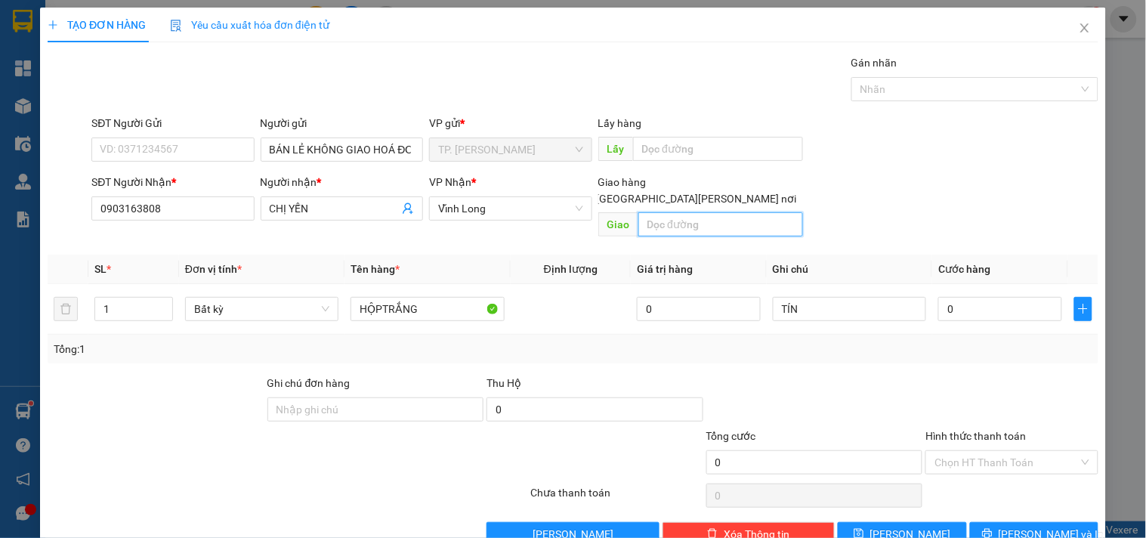
click at [713, 212] on input "text" at bounding box center [721, 224] width 165 height 24
type input "GTN"
click at [589, 193] on input "[GEOGRAPHIC_DATA][PERSON_NAME] nơi" at bounding box center [584, 198] width 11 height 11
checkbox input "true"
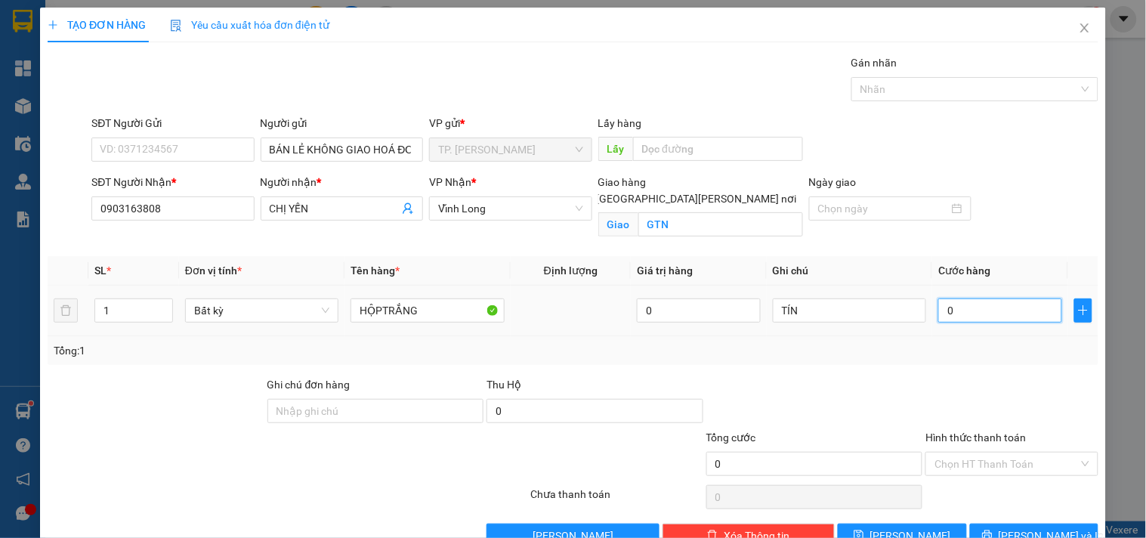
click at [963, 317] on input "0" at bounding box center [1001, 310] width 124 height 24
type input "004"
type input "4"
type input "0.040"
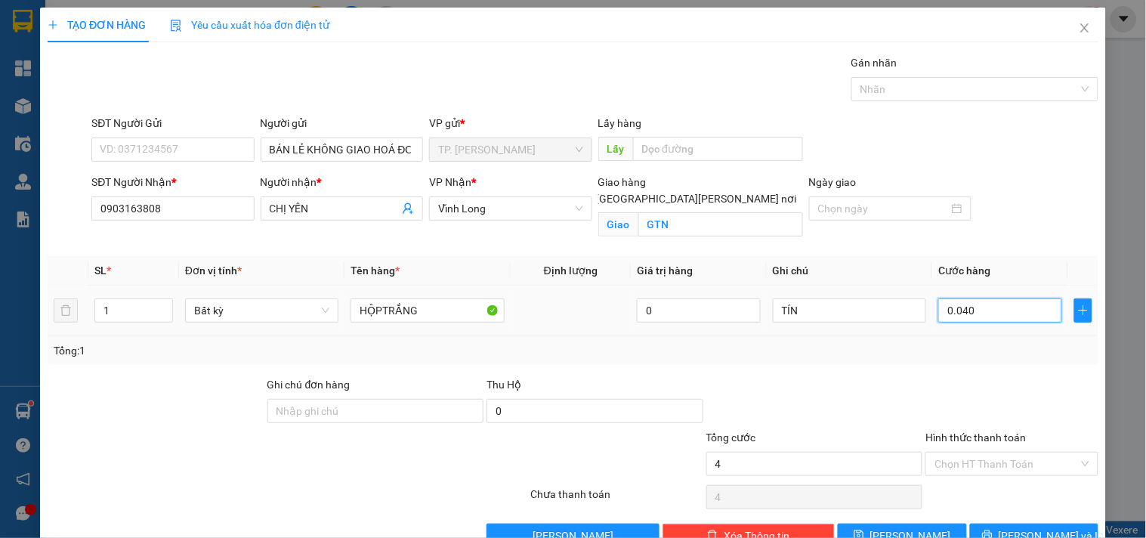
type input "40"
click at [975, 457] on input "Hình thức thanh toán" at bounding box center [1007, 464] width 144 height 23
type input "40.000"
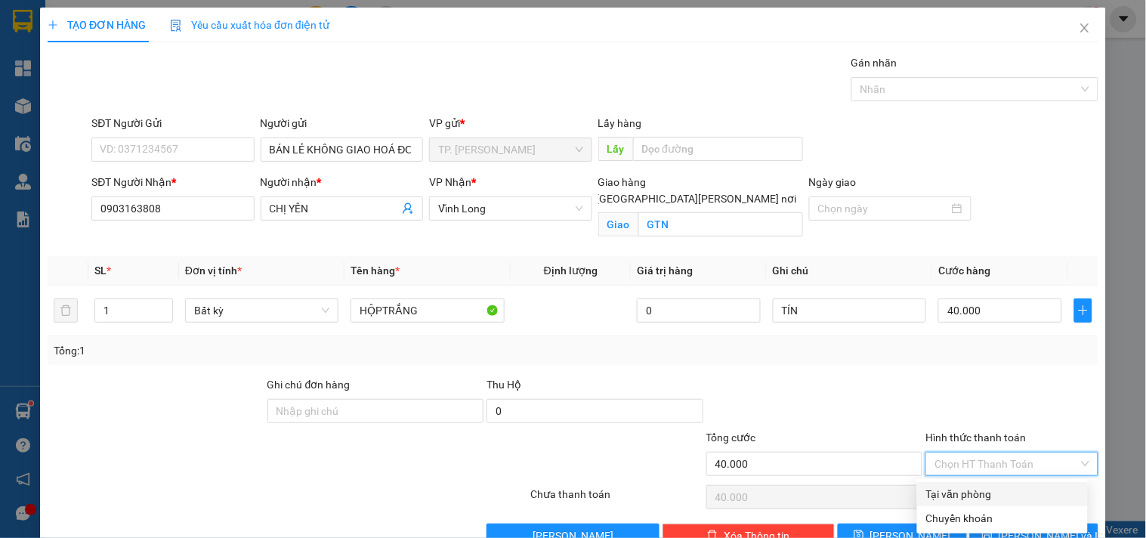
click at [980, 490] on div "Tại văn phòng" at bounding box center [1002, 494] width 153 height 17
type input "0"
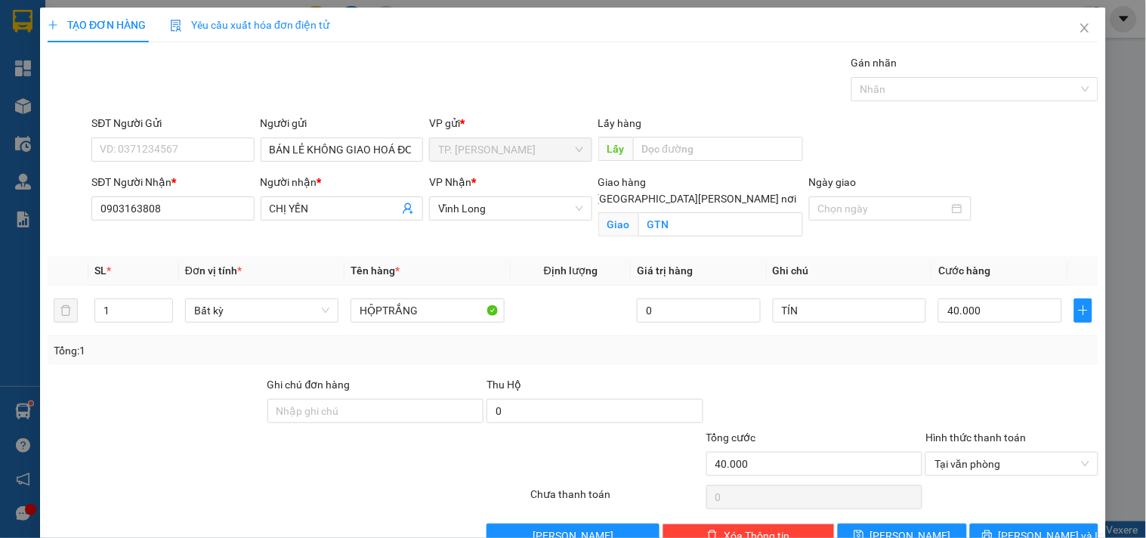
click at [927, 390] on div at bounding box center [1011, 402] width 175 height 53
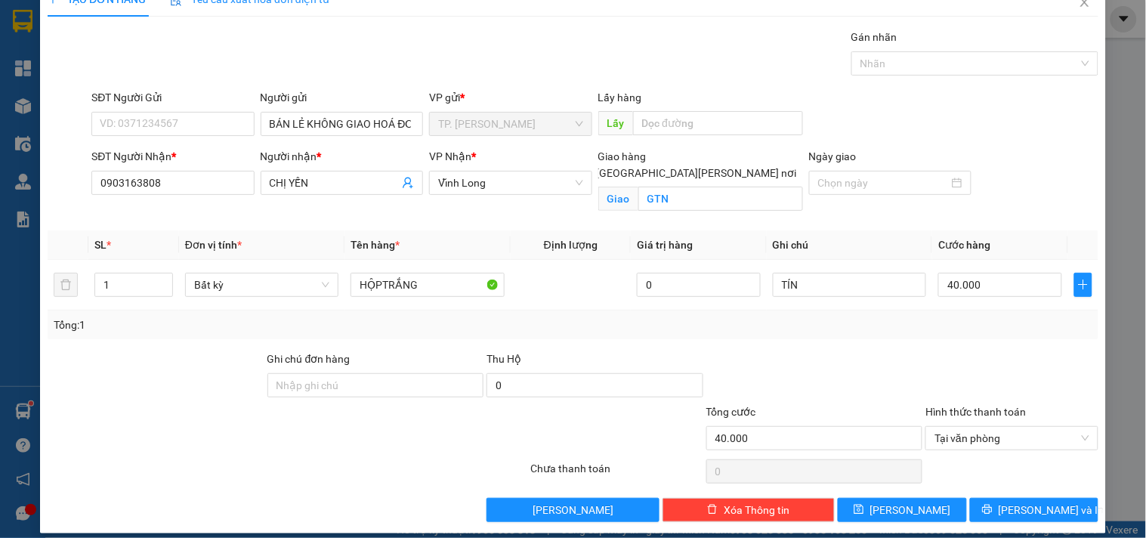
scroll to position [39, 0]
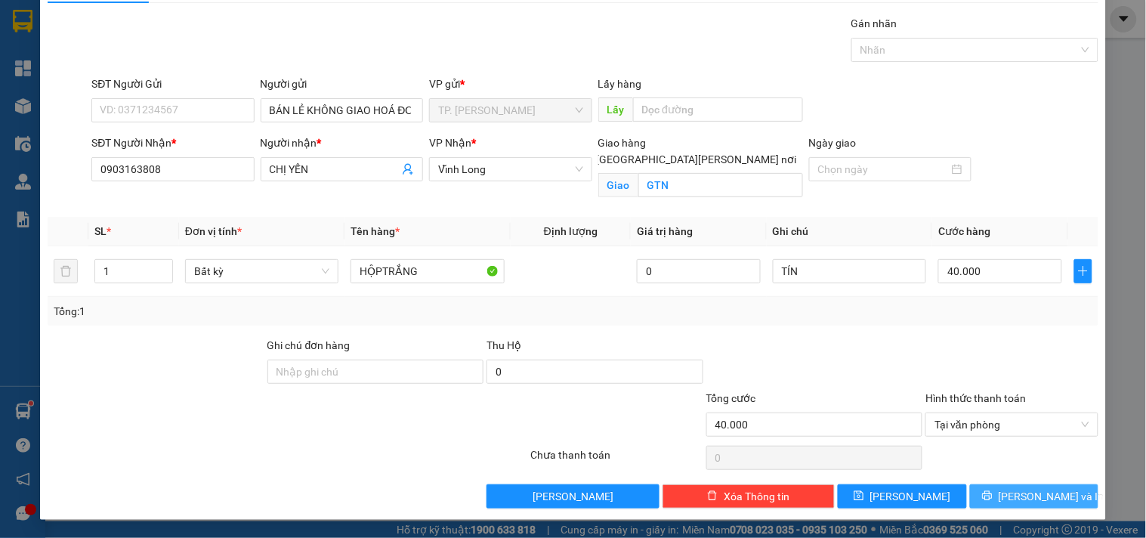
click at [1032, 500] on span "[PERSON_NAME] và In" at bounding box center [1052, 496] width 106 height 17
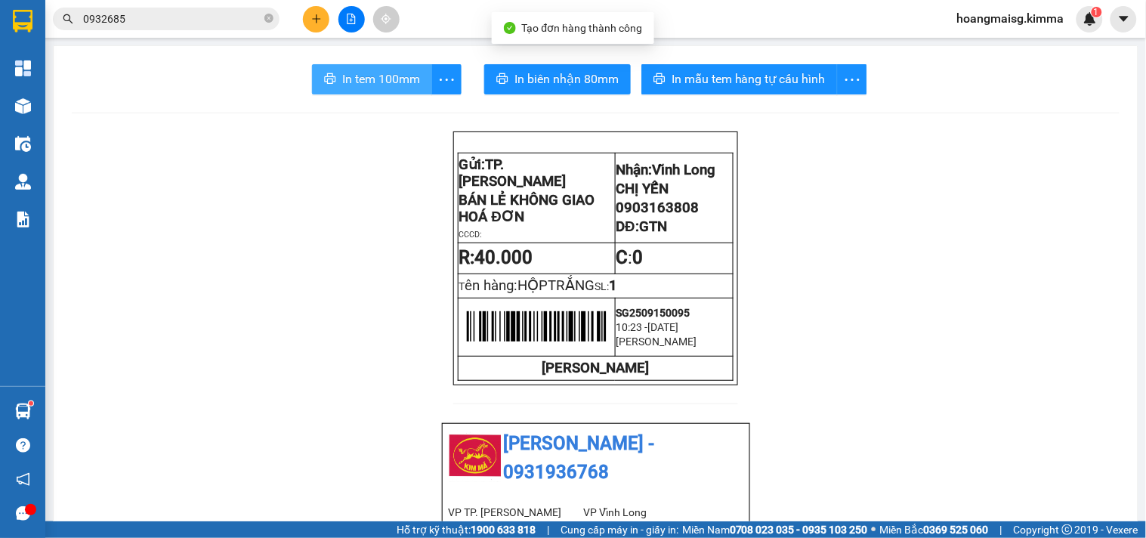
click at [357, 70] on span "In tem 100mm" at bounding box center [381, 79] width 78 height 19
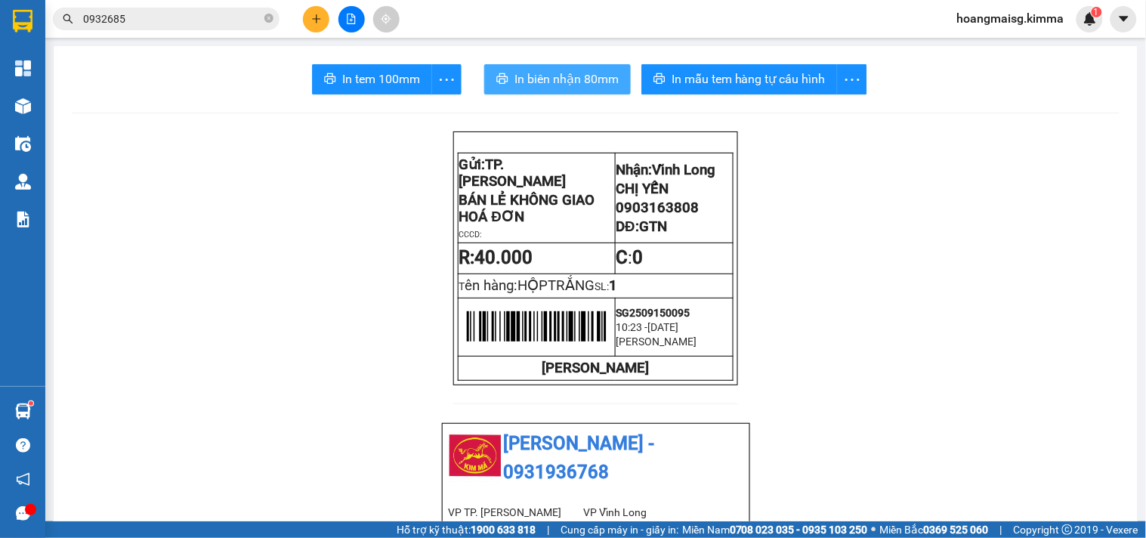
click at [541, 70] on span "In biên nhận 80mm" at bounding box center [567, 79] width 104 height 19
click at [266, 15] on icon "close-circle" at bounding box center [268, 18] width 9 height 9
click at [257, 17] on input "text" at bounding box center [172, 19] width 178 height 17
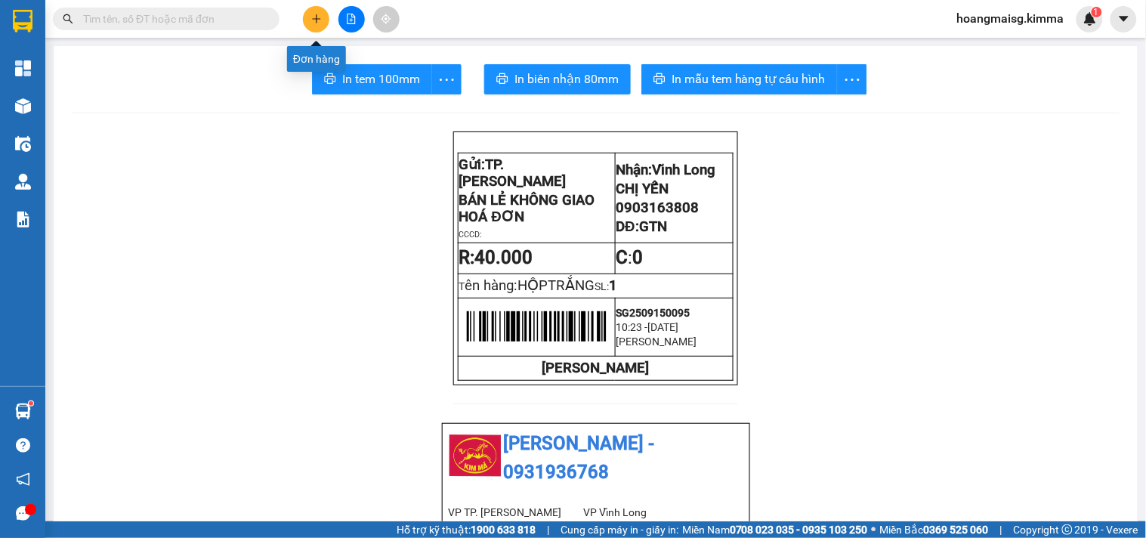
click at [317, 14] on icon "plus" at bounding box center [316, 19] width 11 height 11
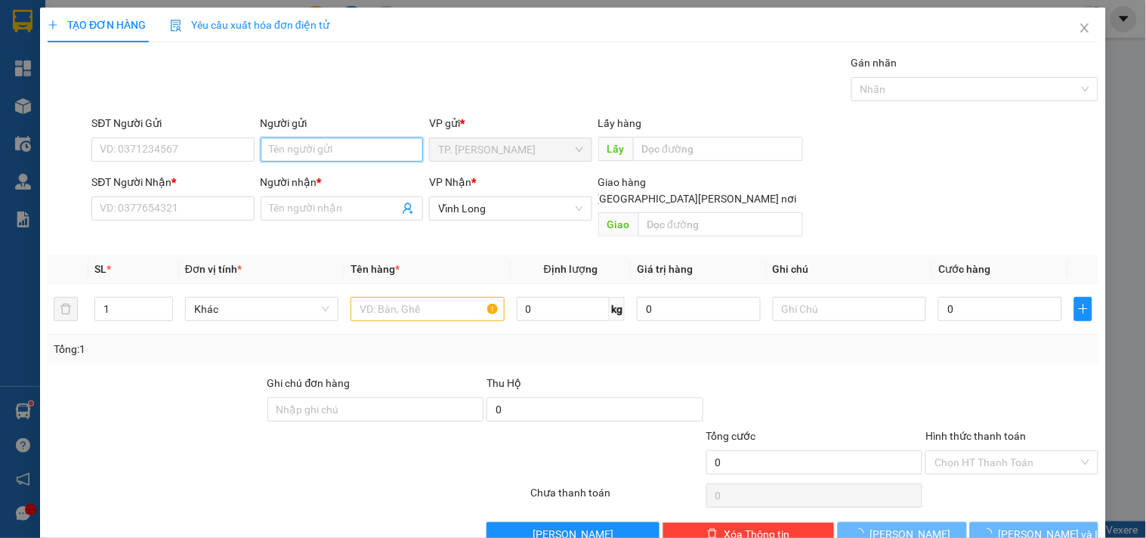
click at [280, 149] on input "Người gửi" at bounding box center [342, 150] width 162 height 24
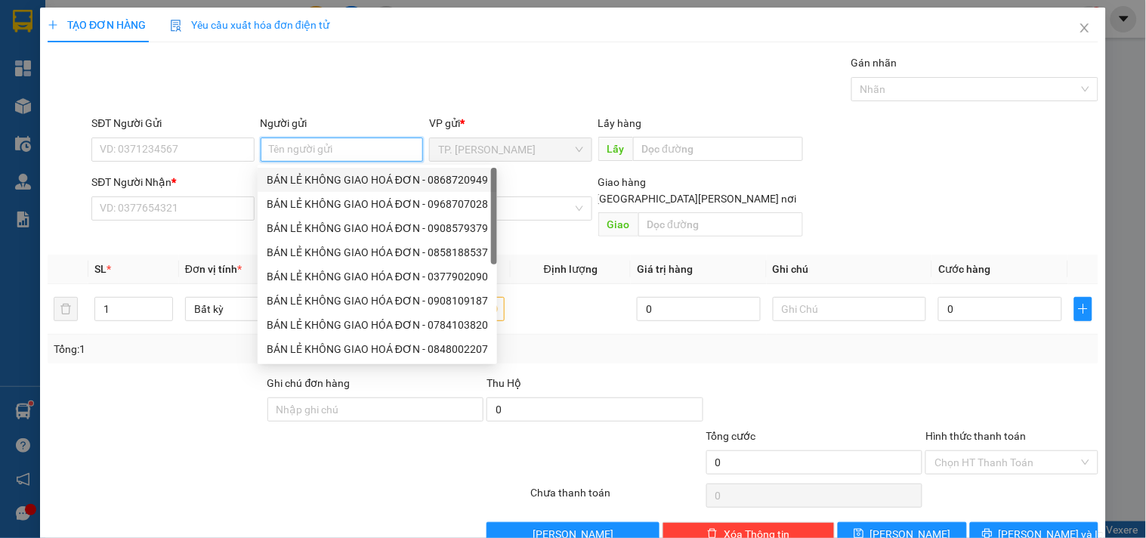
click at [298, 175] on div "BÁN LẺ KHÔNG GIAO HOÁ ĐƠN - 0868720949" at bounding box center [377, 180] width 221 height 17
type input "0868720949"
type input "BÁN LẺ KHÔNG GIAO HOÁ ĐƠN"
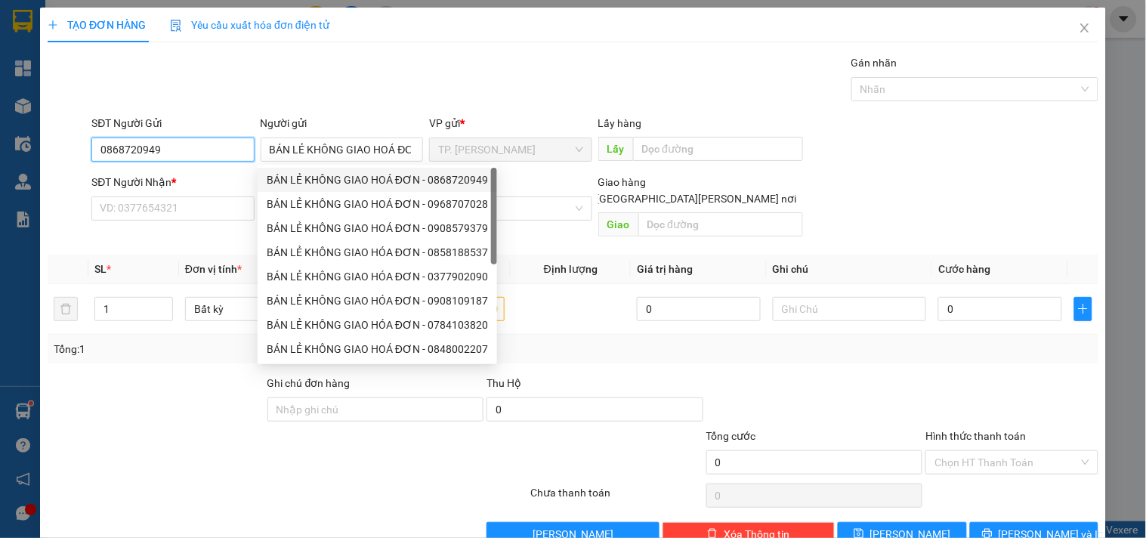
click at [228, 144] on input "0868720949" at bounding box center [172, 150] width 162 height 24
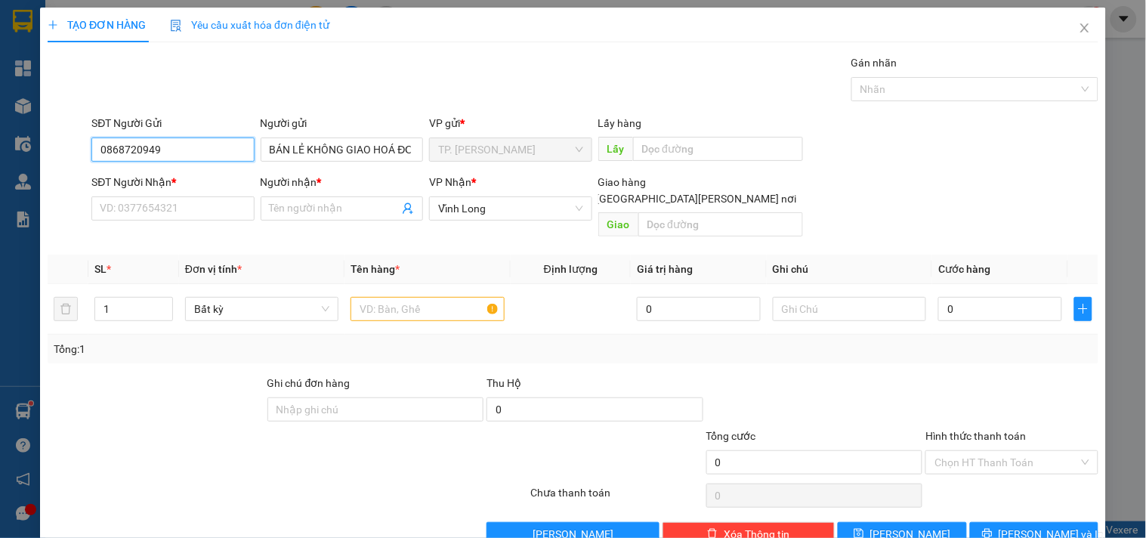
click at [228, 144] on input "0868720949" at bounding box center [172, 150] width 162 height 24
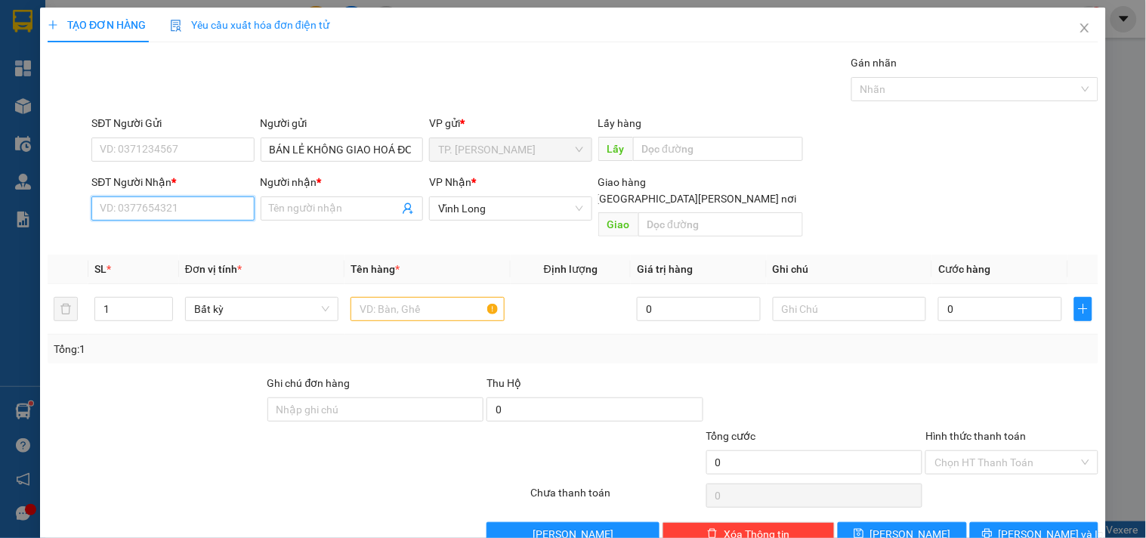
click at [192, 206] on input "SĐT Người Nhận *" at bounding box center [172, 208] width 162 height 24
click at [206, 213] on input "0772924425" at bounding box center [172, 208] width 162 height 24
type input "0772924425"
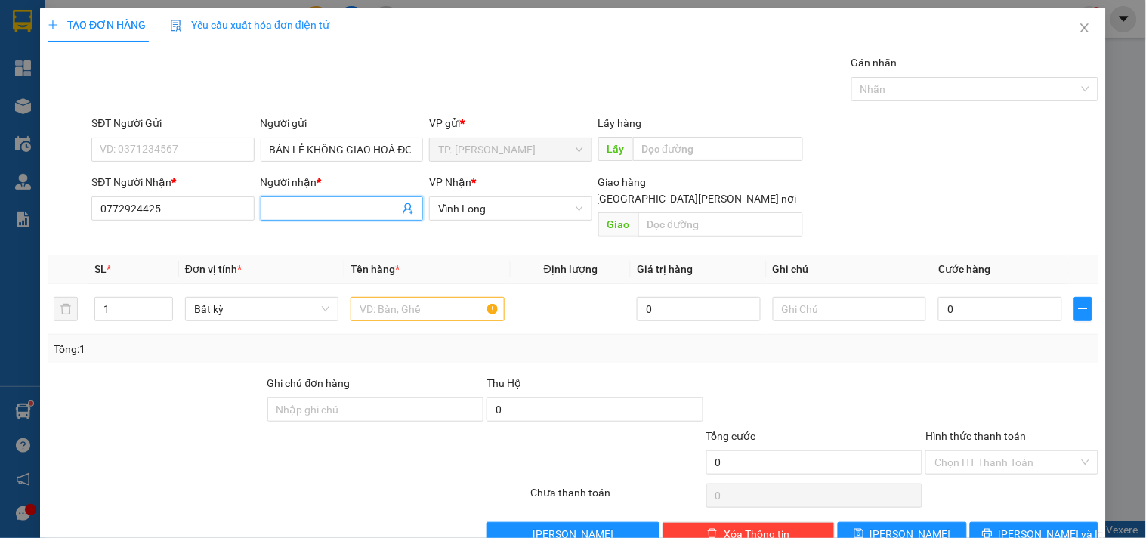
click at [281, 209] on input "Người nhận *" at bounding box center [334, 208] width 129 height 17
click at [305, 207] on input "Người nhận *" at bounding box center [334, 208] width 129 height 17
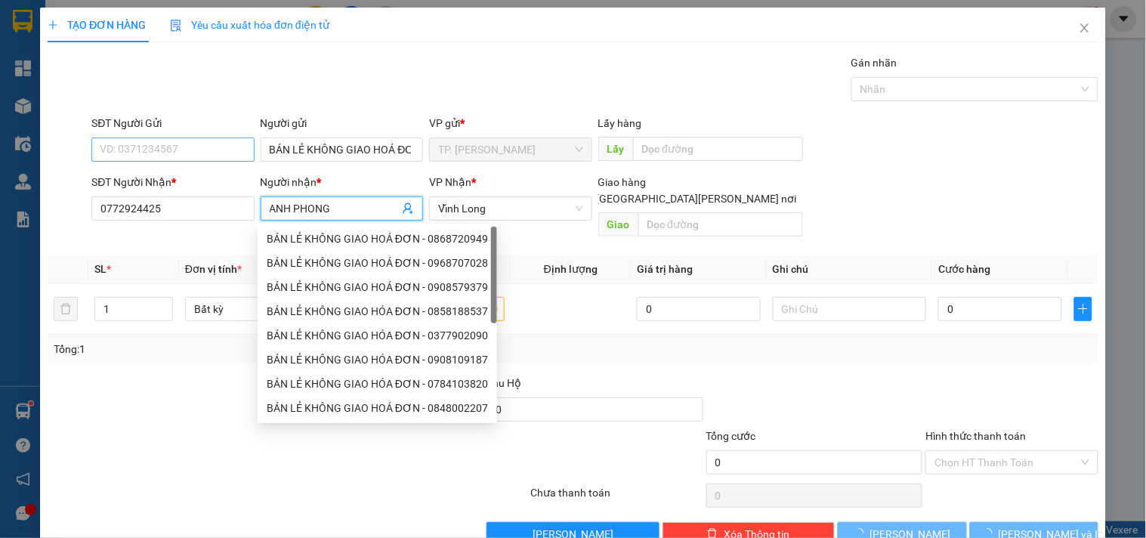
type input "ANH PHONG"
click at [164, 144] on input "SĐT Người Gửi" at bounding box center [172, 150] width 162 height 24
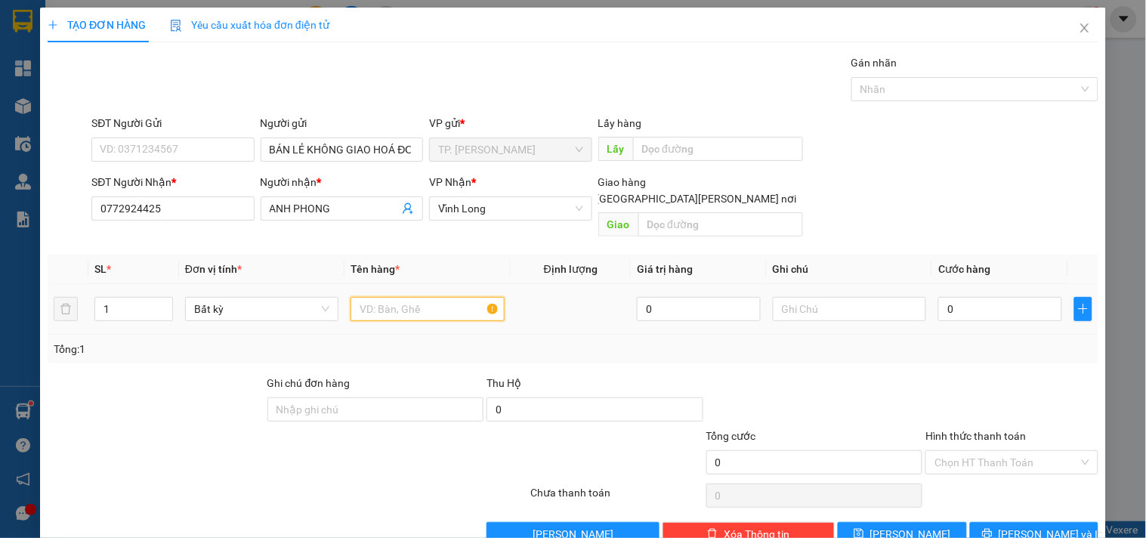
click at [394, 297] on input "text" at bounding box center [427, 309] width 153 height 24
type input "THÙNG MUSS"
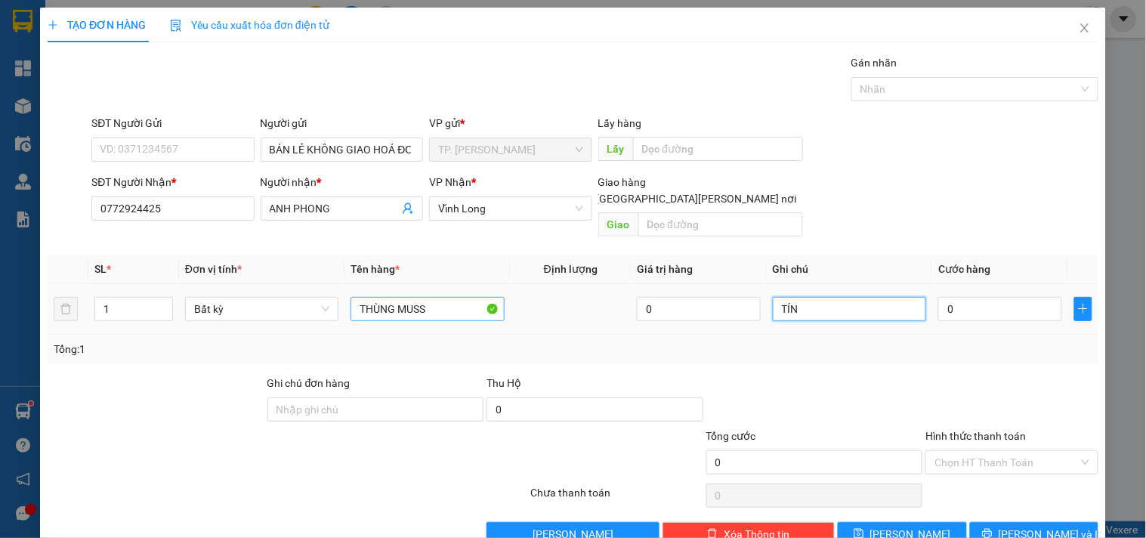
type input "TÍN"
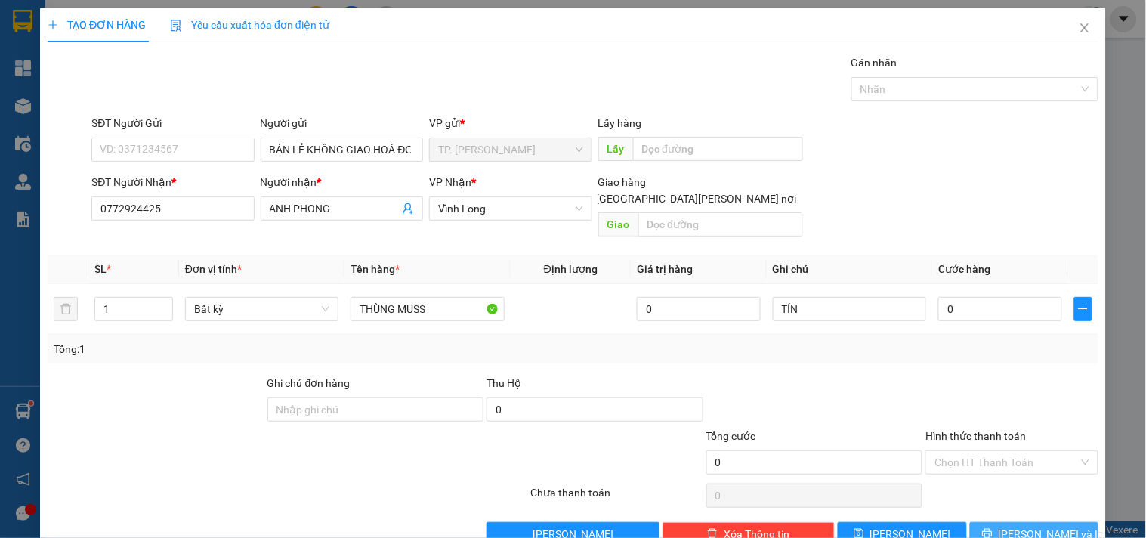
click at [1030, 504] on div "Transit Pickup Surcharge Ids Transit Deliver Surcharge Ids Transit Deliver Surc…" at bounding box center [573, 300] width 1051 height 492
click at [1037, 526] on span "[PERSON_NAME] và In" at bounding box center [1052, 534] width 106 height 17
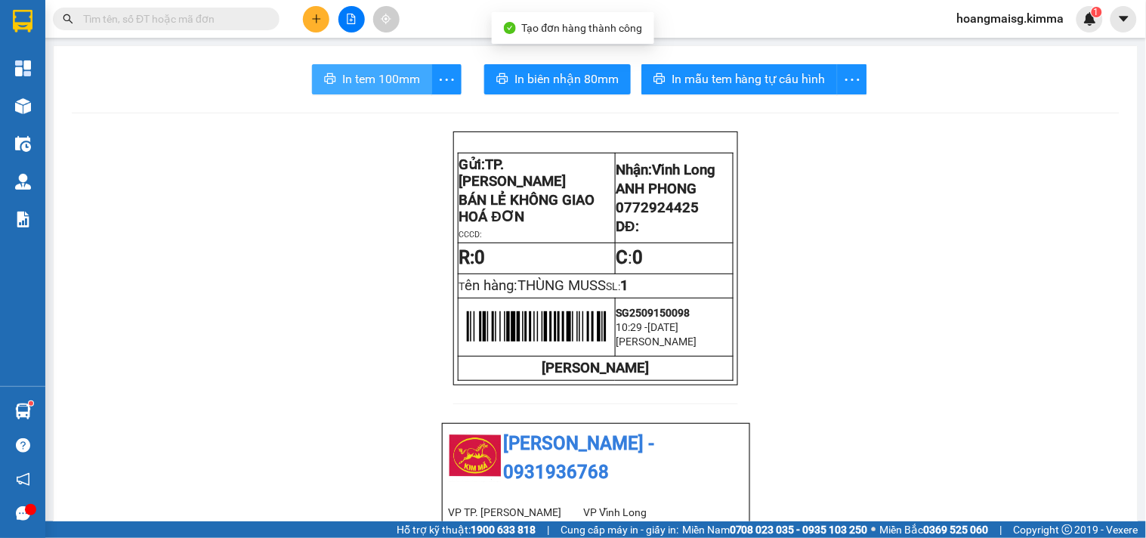
click at [348, 86] on span "In tem 100mm" at bounding box center [381, 79] width 78 height 19
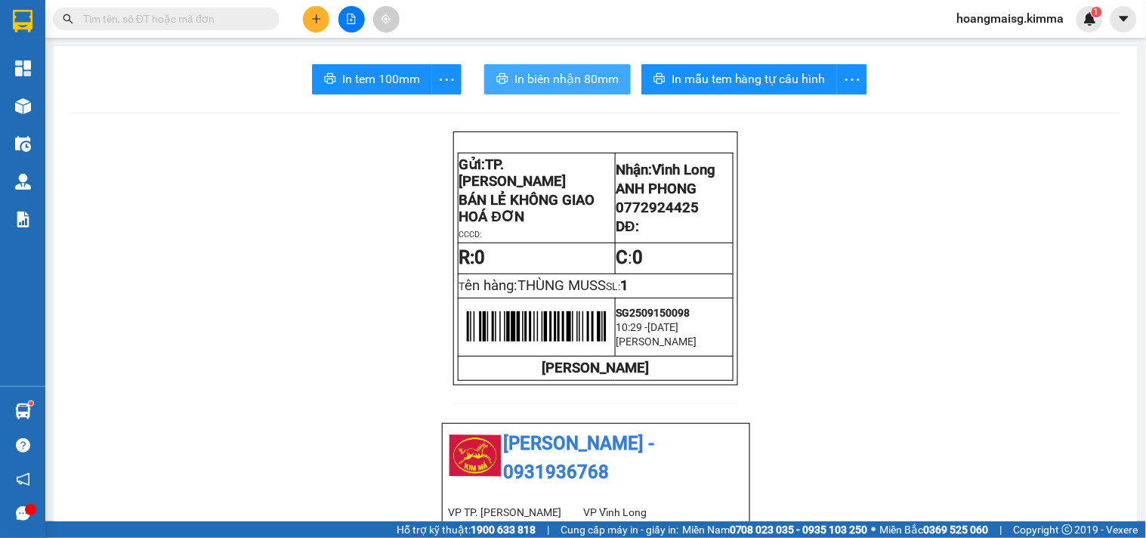
click at [515, 76] on span "In biên nhận 80mm" at bounding box center [567, 79] width 104 height 19
click at [323, 11] on button at bounding box center [316, 19] width 26 height 26
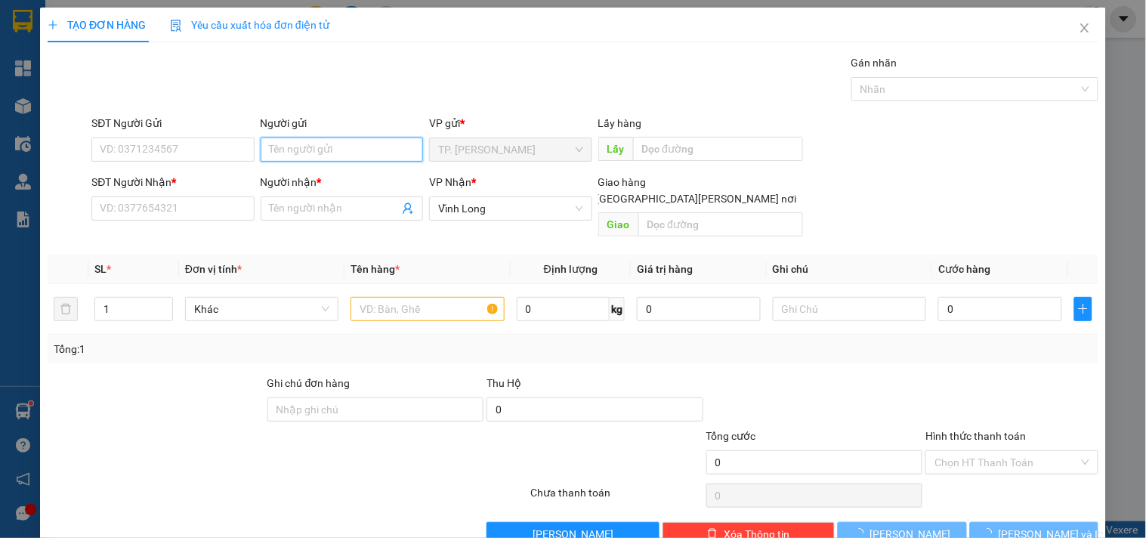
click at [286, 161] on input "Người gửi" at bounding box center [342, 150] width 162 height 24
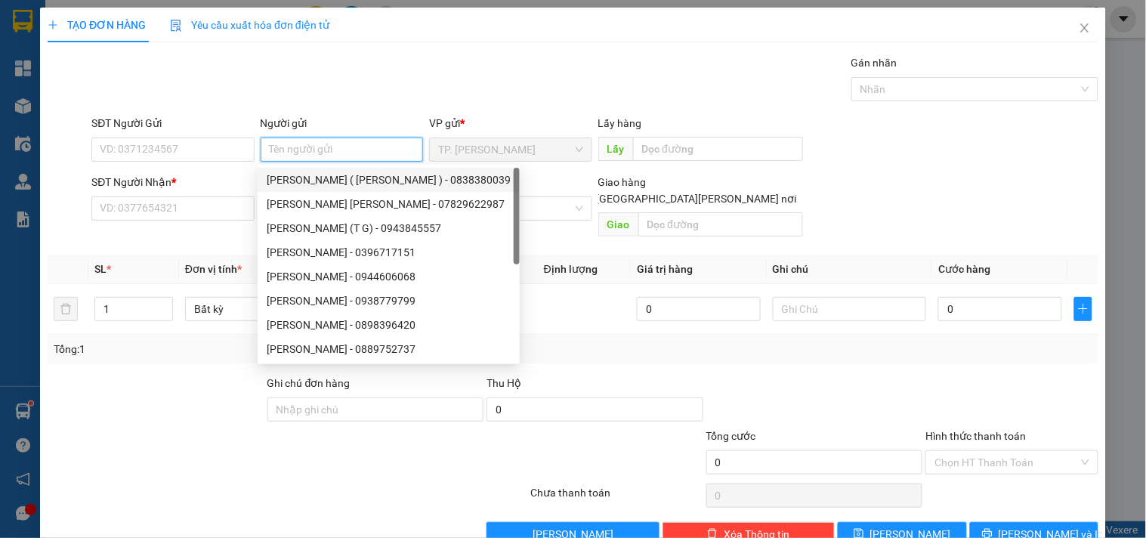
click at [308, 181] on div "[PERSON_NAME] ( [PERSON_NAME] ) - 0838380039" at bounding box center [389, 180] width 244 height 17
type input "0838380039"
type input "[PERSON_NAME] ( [PERSON_NAME] )"
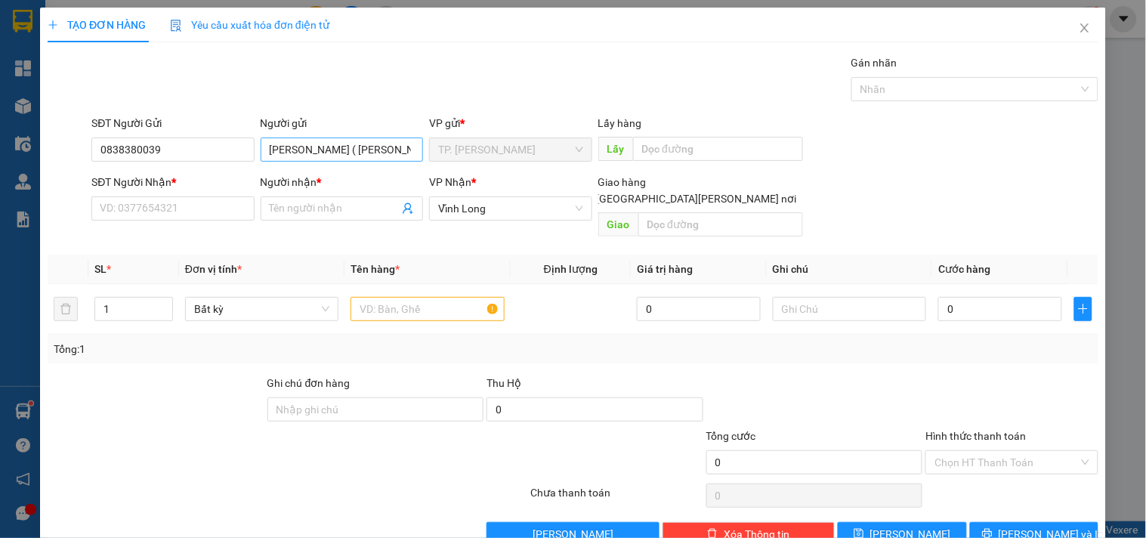
click at [298, 161] on div "Người gửi [PERSON_NAME] ( [PERSON_NAME] ) [PERSON_NAME] ( [PERSON_NAME] )" at bounding box center [342, 141] width 162 height 53
click at [298, 161] on input "[PERSON_NAME] ( [PERSON_NAME] )" at bounding box center [342, 150] width 162 height 24
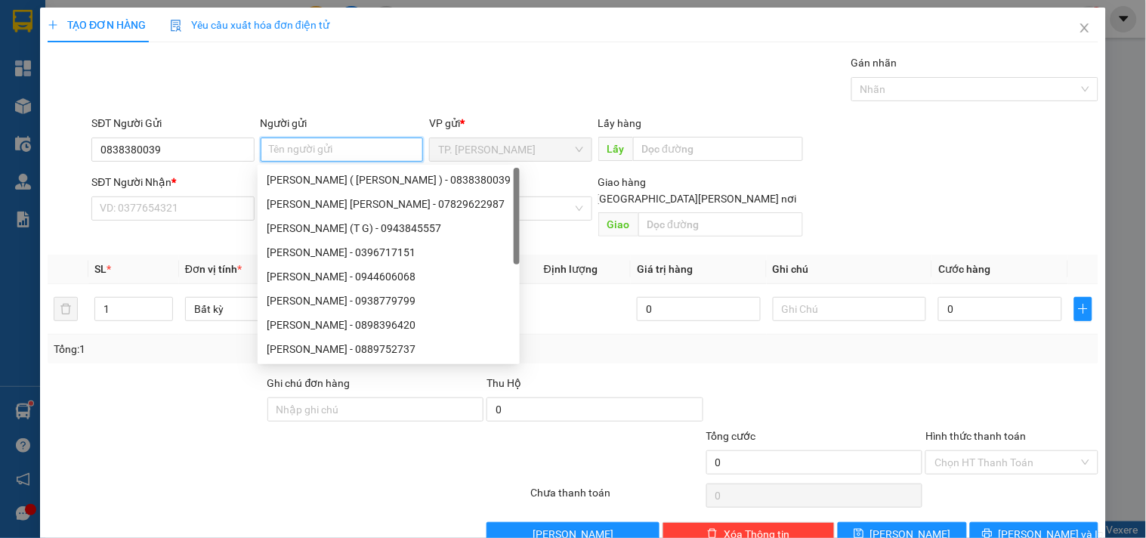
click at [298, 159] on input "Người gửi" at bounding box center [342, 150] width 162 height 24
type input "BÁN"
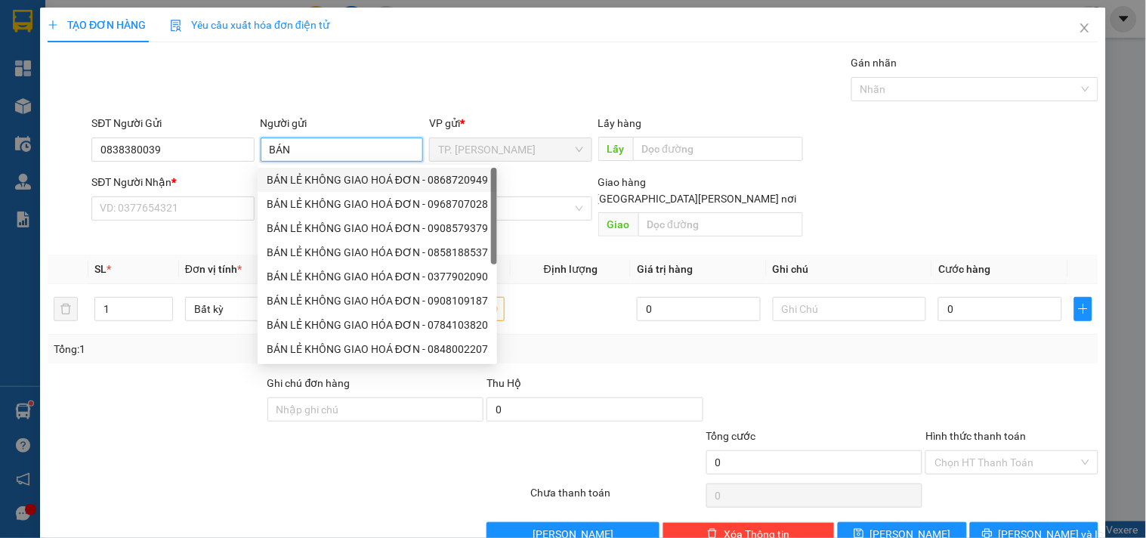
click at [312, 179] on div "BÁN LẺ KHÔNG GIAO HOÁ ĐƠN - 0868720949" at bounding box center [377, 180] width 221 height 17
type input "0868720949"
type input "BÁN LẺ KHÔNG GIAO HOÁ ĐƠN"
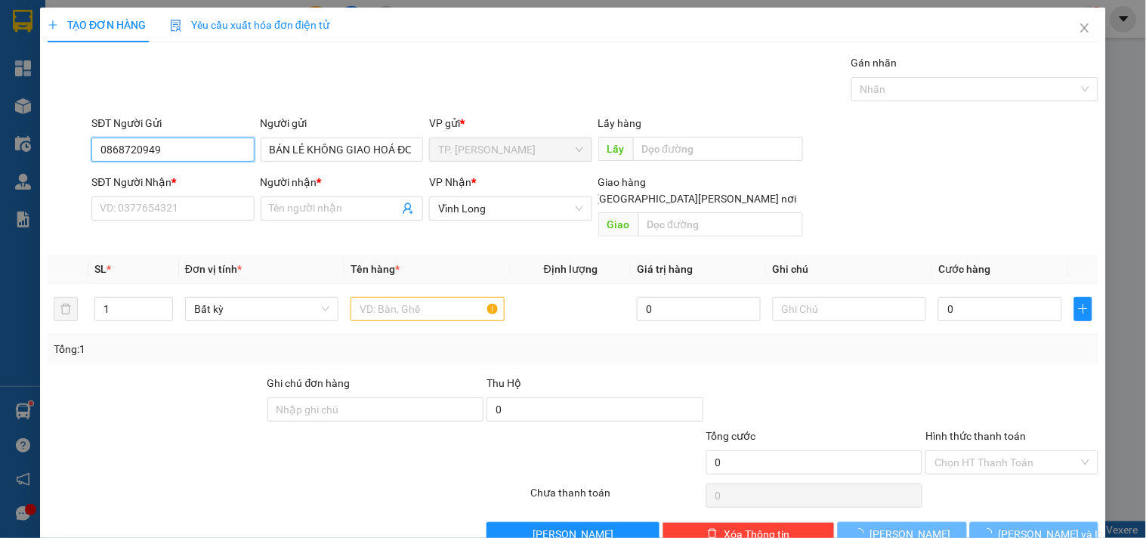
click at [141, 153] on input "0868720949" at bounding box center [172, 150] width 162 height 24
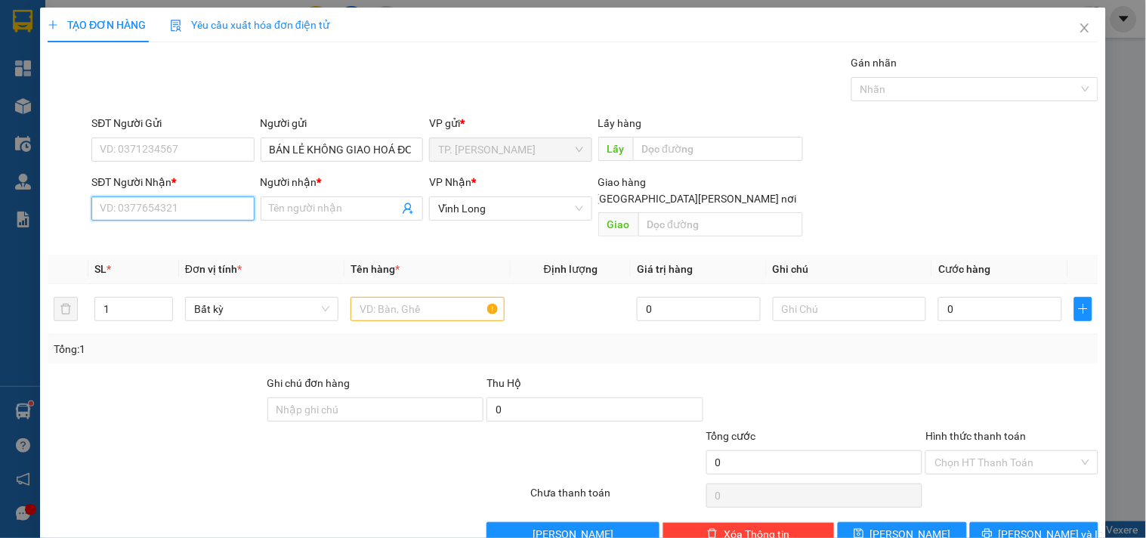
click at [168, 217] on input "SĐT Người Nhận *" at bounding box center [172, 208] width 162 height 24
click at [191, 230] on div "0909590229 - TIẾN THÀNH" at bounding box center [174, 238] width 149 height 17
type input "0909590229"
type input "TIẾN THÀNH"
type input "0909590229"
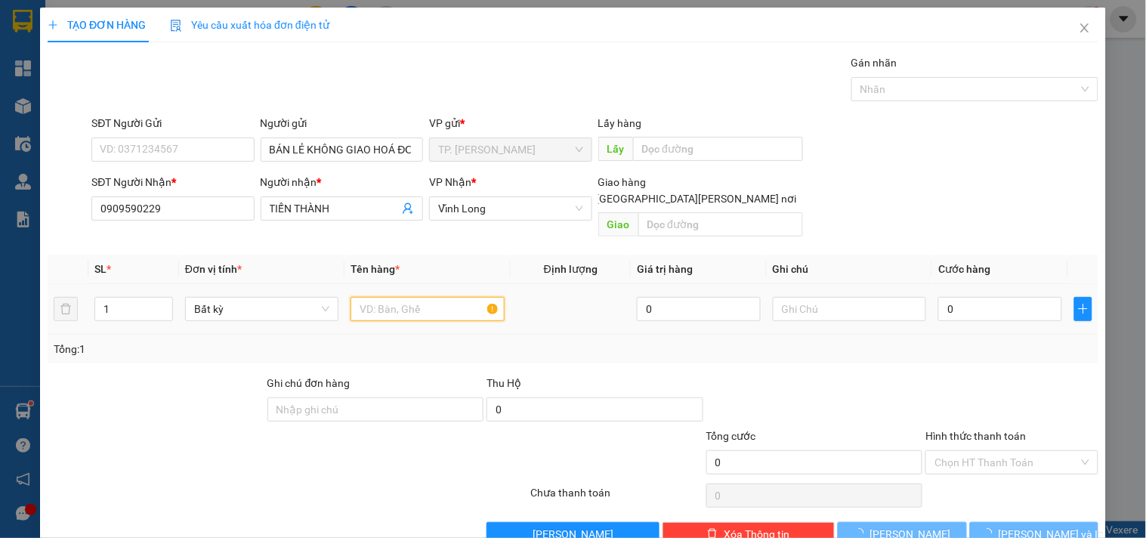
click at [428, 298] on input "text" at bounding box center [427, 309] width 153 height 24
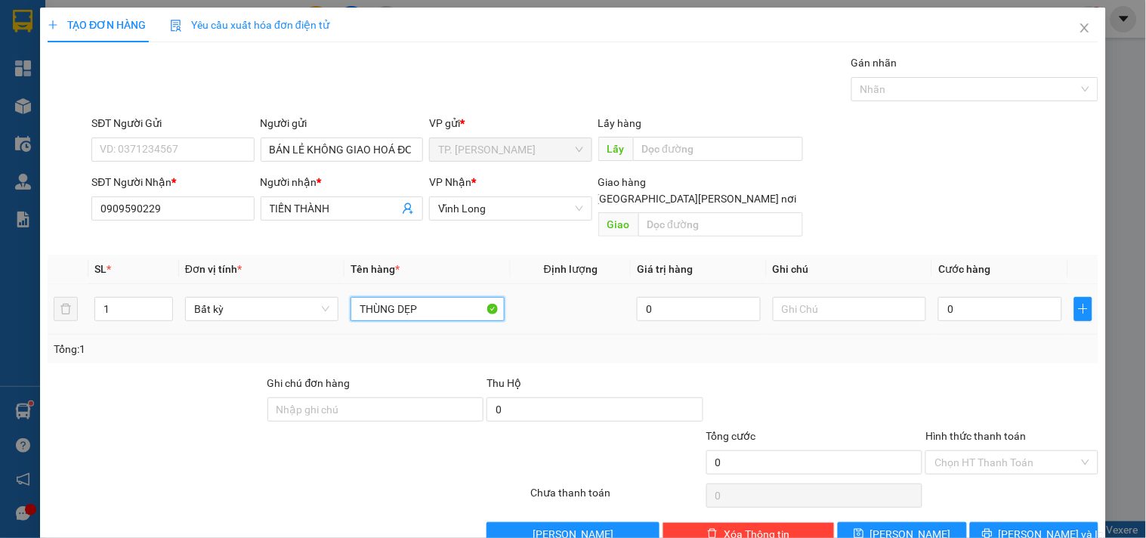
type input "THÙNG DẸP"
type input "TÍN"
click at [1011, 526] on span "[PERSON_NAME] và In" at bounding box center [1052, 534] width 106 height 17
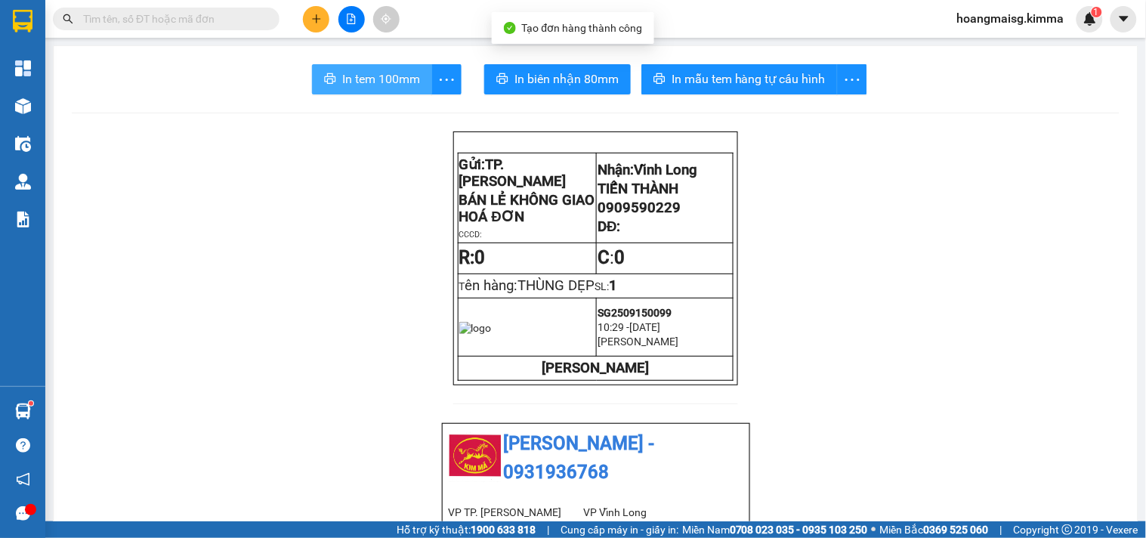
click at [367, 78] on span "In tem 100mm" at bounding box center [381, 79] width 78 height 19
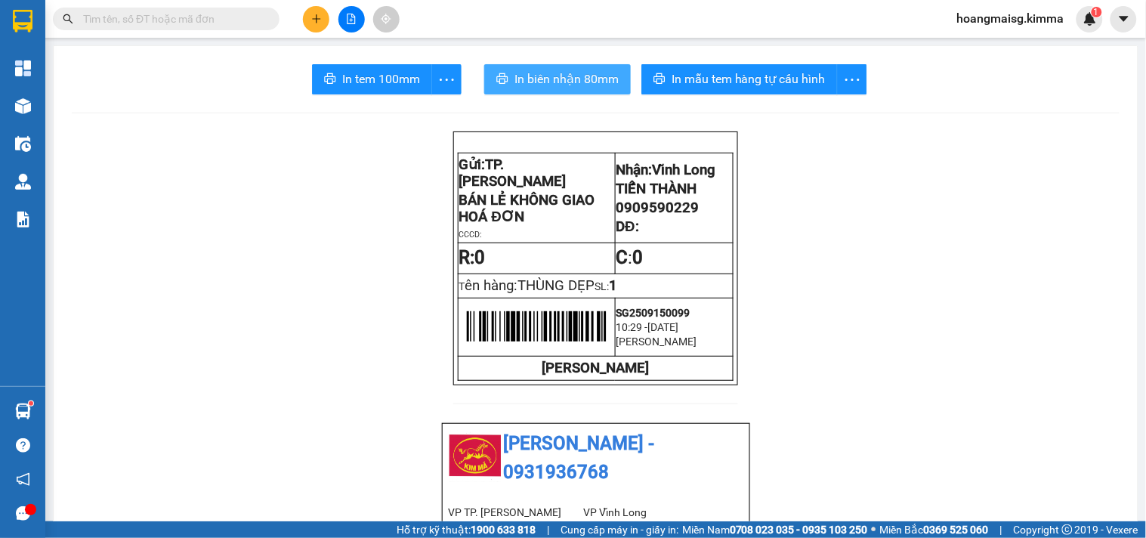
click at [540, 84] on span "In biên nhận 80mm" at bounding box center [567, 79] width 104 height 19
click at [317, 11] on button at bounding box center [316, 19] width 26 height 26
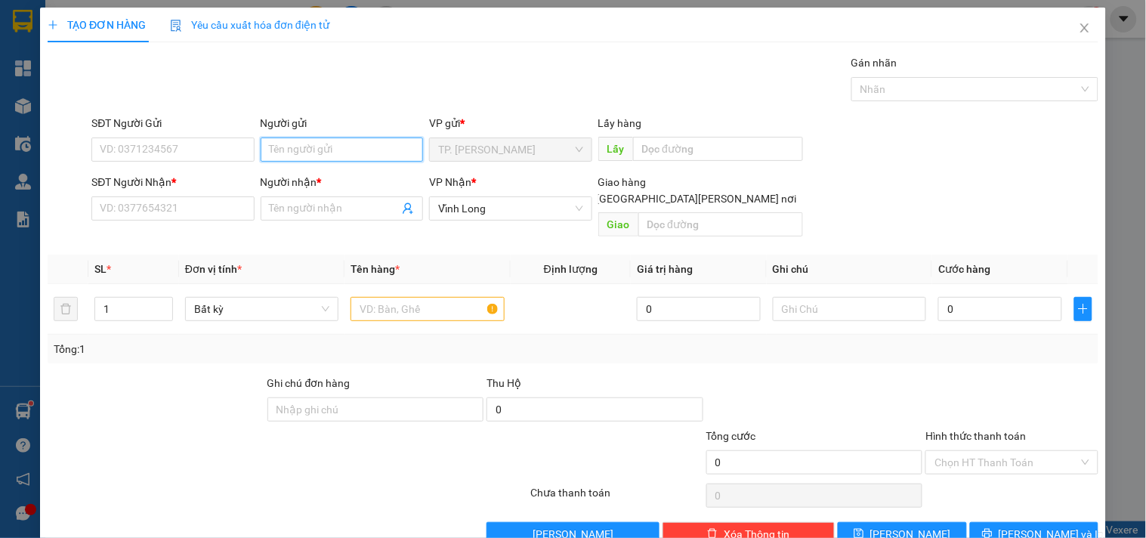
click at [326, 149] on input "Người gửi" at bounding box center [342, 150] width 162 height 24
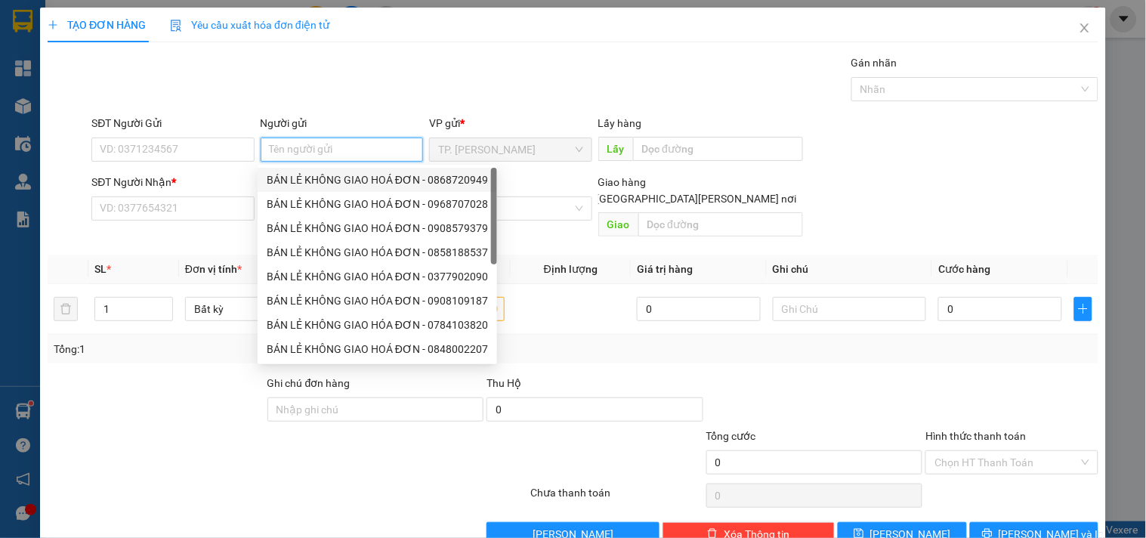
click at [329, 172] on div "BÁN LẺ KHÔNG GIAO HOÁ ĐƠN - 0868720949" at bounding box center [377, 180] width 221 height 17
type input "0868720949"
type input "BÁN LẺ KHÔNG GIAO HOÁ ĐƠN"
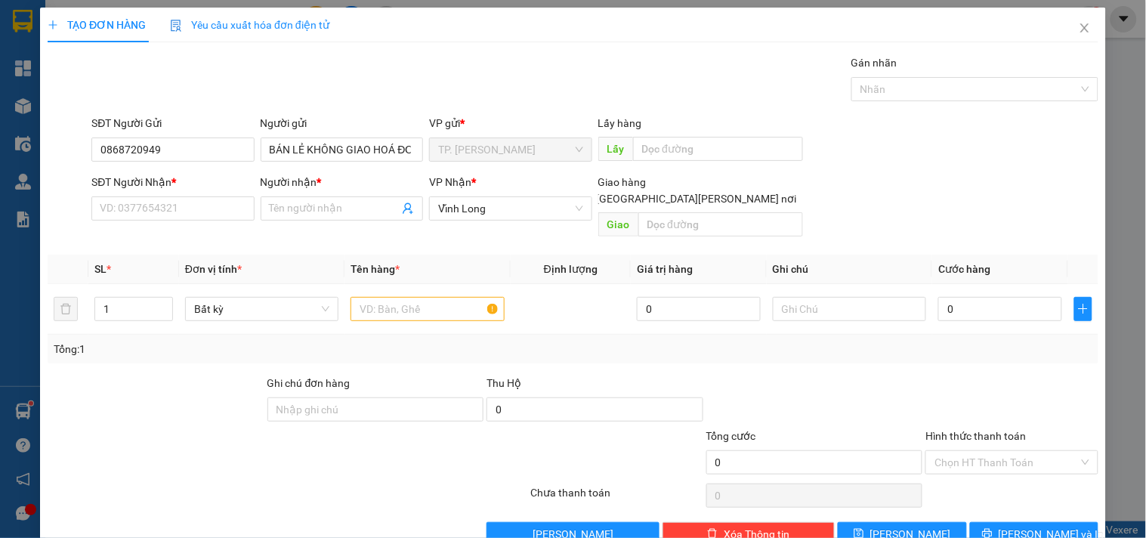
click at [229, 136] on div "SĐT Người Gửi" at bounding box center [172, 126] width 162 height 23
click at [229, 147] on input "0868720949" at bounding box center [172, 150] width 162 height 24
click at [194, 206] on input "SĐT Người Nhận *" at bounding box center [172, 208] width 162 height 24
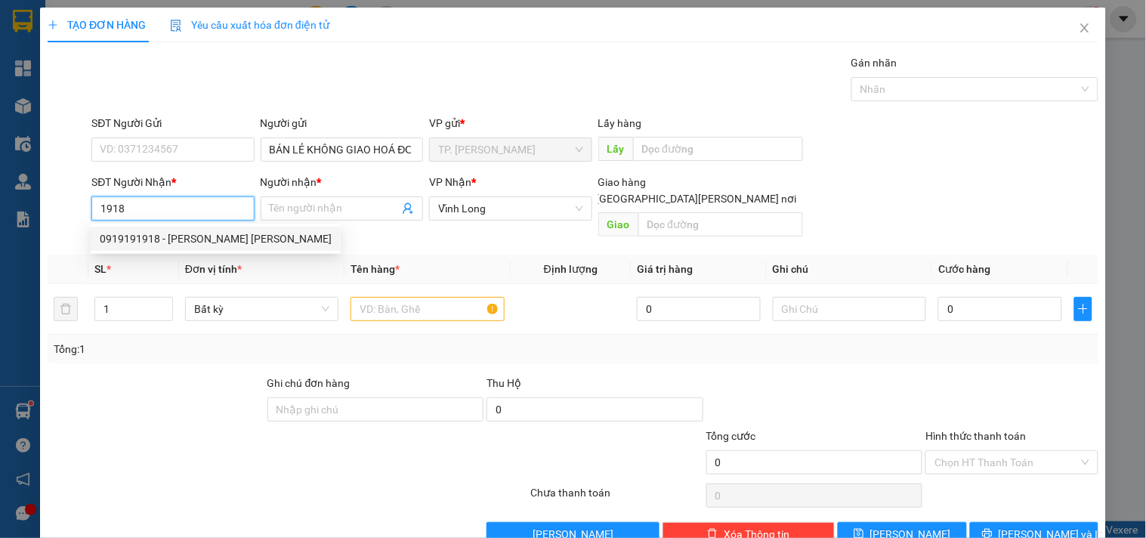
drag, startPoint x: 209, startPoint y: 239, endPoint x: 218, endPoint y: 238, distance: 8.3
click at [210, 238] on div "0919191918 - [PERSON_NAME] [PERSON_NAME]" at bounding box center [216, 238] width 232 height 17
type input "0919191918"
type input "[PERSON_NAME] [PERSON_NAME]"
type input "0919191918"
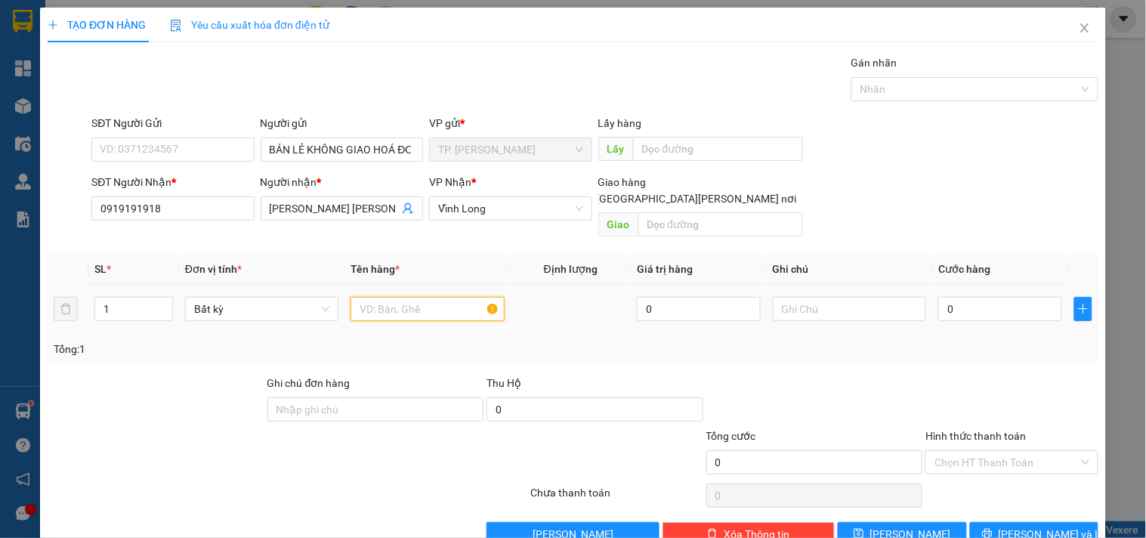
click at [395, 297] on input "text" at bounding box center [427, 309] width 153 height 24
type input "GÓI TRẮNG"
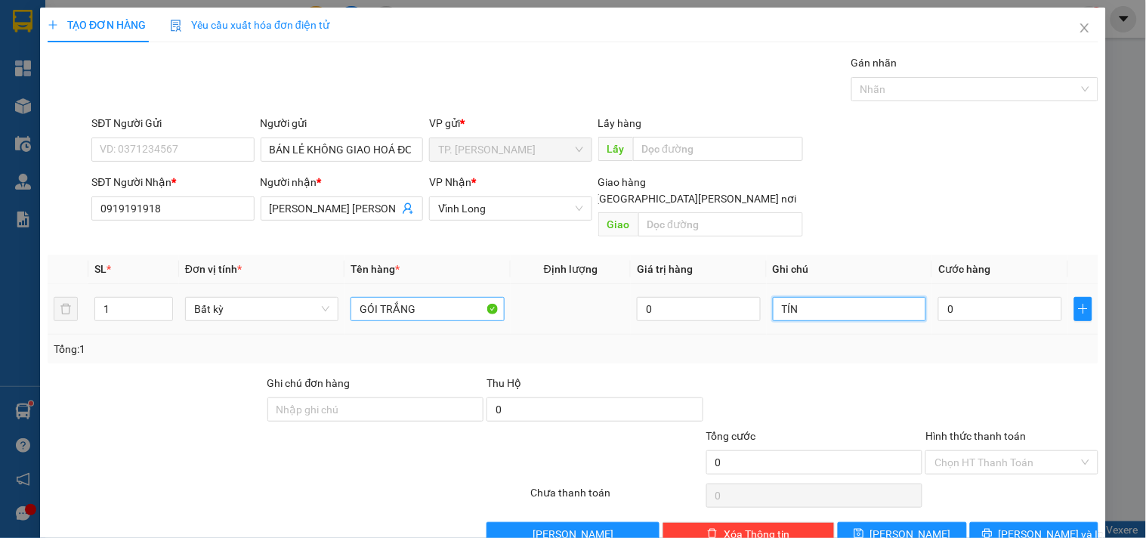
type input "TÍN"
click at [1010, 526] on span "[PERSON_NAME] và In" at bounding box center [1052, 534] width 106 height 17
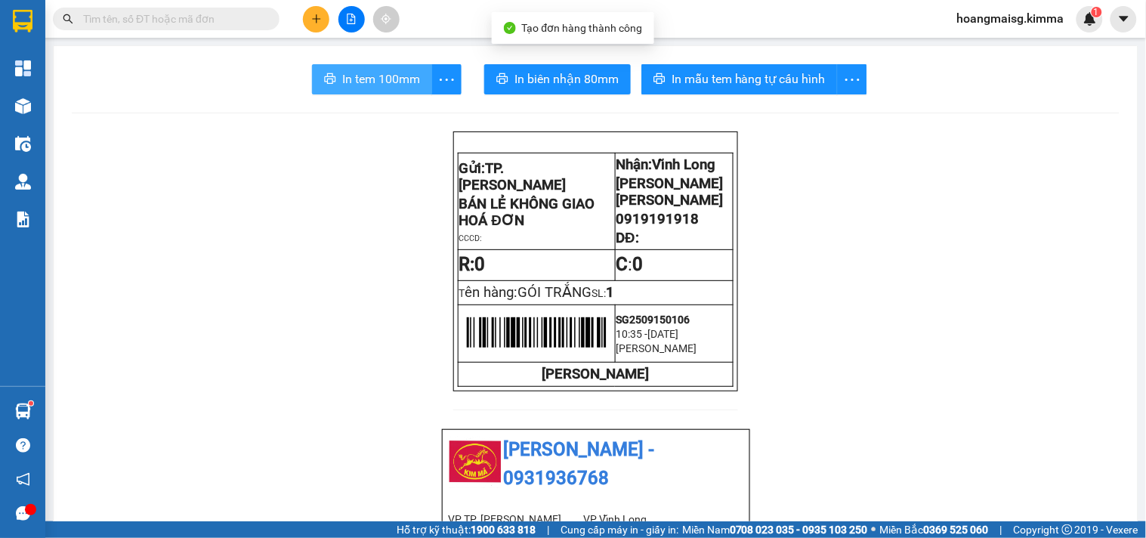
click at [382, 82] on span "In tem 100mm" at bounding box center [381, 79] width 78 height 19
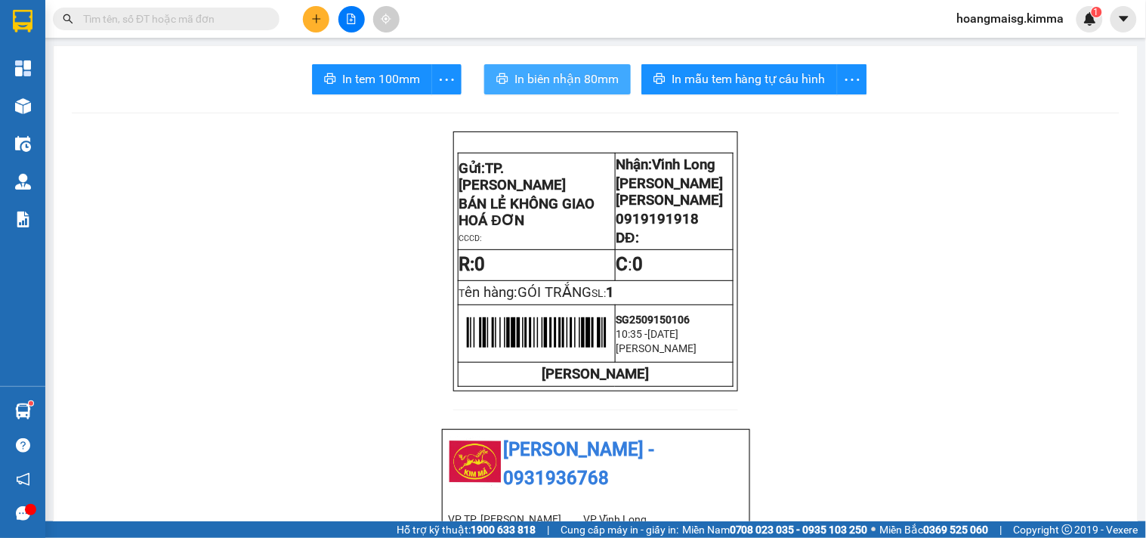
click at [580, 70] on span "In biên nhận 80mm" at bounding box center [567, 79] width 104 height 19
click at [257, 11] on input "text" at bounding box center [172, 19] width 178 height 17
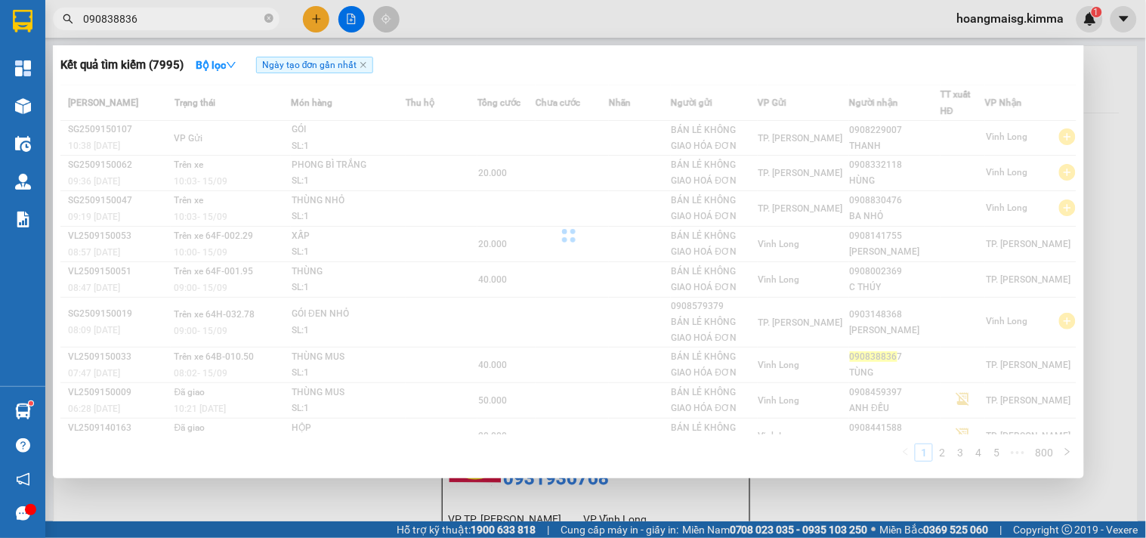
type input "0908388367"
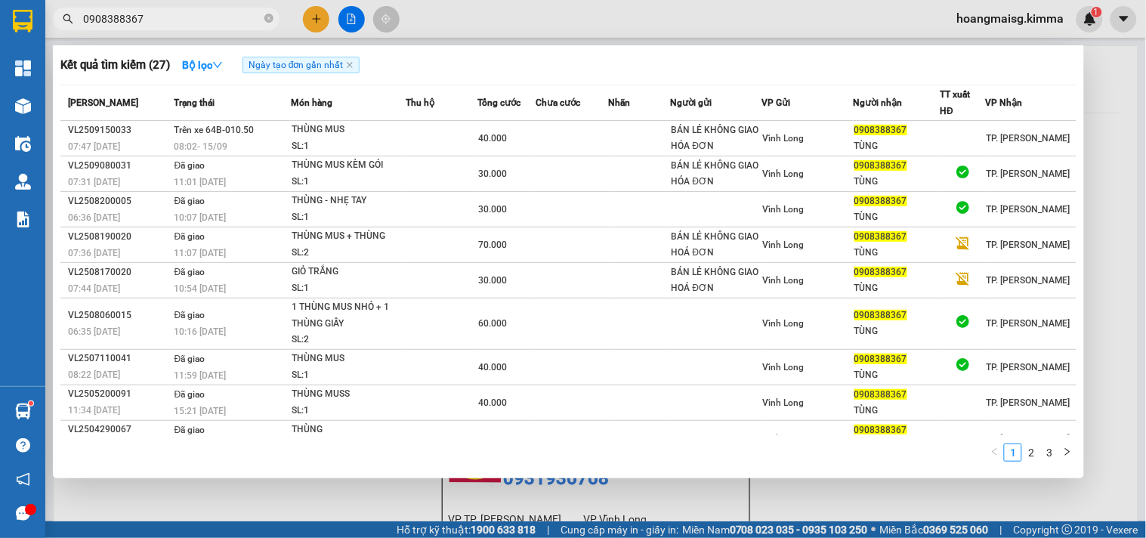
click at [183, 14] on input "0908388367" at bounding box center [172, 19] width 178 height 17
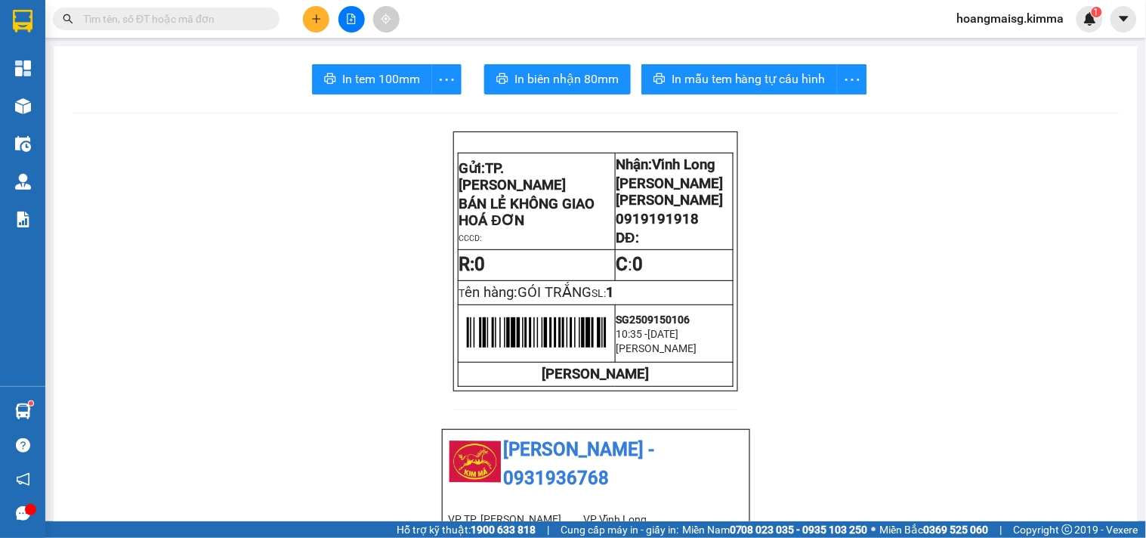
click at [187, 20] on input "text" at bounding box center [172, 19] width 178 height 17
click at [311, 20] on icon "plus" at bounding box center [316, 19] width 11 height 11
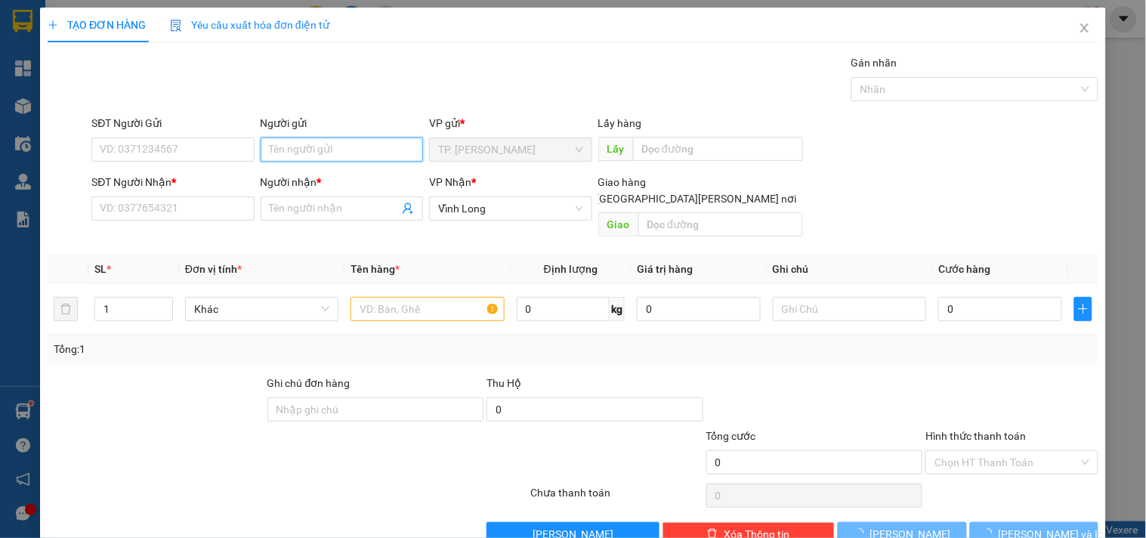
click at [292, 149] on input "Người gửi" at bounding box center [342, 150] width 162 height 24
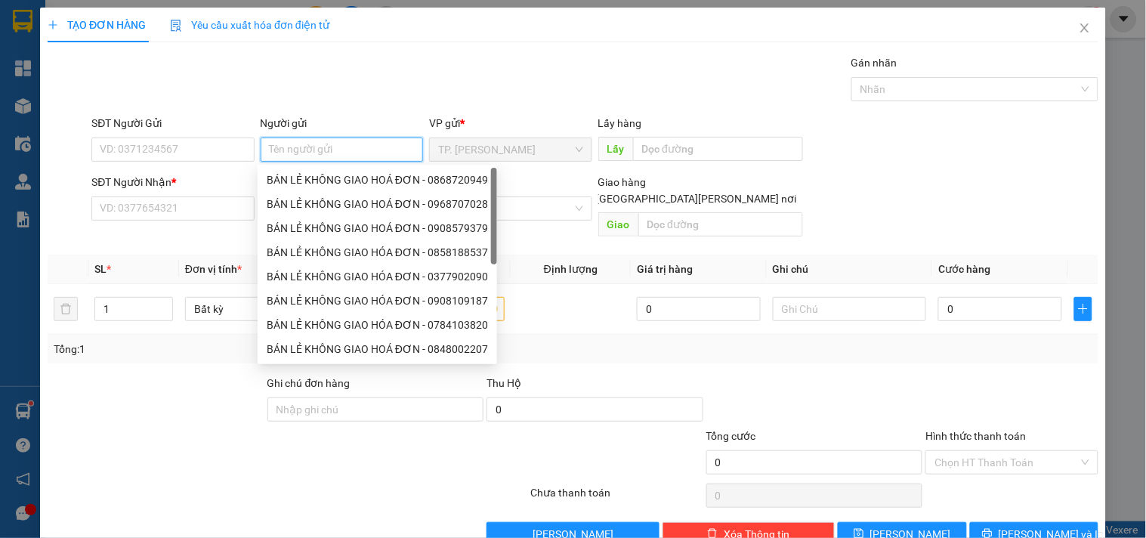
click at [311, 181] on div "BÁN LẺ KHÔNG GIAO HOÁ ĐƠN - 0868720949" at bounding box center [377, 180] width 221 height 17
type input "0868720949"
type input "BÁN LẺ KHÔNG GIAO HOÁ ĐƠN"
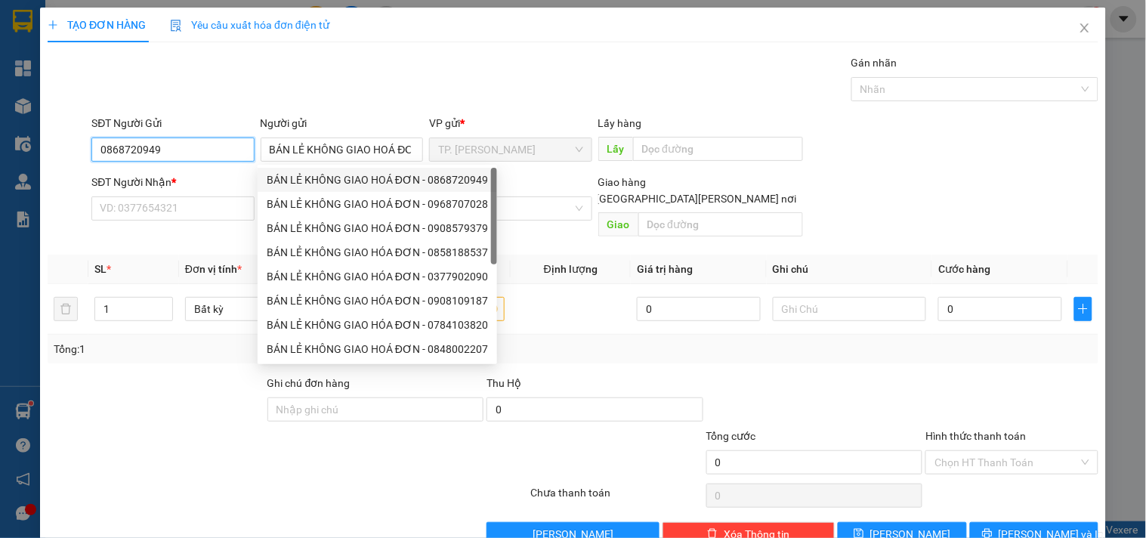
click at [199, 153] on input "0868720949" at bounding box center [172, 150] width 162 height 24
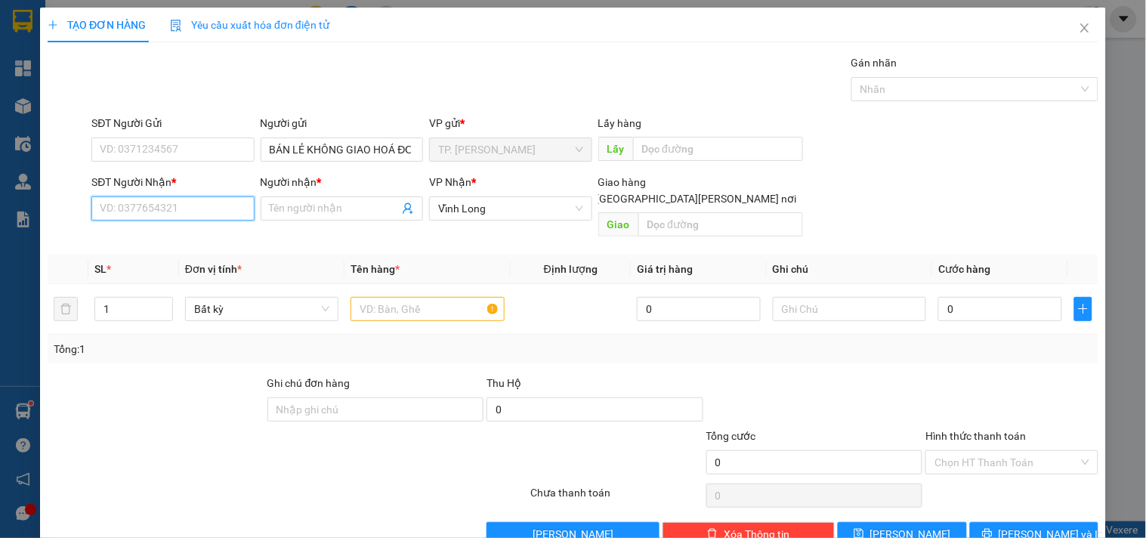
click at [210, 210] on input "SĐT Người Nhận *" at bounding box center [172, 208] width 162 height 24
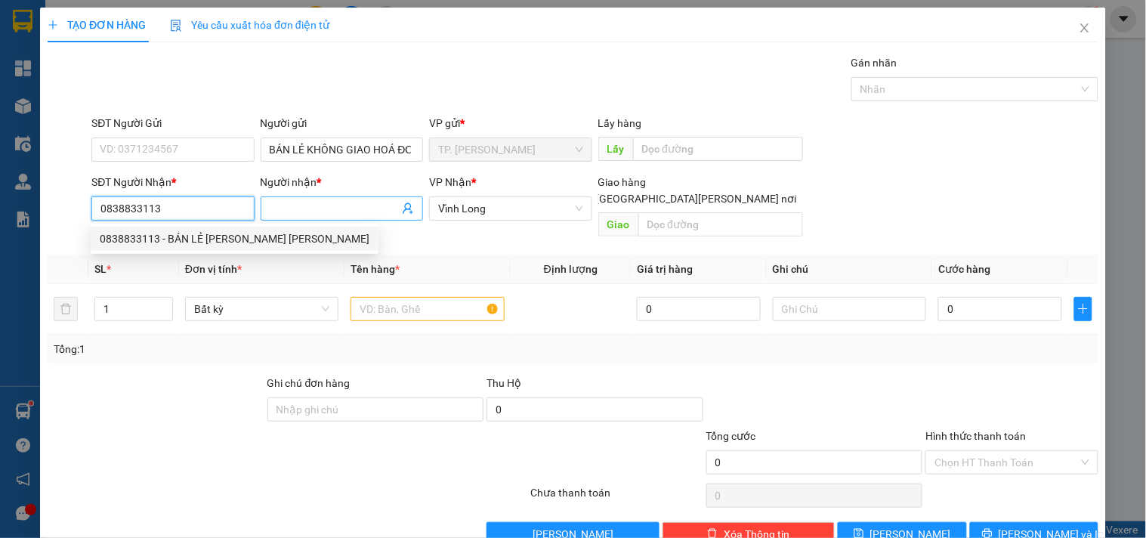
type input "0838833113"
click at [277, 216] on input "Người nhận *" at bounding box center [334, 208] width 129 height 17
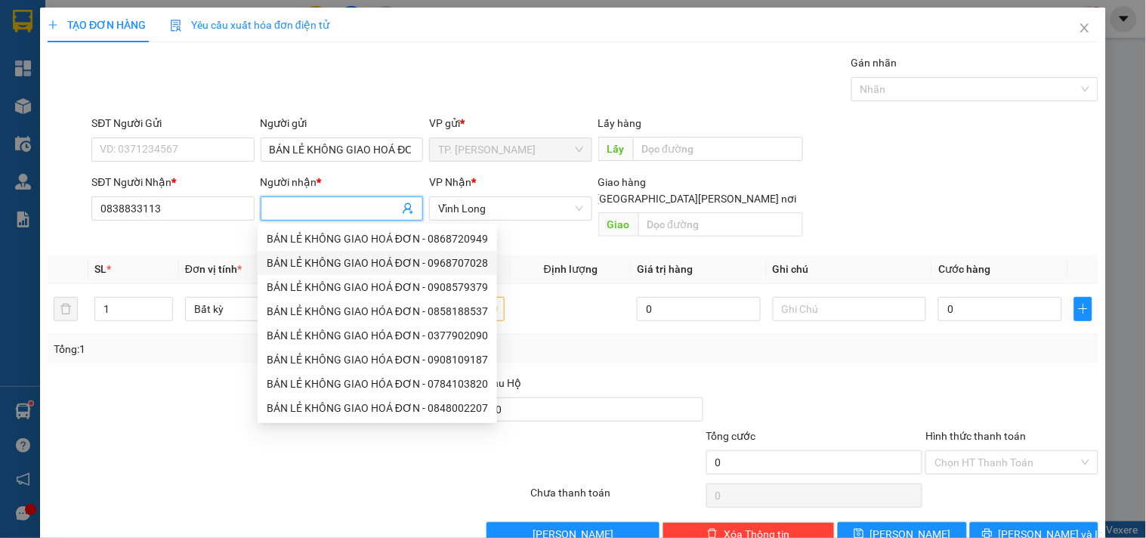
click at [564, 346] on div "Tổng: 1" at bounding box center [573, 349] width 1051 height 29
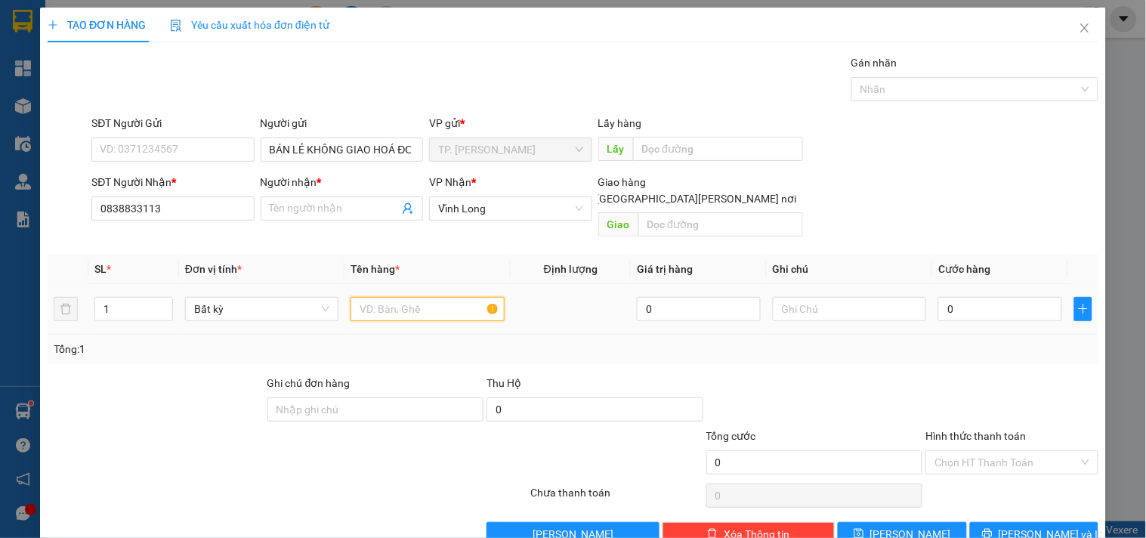
click at [465, 297] on input "text" at bounding box center [427, 309] width 153 height 24
type input "HỘP MÀU [PERSON_NAME]"
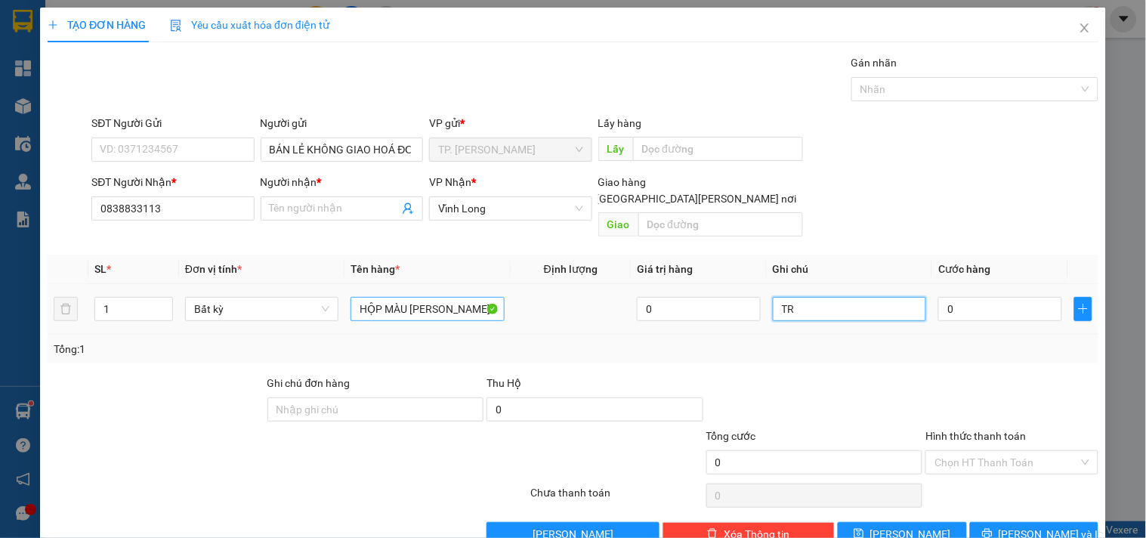
type input "T"
type input "TÍN"
click at [323, 206] on input "Người nhận *" at bounding box center [334, 208] width 129 height 17
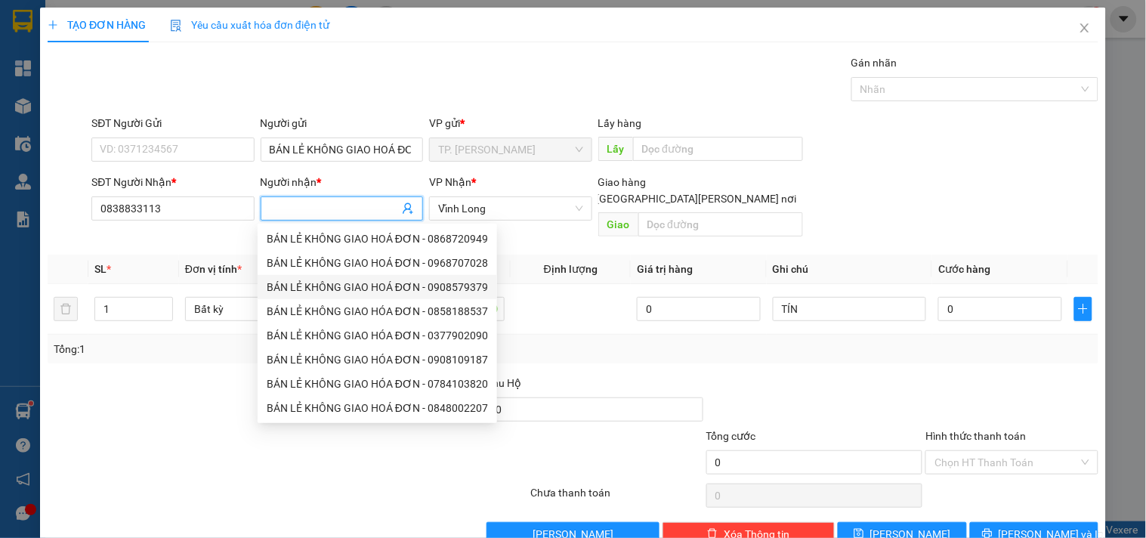
click at [326, 206] on input "Người nhận *" at bounding box center [334, 208] width 129 height 17
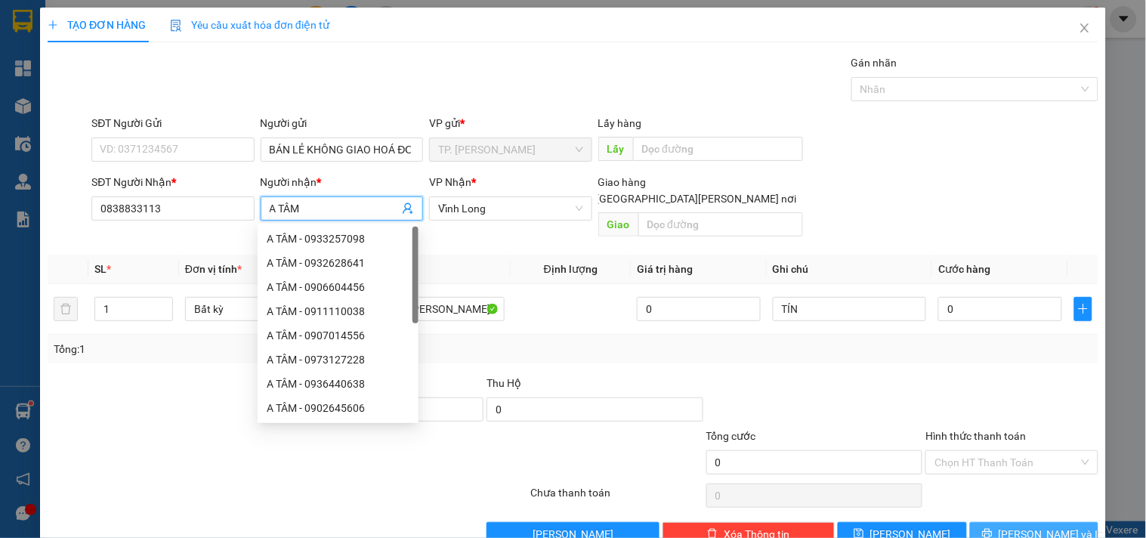
type input "A TÂM"
click at [993, 528] on span "printer" at bounding box center [987, 534] width 11 height 12
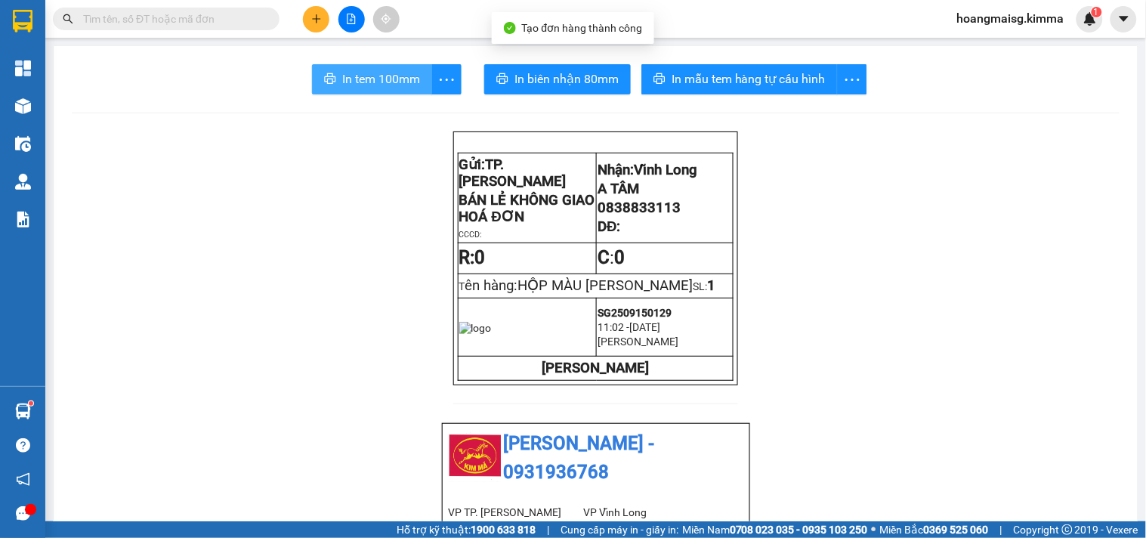
click at [397, 83] on span "In tem 100mm" at bounding box center [381, 79] width 78 height 19
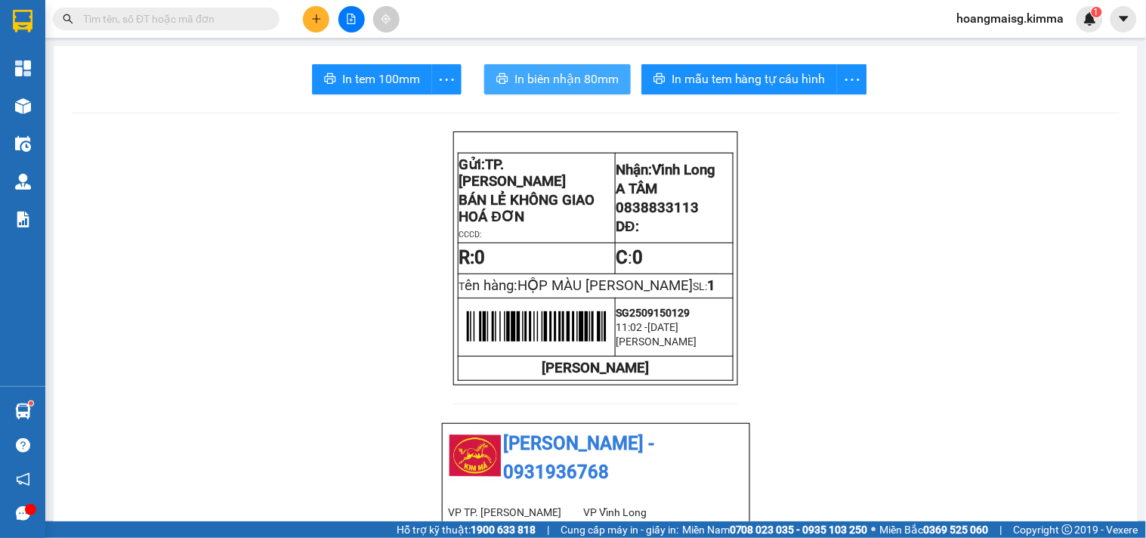
click at [562, 85] on span "In biên nhận 80mm" at bounding box center [567, 79] width 104 height 19
click at [326, 6] on div at bounding box center [351, 19] width 113 height 26
click at [325, 10] on button at bounding box center [316, 19] width 26 height 26
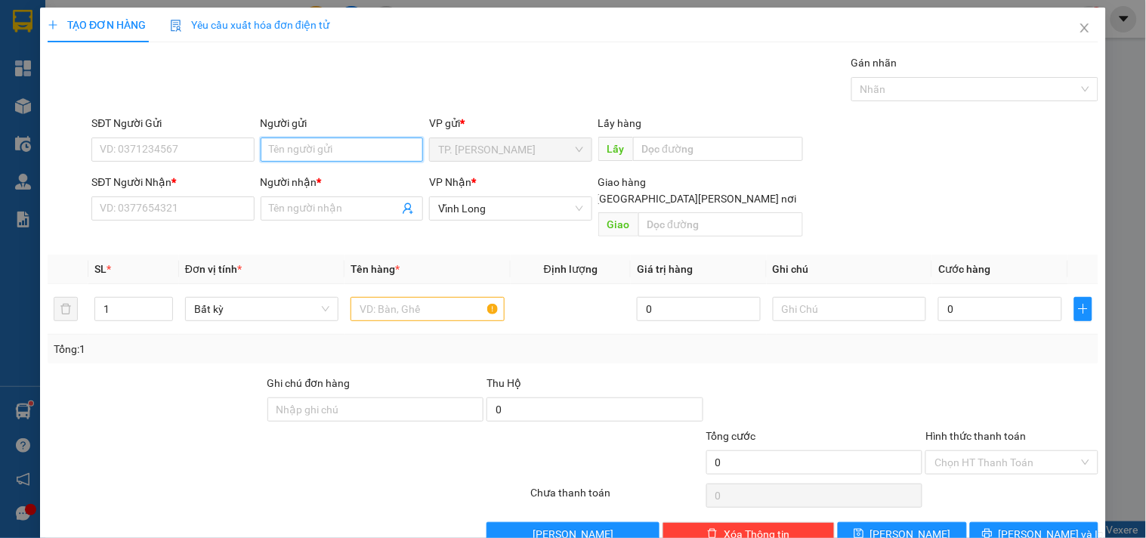
click at [339, 144] on input "Người gửi" at bounding box center [342, 150] width 162 height 24
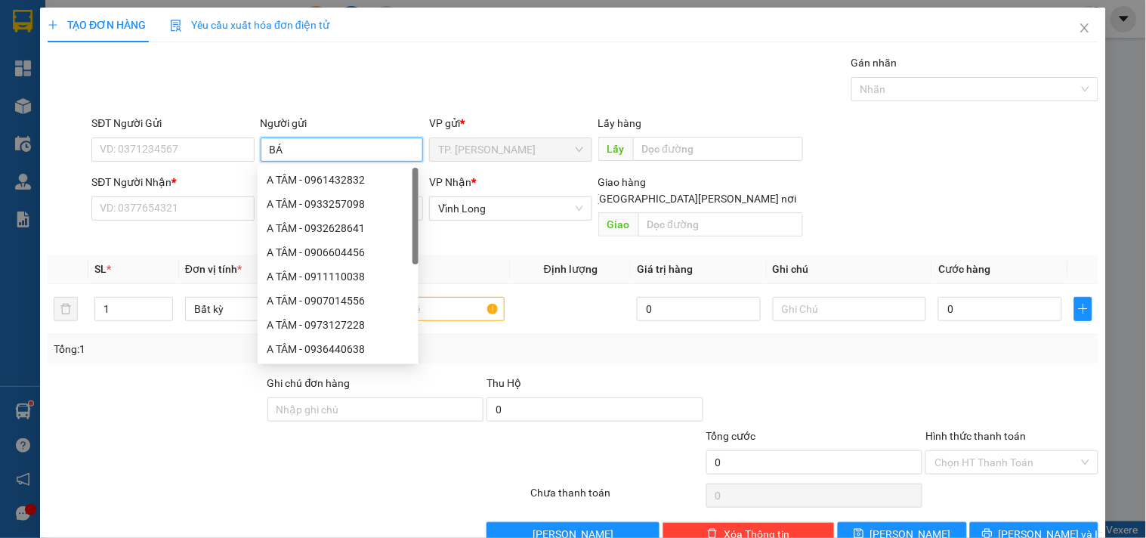
type input "BÁN"
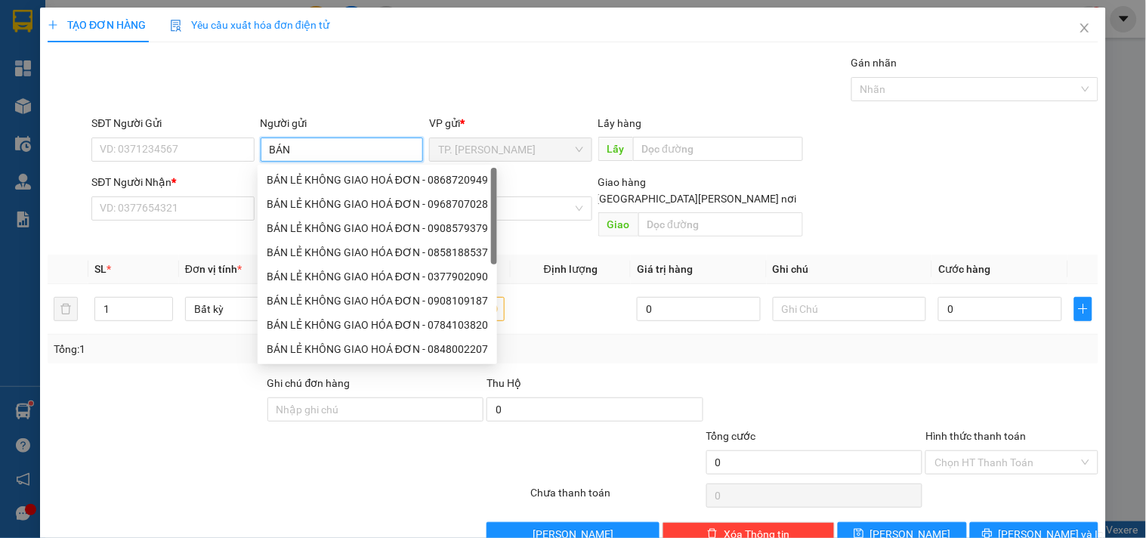
drag, startPoint x: 317, startPoint y: 174, endPoint x: 251, endPoint y: 166, distance: 66.9
click at [317, 175] on div "BÁN LẺ KHÔNG GIAO HOÁ ĐƠN - 0868720949" at bounding box center [377, 180] width 221 height 17
type input "0868720949"
type input "BÁN LẺ KHÔNG GIAO HOÁ ĐƠN"
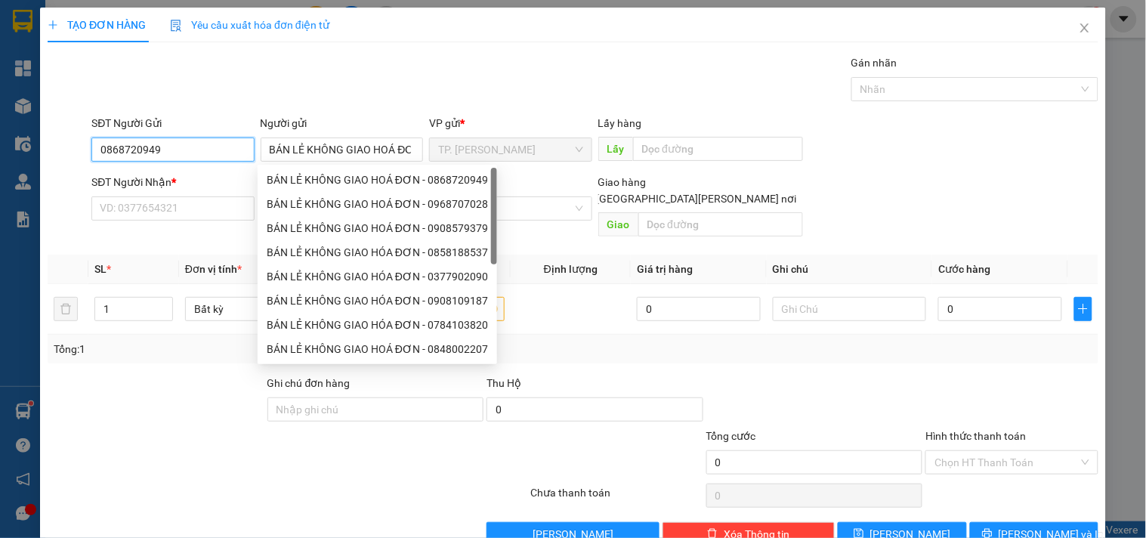
click at [197, 155] on input "0868720949" at bounding box center [172, 150] width 162 height 24
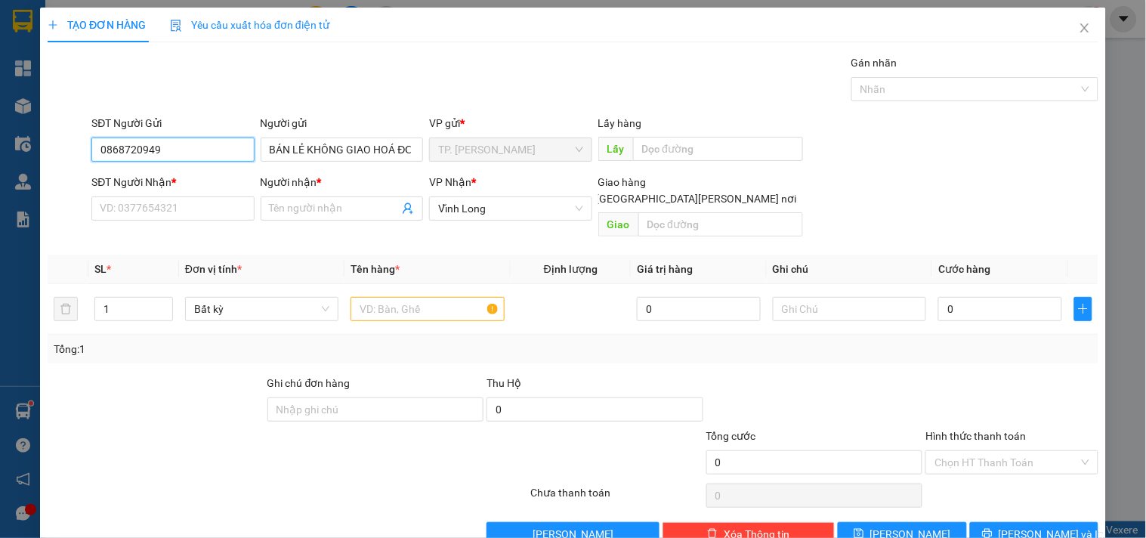
click at [197, 155] on input "0868720949" at bounding box center [172, 150] width 162 height 24
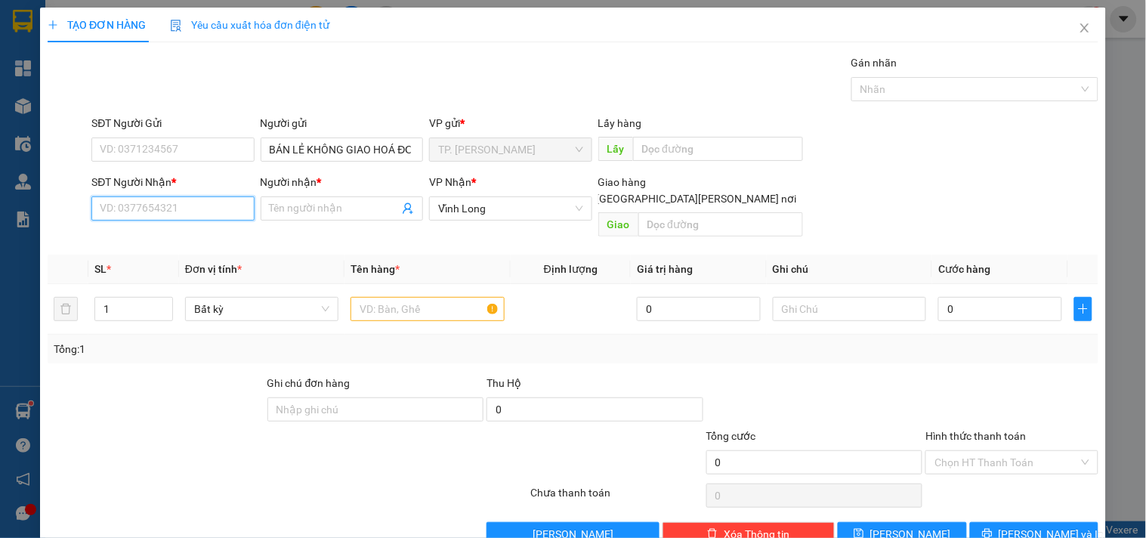
click at [177, 196] on input "SĐT Người Nhận *" at bounding box center [172, 208] width 162 height 24
drag, startPoint x: 208, startPoint y: 239, endPoint x: 291, endPoint y: 251, distance: 84.0
click at [208, 239] on div "0918183697 - [PERSON_NAME]" at bounding box center [174, 238] width 149 height 17
type input "0918183697"
type input "ANH TÂN"
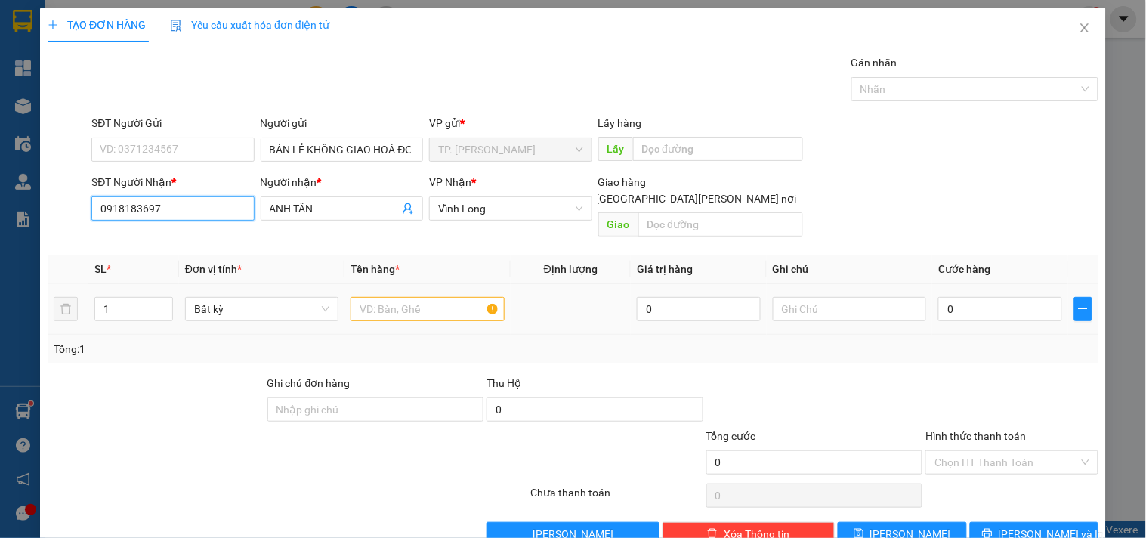
type input "0918183697"
click at [409, 303] on input "text" at bounding box center [427, 309] width 153 height 24
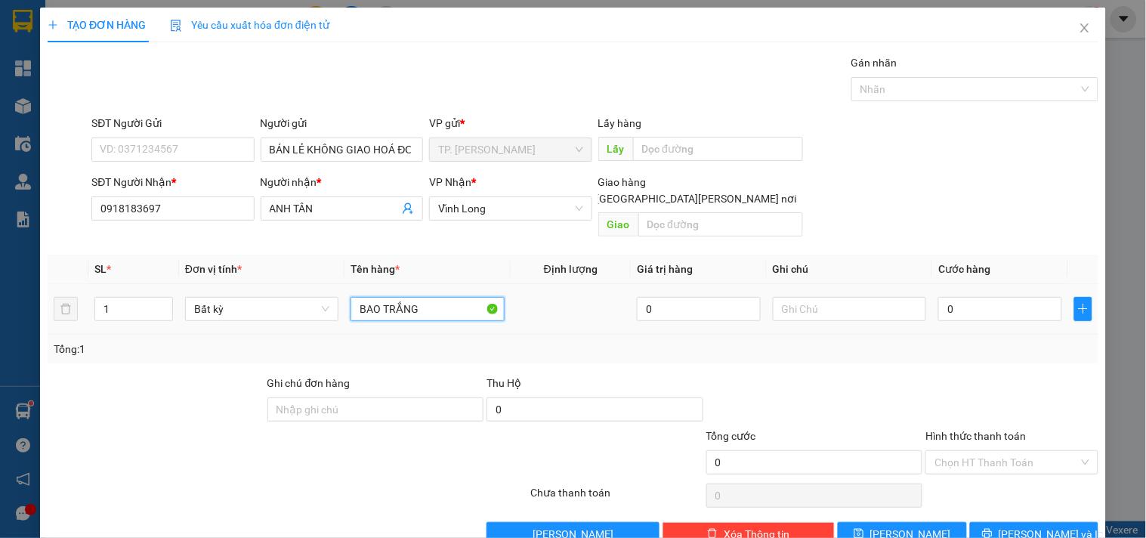
type input "BAO TRẮNG"
type input "TÍN"
click at [416, 300] on input "BAO TRẮNG" at bounding box center [427, 309] width 153 height 24
type input "[PERSON_NAME] FE"
click at [1054, 500] on div "Transit Pickup Surcharge Ids Transit Deliver Surcharge Ids Transit Deliver Surc…" at bounding box center [573, 300] width 1051 height 492
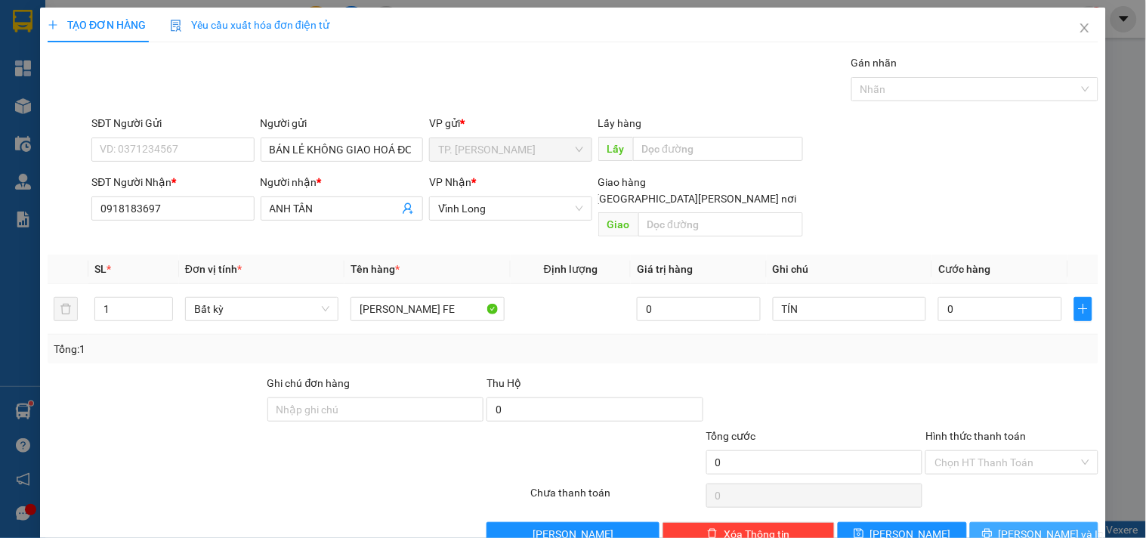
click at [1051, 526] on span "[PERSON_NAME] và In" at bounding box center [1052, 534] width 106 height 17
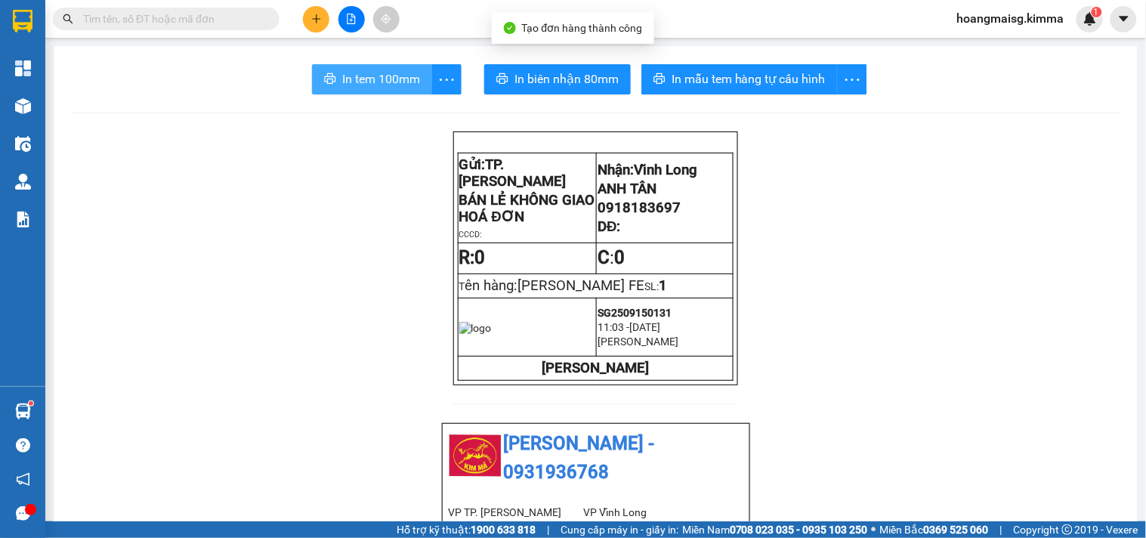
click at [388, 79] on span "In tem 100mm" at bounding box center [381, 79] width 78 height 19
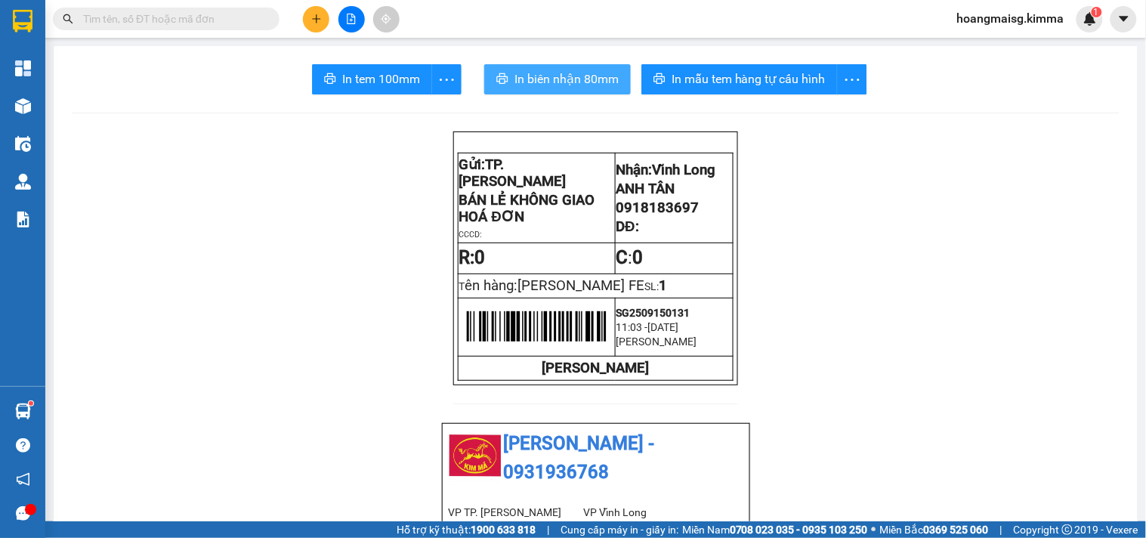
click at [565, 79] on span "In biên nhận 80mm" at bounding box center [567, 79] width 104 height 19
click at [298, 23] on div at bounding box center [351, 19] width 113 height 26
click at [314, 16] on icon "plus" at bounding box center [316, 19] width 11 height 11
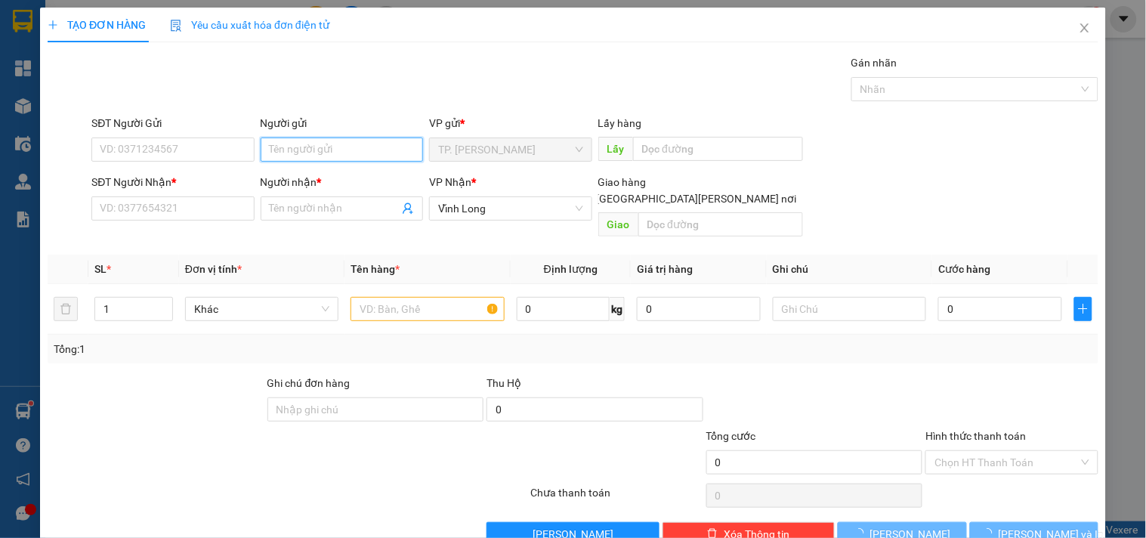
click at [320, 150] on input "Người gửi" at bounding box center [342, 150] width 162 height 24
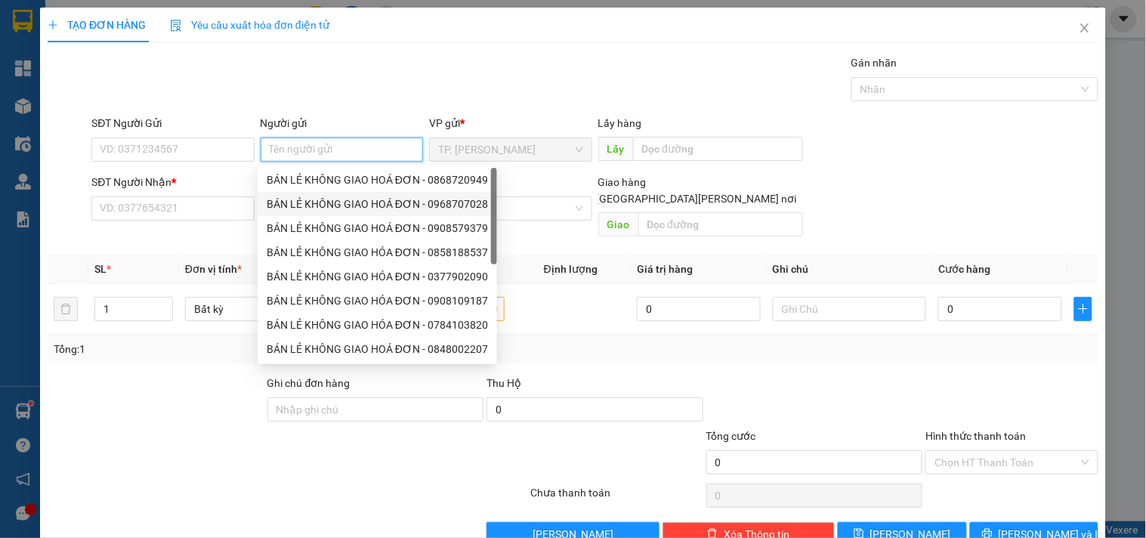
drag, startPoint x: 305, startPoint y: 192, endPoint x: 284, endPoint y: 176, distance: 25.8
click at [292, 181] on div "BÁN LẺ [PERSON_NAME] [PERSON_NAME] - 0868720949 BÁN LẺ [PERSON_NAME] [PERSON_NA…" at bounding box center [378, 289] width 240 height 242
click at [209, 153] on input "SĐT Người Gửi" at bounding box center [172, 150] width 162 height 24
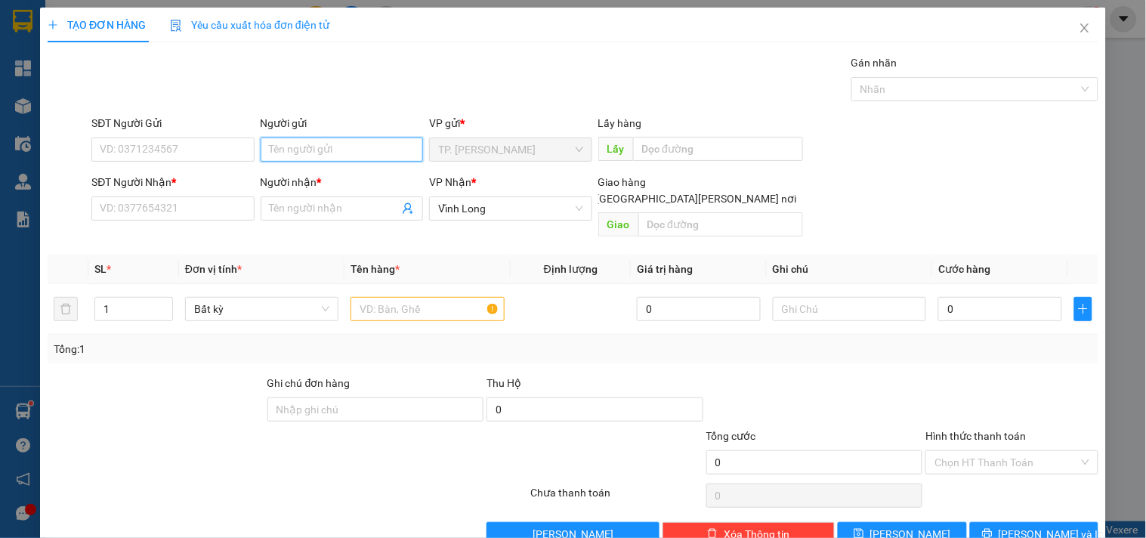
click at [277, 153] on input "Người gửi" at bounding box center [342, 150] width 162 height 24
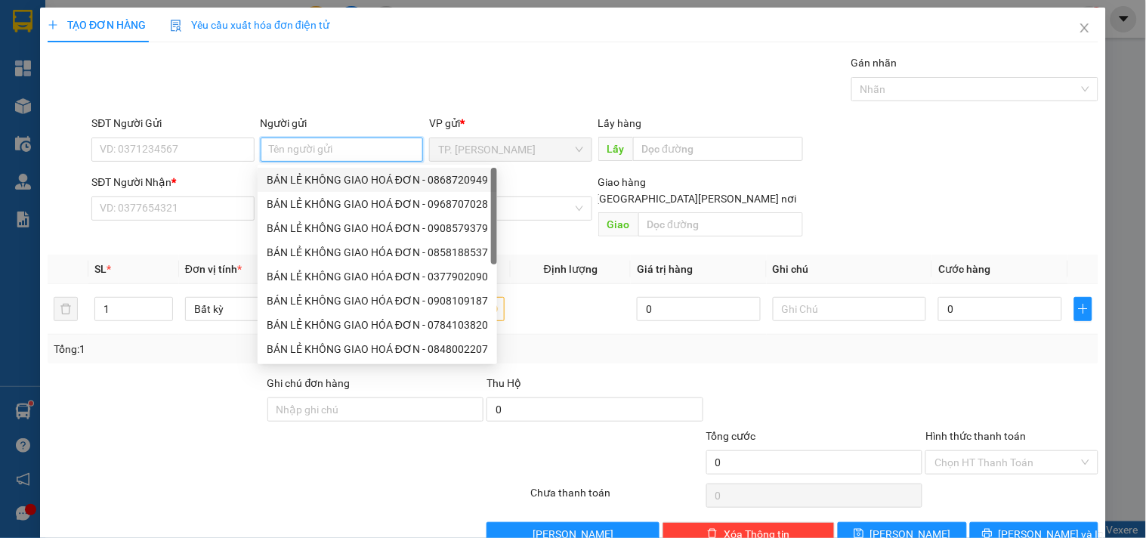
click at [286, 178] on div "BÁN LẺ KHÔNG GIAO HOÁ ĐƠN - 0868720949" at bounding box center [377, 180] width 221 height 17
type input "0868720949"
type input "BÁN LẺ KHÔNG GIAO HOÁ ĐƠN"
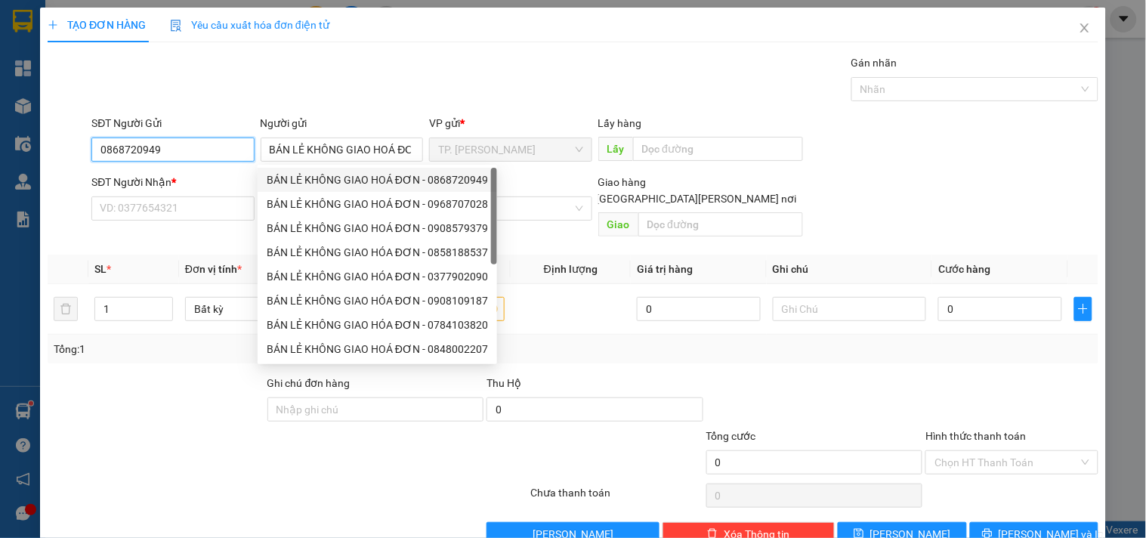
click at [203, 153] on input "0868720949" at bounding box center [172, 150] width 162 height 24
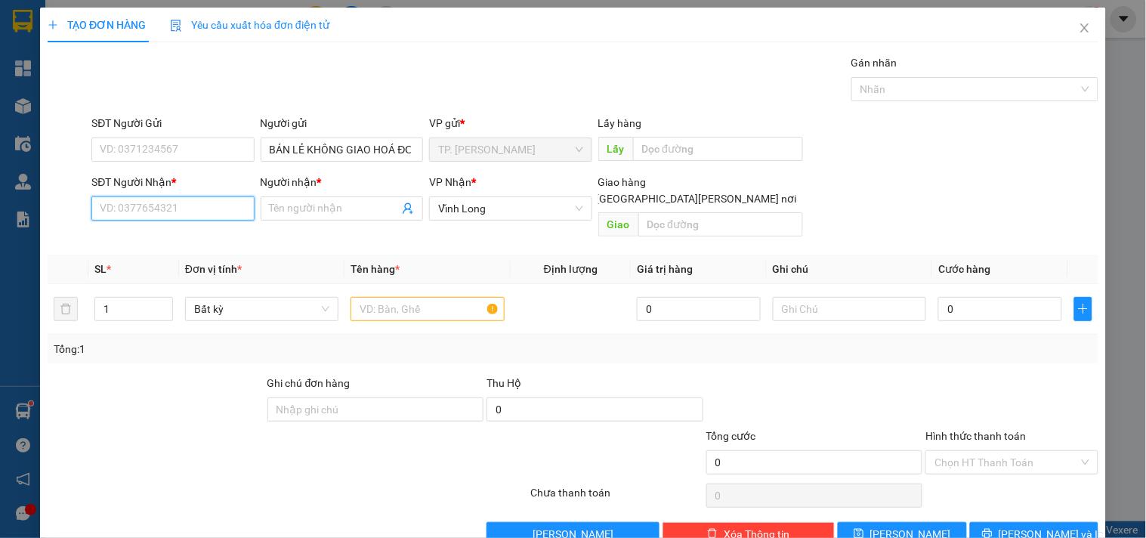
drag, startPoint x: 196, startPoint y: 215, endPoint x: 204, endPoint y: 205, distance: 13.0
click at [200, 208] on input "SĐT Người Nhận *" at bounding box center [172, 208] width 162 height 24
type input "0977103868"
click at [164, 240] on div "0977103868 - [PERSON_NAME]" at bounding box center [174, 238] width 149 height 17
type input "[PERSON_NAME]"
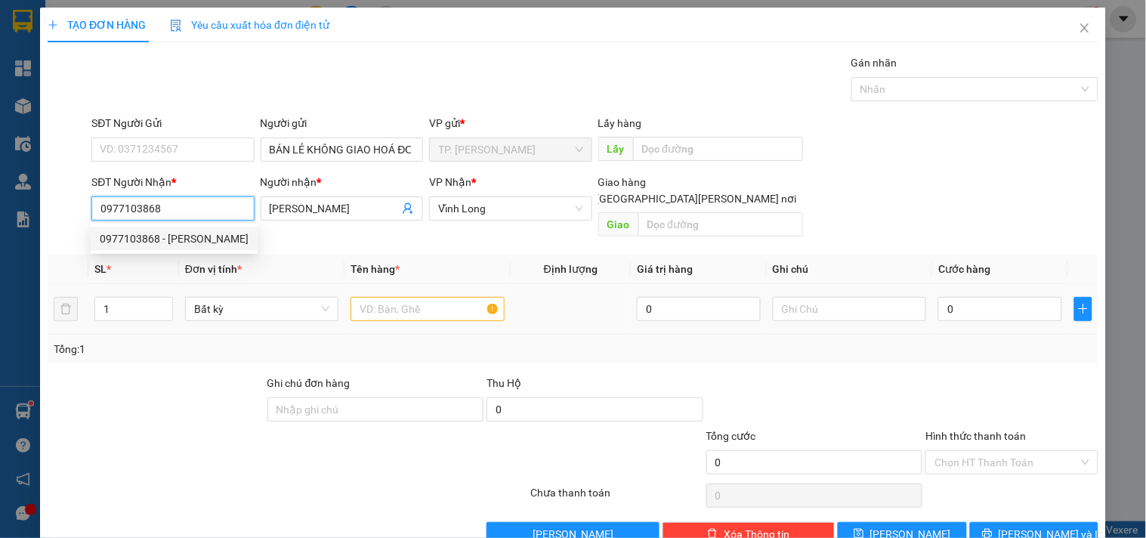
type input "0977103868"
click at [420, 297] on input "text" at bounding box center [427, 309] width 153 height 24
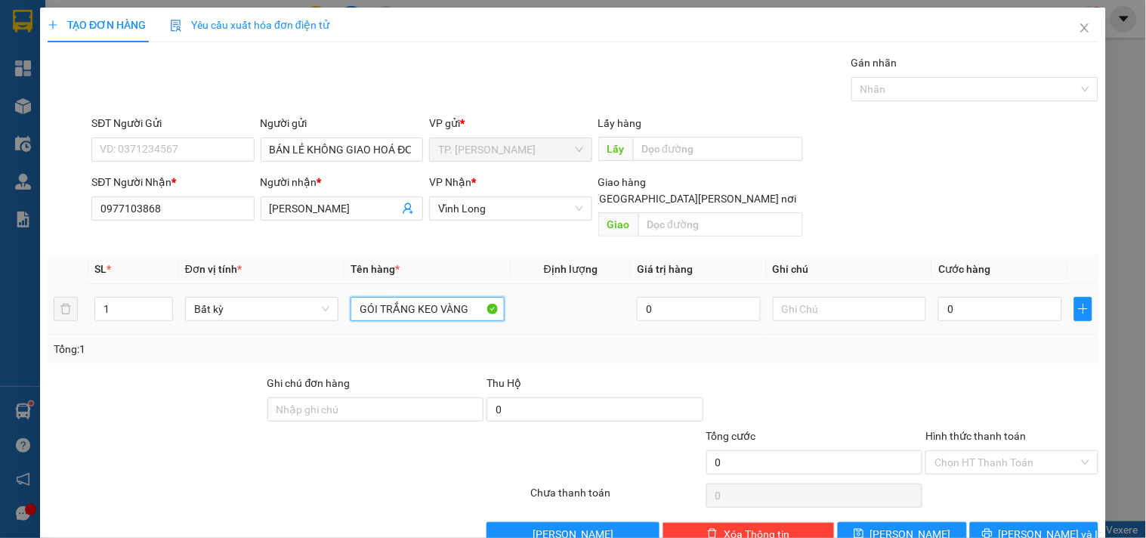
type input "GÓI TRẮNG KEO VÀNG"
type input "TÍN"
click at [1006, 522] on button "[PERSON_NAME] và In" at bounding box center [1034, 534] width 128 height 24
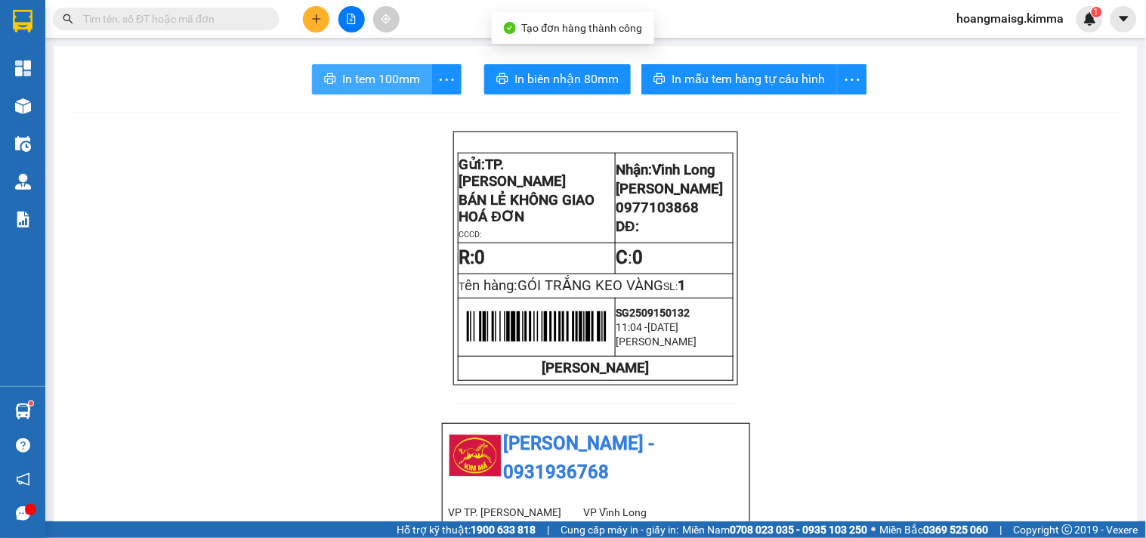
click at [413, 86] on span "In tem 100mm" at bounding box center [381, 79] width 78 height 19
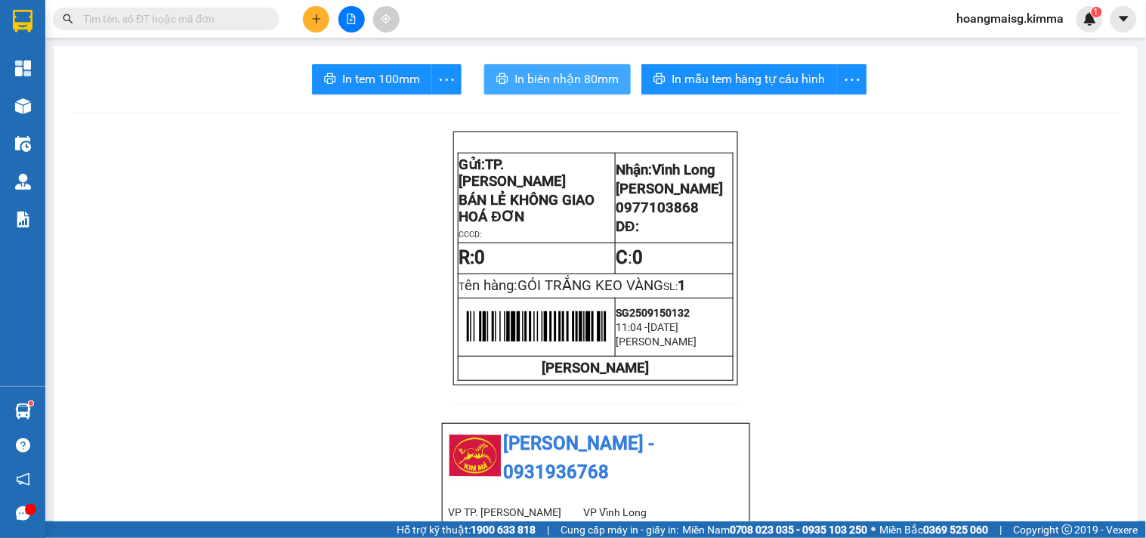
click at [540, 74] on span "In biên nhận 80mm" at bounding box center [567, 79] width 104 height 19
click at [167, 24] on input "text" at bounding box center [172, 19] width 178 height 17
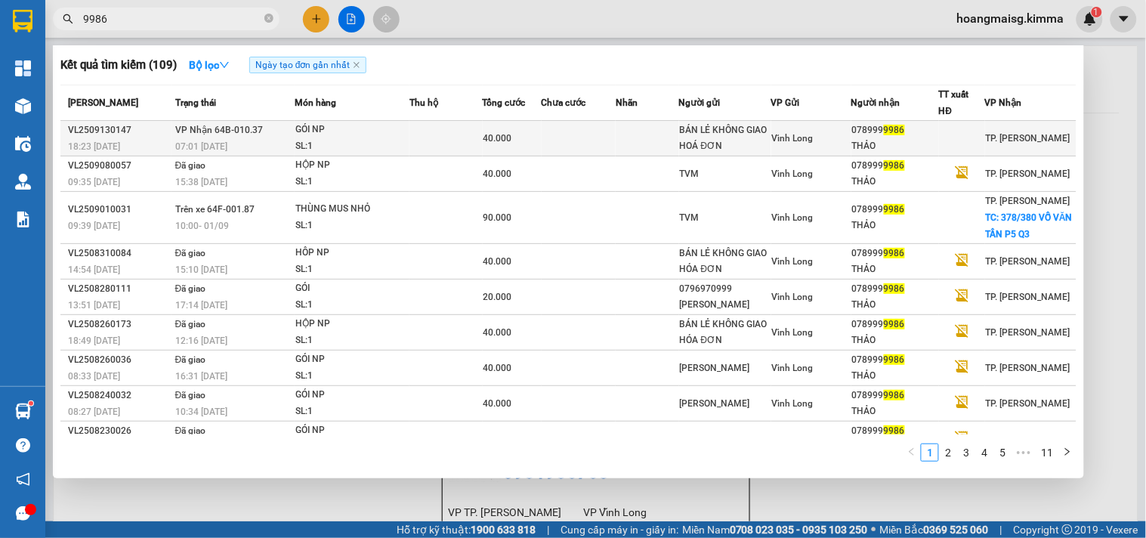
type input "9986"
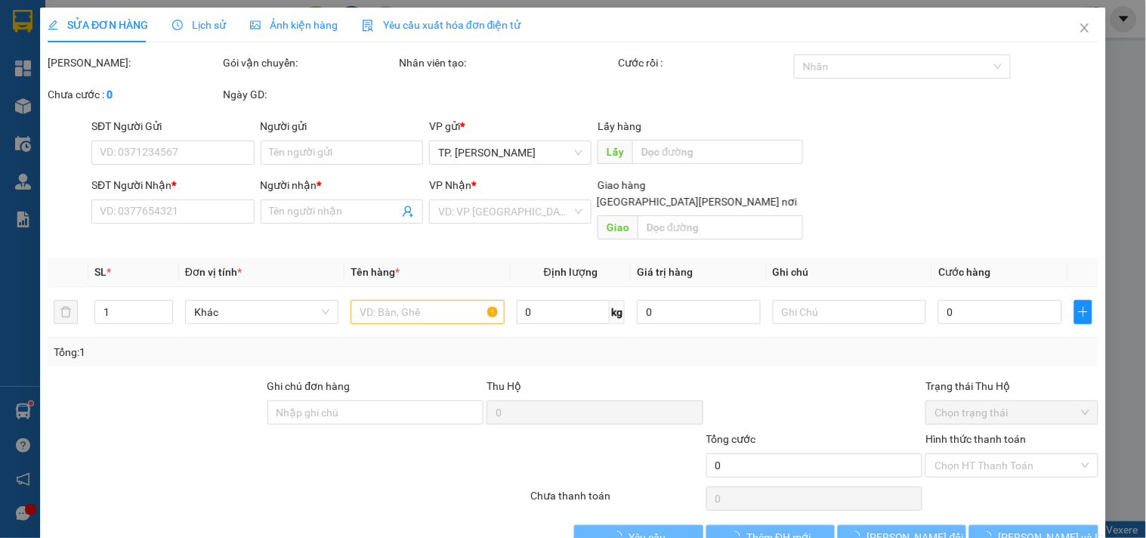
type input "BÁN LẺ KHÔNG GIAO HOÁ ĐƠN"
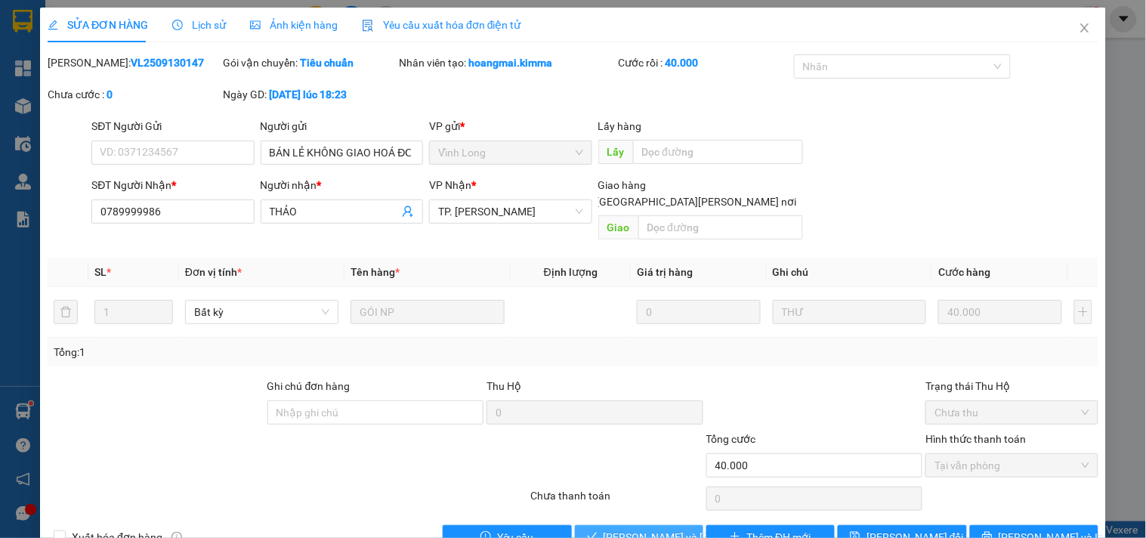
click at [665, 530] on button "[PERSON_NAME] và [PERSON_NAME] hàng" at bounding box center [639, 537] width 128 height 24
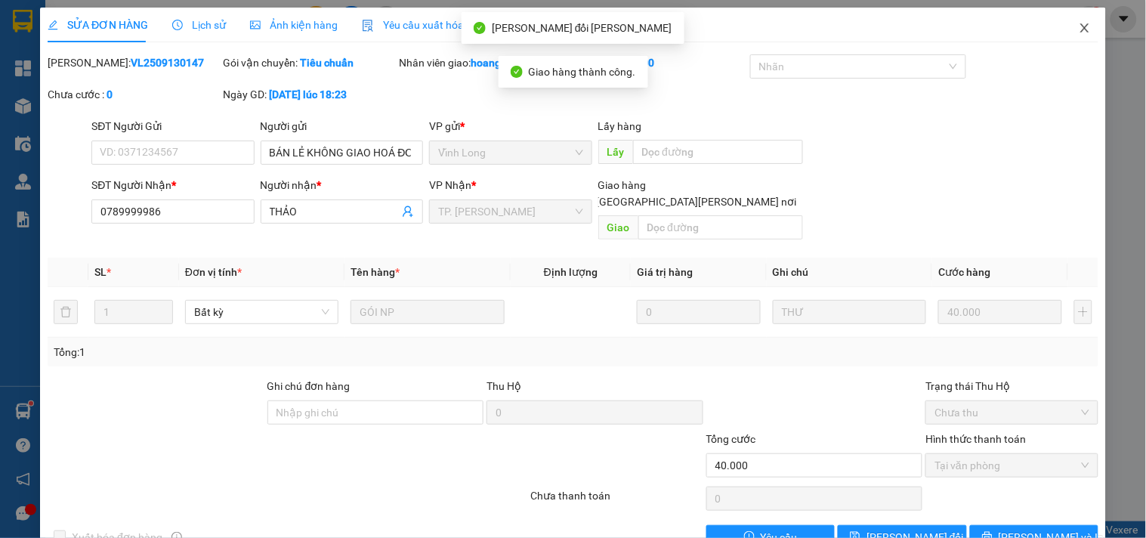
click at [1079, 23] on icon "close" at bounding box center [1085, 28] width 12 height 12
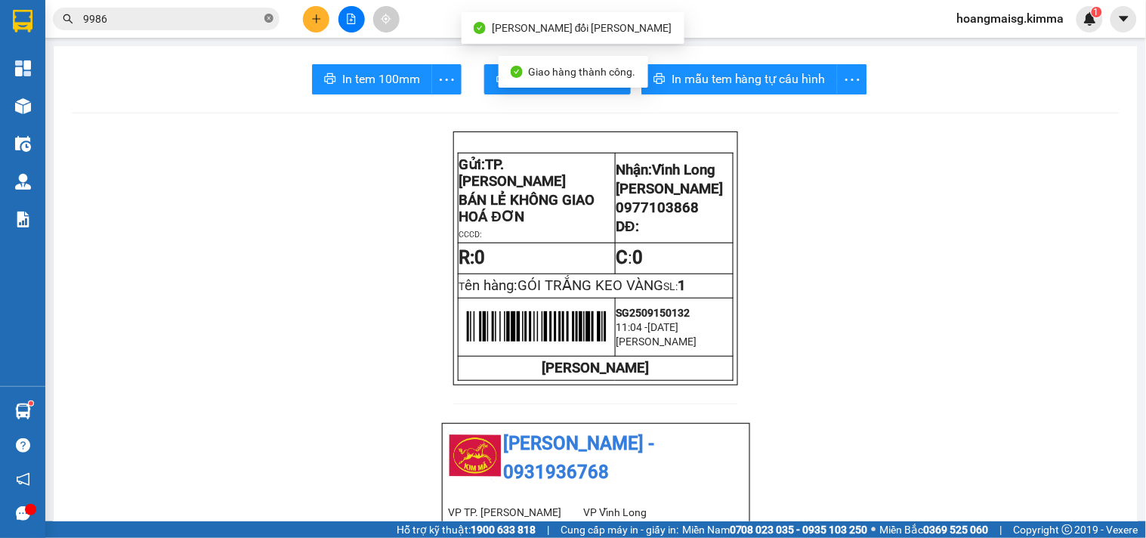
click at [267, 20] on icon "close-circle" at bounding box center [268, 18] width 9 height 9
click at [325, 25] on button at bounding box center [316, 19] width 26 height 26
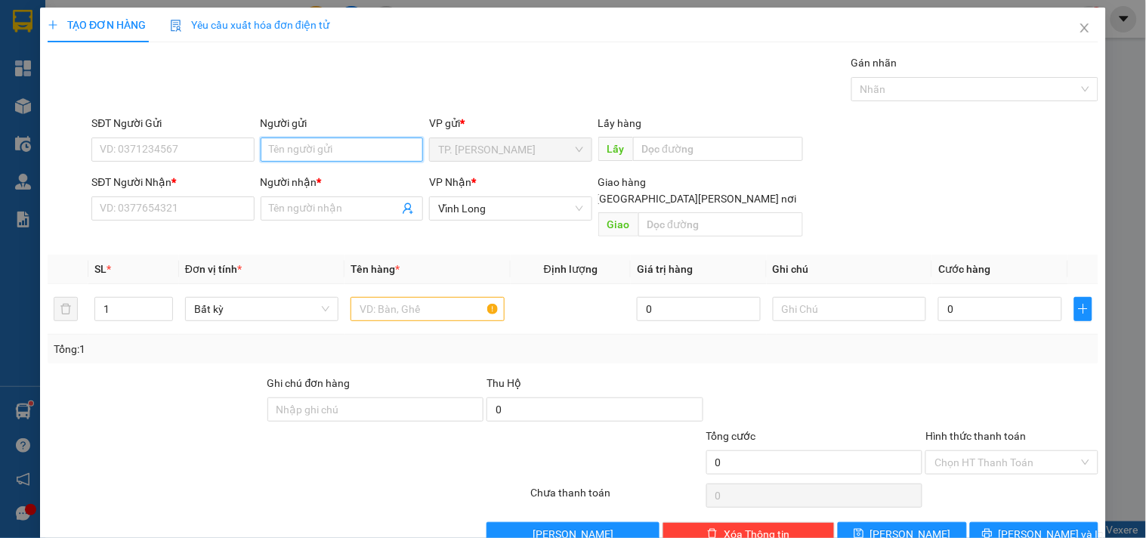
click at [307, 147] on input "Người gửi" at bounding box center [342, 150] width 162 height 24
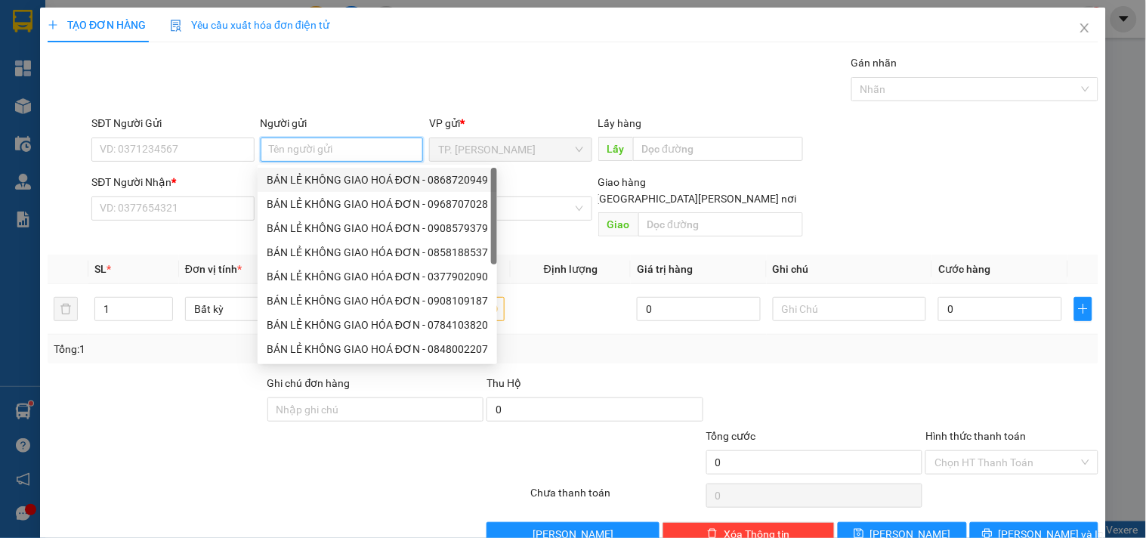
drag, startPoint x: 308, startPoint y: 176, endPoint x: 207, endPoint y: 144, distance: 105.6
click at [307, 175] on div "BÁN LẺ KHÔNG GIAO HOÁ ĐƠN - 0868720949" at bounding box center [377, 180] width 221 height 17
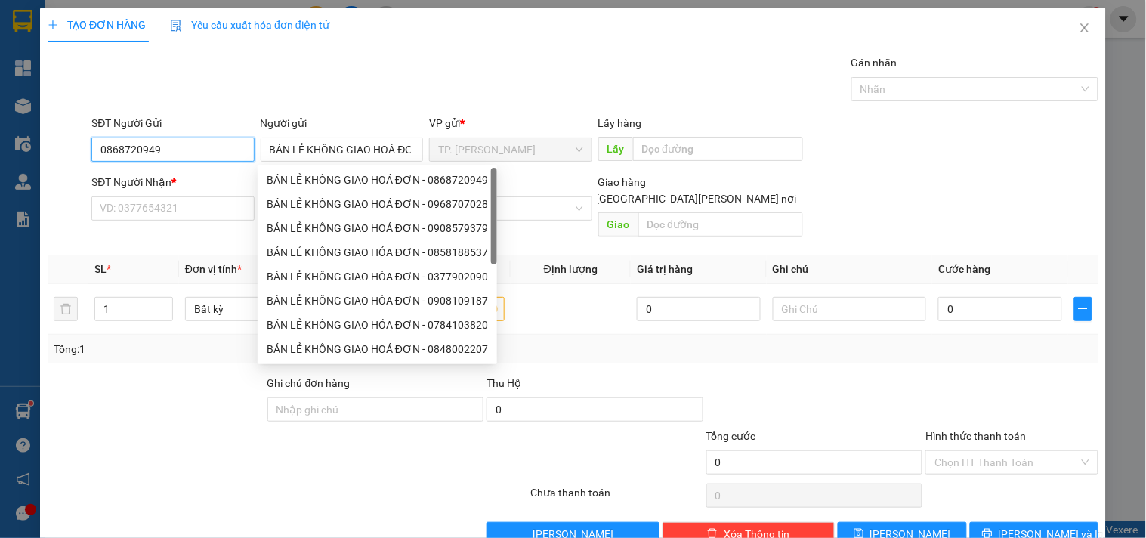
click at [207, 141] on input "0868720949" at bounding box center [172, 150] width 162 height 24
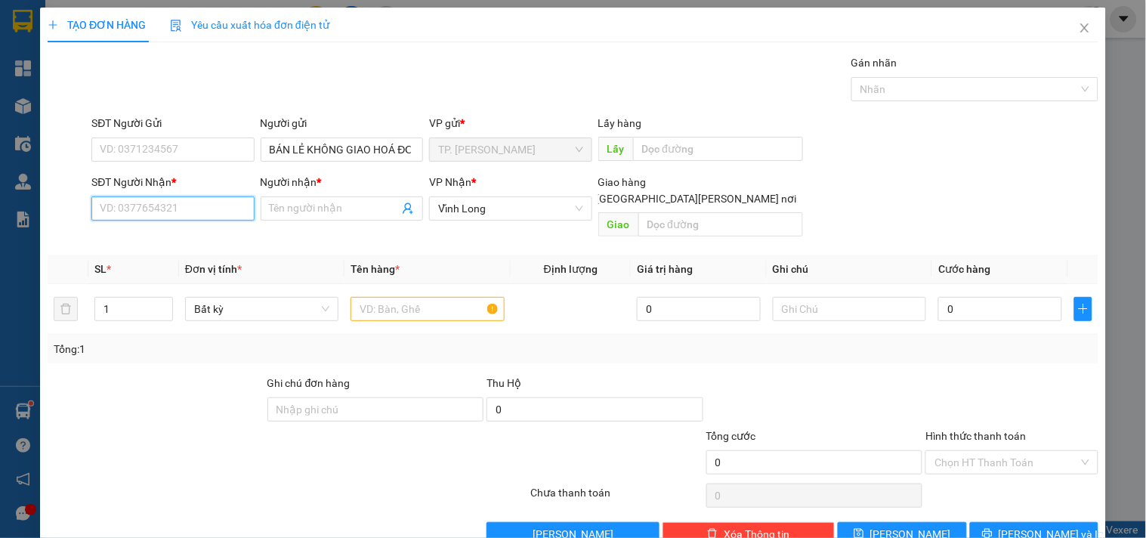
click at [206, 208] on input "SĐT Người Nhận *" at bounding box center [172, 208] width 162 height 24
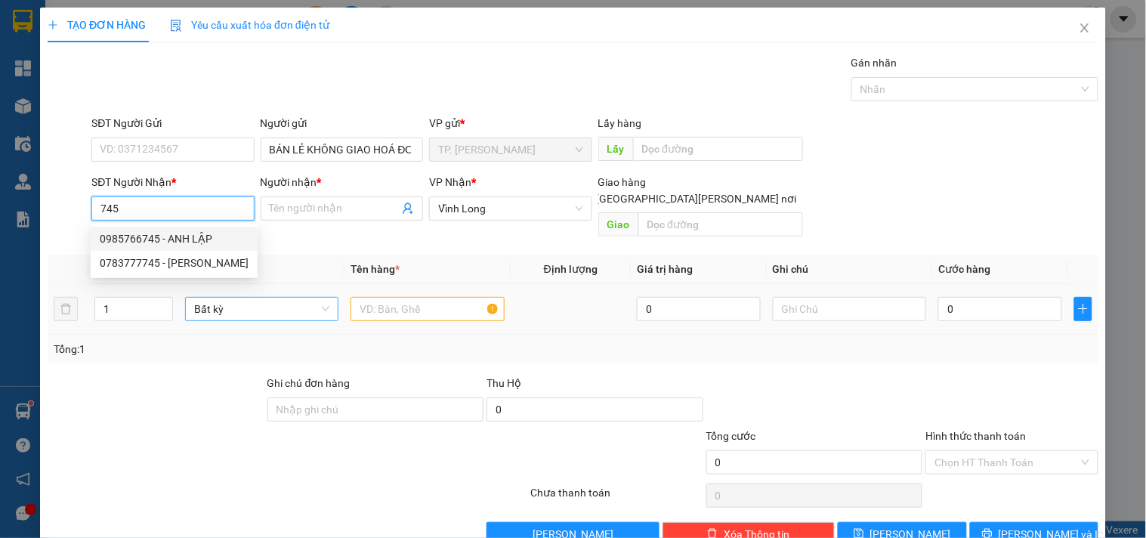
drag, startPoint x: 210, startPoint y: 235, endPoint x: 323, endPoint y: 296, distance: 128.2
click at [210, 236] on div "0985766745 - ANH LẬP" at bounding box center [174, 238] width 149 height 17
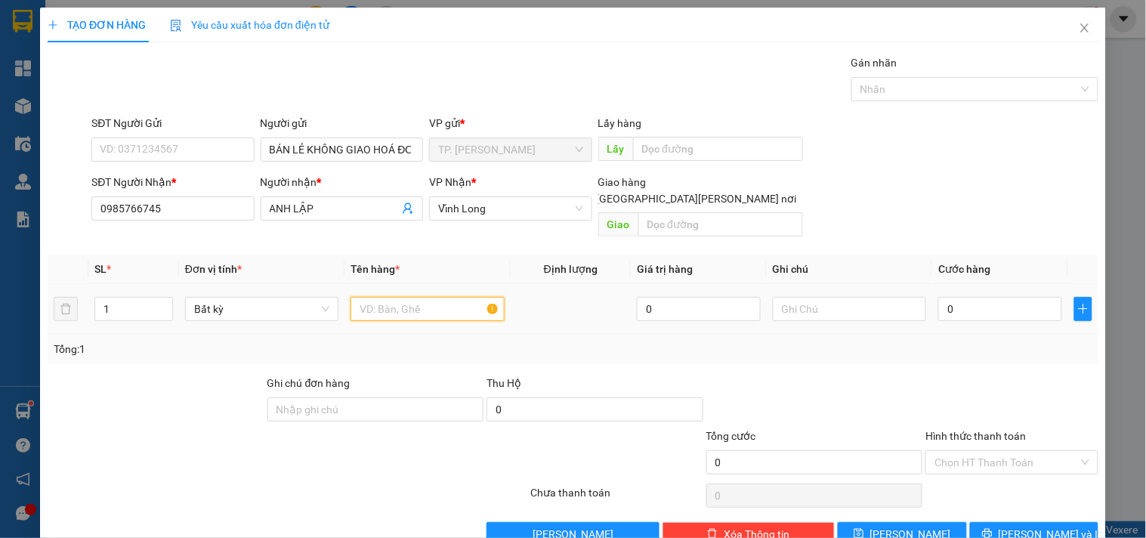
click at [397, 297] on input "text" at bounding box center [427, 309] width 153 height 24
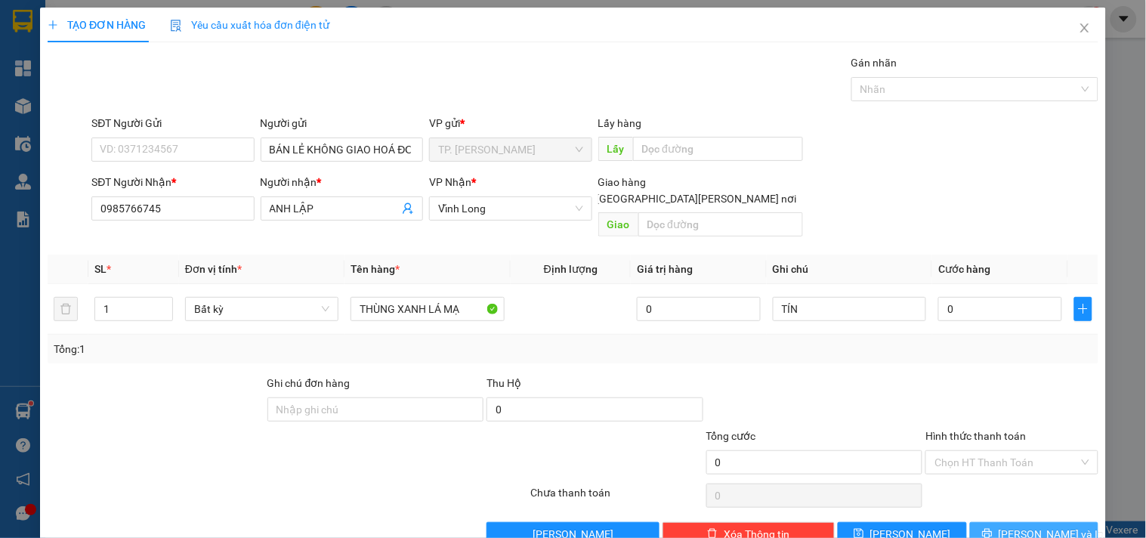
click at [1010, 526] on span "[PERSON_NAME] và In" at bounding box center [1052, 534] width 106 height 17
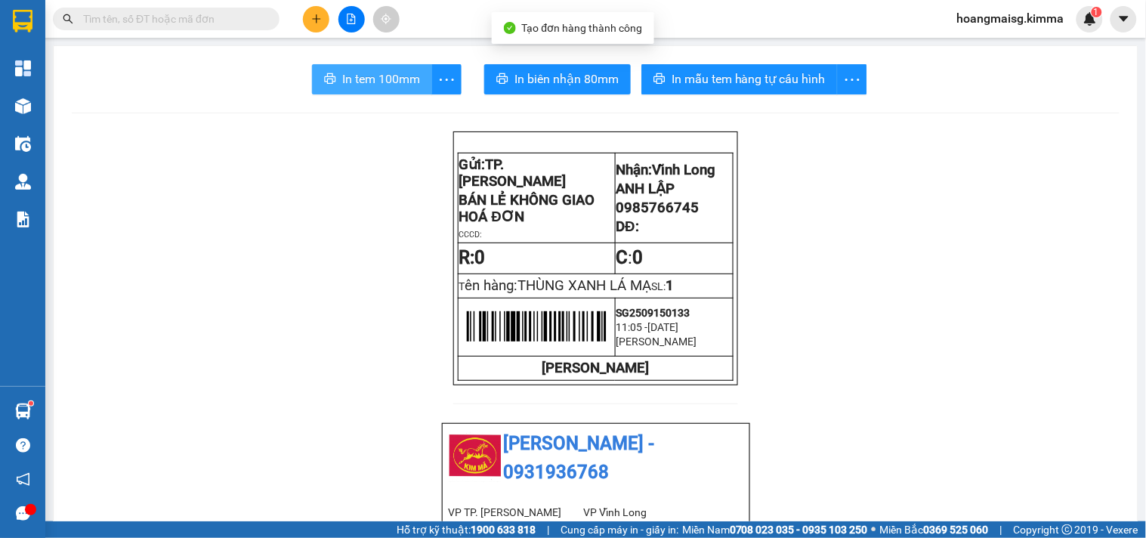
click at [386, 88] on button "In tem 100mm" at bounding box center [372, 79] width 120 height 30
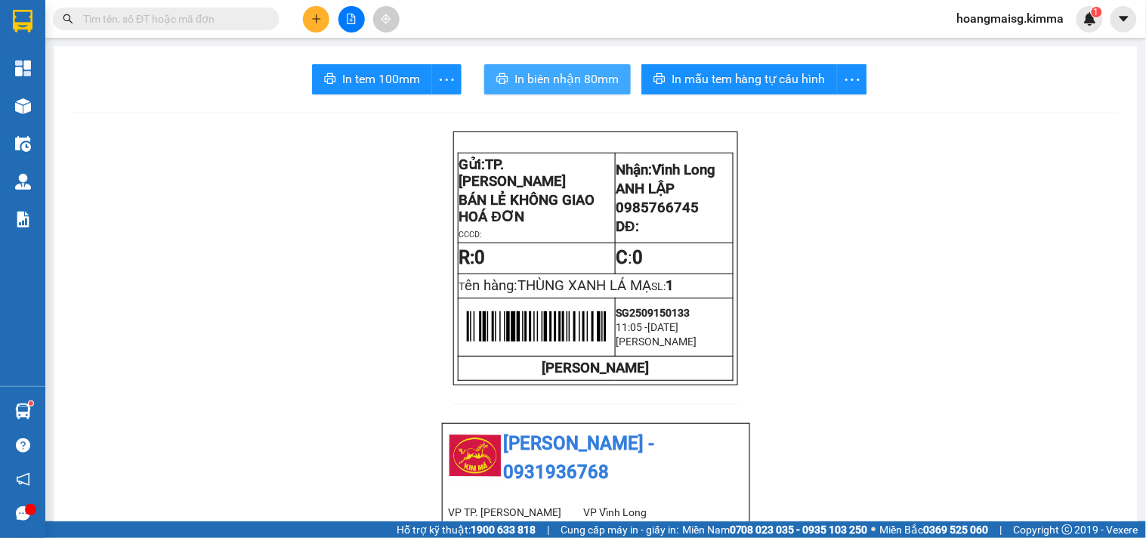
click at [546, 70] on span "In biên nhận 80mm" at bounding box center [567, 79] width 104 height 19
click at [314, 11] on button at bounding box center [316, 19] width 26 height 26
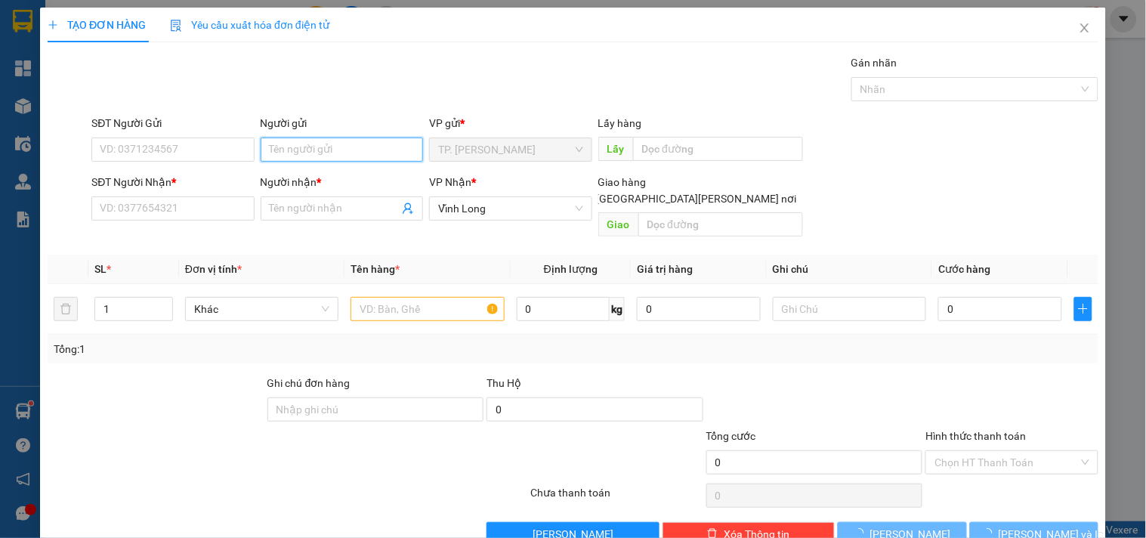
click at [305, 140] on input "Người gửi" at bounding box center [342, 150] width 162 height 24
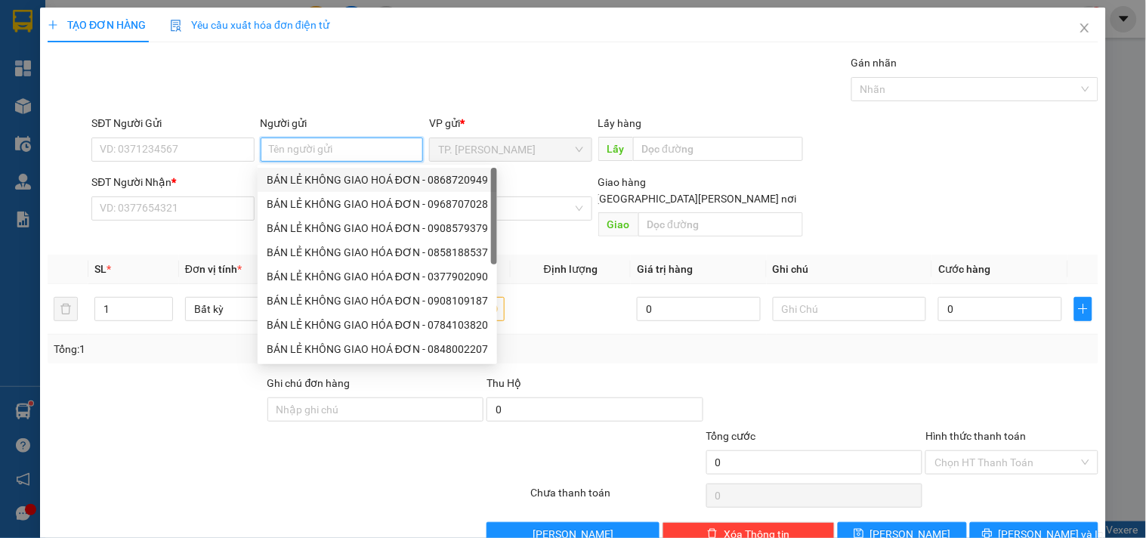
drag, startPoint x: 311, startPoint y: 167, endPoint x: 290, endPoint y: 168, distance: 21.2
click at [305, 168] on div "BÁN LẺ KHÔNG GIAO HOÁ ĐƠN - 0868720949" at bounding box center [378, 180] width 240 height 24
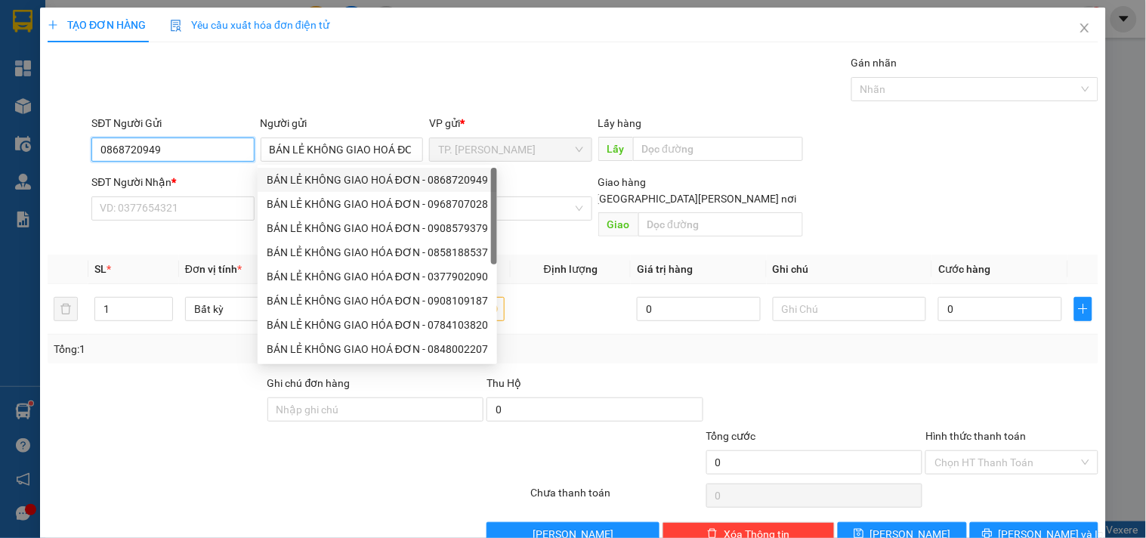
click at [239, 141] on input "0868720949" at bounding box center [172, 150] width 162 height 24
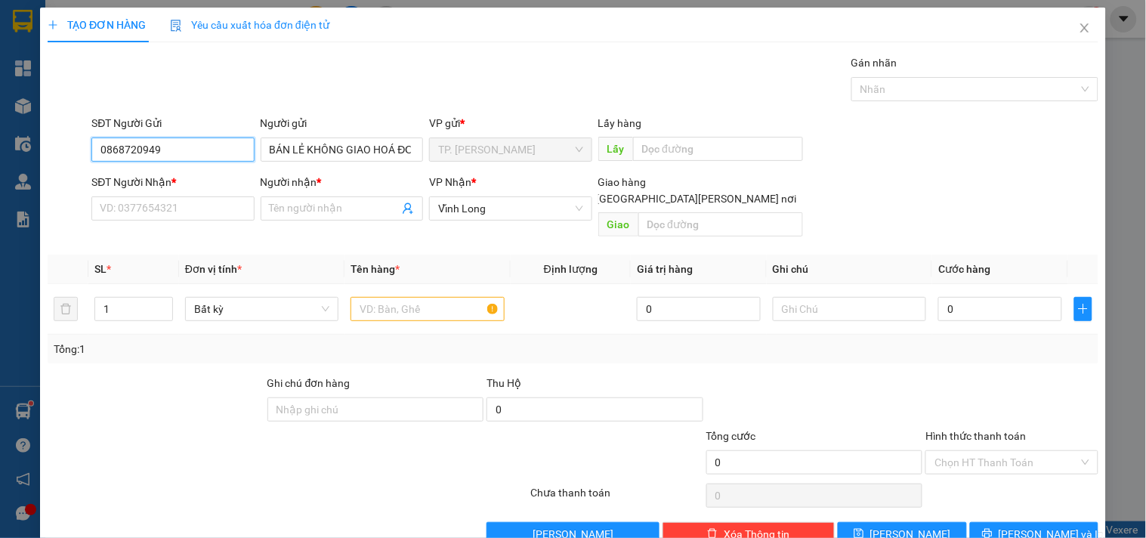
click at [239, 141] on input "0868720949" at bounding box center [172, 150] width 162 height 24
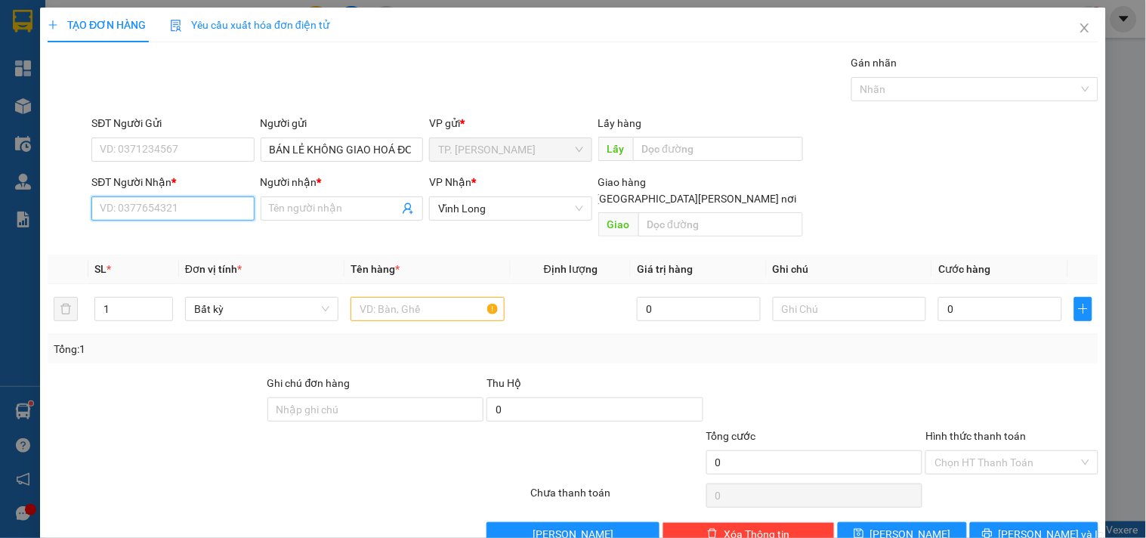
click at [186, 205] on input "SĐT Người Nhận *" at bounding box center [172, 208] width 162 height 24
click at [182, 202] on input "0704773842" at bounding box center [172, 208] width 162 height 24
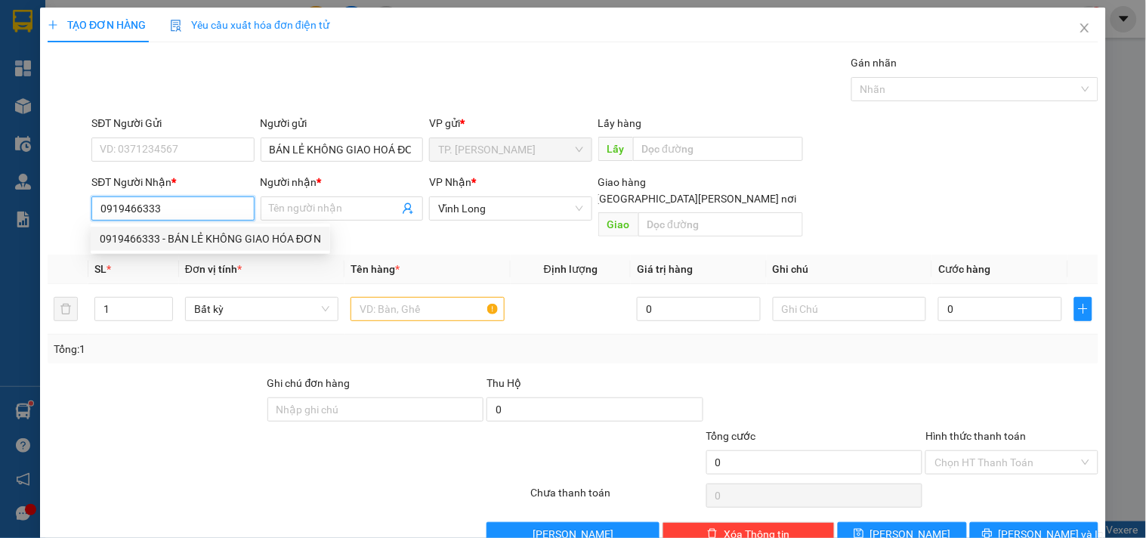
click at [185, 230] on div "0919466333 - BÁN LẺ KHÔNG GIAO HÓA ĐƠN" at bounding box center [210, 238] width 221 height 17
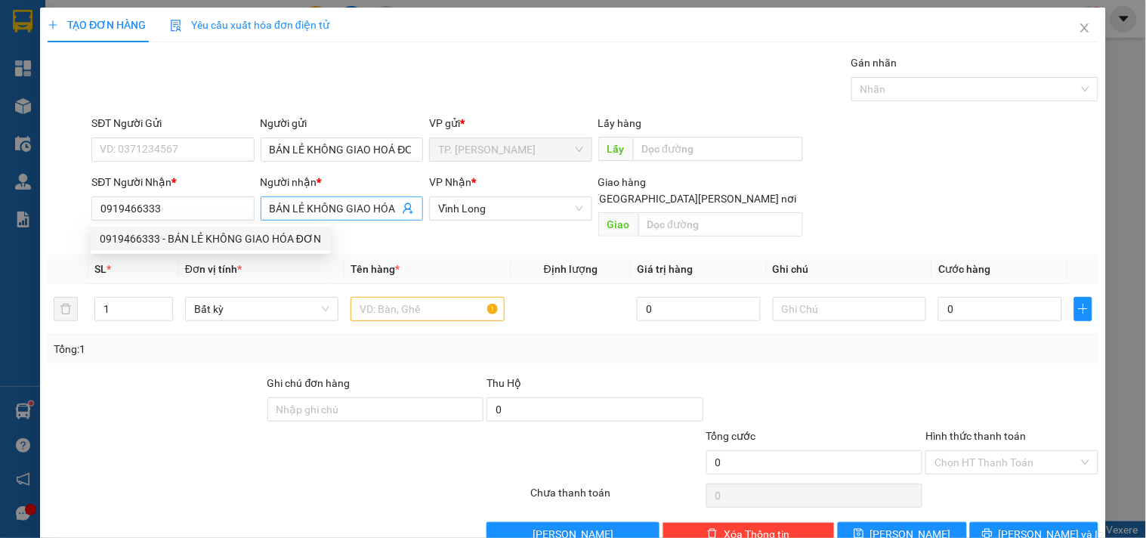
click at [286, 210] on input "BÁN LẺ KHÔNG GIAO HÓA ĐƠN" at bounding box center [334, 208] width 129 height 17
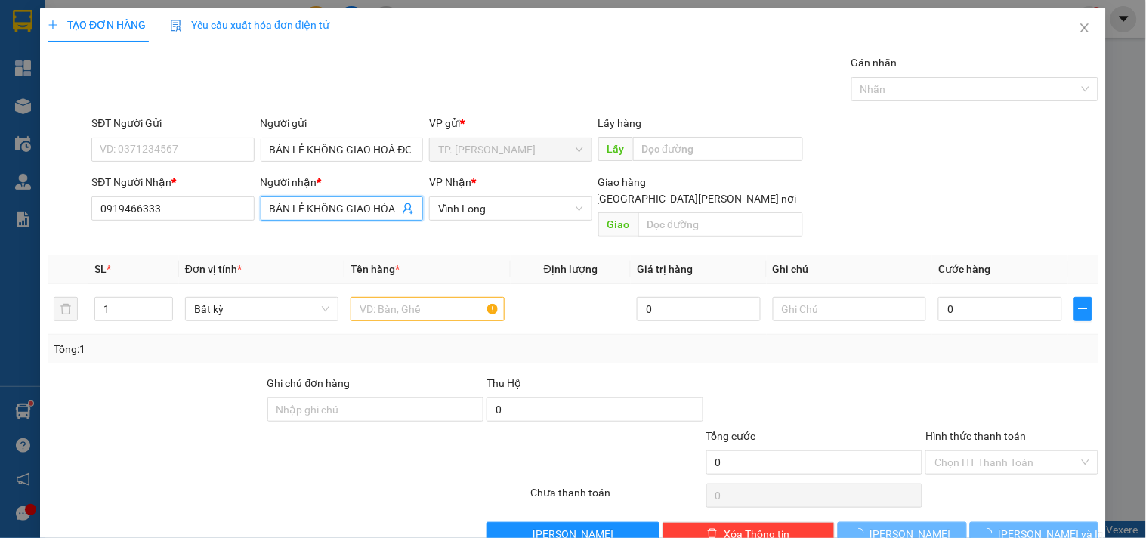
click at [286, 210] on input "BÁN LẺ KHÔNG GIAO HÓA ĐƠN" at bounding box center [334, 208] width 129 height 17
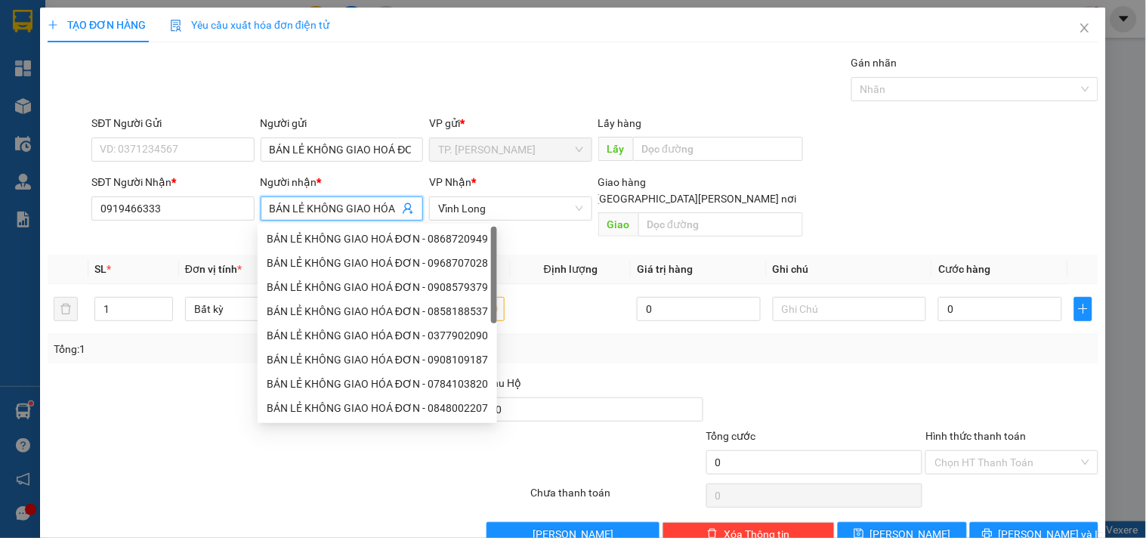
click at [286, 210] on input "BÁN LẺ KHÔNG GIAO HÓA ĐƠN" at bounding box center [334, 208] width 129 height 17
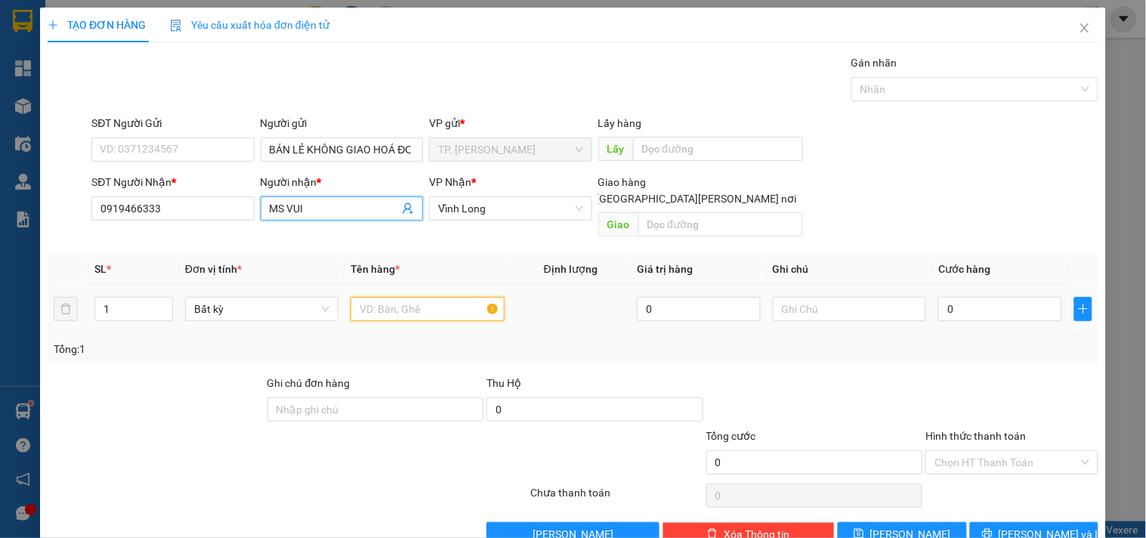
click at [478, 297] on input "text" at bounding box center [427, 309] width 153 height 24
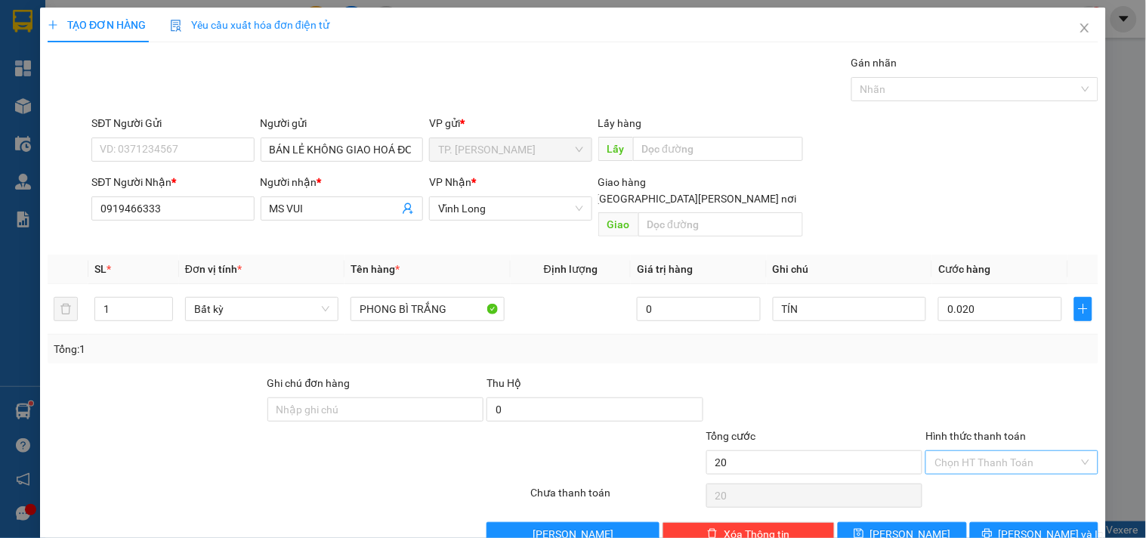
click at [990, 451] on input "Hình thức thanh toán" at bounding box center [1007, 462] width 144 height 23
click at [990, 475] on div "Tại văn phòng" at bounding box center [1002, 476] width 153 height 17
click at [1005, 522] on button "[PERSON_NAME] và In" at bounding box center [1034, 534] width 128 height 24
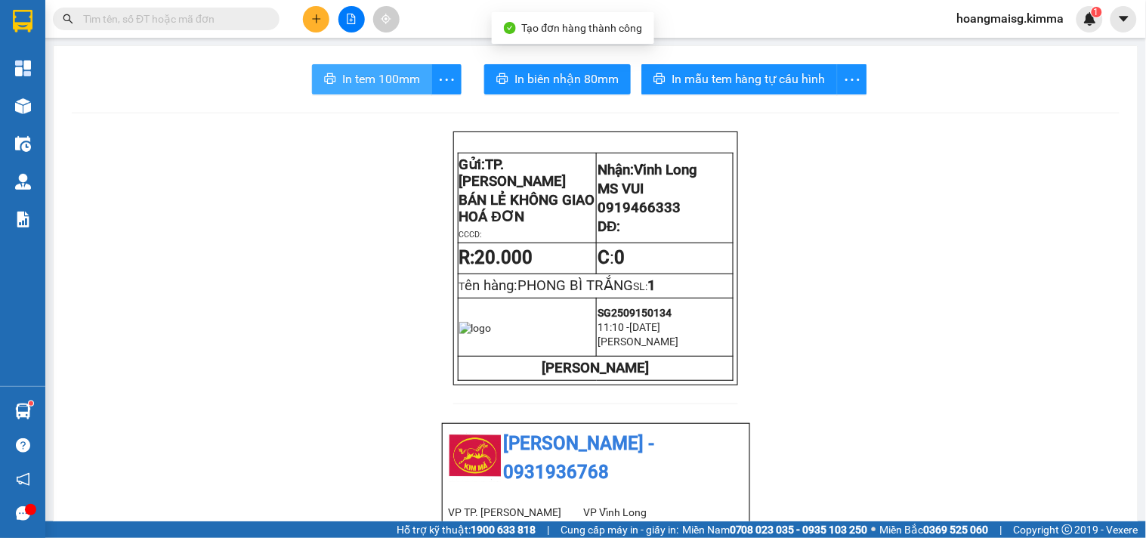
click at [374, 69] on button "In tem 100mm" at bounding box center [372, 79] width 120 height 30
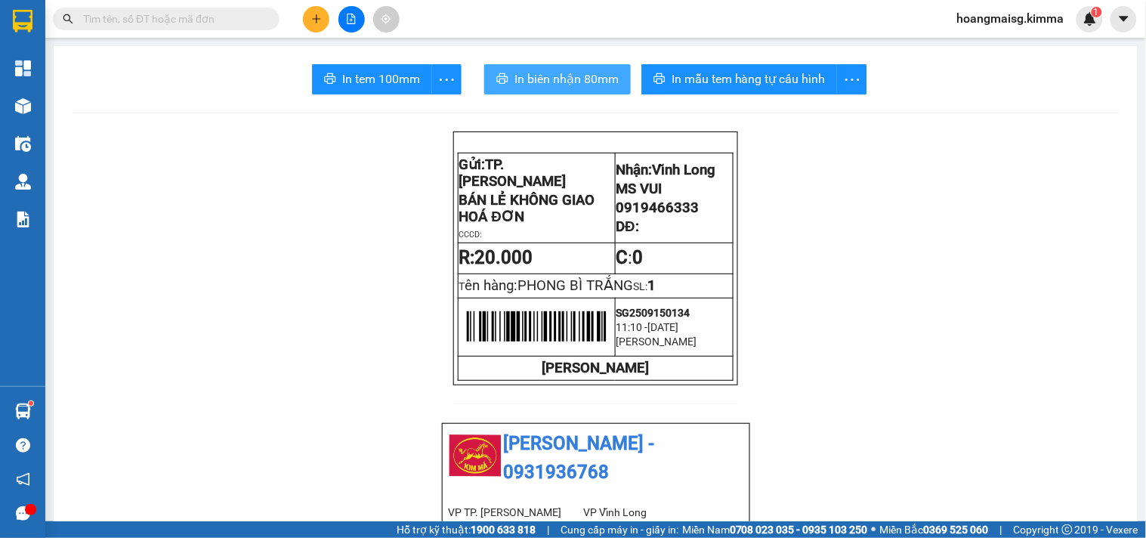
click at [527, 78] on span "In biên nhận 80mm" at bounding box center [567, 79] width 104 height 19
click at [329, 16] on button at bounding box center [316, 19] width 26 height 26
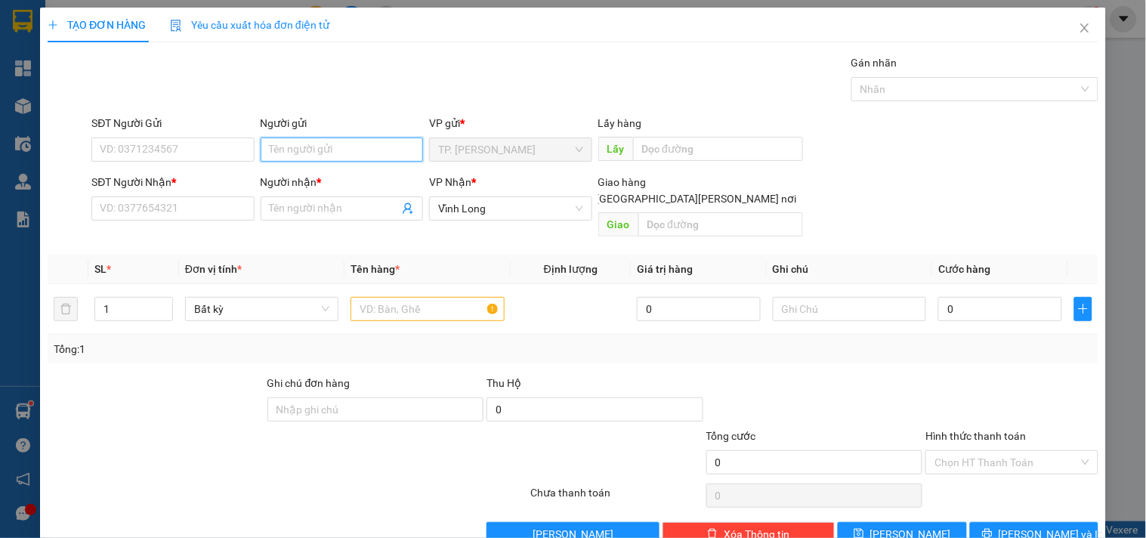
click at [338, 142] on input "Người gửi" at bounding box center [342, 150] width 162 height 24
click at [327, 147] on input "Người gửi" at bounding box center [342, 150] width 162 height 24
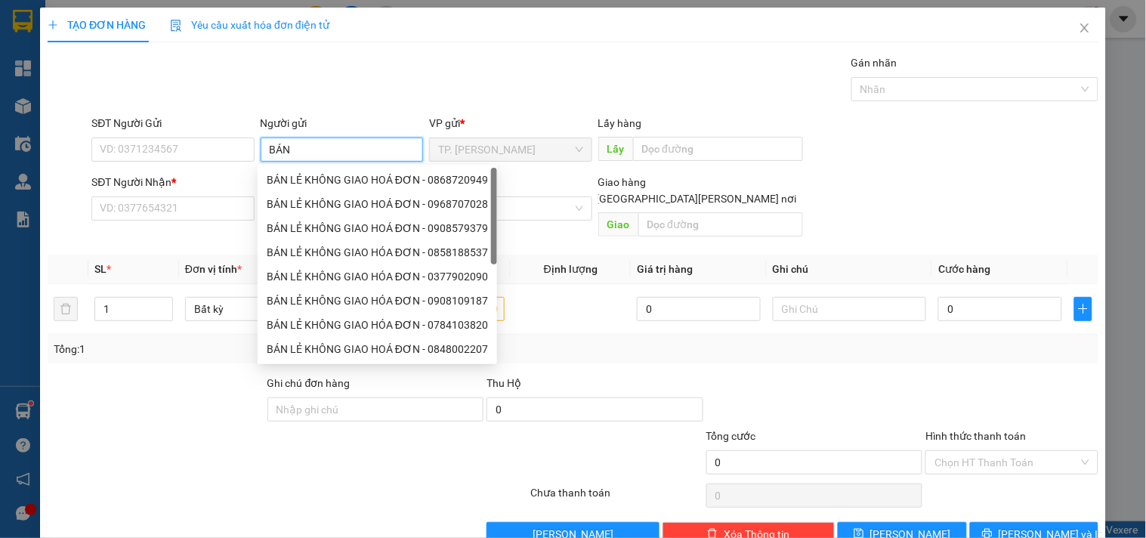
click at [308, 170] on div "BÁN LẺ KHÔNG GIAO HOÁ ĐƠN - 0868720949" at bounding box center [378, 180] width 240 height 24
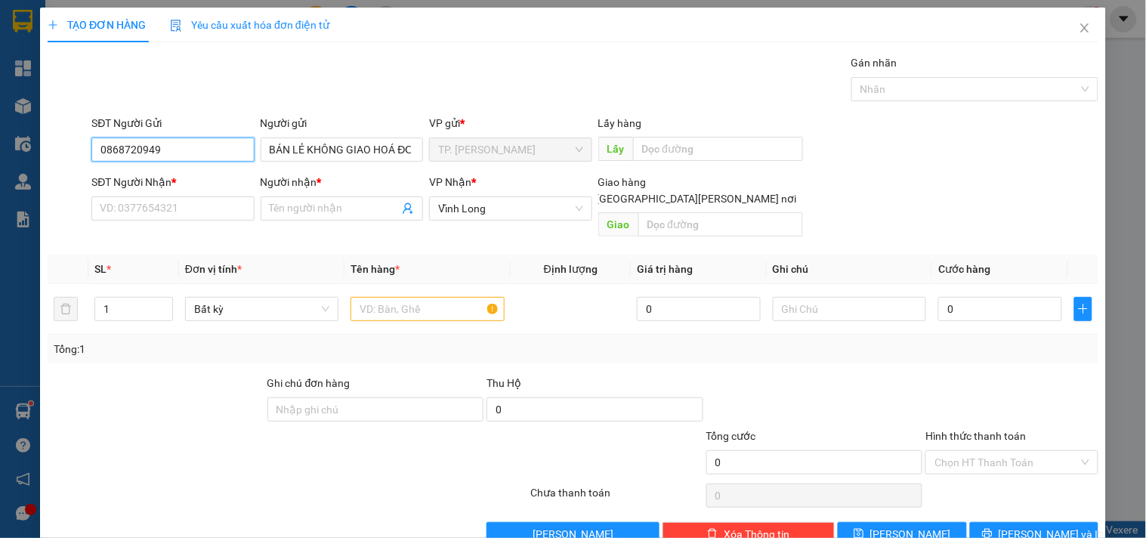
click at [200, 151] on input "0868720949" at bounding box center [172, 150] width 162 height 24
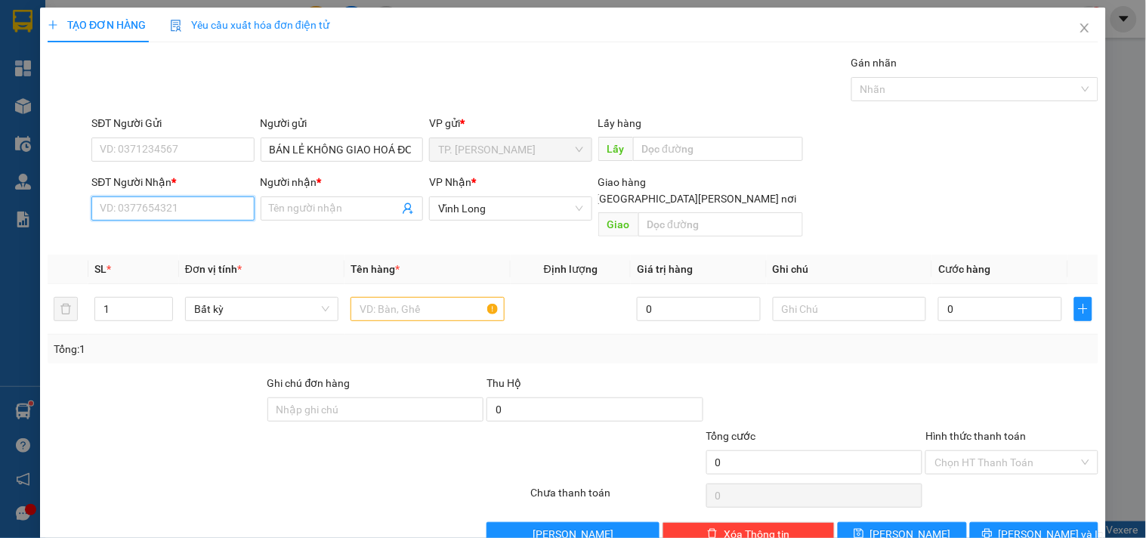
click at [178, 213] on input "SĐT Người Nhận *" at bounding box center [172, 208] width 162 height 24
click at [193, 250] on div "0799159545 - LINH" at bounding box center [171, 239] width 161 height 24
click at [396, 297] on input "text" at bounding box center [427, 309] width 153 height 24
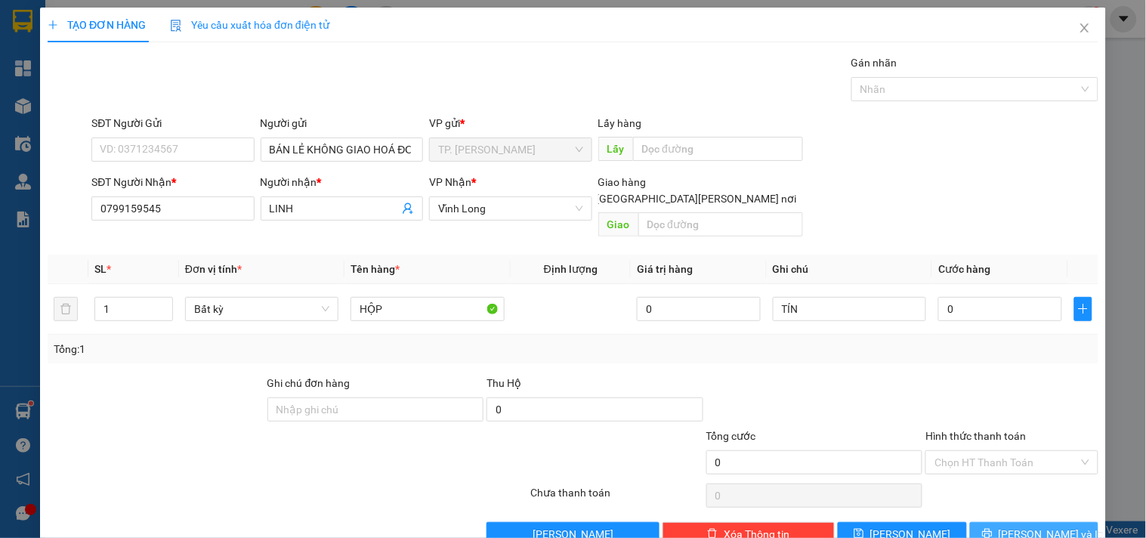
drag, startPoint x: 1023, startPoint y: 503, endPoint x: 1025, endPoint y: 524, distance: 21.3
click at [1025, 521] on div "Transit Pickup Surcharge Ids Transit Deliver Surcharge Ids Transit Deliver Surc…" at bounding box center [573, 300] width 1051 height 492
click at [1034, 527] on button "[PERSON_NAME] và In" at bounding box center [1034, 534] width 128 height 24
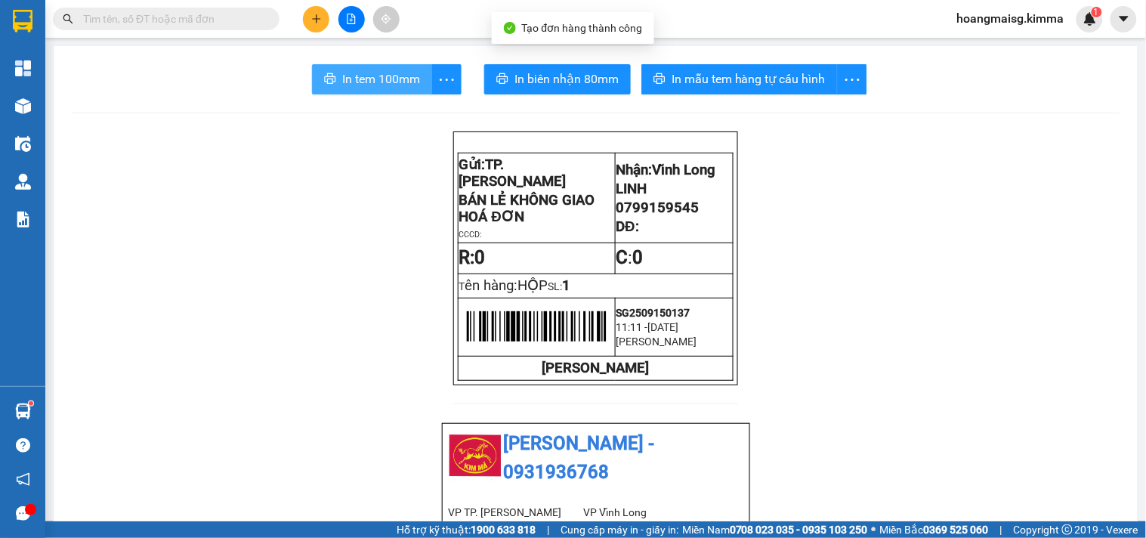
click at [373, 86] on span "In tem 100mm" at bounding box center [381, 79] width 78 height 19
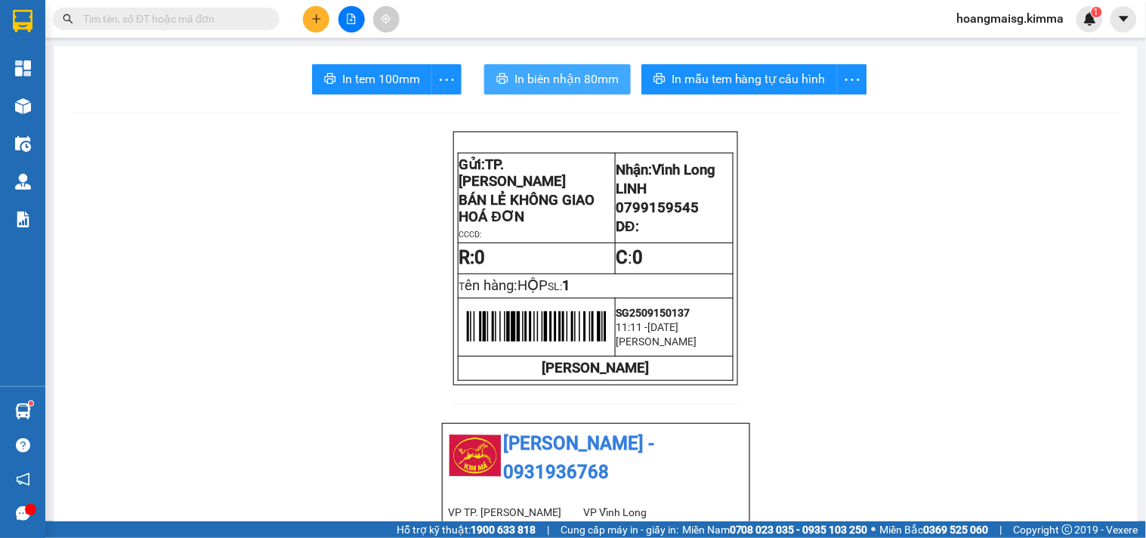
click at [548, 84] on span "In biên nhận 80mm" at bounding box center [567, 79] width 104 height 19
click at [320, 25] on button at bounding box center [316, 19] width 26 height 26
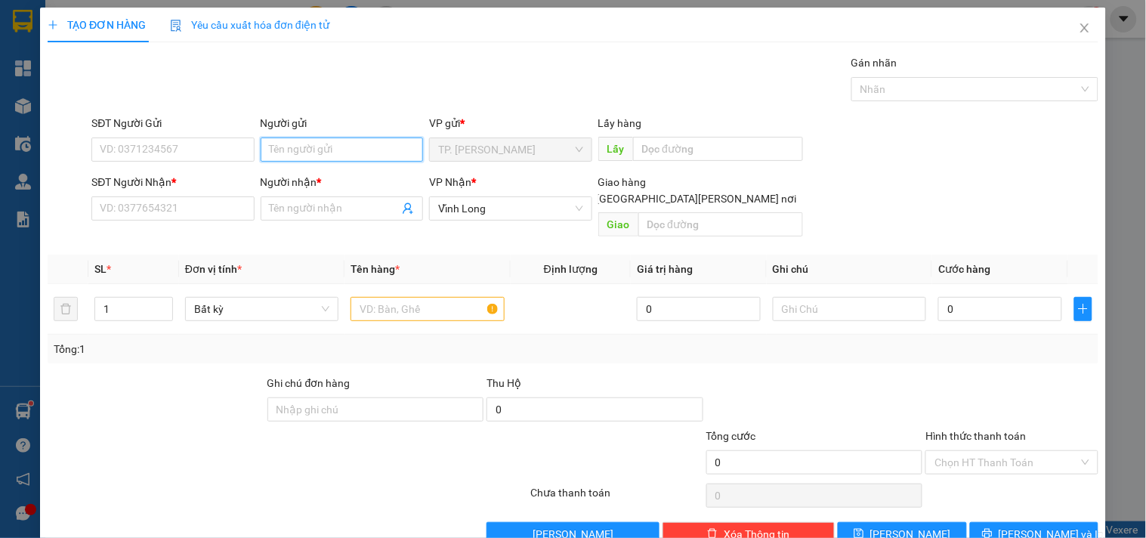
click at [355, 147] on input "Người gửi" at bounding box center [342, 150] width 162 height 24
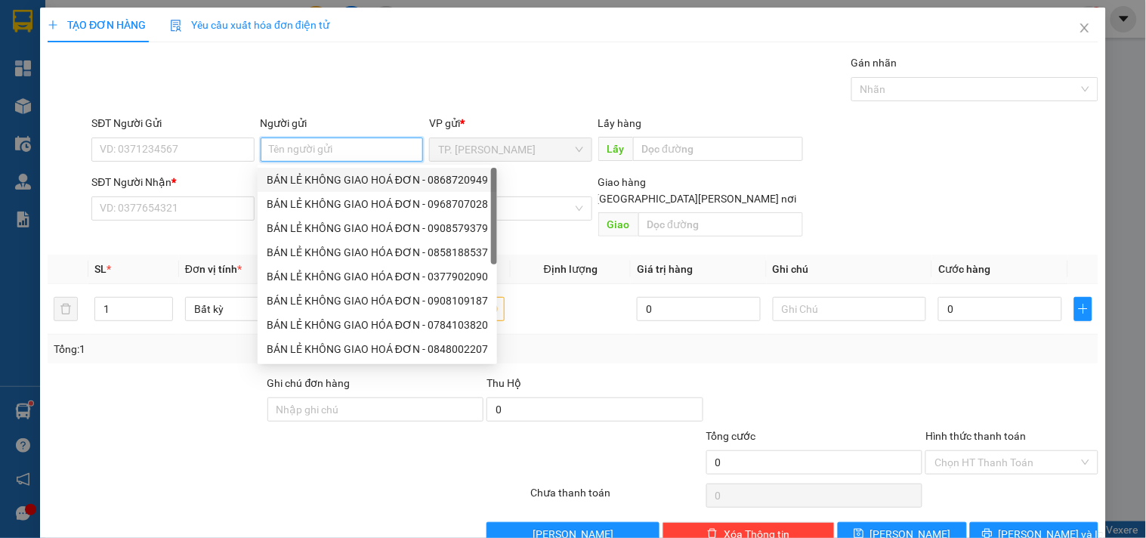
click at [342, 190] on div "BÁN LẺ KHÔNG GIAO HOÁ ĐƠN - 0868720949" at bounding box center [378, 180] width 240 height 24
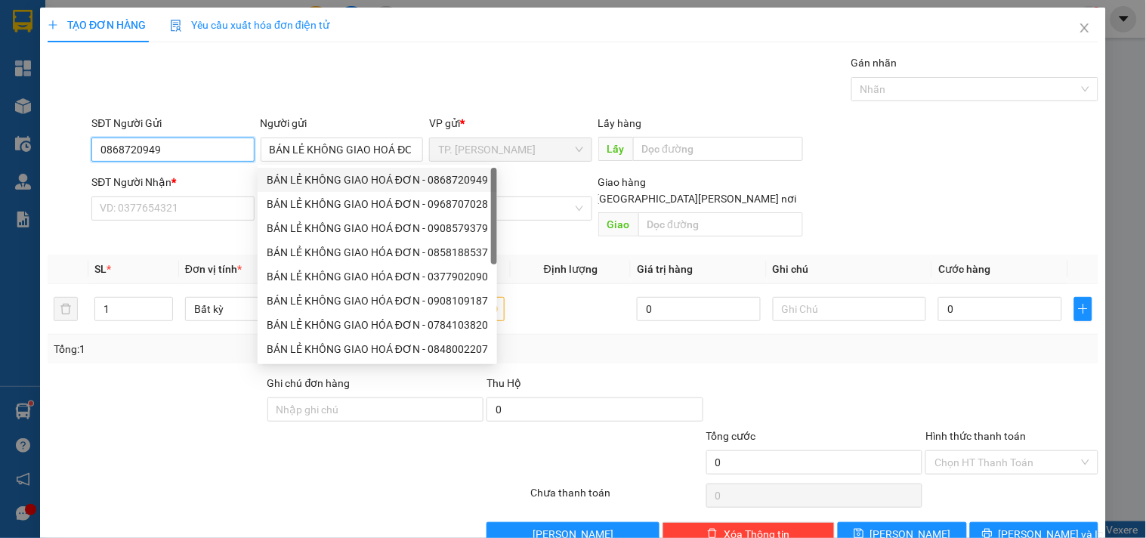
click at [230, 150] on input "0868720949" at bounding box center [172, 150] width 162 height 24
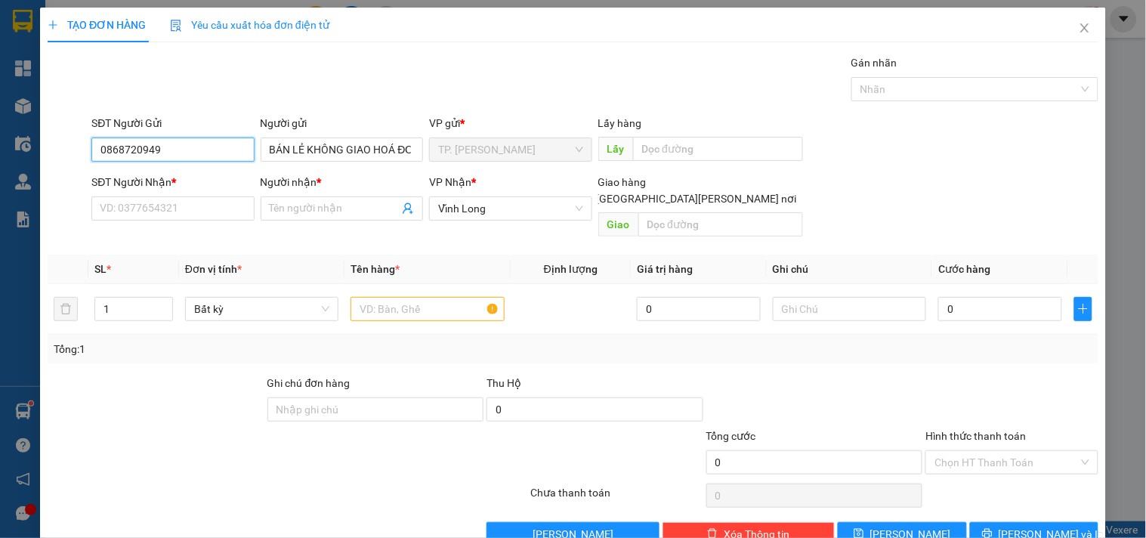
click at [230, 150] on input "0868720949" at bounding box center [172, 150] width 162 height 24
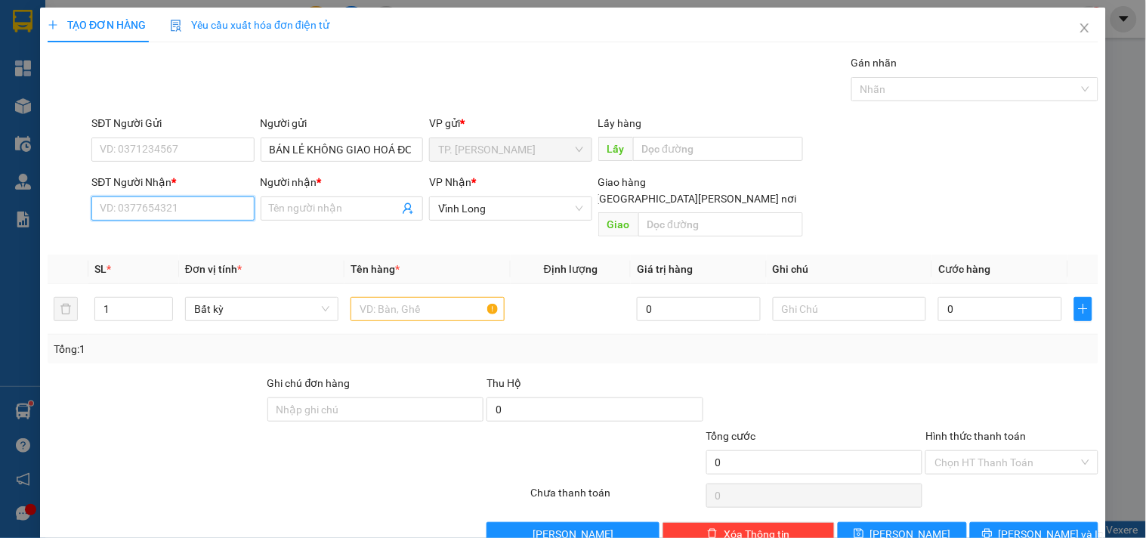
click at [221, 201] on input "SĐT Người Nhận *" at bounding box center [172, 208] width 162 height 24
click at [200, 246] on div "0901002591 - [PERSON_NAME]" at bounding box center [174, 238] width 149 height 17
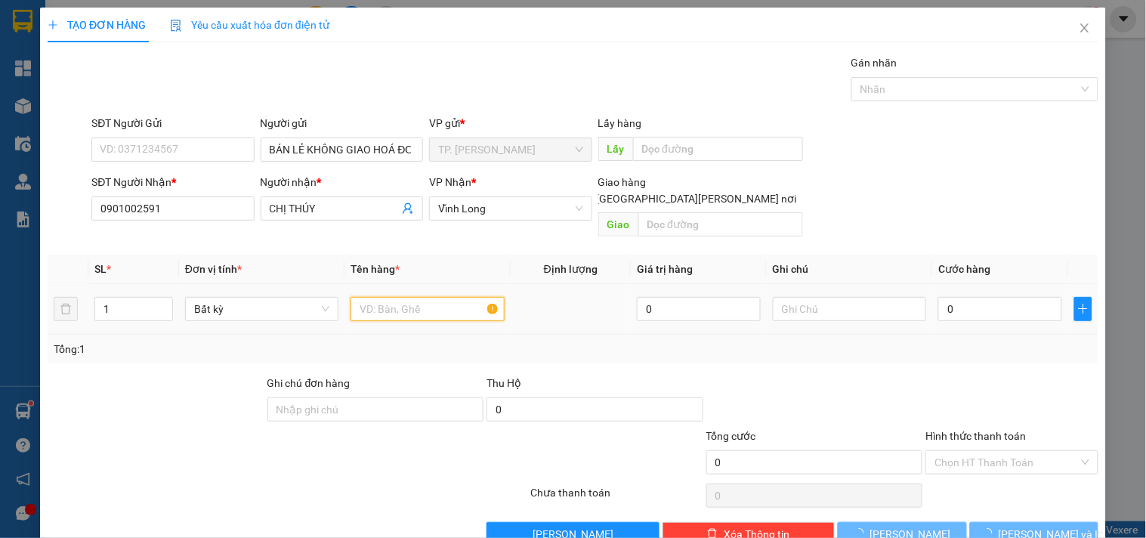
drag, startPoint x: 394, startPoint y: 293, endPoint x: 290, endPoint y: 233, distance: 119.9
click at [385, 297] on input "text" at bounding box center [427, 309] width 153 height 24
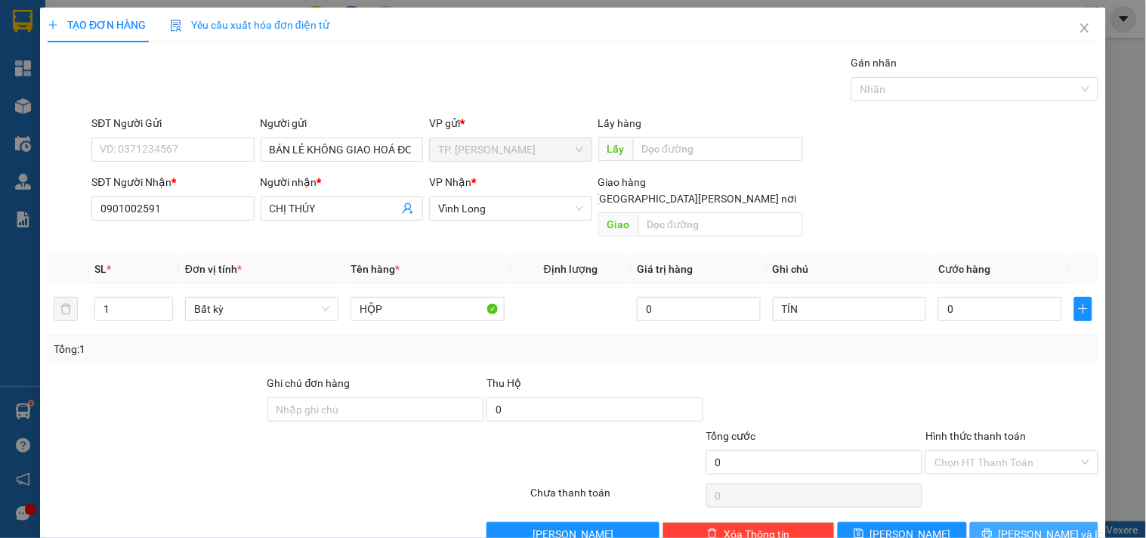
click at [1047, 526] on span "[PERSON_NAME] và In" at bounding box center [1052, 534] width 106 height 17
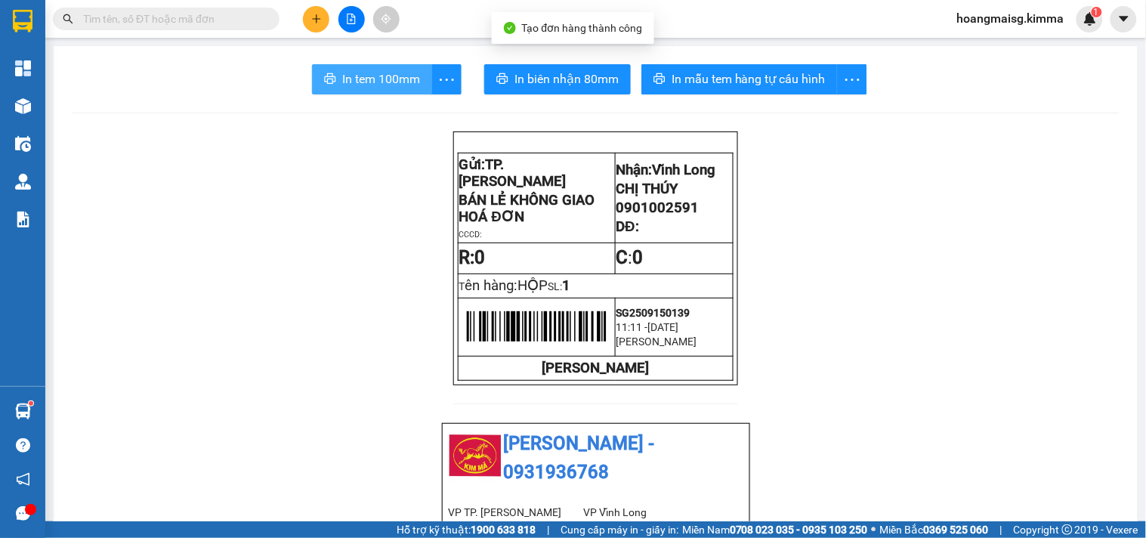
click at [350, 85] on span "In tem 100mm" at bounding box center [381, 79] width 78 height 19
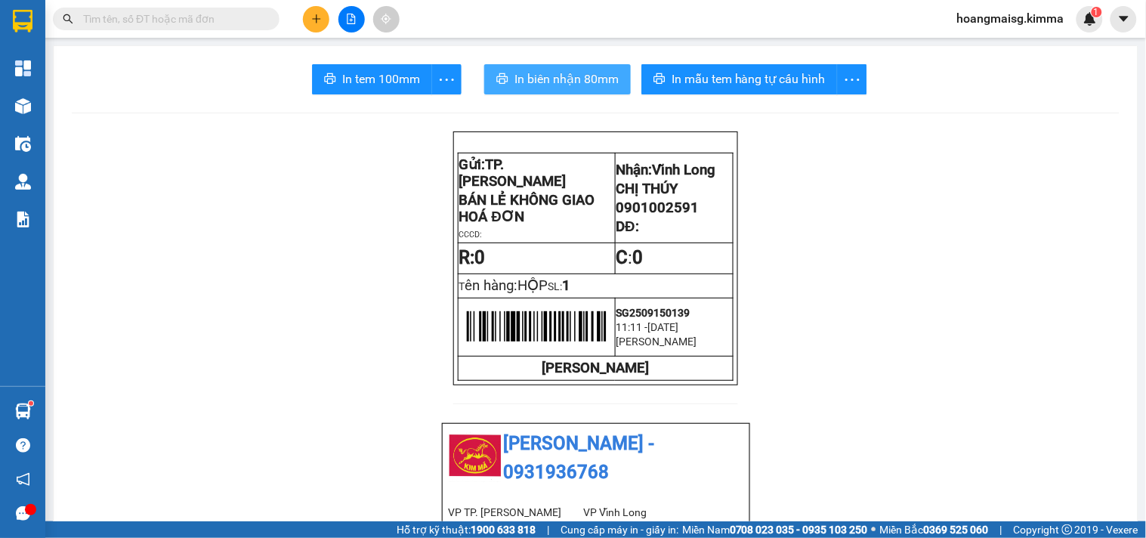
click at [538, 81] on span "In biên nhận 80mm" at bounding box center [567, 79] width 104 height 19
click at [319, 15] on icon "plus" at bounding box center [316, 19] width 11 height 11
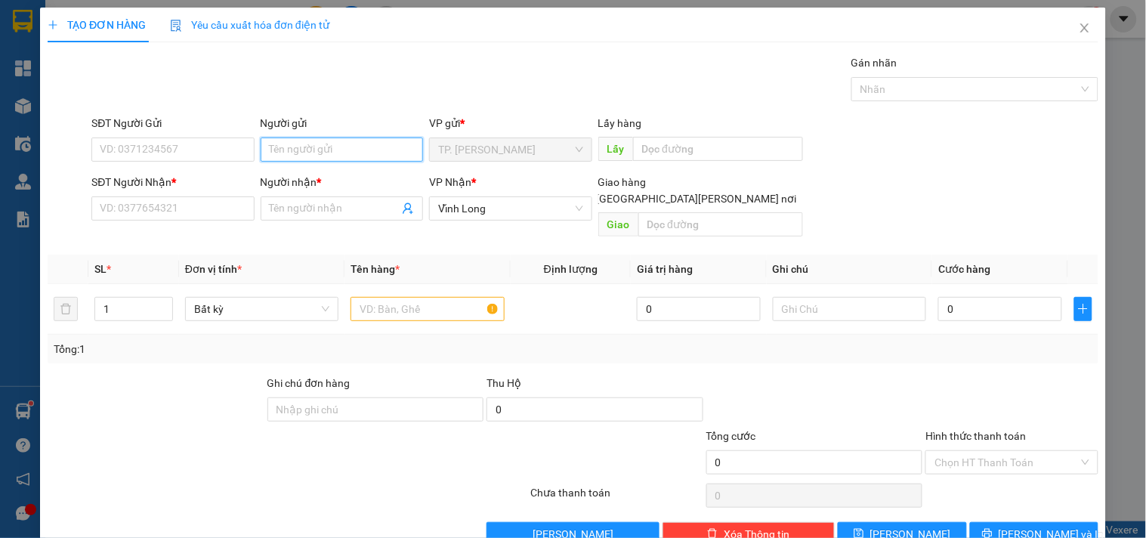
click at [340, 139] on input "Người gửi" at bounding box center [342, 150] width 162 height 24
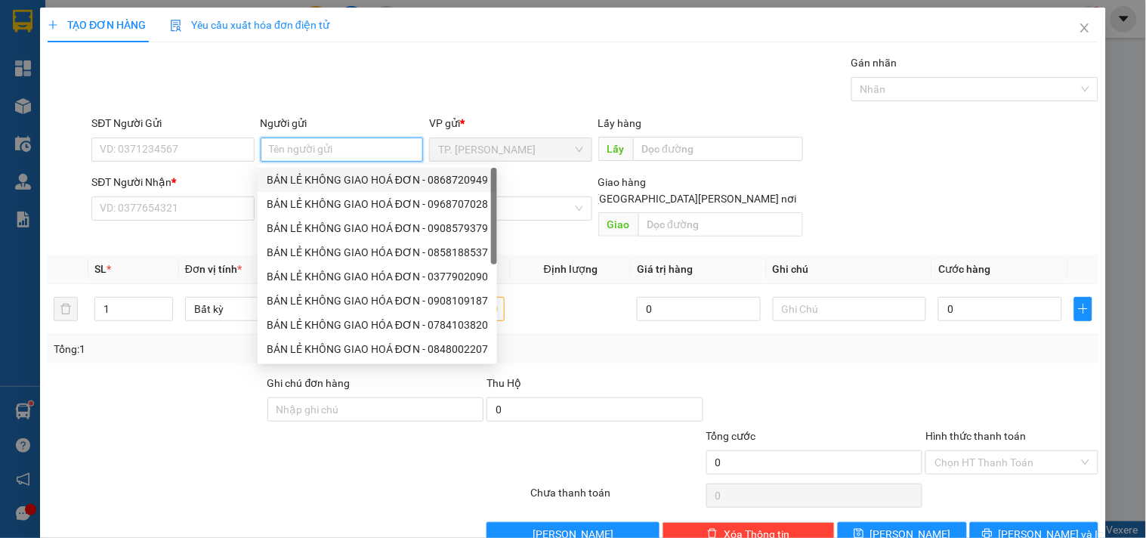
drag, startPoint x: 326, startPoint y: 184, endPoint x: 252, endPoint y: 176, distance: 74.4
click at [323, 183] on div "BÁN LẺ KHÔNG GIAO HOÁ ĐƠN - 0868720949" at bounding box center [377, 180] width 221 height 17
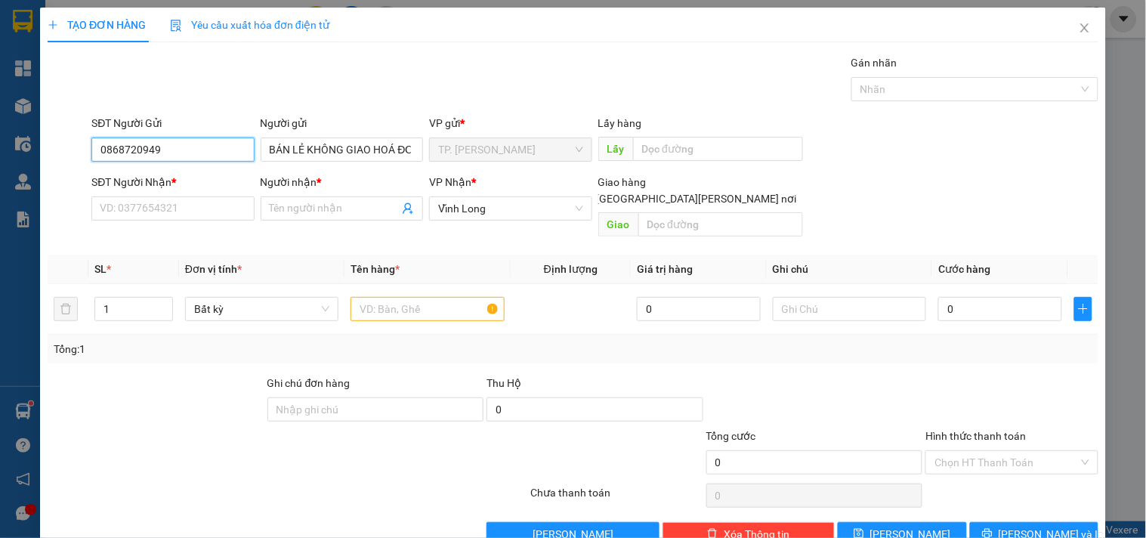
click at [212, 146] on input "0868720949" at bounding box center [172, 150] width 162 height 24
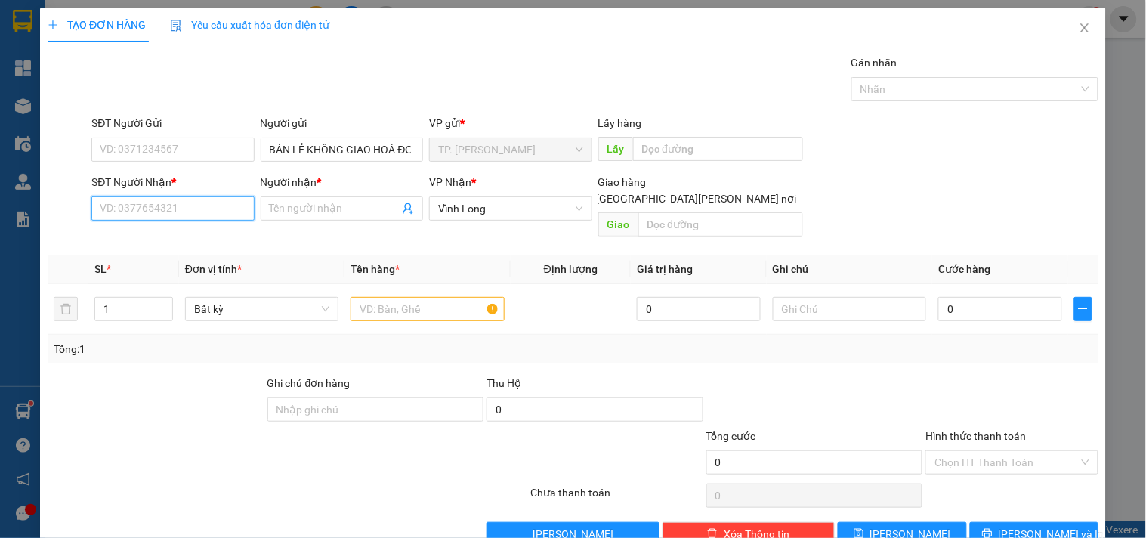
click at [202, 218] on input "SĐT Người Nhận *" at bounding box center [172, 208] width 162 height 24
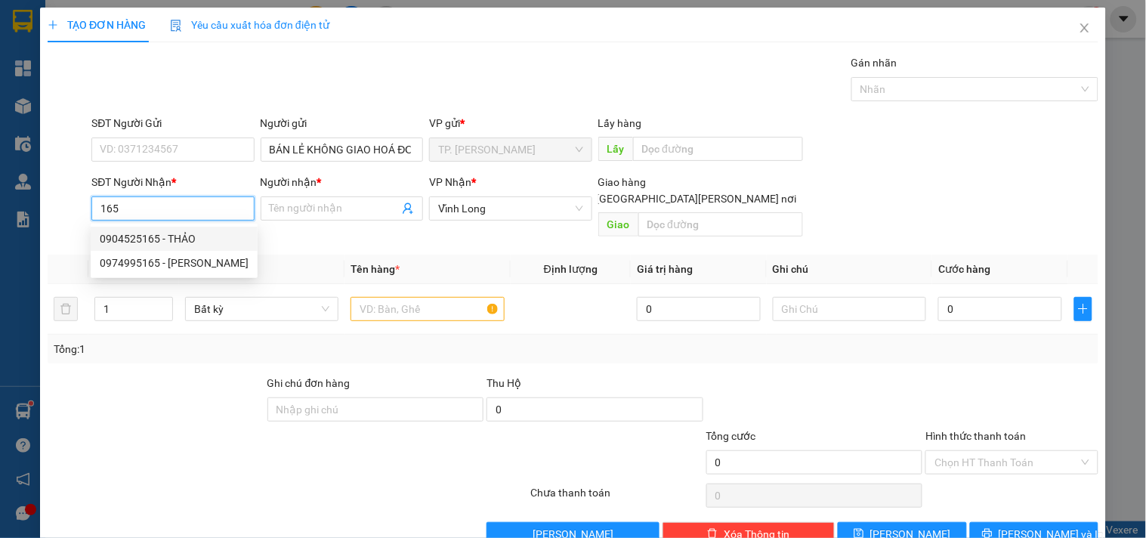
drag, startPoint x: 212, startPoint y: 234, endPoint x: 231, endPoint y: 240, distance: 19.6
click at [212, 235] on div "0904525165 - THẢO" at bounding box center [174, 238] width 149 height 17
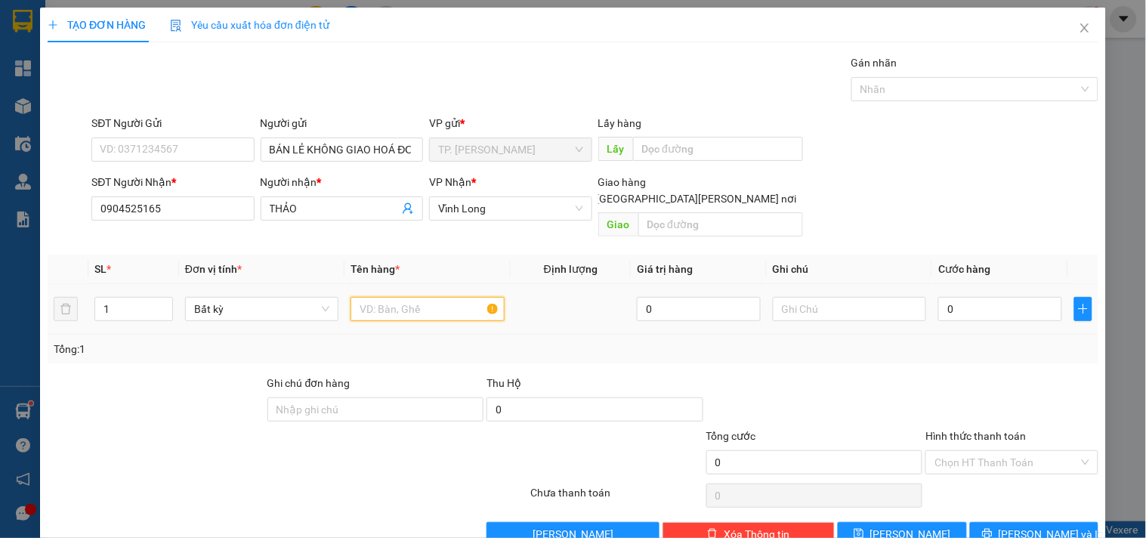
click at [379, 297] on input "text" at bounding box center [427, 309] width 153 height 24
click at [993, 528] on icon "printer" at bounding box center [987, 533] width 11 height 11
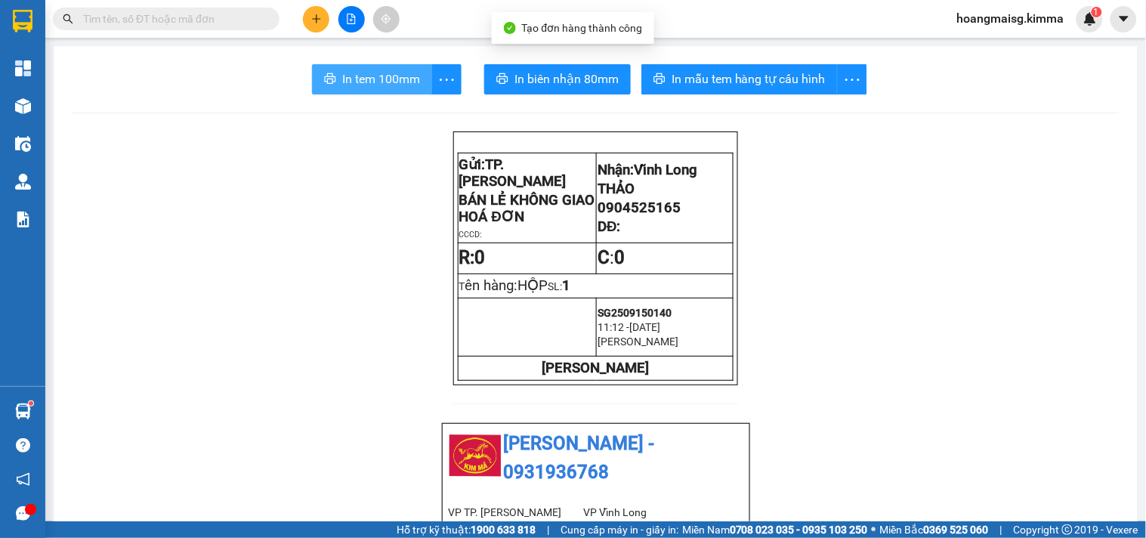
click at [353, 73] on span "In tem 100mm" at bounding box center [381, 79] width 78 height 19
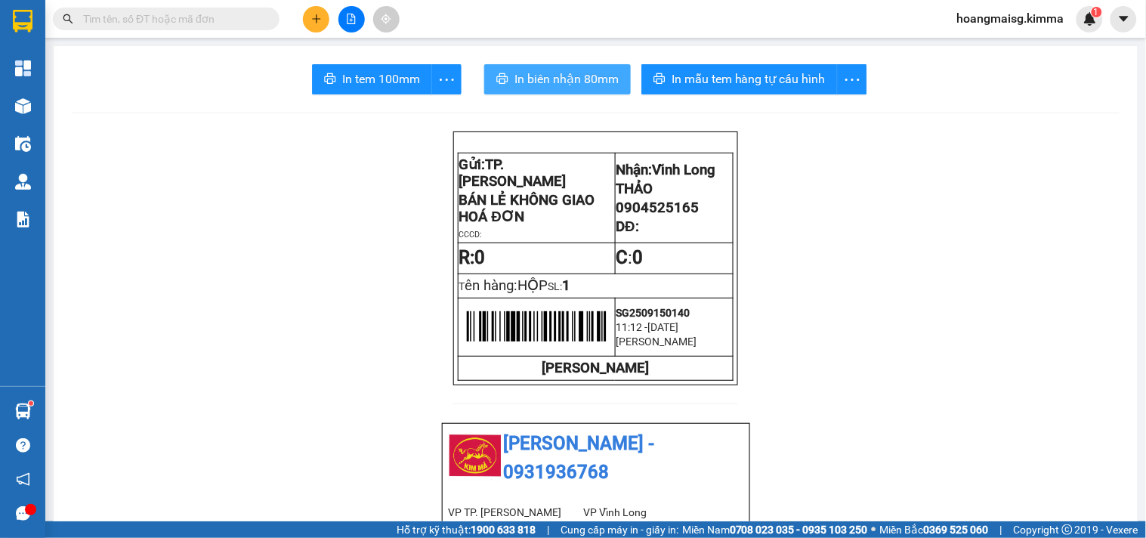
click at [564, 81] on span "In biên nhận 80mm" at bounding box center [567, 79] width 104 height 19
click at [311, 6] on div at bounding box center [351, 19] width 113 height 26
click at [314, 11] on button at bounding box center [316, 19] width 26 height 26
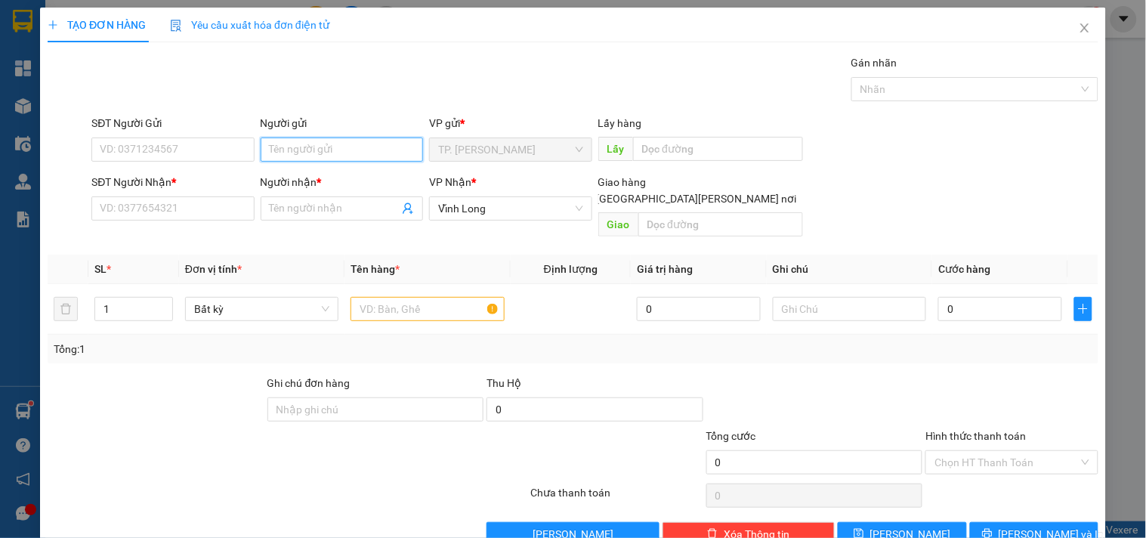
click at [298, 141] on input "Người gửi" at bounding box center [342, 150] width 162 height 24
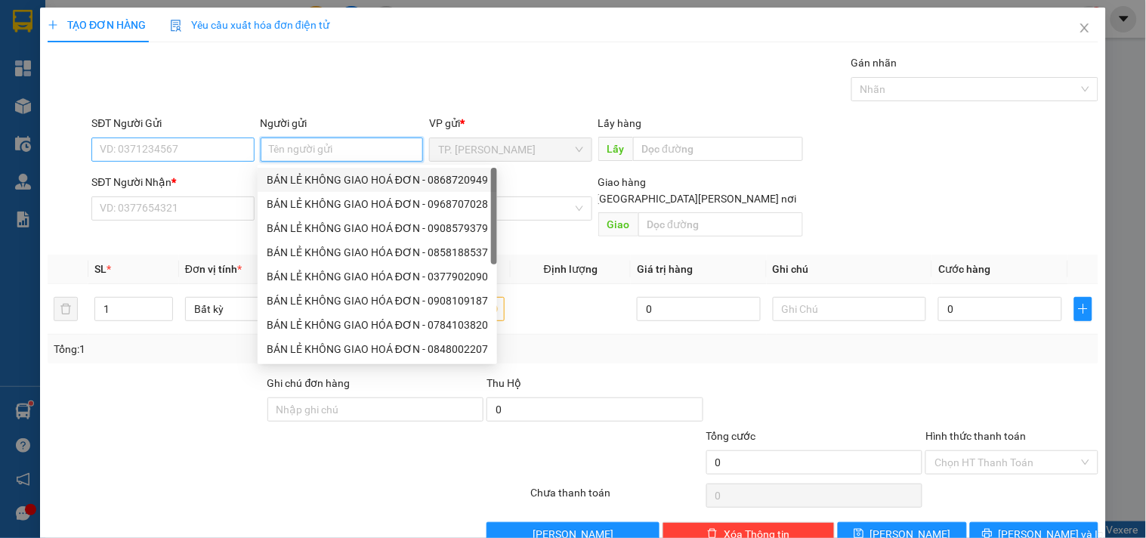
click at [297, 169] on div "BÁN LẺ KHÔNG GIAO HOÁ ĐƠN - 0868720949" at bounding box center [378, 180] width 240 height 24
click at [204, 155] on input "0868720949" at bounding box center [172, 150] width 162 height 24
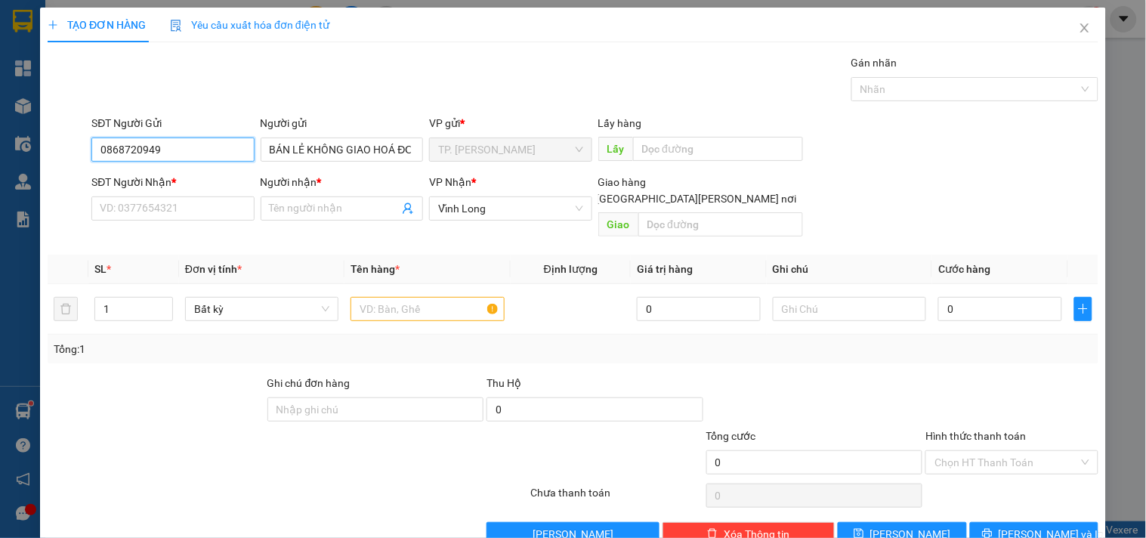
click at [204, 155] on input "0868720949" at bounding box center [172, 150] width 162 height 24
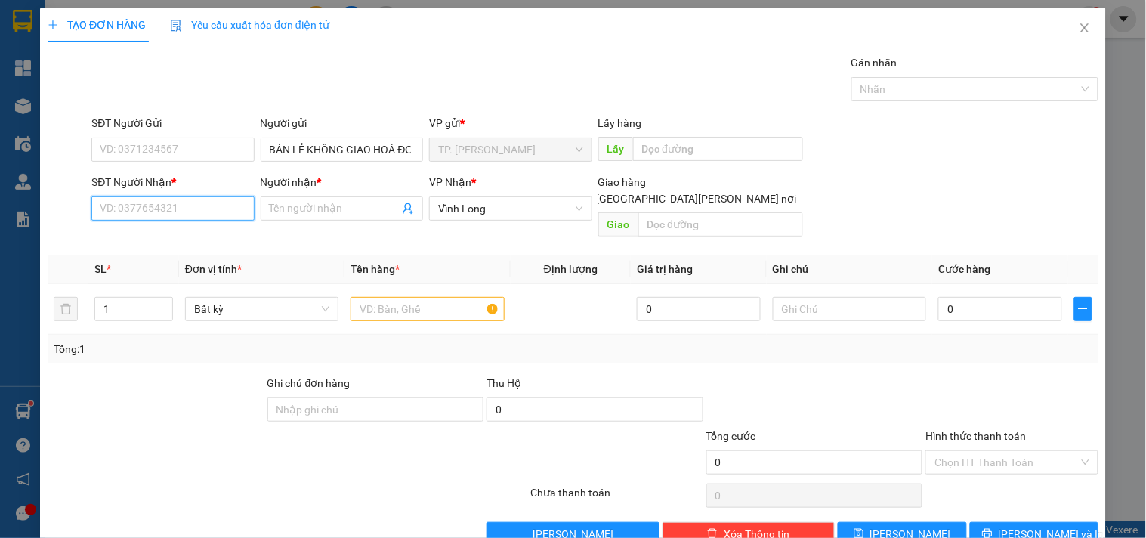
click at [202, 197] on input "SĐT Người Nhận *" at bounding box center [172, 208] width 162 height 24
click at [198, 239] on div "0859756666 - [PERSON_NAME]" at bounding box center [174, 238] width 149 height 17
drag, startPoint x: 393, startPoint y: 286, endPoint x: 386, endPoint y: 273, distance: 14.5
click at [394, 297] on input "text" at bounding box center [427, 309] width 153 height 24
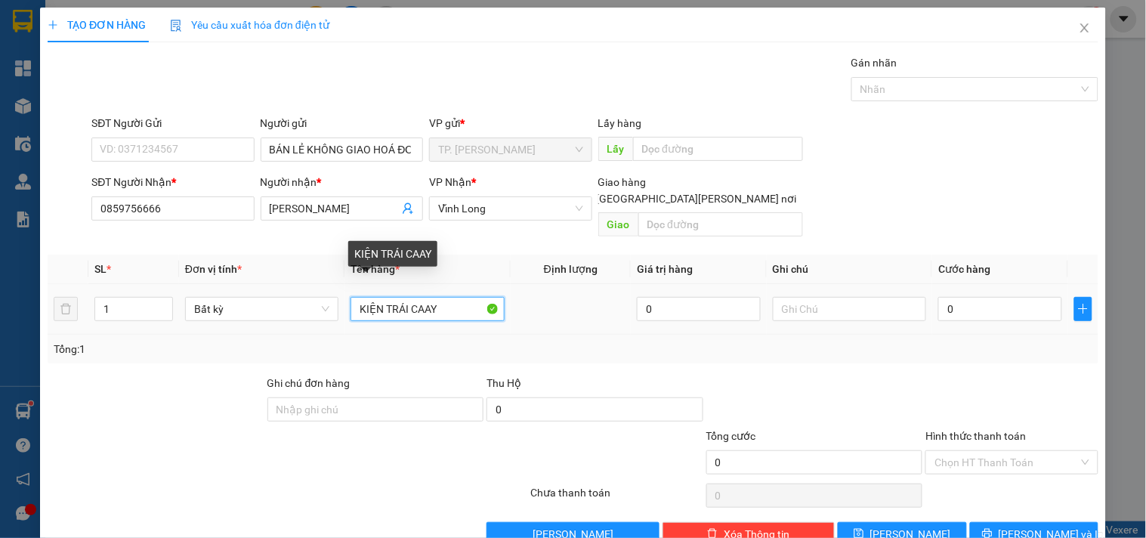
click at [443, 297] on input "KIỆN TRÁI CAAY" at bounding box center [427, 309] width 153 height 24
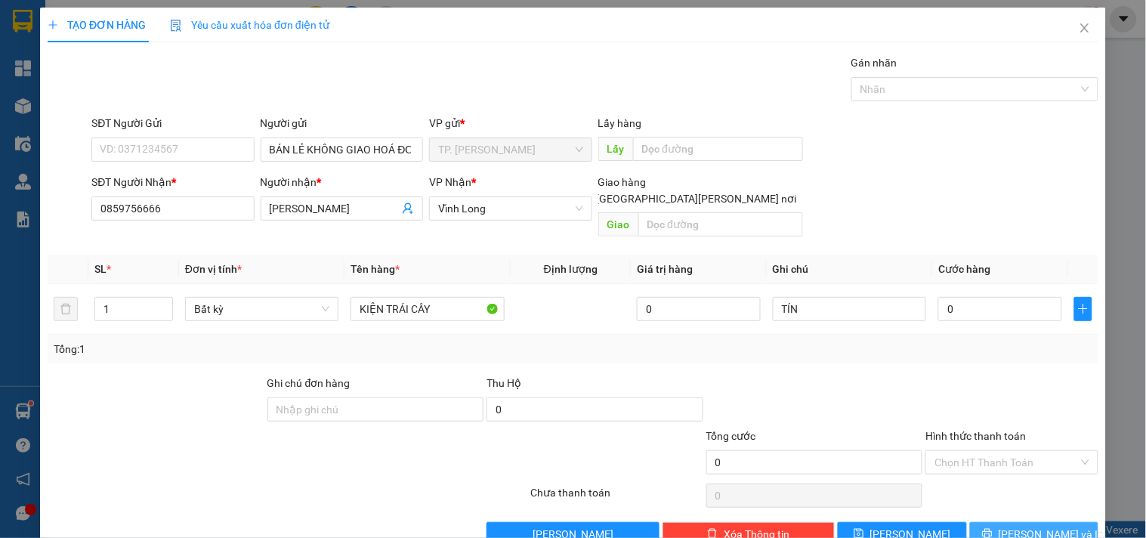
click at [1013, 522] on button "[PERSON_NAME] và In" at bounding box center [1034, 534] width 128 height 24
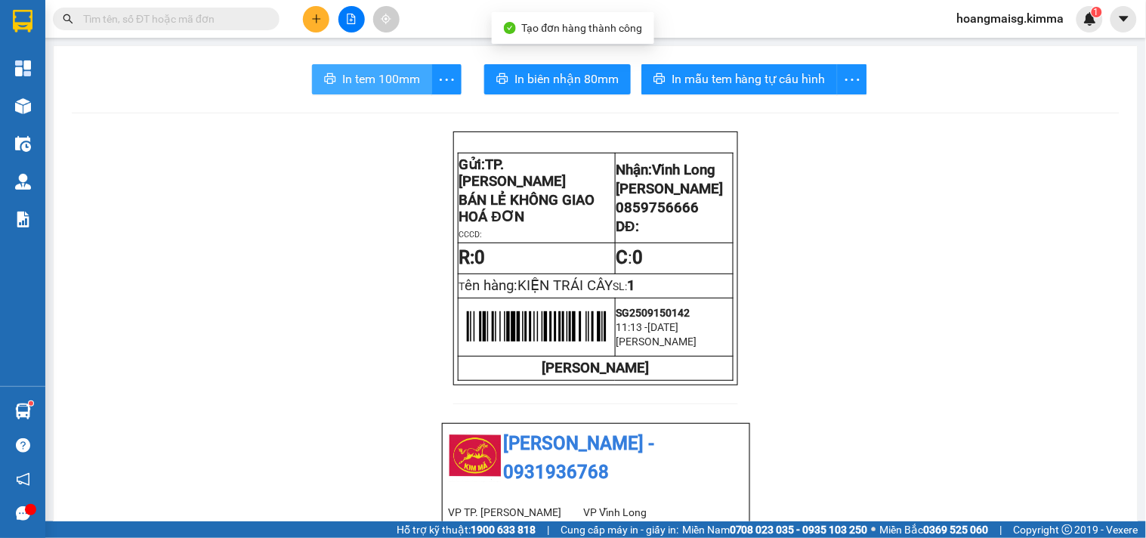
click at [398, 91] on button "In tem 100mm" at bounding box center [372, 79] width 120 height 30
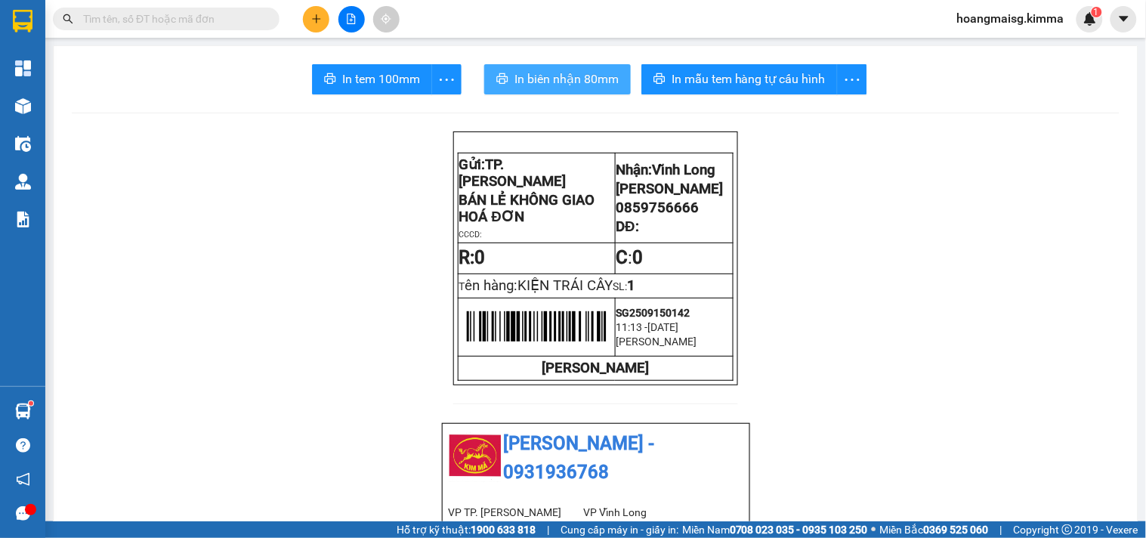
click at [545, 74] on span "In biên nhận 80mm" at bounding box center [567, 79] width 104 height 19
click at [315, 9] on button at bounding box center [316, 19] width 26 height 26
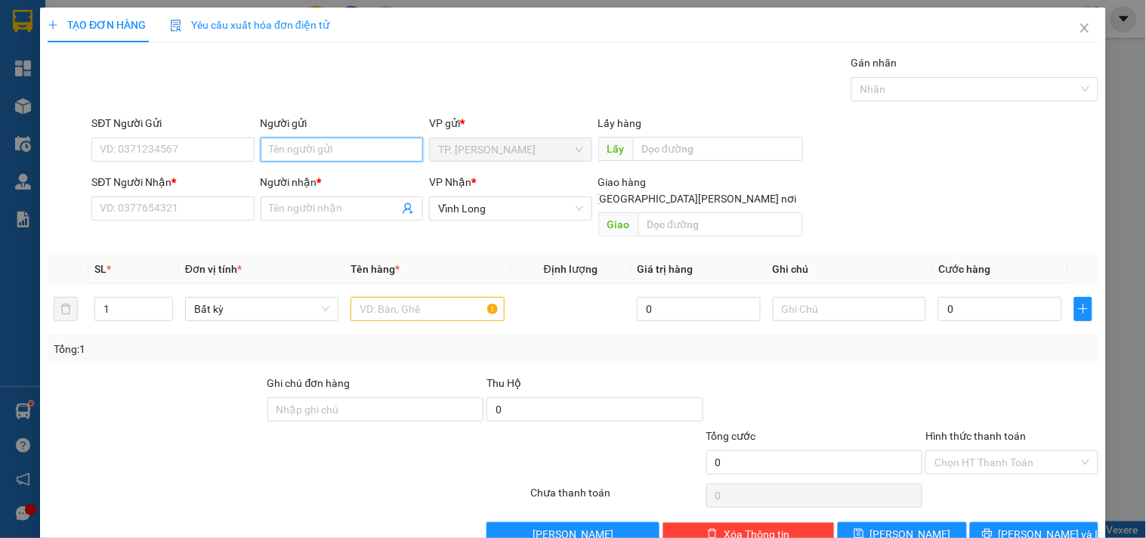
click at [322, 142] on input "Người gửi" at bounding box center [342, 150] width 162 height 24
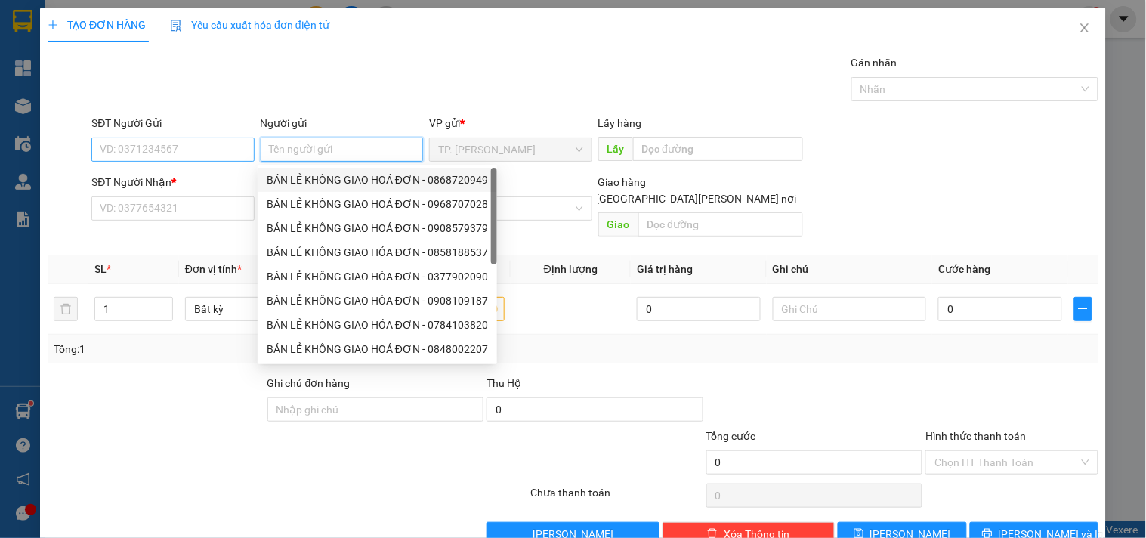
drag, startPoint x: 323, startPoint y: 178, endPoint x: 224, endPoint y: 153, distance: 102.1
click at [325, 178] on div "BÁN LẺ KHÔNG GIAO HOÁ ĐƠN - 0868720949" at bounding box center [377, 180] width 221 height 17
click at [208, 148] on input "0868720949" at bounding box center [172, 150] width 162 height 24
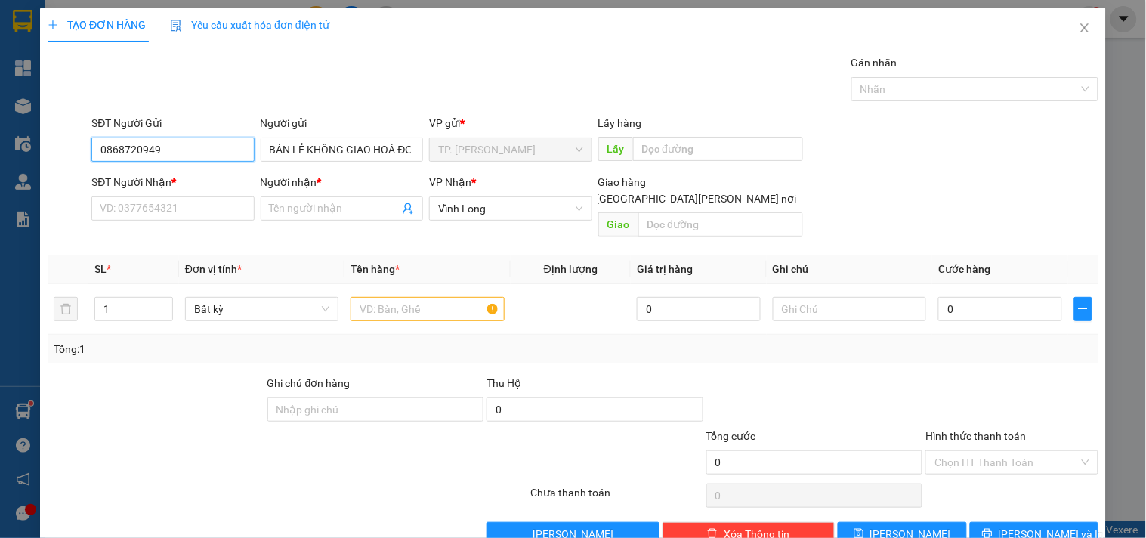
click at [208, 148] on input "0868720949" at bounding box center [172, 150] width 162 height 24
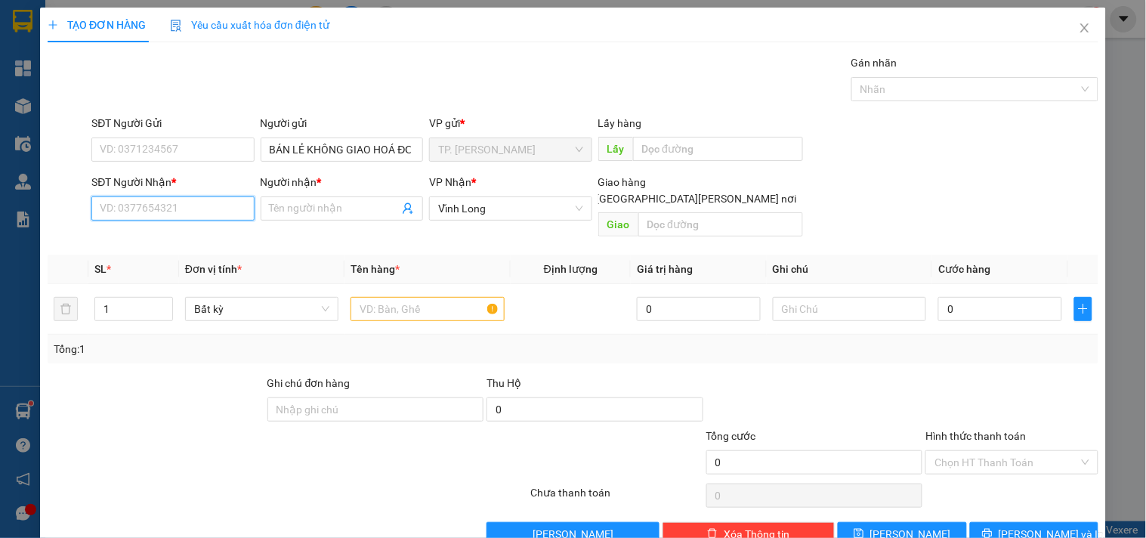
click at [202, 200] on input "SĐT Người Nhận *" at bounding box center [172, 208] width 162 height 24
drag, startPoint x: 224, startPoint y: 232, endPoint x: 345, endPoint y: 252, distance: 122.6
click at [225, 232] on div "0869213141 - [PERSON_NAME]" at bounding box center [174, 238] width 149 height 17
click at [391, 297] on input "text" at bounding box center [427, 309] width 153 height 24
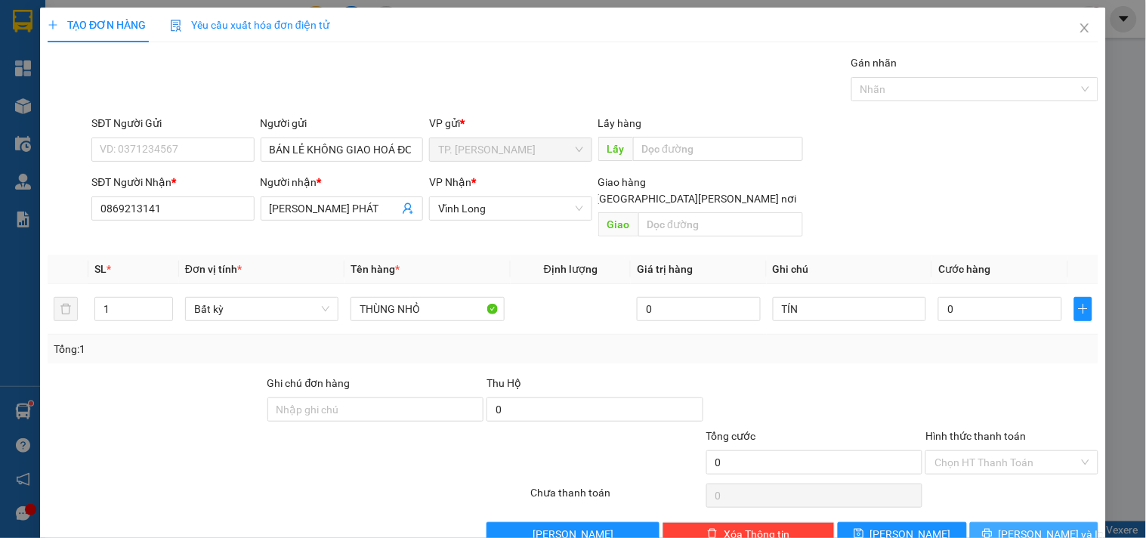
click at [1046, 526] on span "[PERSON_NAME] và In" at bounding box center [1052, 534] width 106 height 17
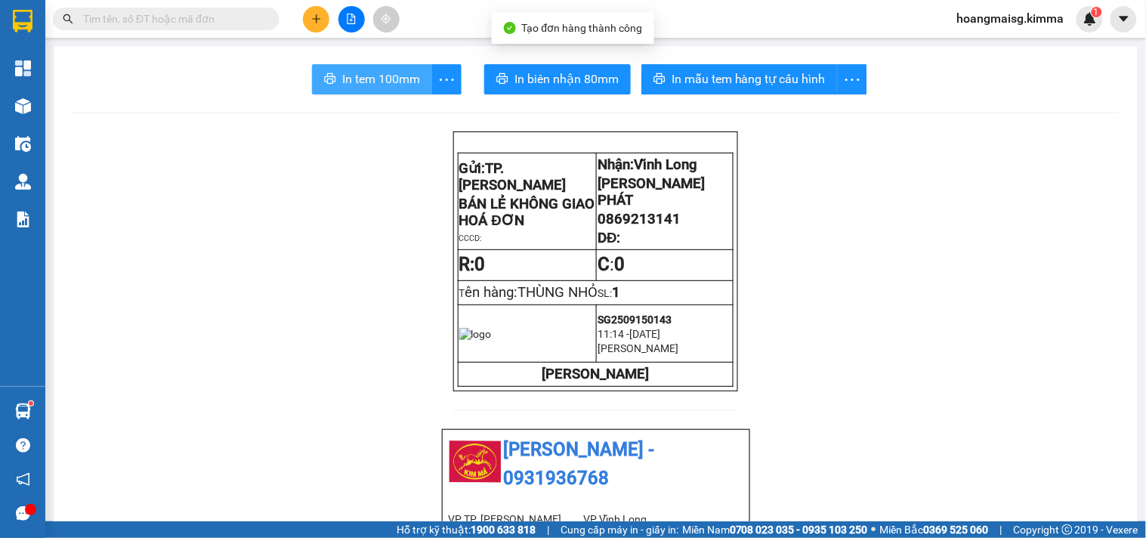
click at [360, 81] on span "In tem 100mm" at bounding box center [381, 79] width 78 height 19
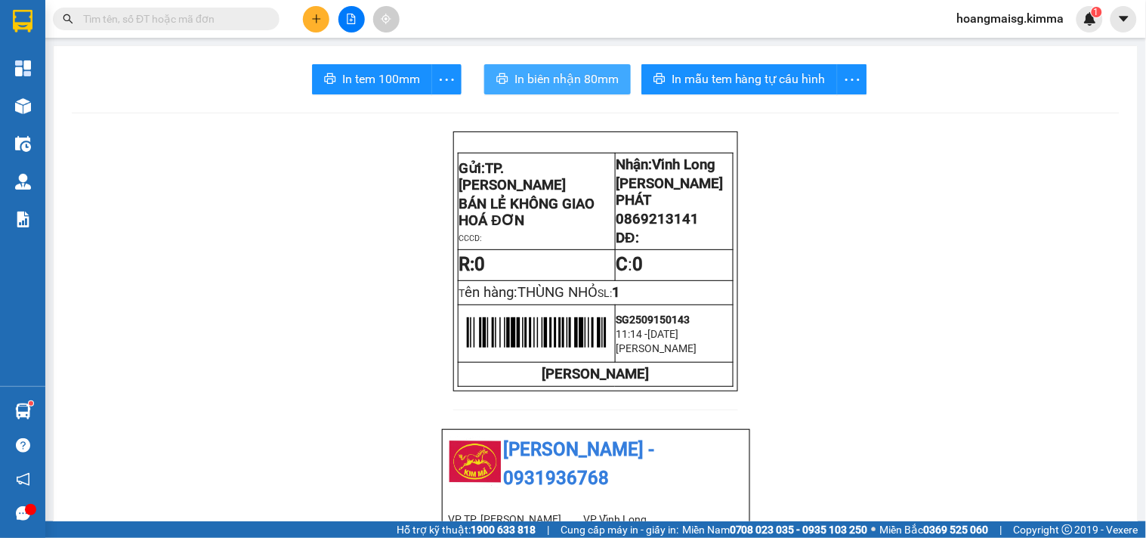
click at [591, 79] on span "In biên nhận 80mm" at bounding box center [567, 79] width 104 height 19
click at [322, 32] on div at bounding box center [351, 19] width 113 height 26
click at [320, 20] on icon "plus" at bounding box center [316, 19] width 11 height 11
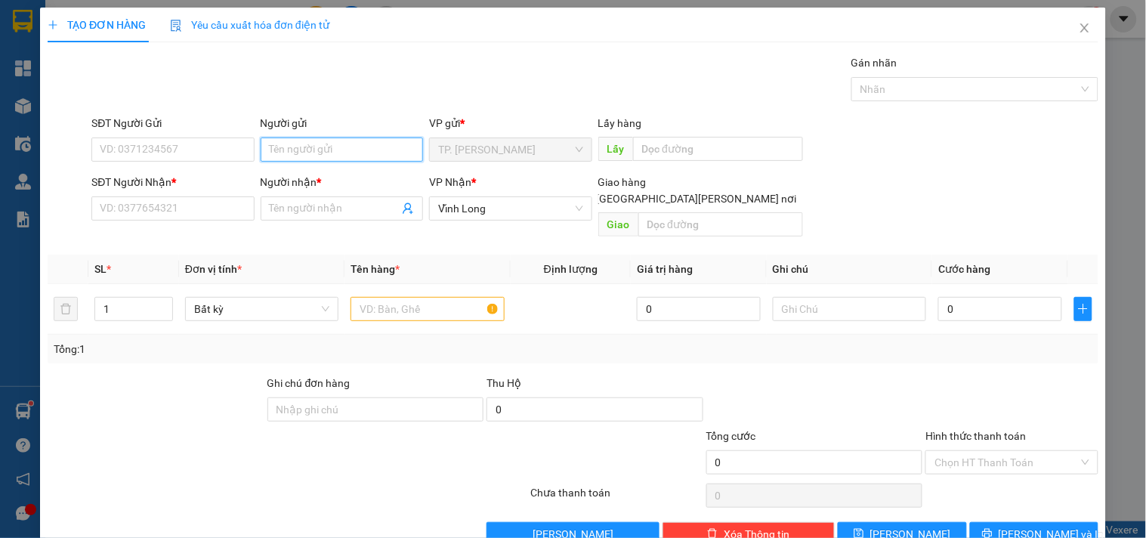
drag, startPoint x: 267, startPoint y: 147, endPoint x: 269, endPoint y: 157, distance: 10.1
click at [268, 148] on input "Người gửi" at bounding box center [342, 150] width 162 height 24
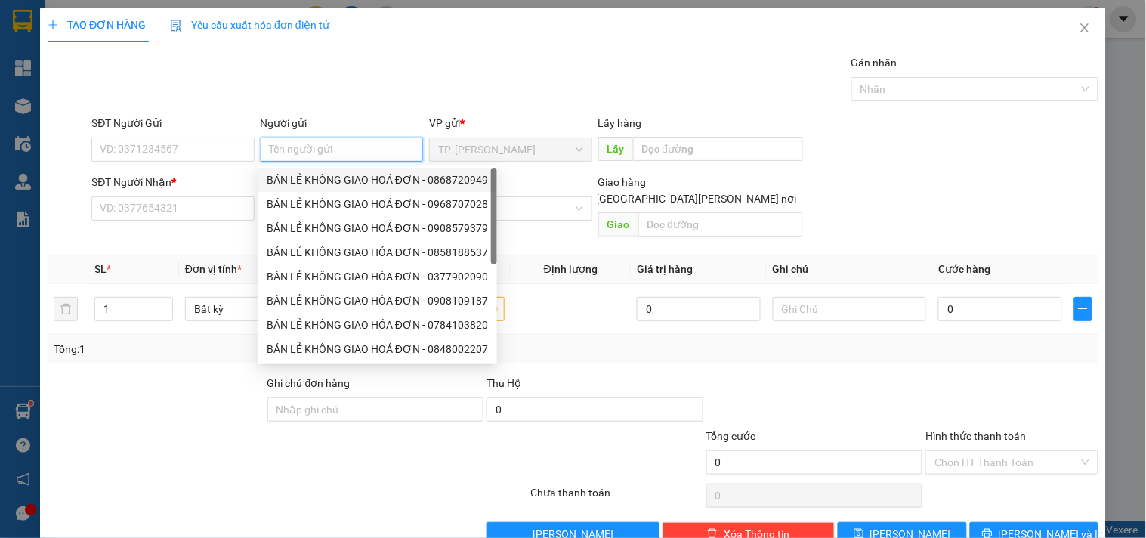
click at [284, 172] on div "BÁN LẺ KHÔNG GIAO HOÁ ĐƠN - 0868720949" at bounding box center [377, 180] width 221 height 17
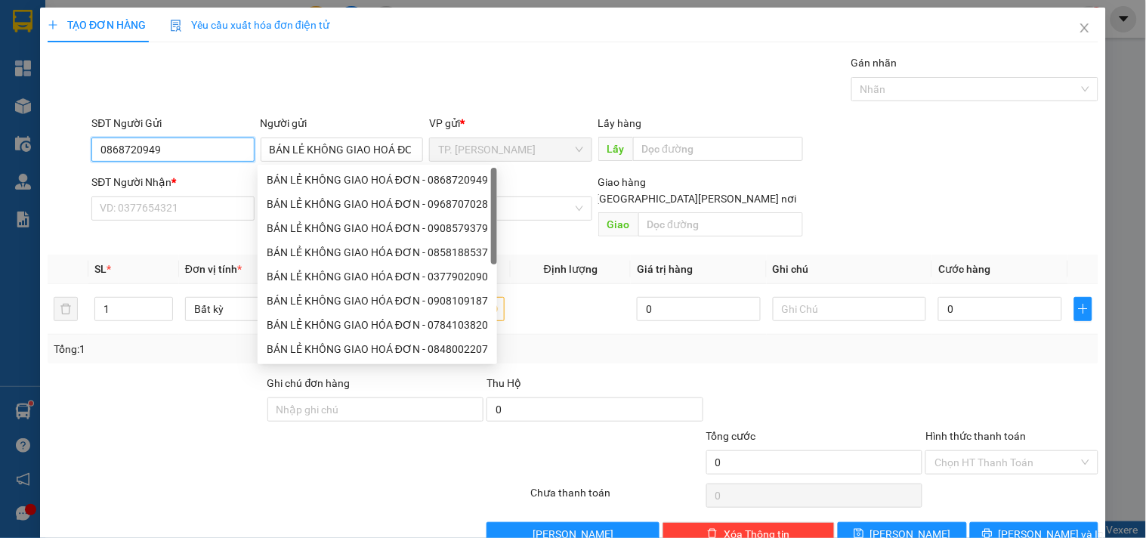
click at [243, 146] on input "0868720949" at bounding box center [172, 150] width 162 height 24
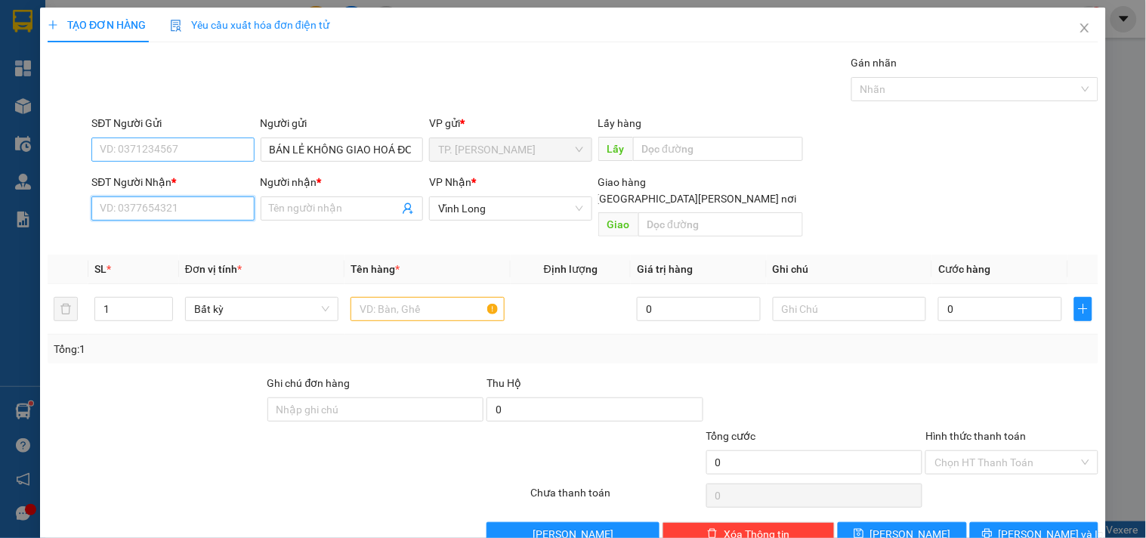
drag, startPoint x: 190, startPoint y: 209, endPoint x: 125, endPoint y: 161, distance: 81.6
click at [192, 209] on input "SĐT Người Nhận *" at bounding box center [172, 208] width 162 height 24
click at [212, 230] on div "0984440987 - TUYẾN" at bounding box center [171, 238] width 143 height 17
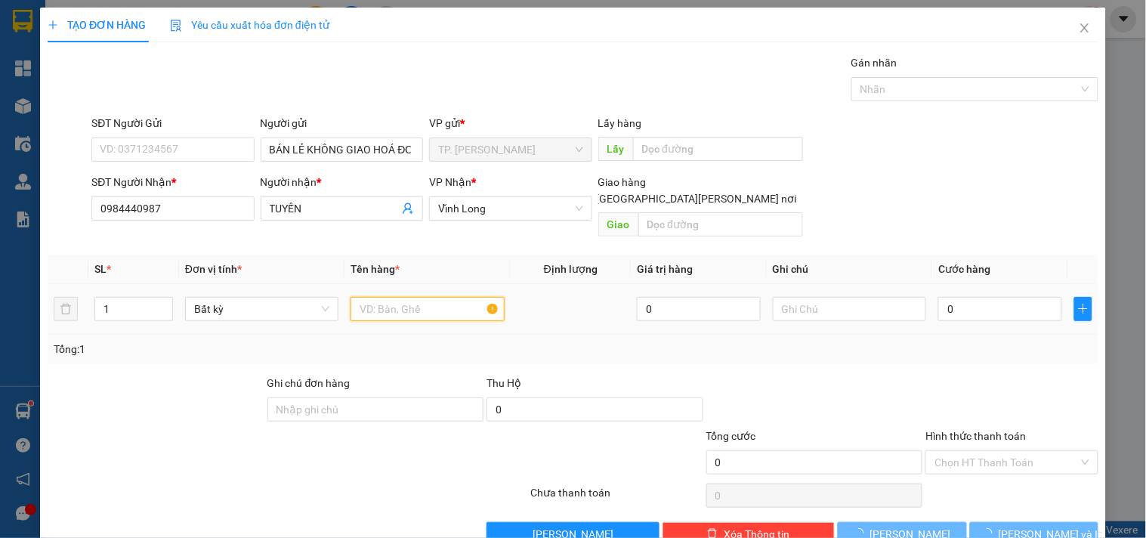
click at [376, 297] on input "text" at bounding box center [427, 309] width 153 height 24
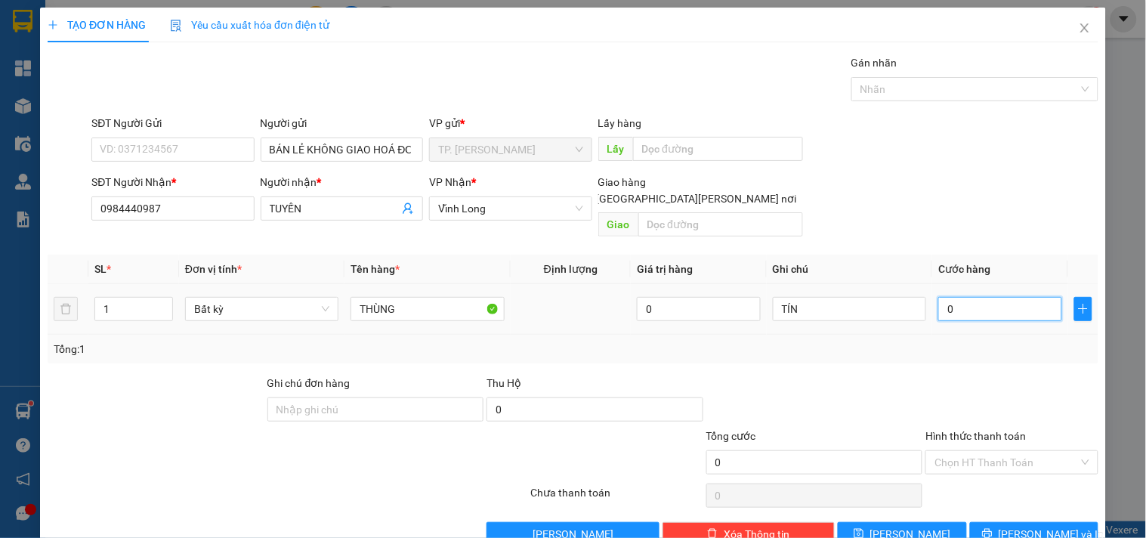
click at [991, 297] on input "0" at bounding box center [1001, 309] width 124 height 24
click at [976, 451] on input "Hình thức thanh toán" at bounding box center [1007, 462] width 144 height 23
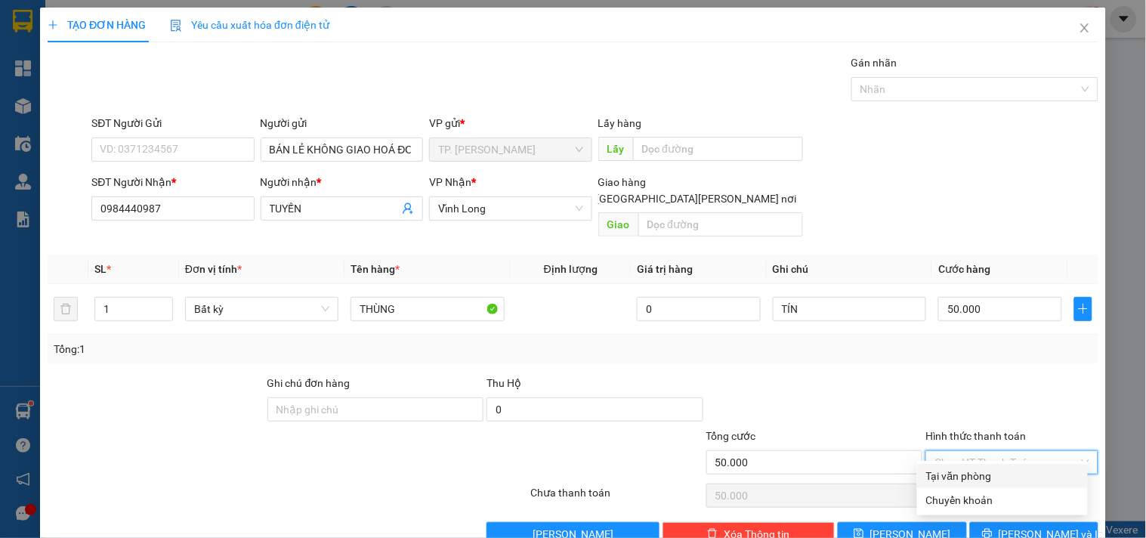
click at [971, 469] on div "Tại văn phòng" at bounding box center [1002, 476] width 153 height 17
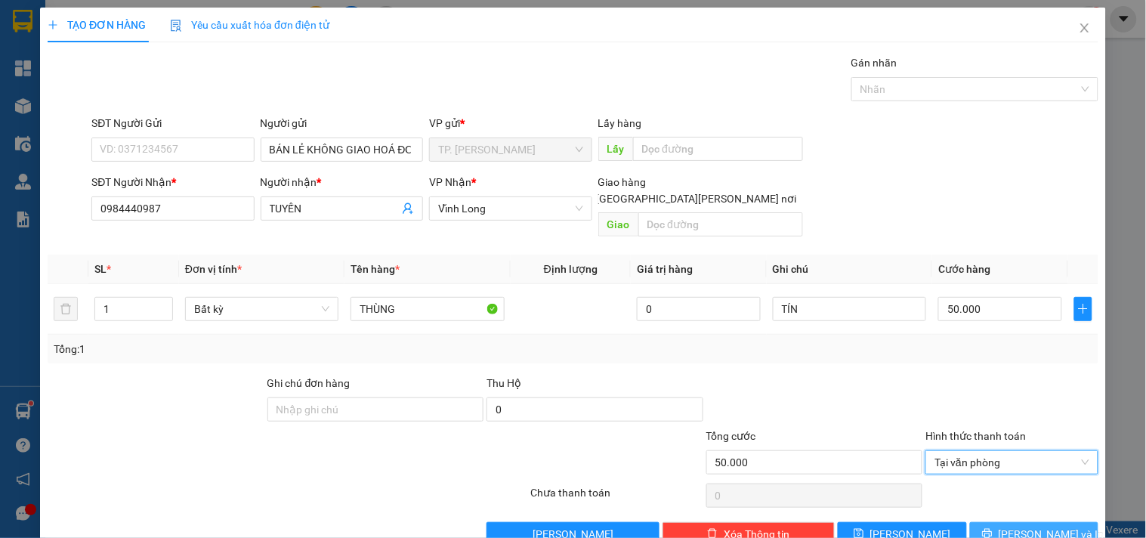
click at [988, 522] on button "[PERSON_NAME] và In" at bounding box center [1034, 534] width 128 height 24
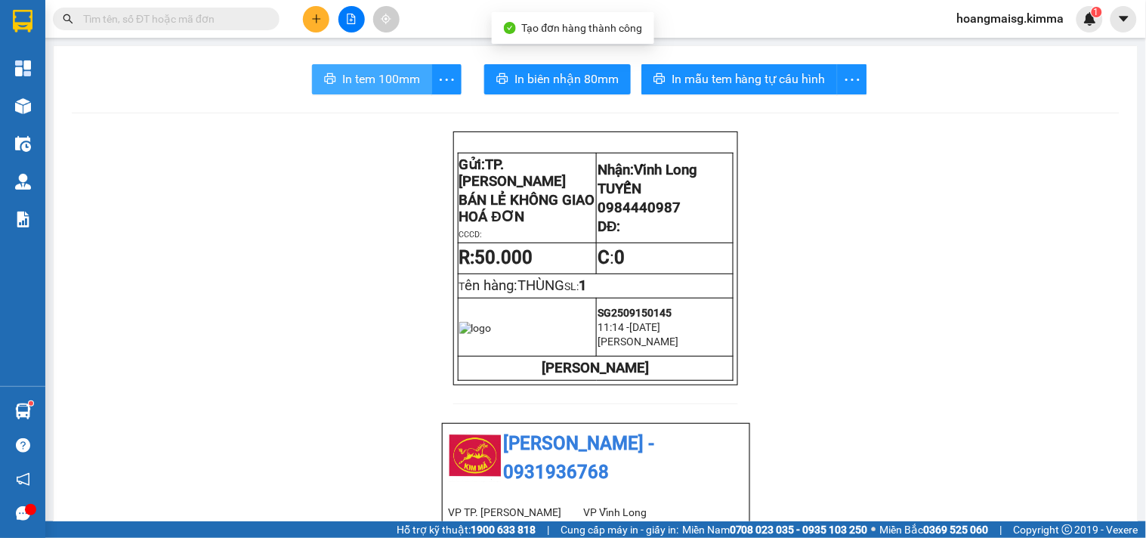
click at [373, 79] on span "In tem 100mm" at bounding box center [381, 79] width 78 height 19
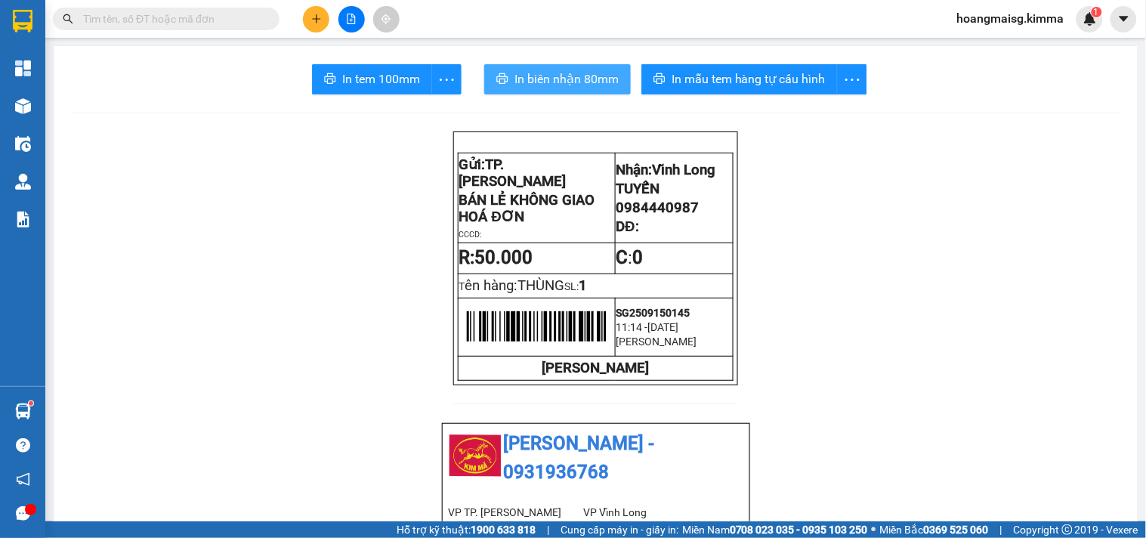
click at [545, 80] on span "In biên nhận 80mm" at bounding box center [567, 79] width 104 height 19
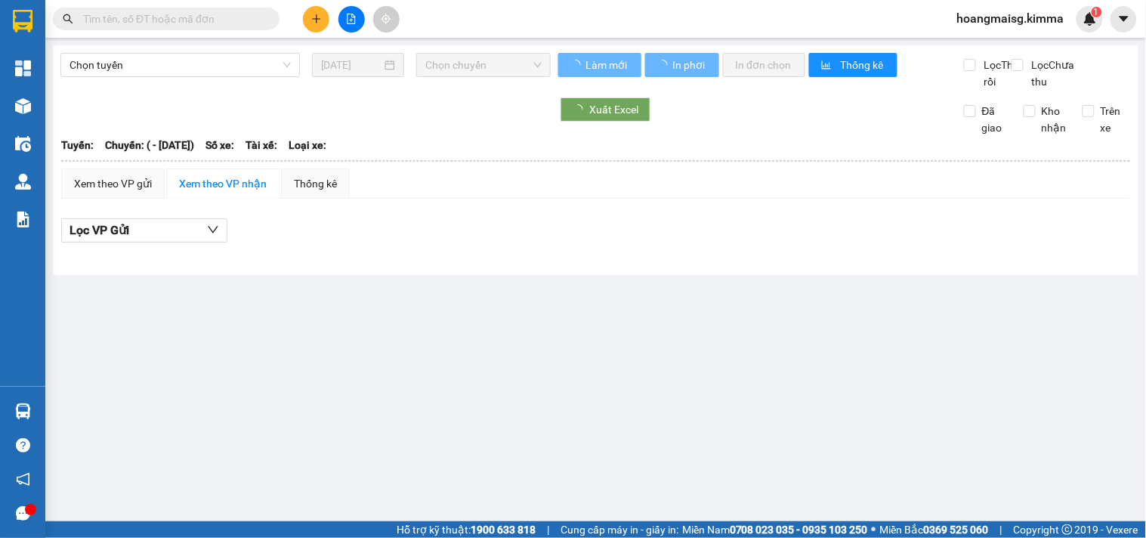
click at [171, 26] on input "text" at bounding box center [172, 19] width 178 height 17
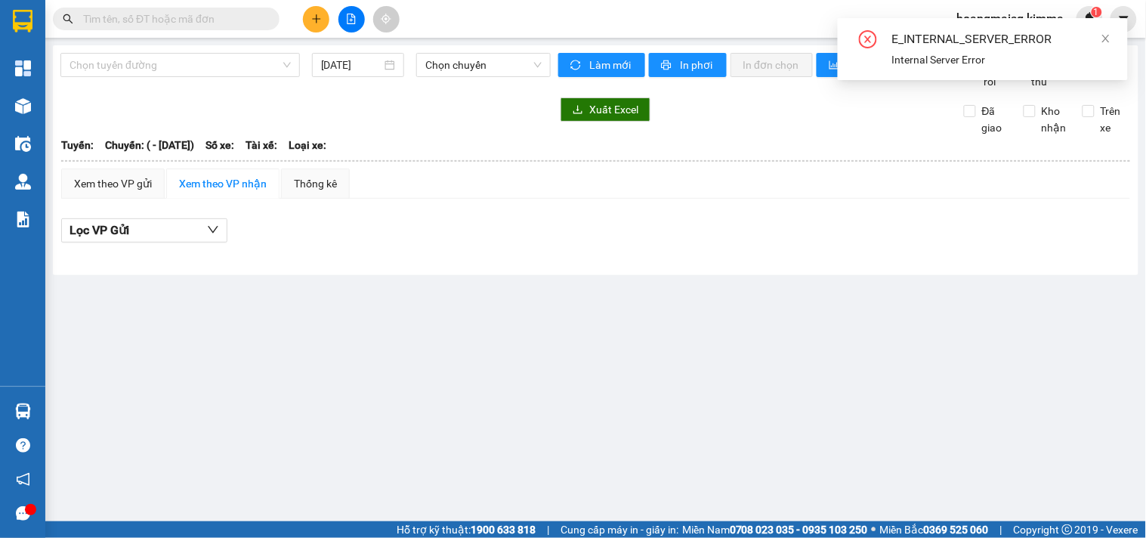
paste input "0772924425"
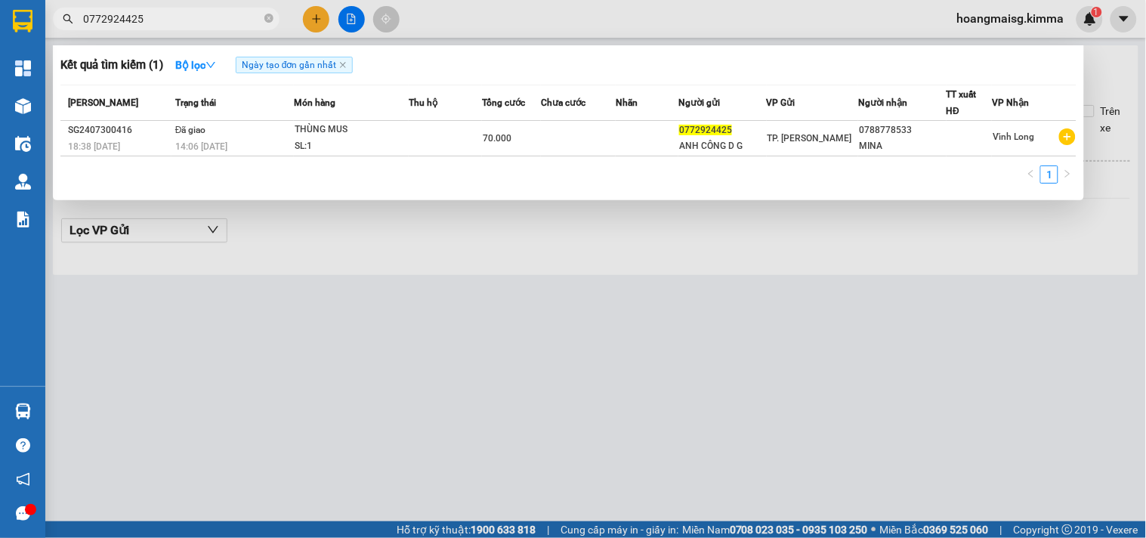
type input "0772924425"
